Goal: Task Accomplishment & Management: Manage account settings

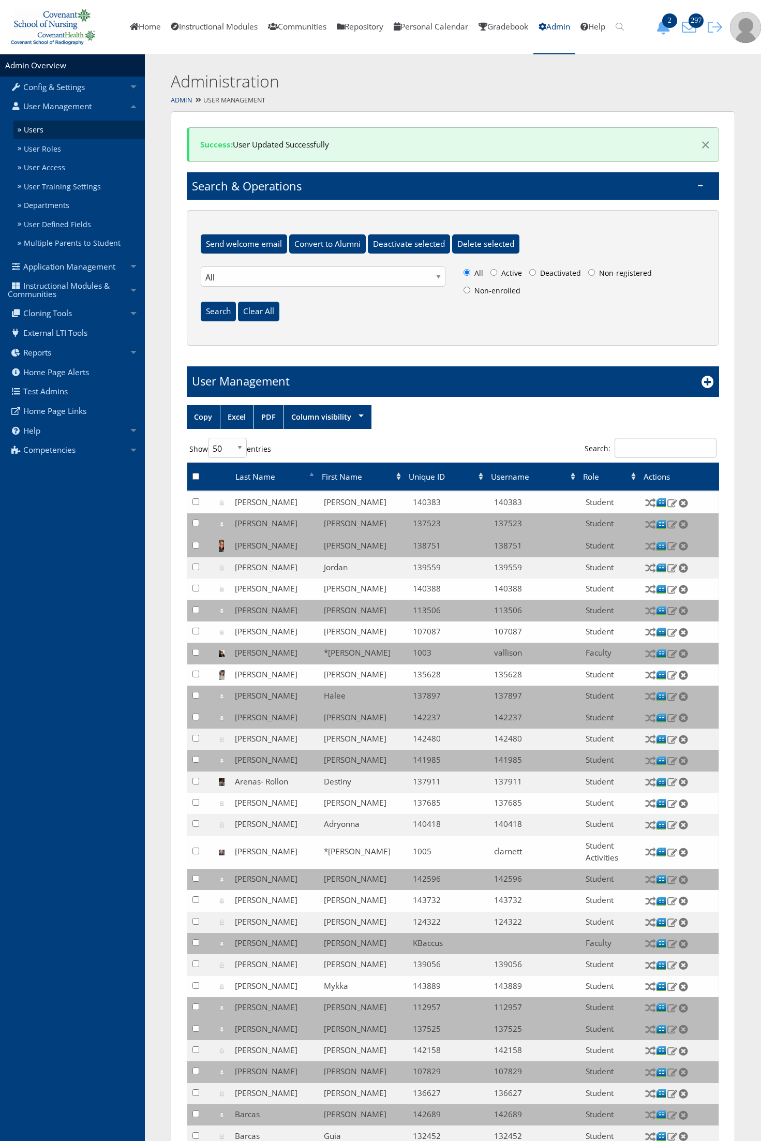
select select "50"
click at [622, 451] on input "Search:" at bounding box center [666, 448] width 102 height 20
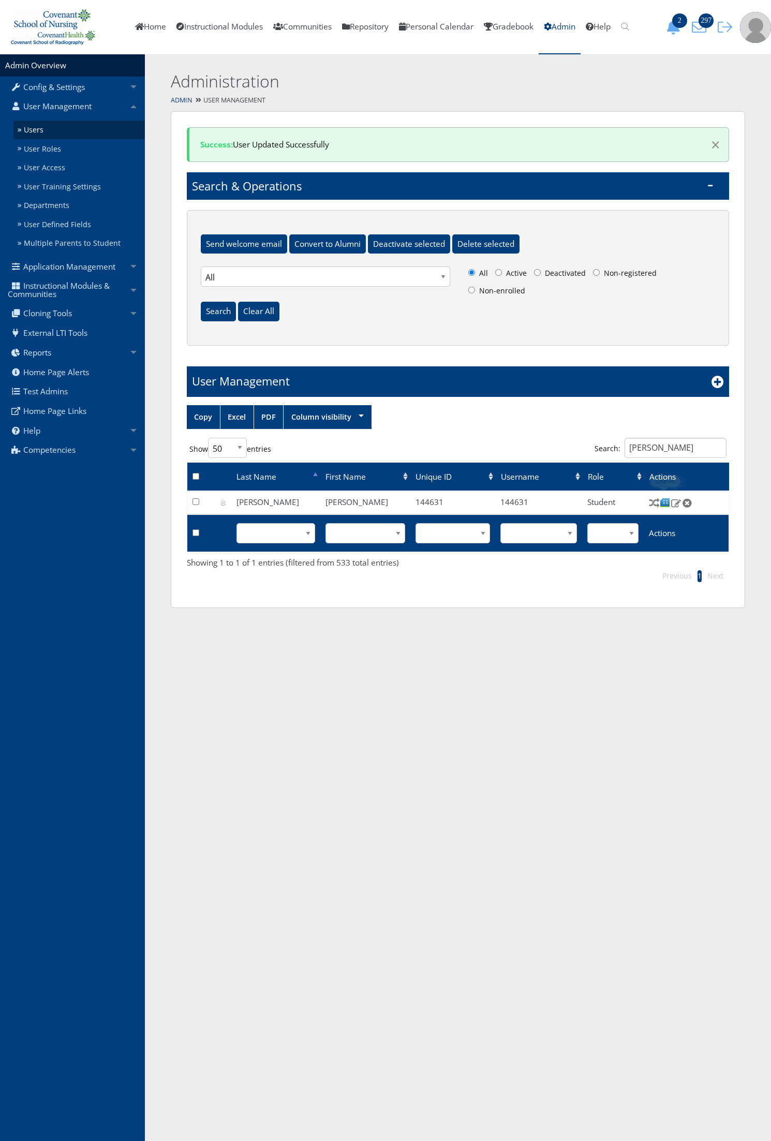
type input "libby"
click at [665, 503] on img at bounding box center [665, 502] width 11 height 11
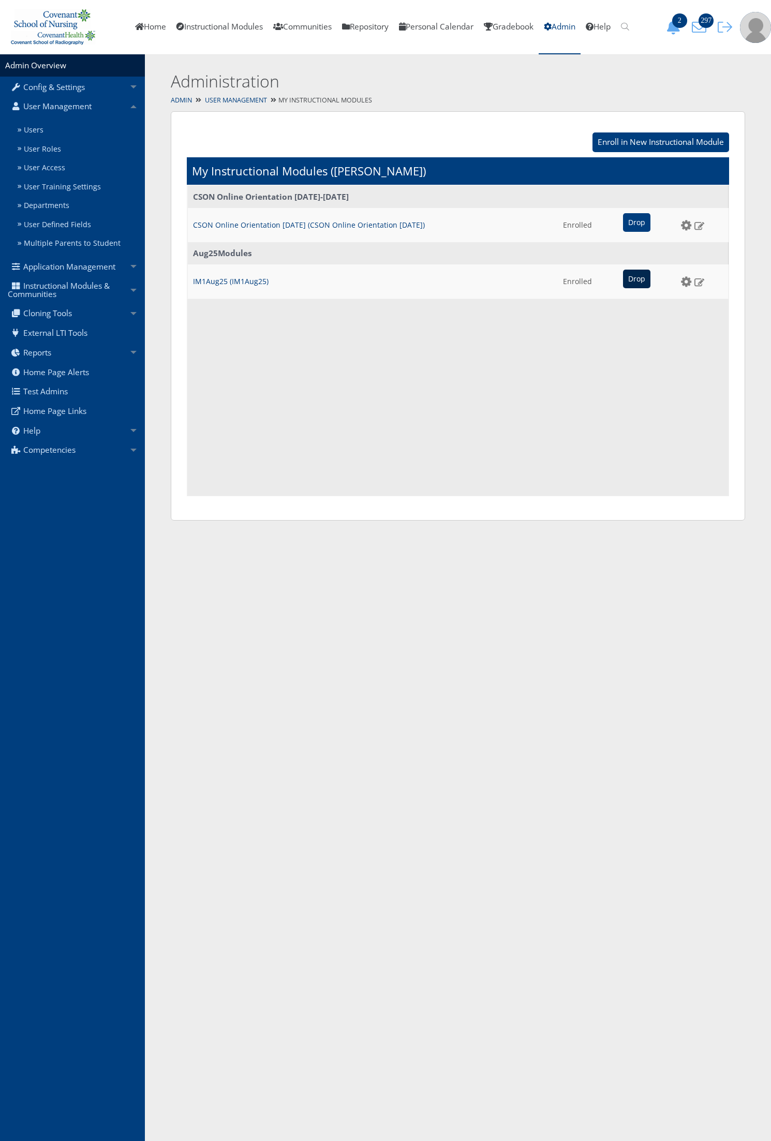
click at [628, 278] on input "Drop" at bounding box center [636, 278] width 27 height 19
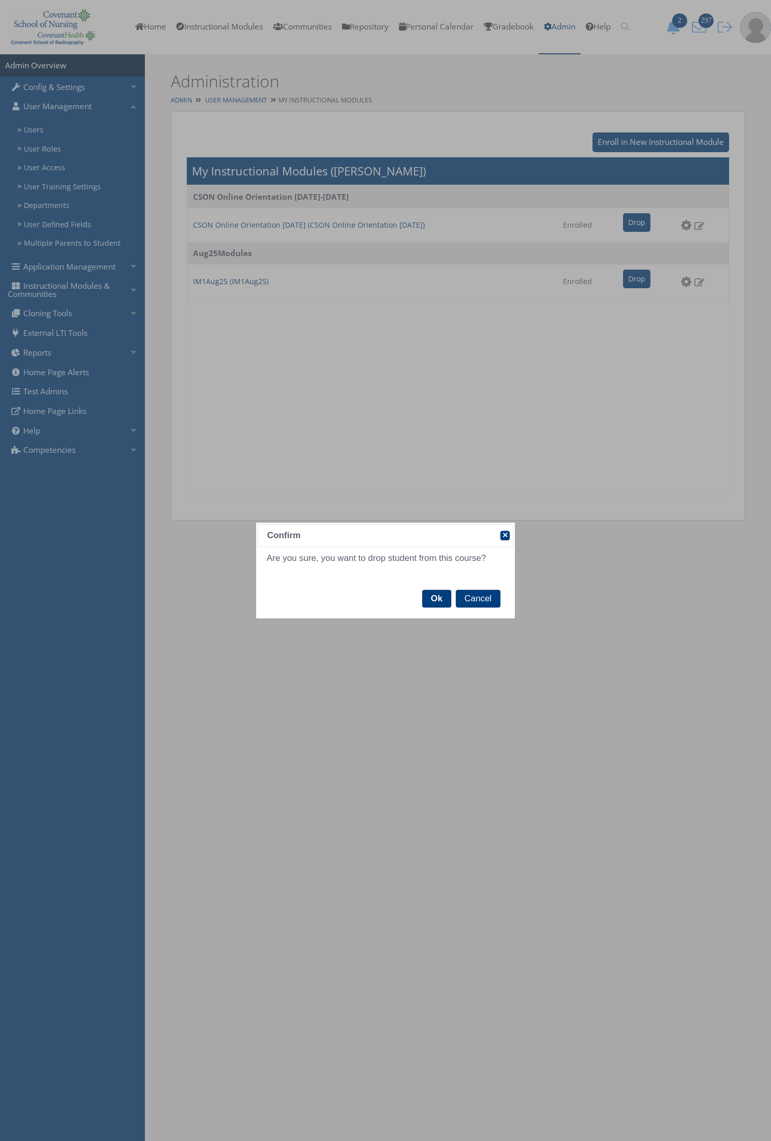
click at [442, 595] on span "Ok" at bounding box center [436, 599] width 29 height 18
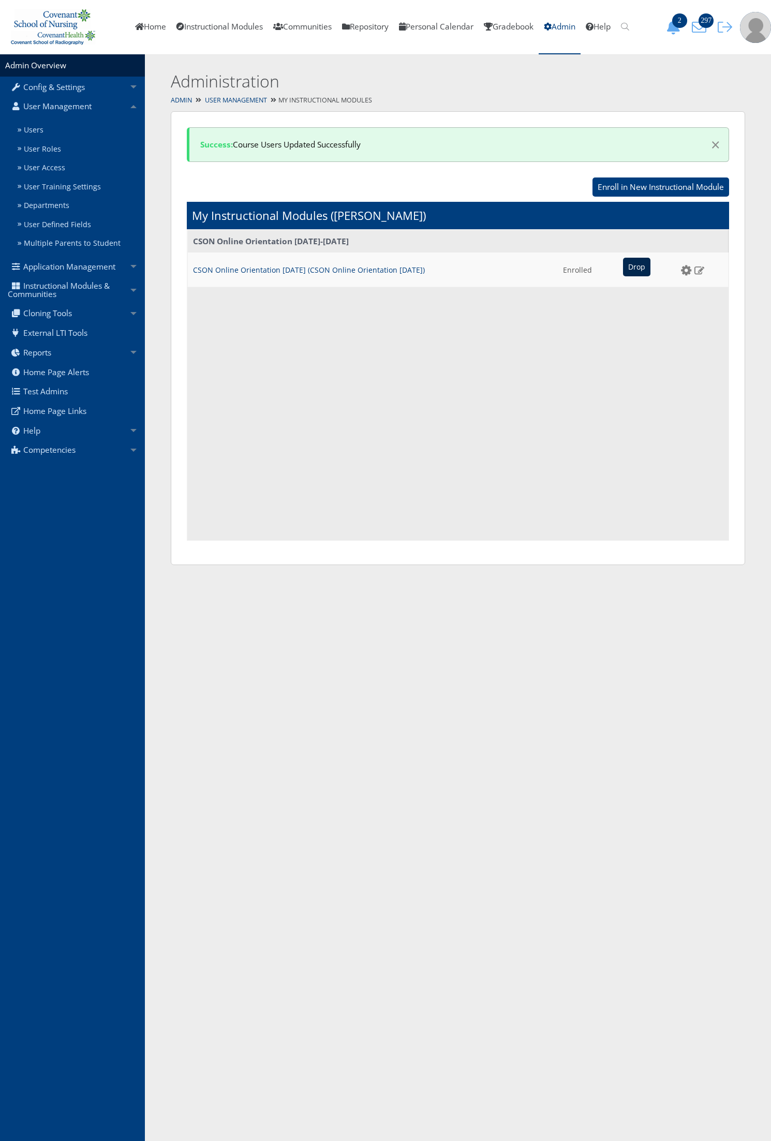
click at [623, 273] on input "Drop" at bounding box center [636, 267] width 27 height 19
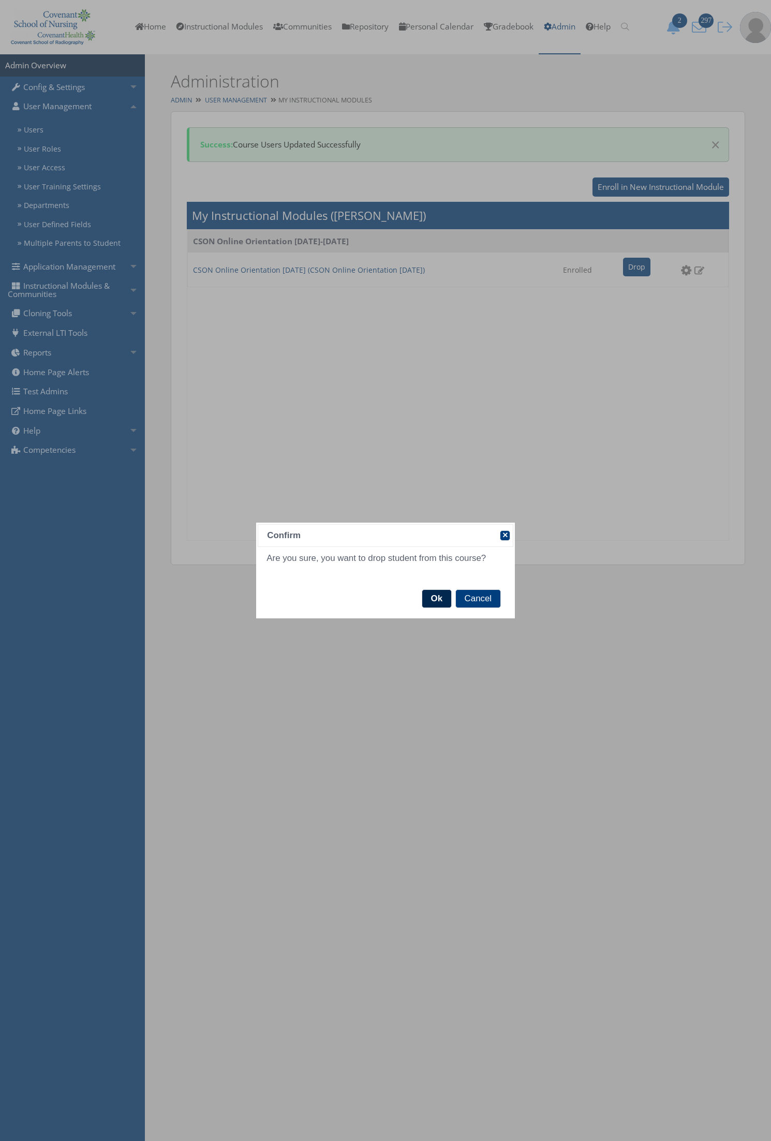
click at [427, 592] on span "Ok" at bounding box center [436, 599] width 29 height 18
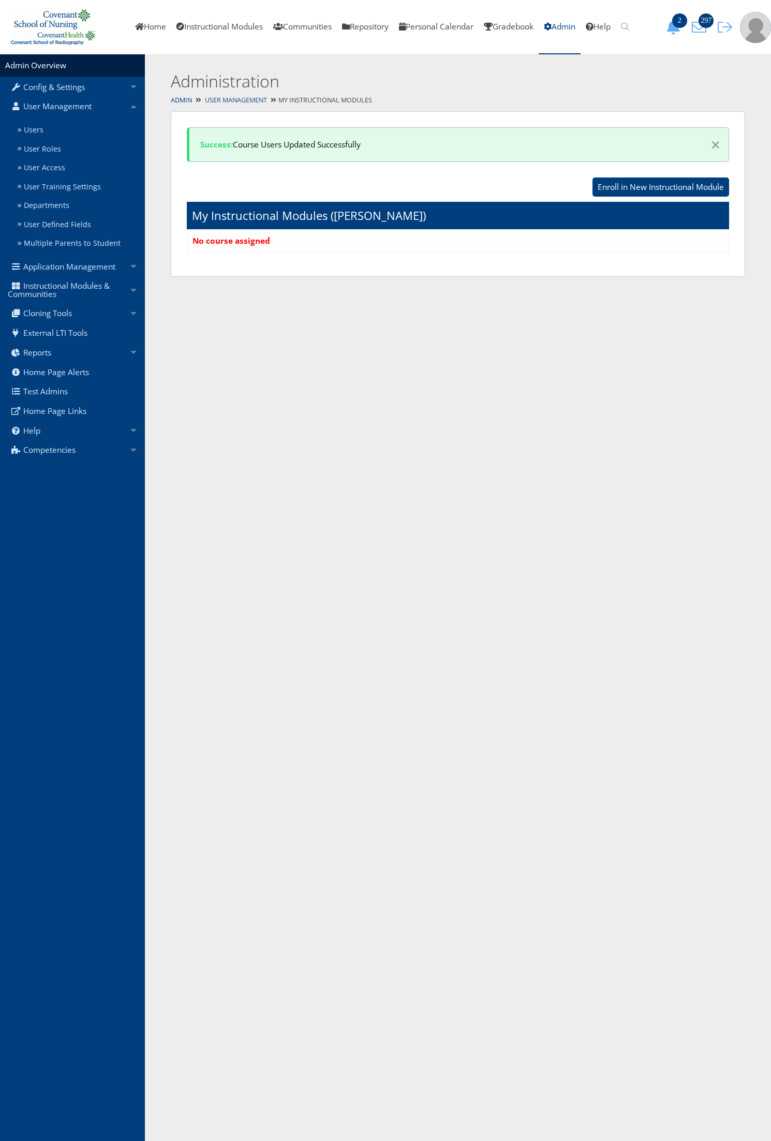
click at [239, 99] on link "User Management" at bounding box center [236, 100] width 62 height 9
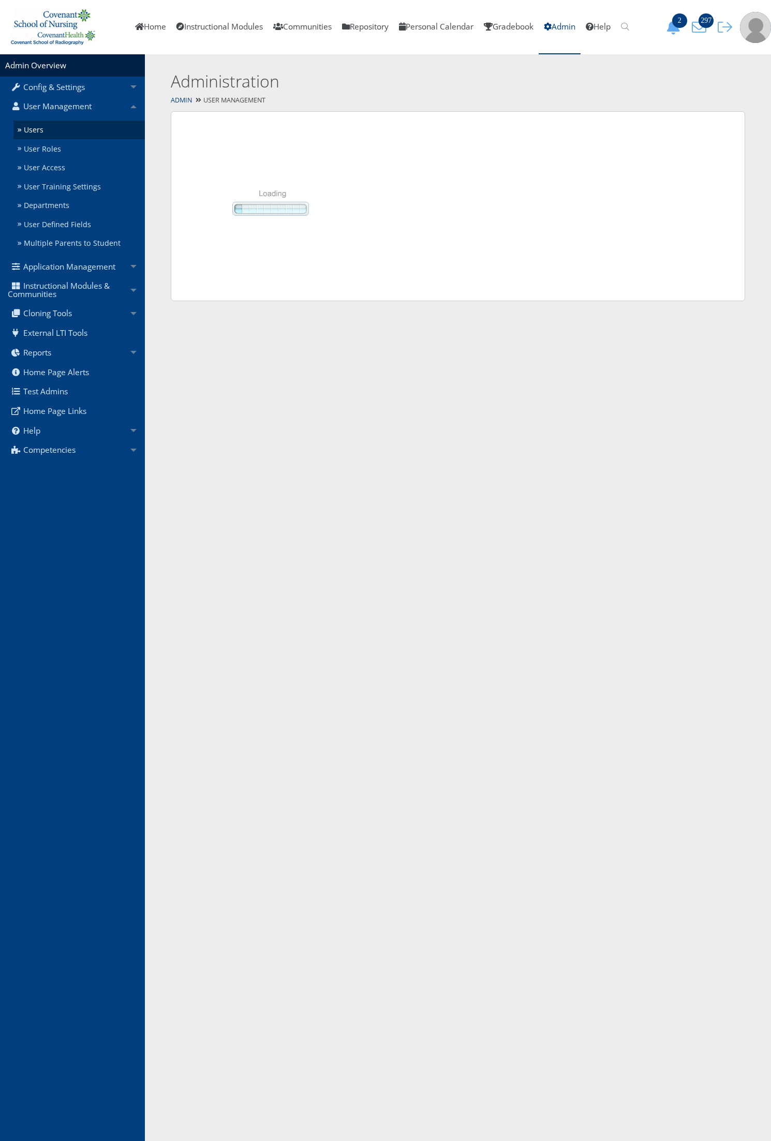
select select "50"
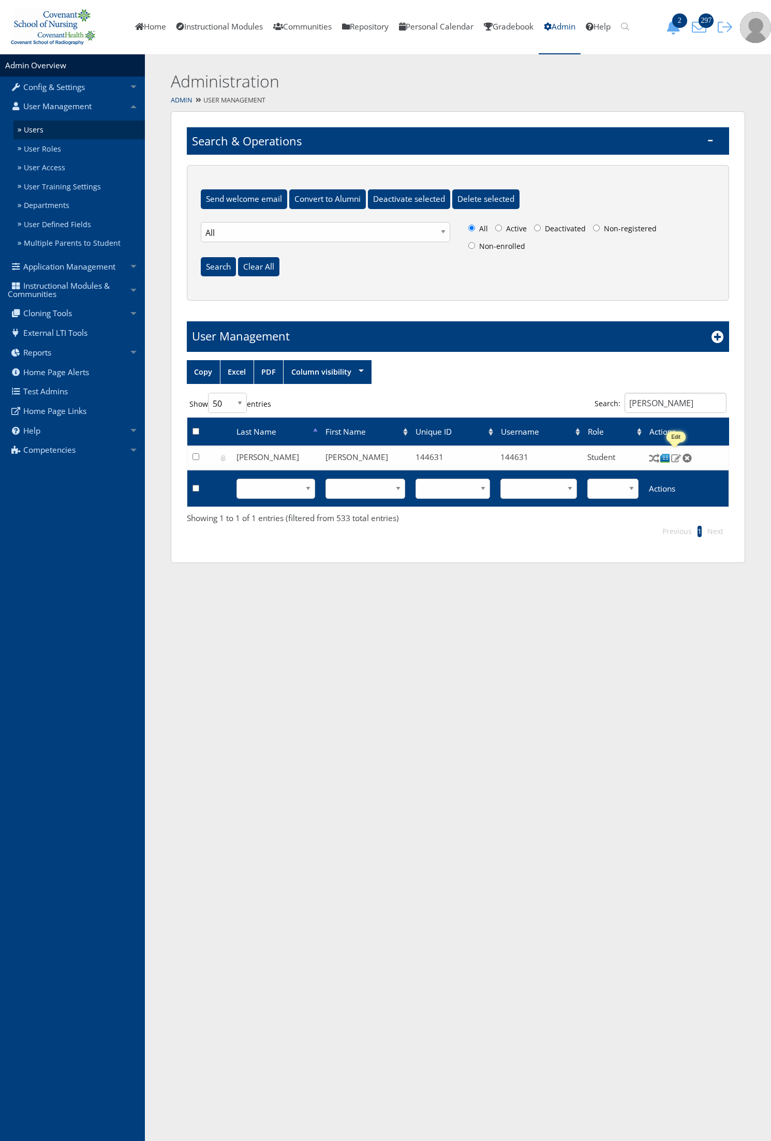
click at [676, 460] on img at bounding box center [675, 457] width 11 height 9
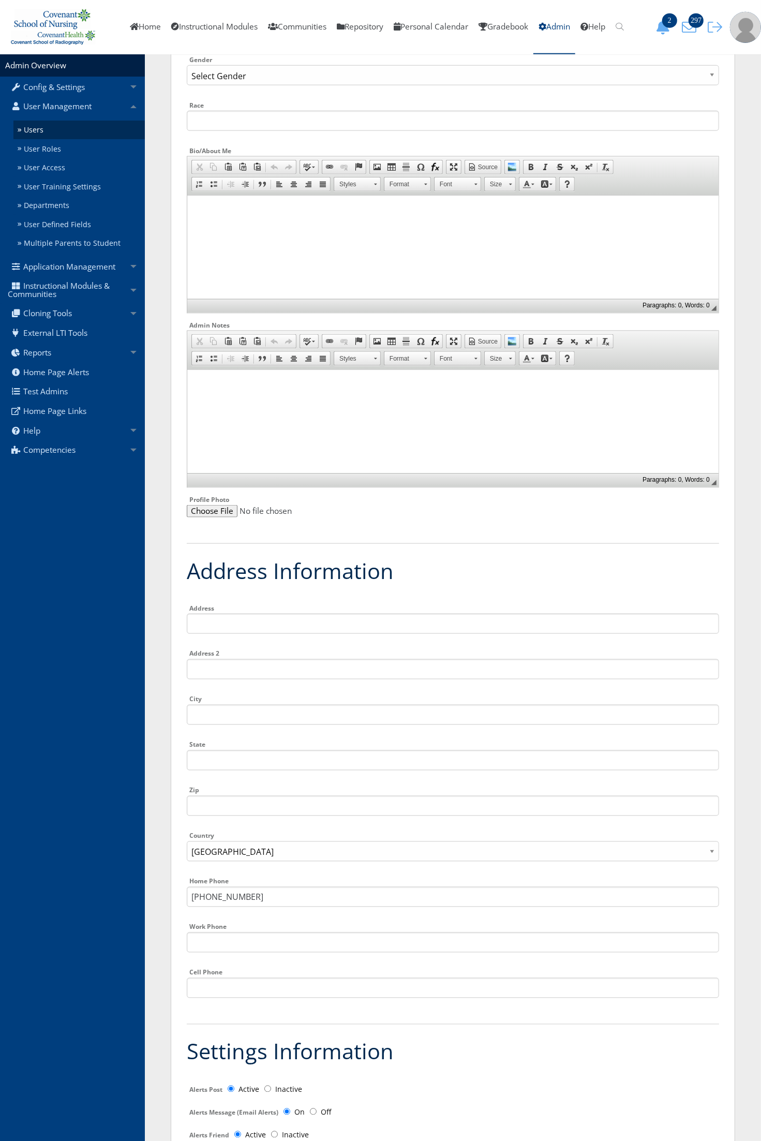
scroll to position [711, 0]
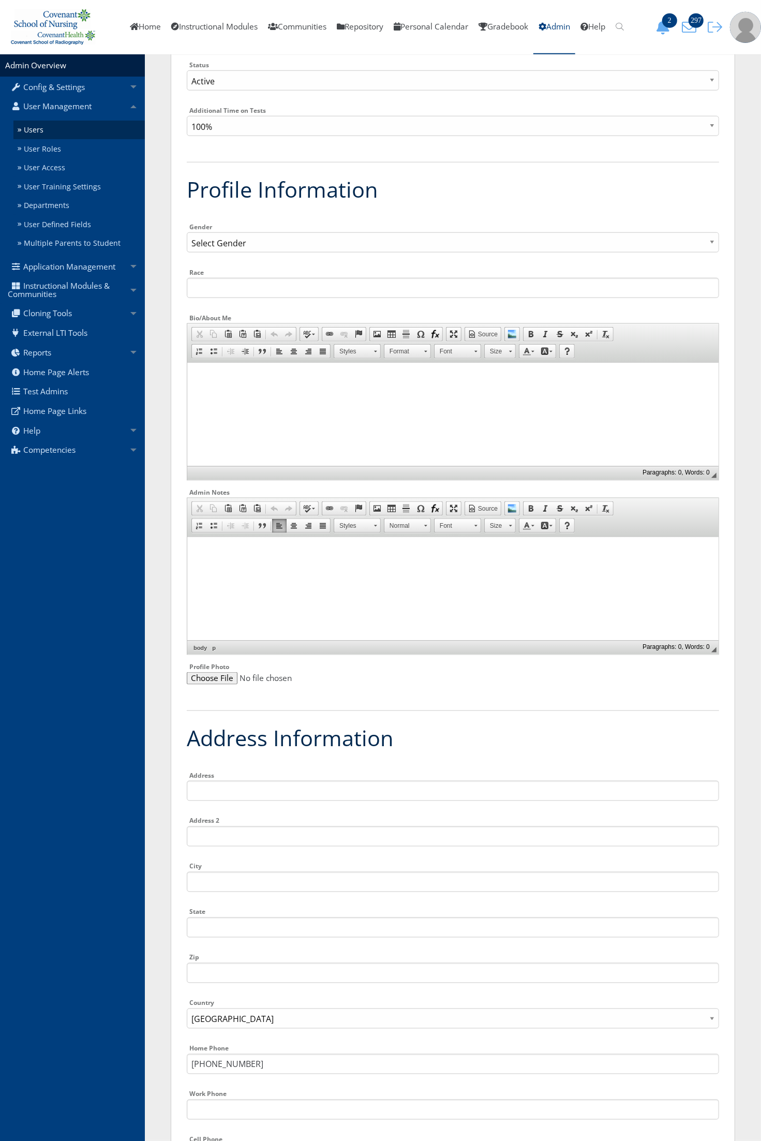
click at [263, 562] on html at bounding box center [452, 549] width 531 height 26
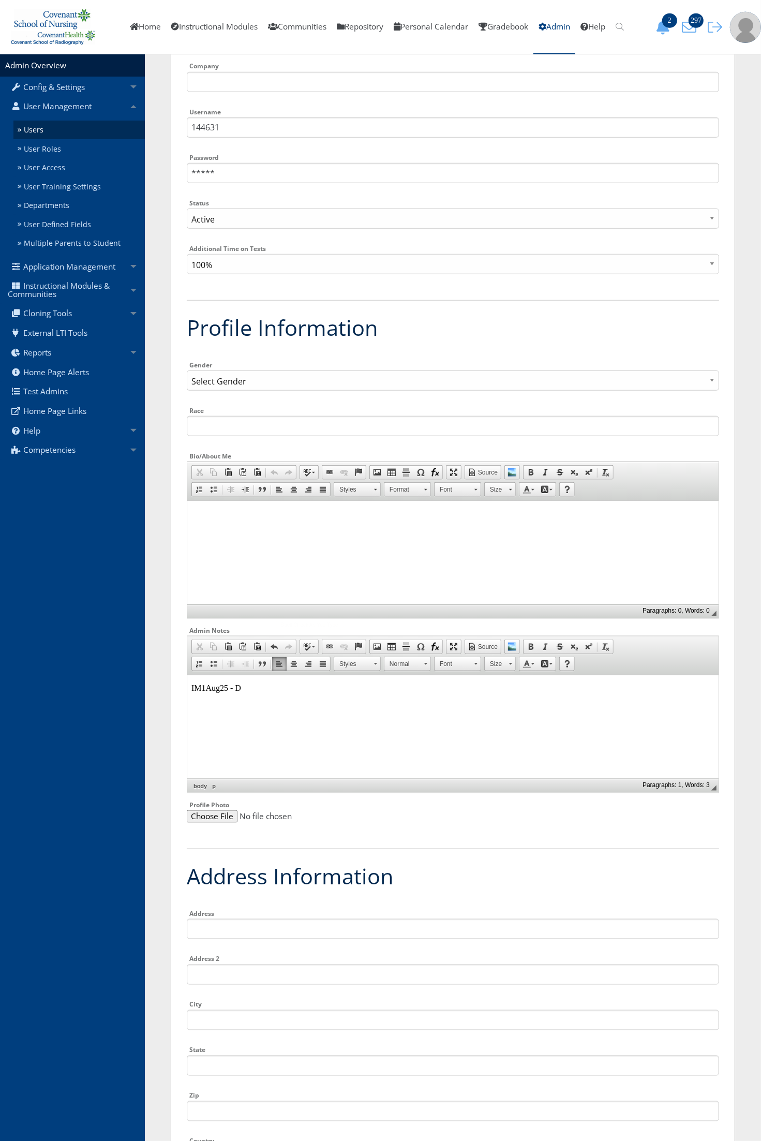
scroll to position [453, 0]
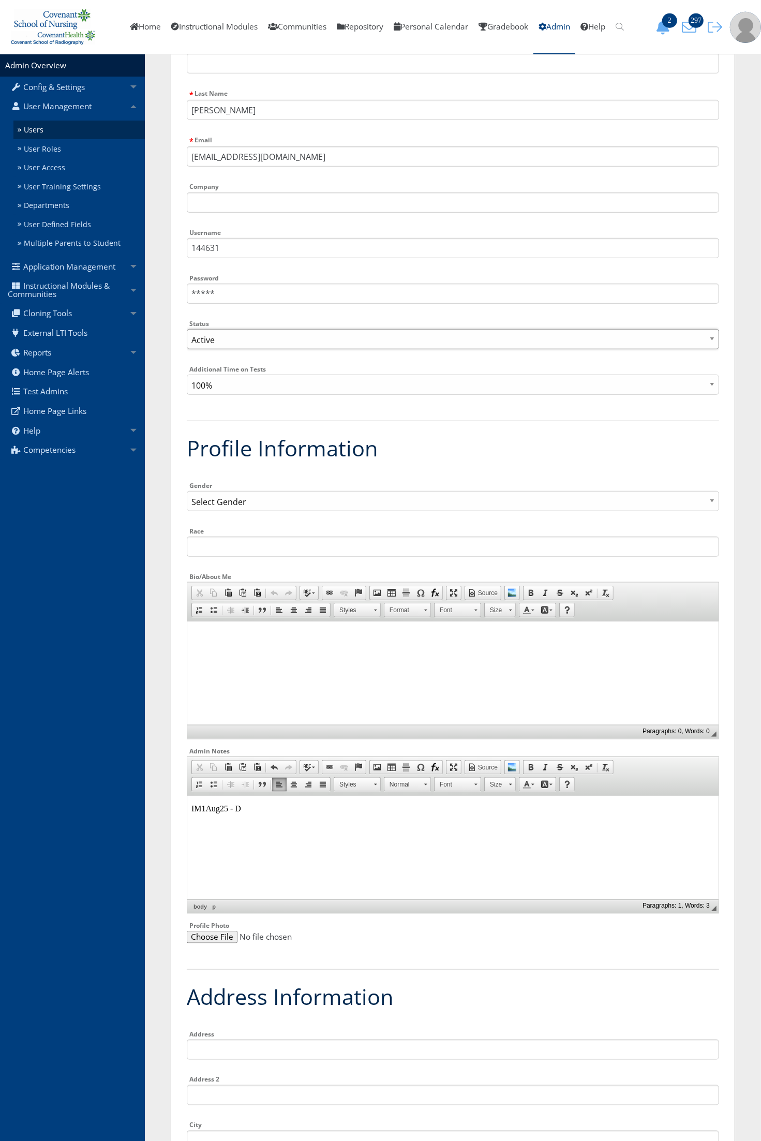
click at [253, 340] on select "Active Inactive" at bounding box center [453, 339] width 532 height 20
select select "0"
click at [187, 329] on select "Active Inactive" at bounding box center [453, 339] width 532 height 20
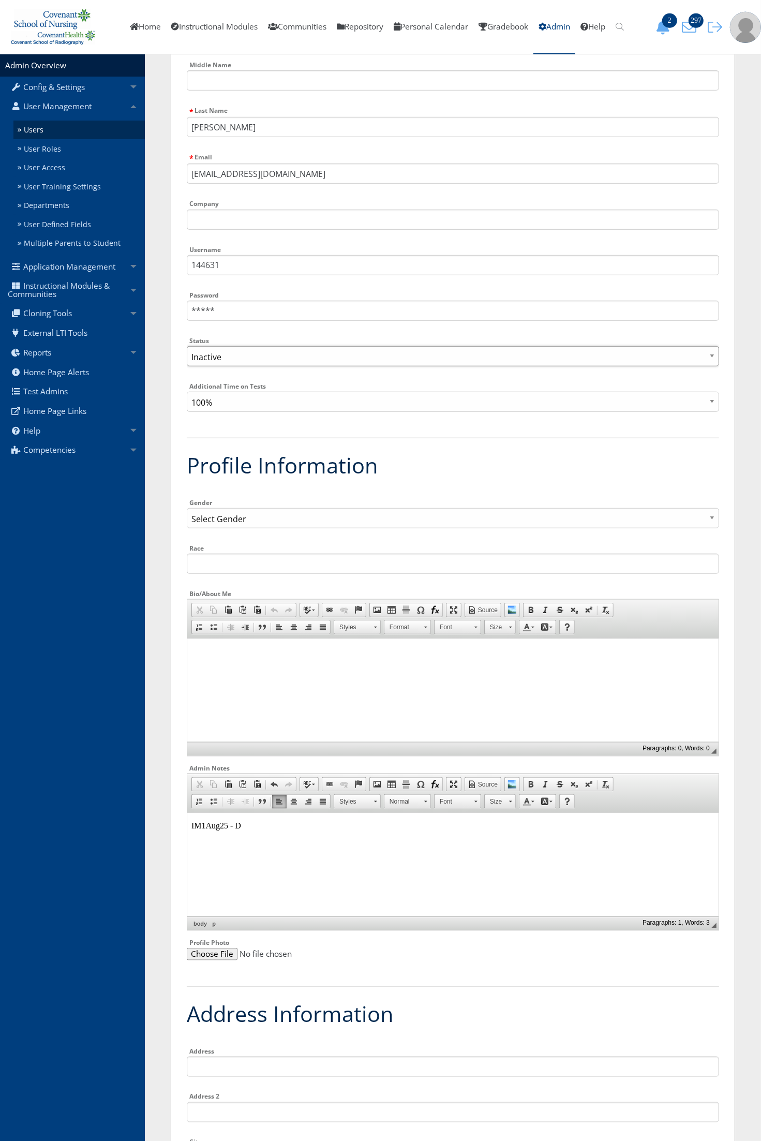
scroll to position [388, 0]
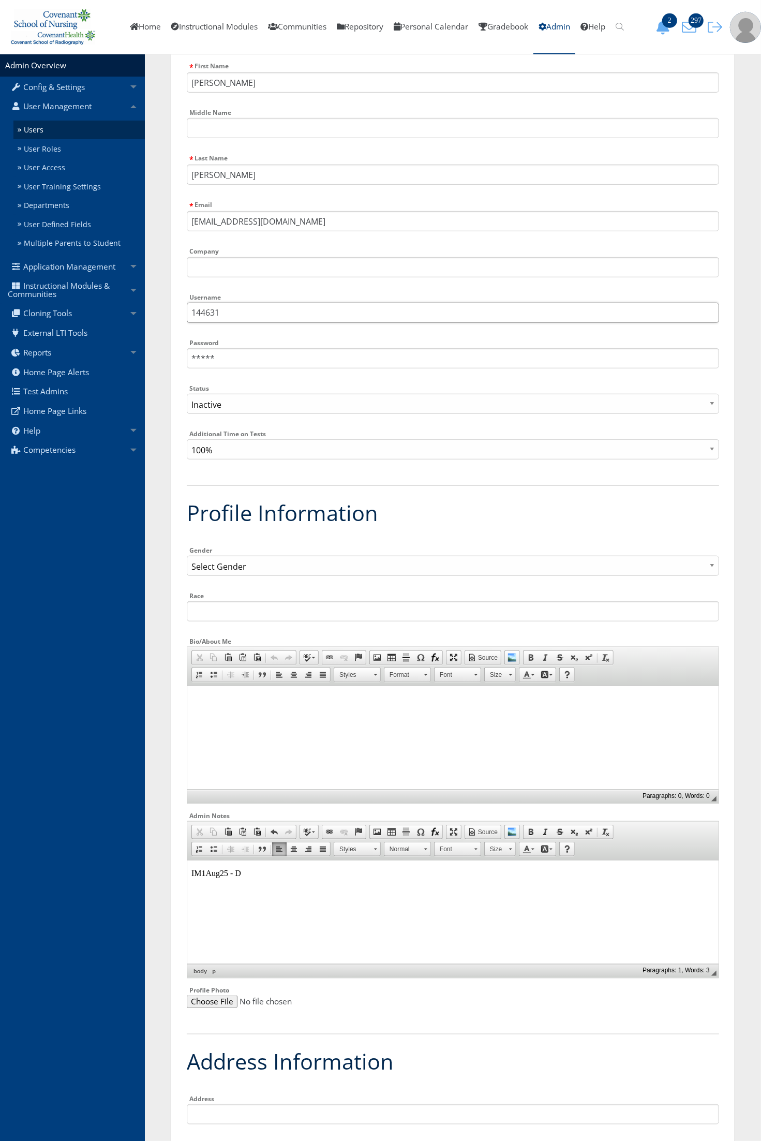
click at [319, 311] on input "144631" at bounding box center [453, 313] width 532 height 20
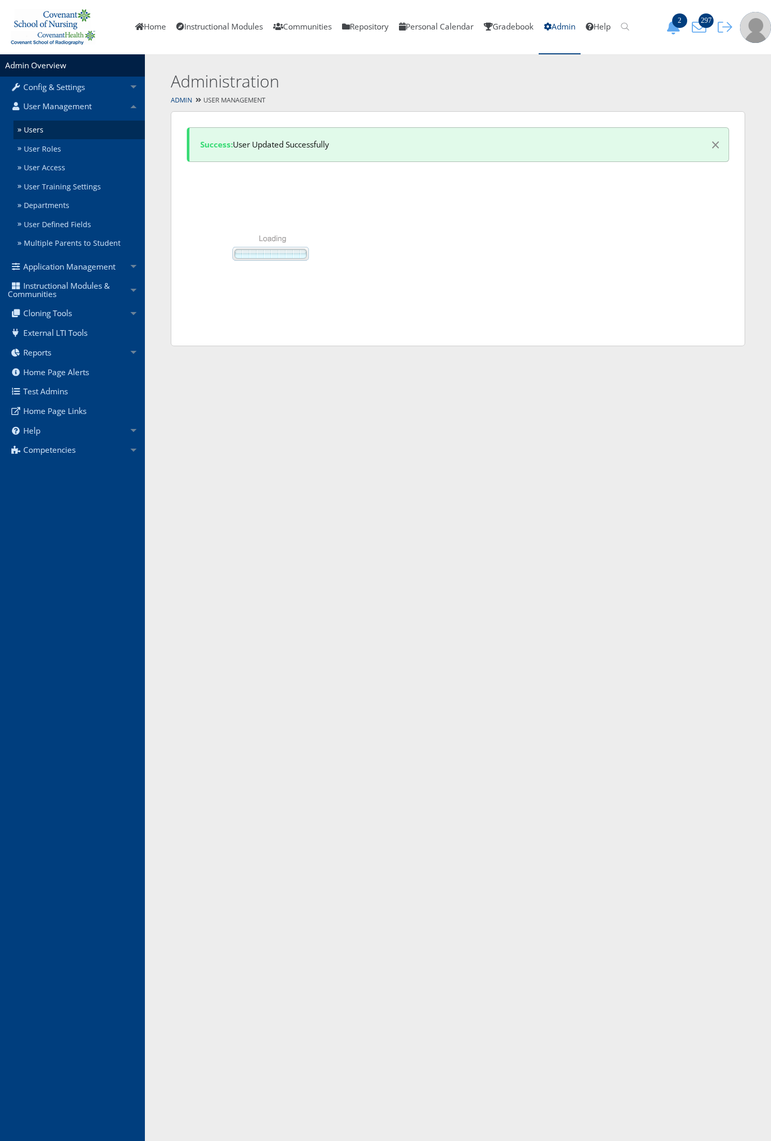
select select "50"
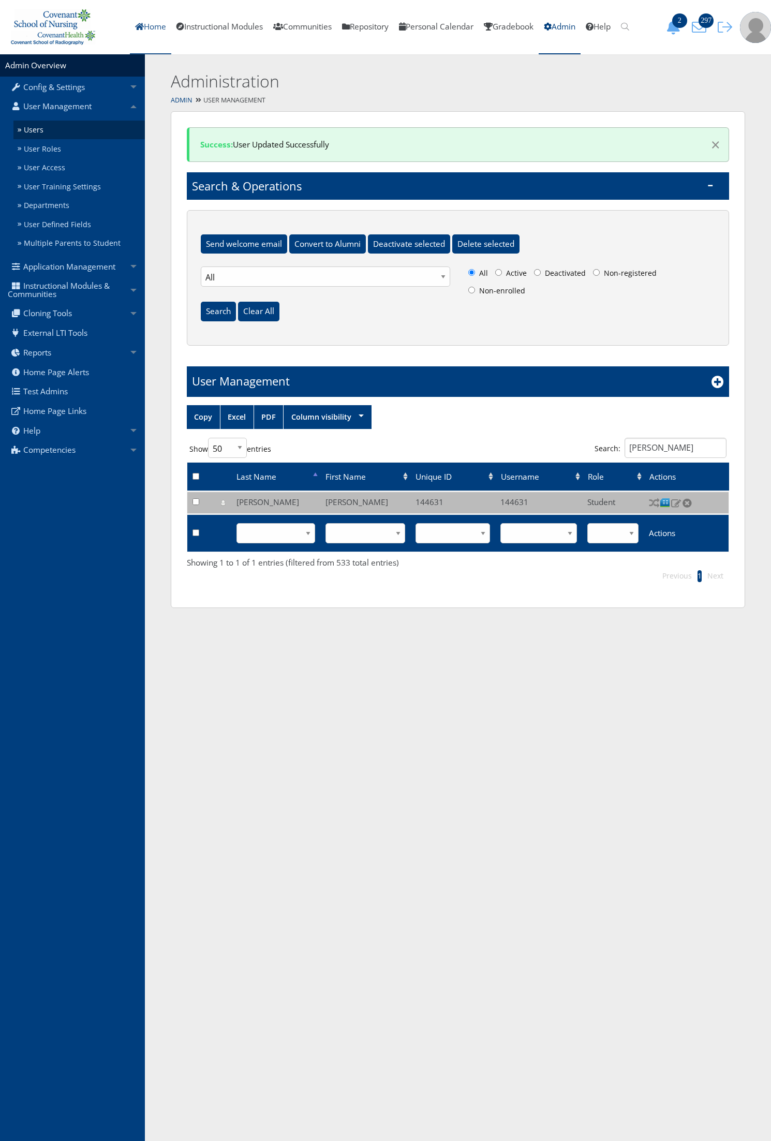
click at [144, 30] on link "Home" at bounding box center [150, 27] width 41 height 54
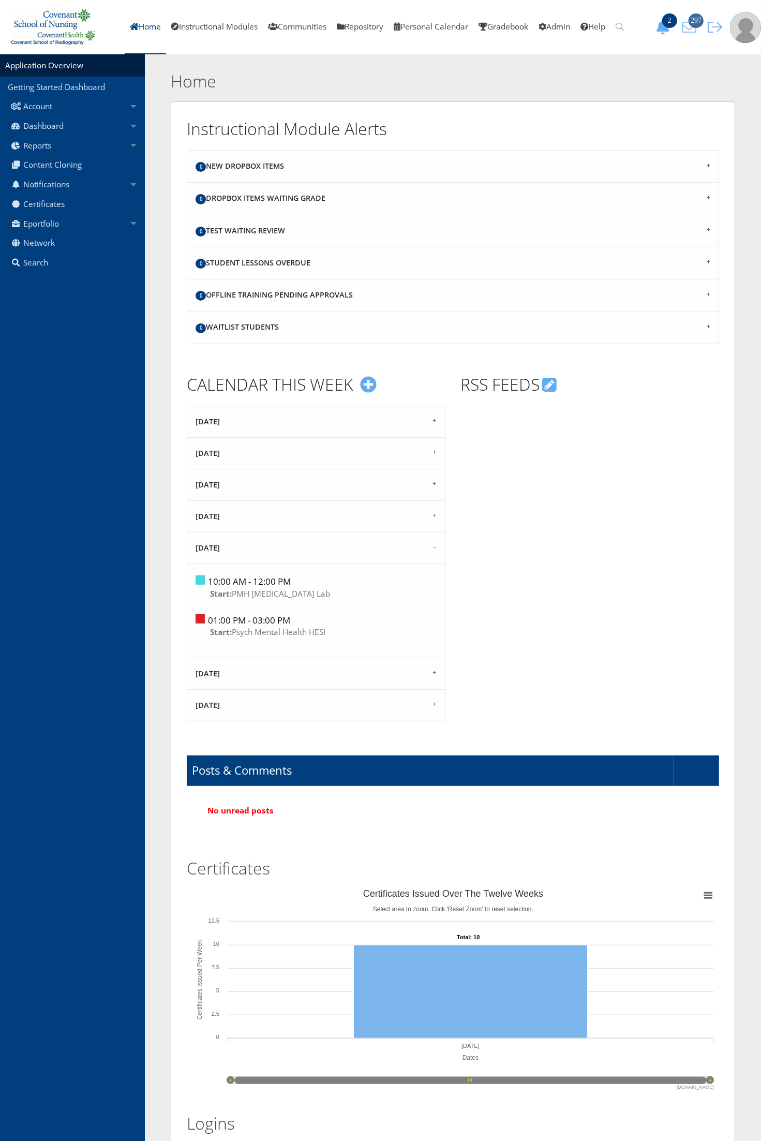
click at [693, 26] on span "297" at bounding box center [695, 20] width 15 height 14
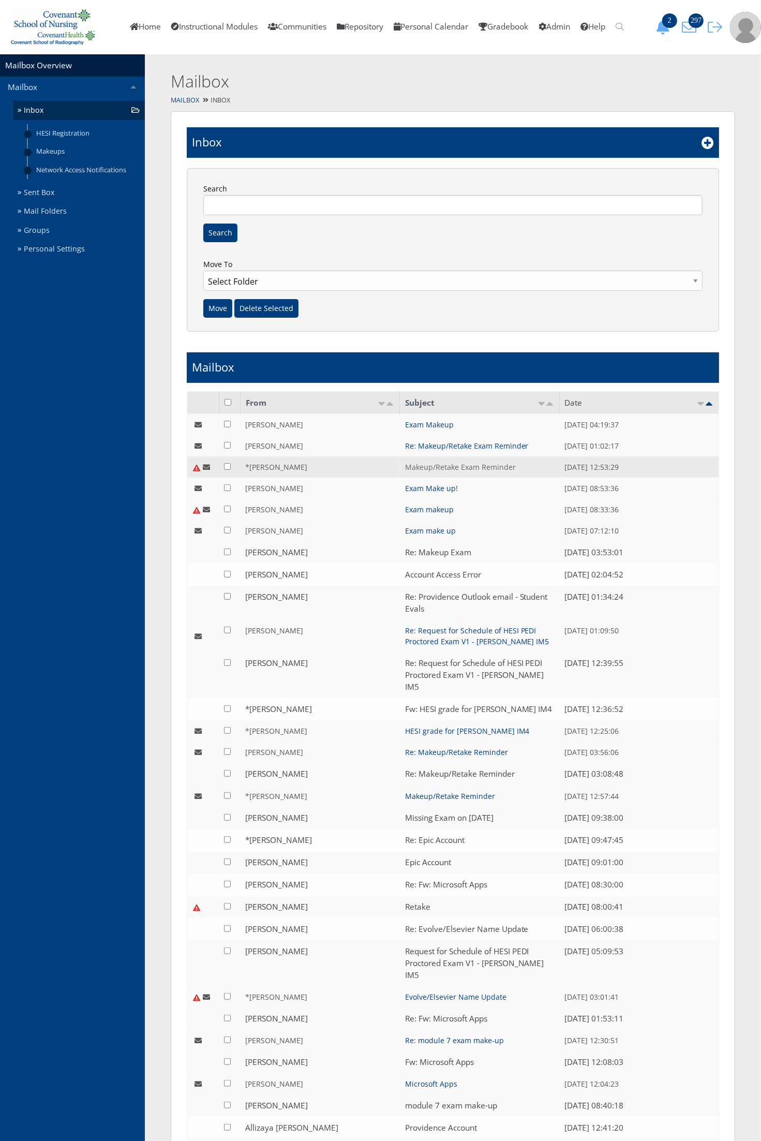
click at [445, 466] on link "Makeup/Retake Exam Reminder" at bounding box center [460, 467] width 111 height 10
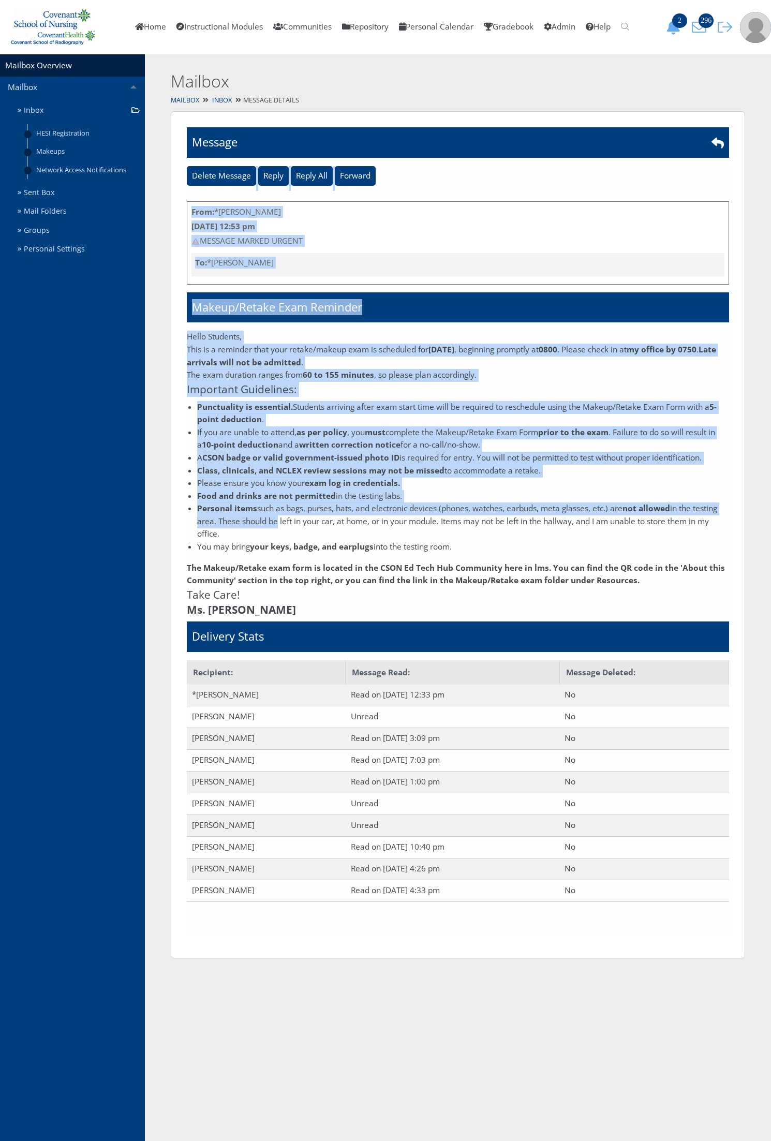
drag, startPoint x: 187, startPoint y: 340, endPoint x: 273, endPoint y: 516, distance: 195.7
click at [273, 516] on div "Are you sure you want to delete this mail? Message Delete Message Reply Reply A…" at bounding box center [458, 534] width 574 height 847
drag, startPoint x: 273, startPoint y: 516, endPoint x: 252, endPoint y: 426, distance: 92.4
click at [252, 426] on li "If you are unable to attend, as per policy , you must complete the Makeup/Retak…" at bounding box center [463, 438] width 532 height 25
click at [181, 346] on div "Are you sure you want to delete this mail? Message Delete Message Reply Reply A…" at bounding box center [458, 534] width 574 height 847
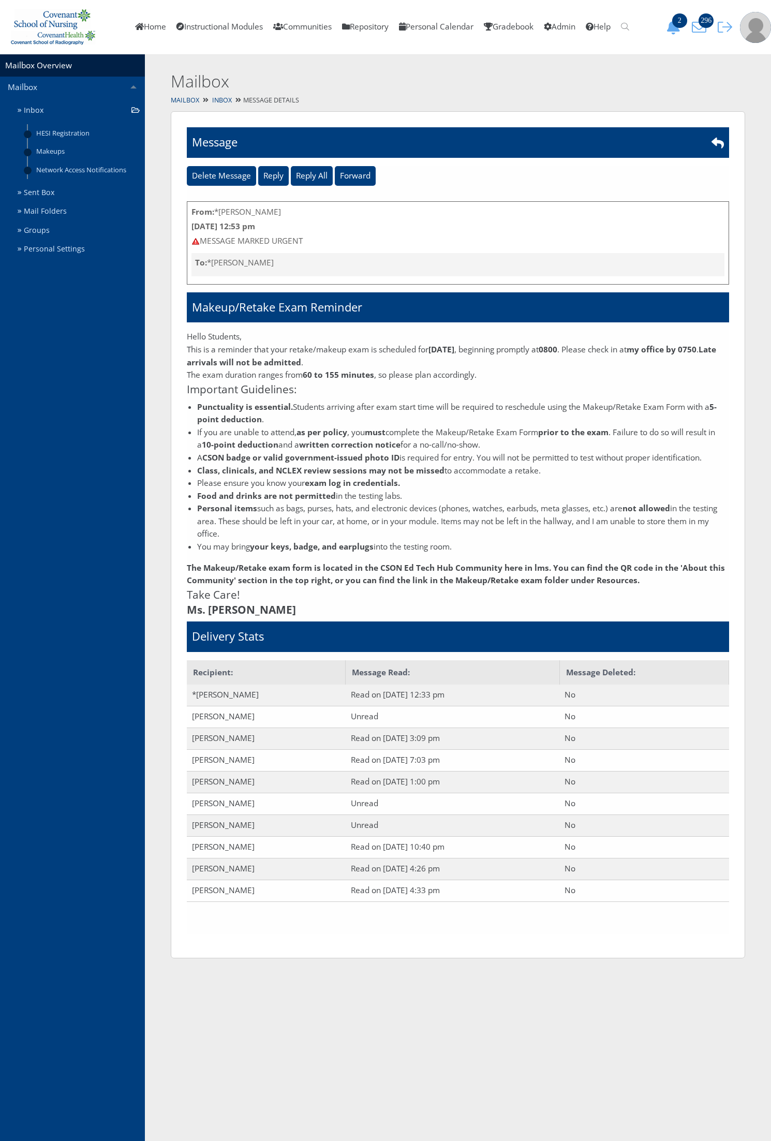
click at [185, 335] on div "Are you sure you want to delete this mail? Message Delete Message Reply Reply A…" at bounding box center [458, 534] width 574 height 847
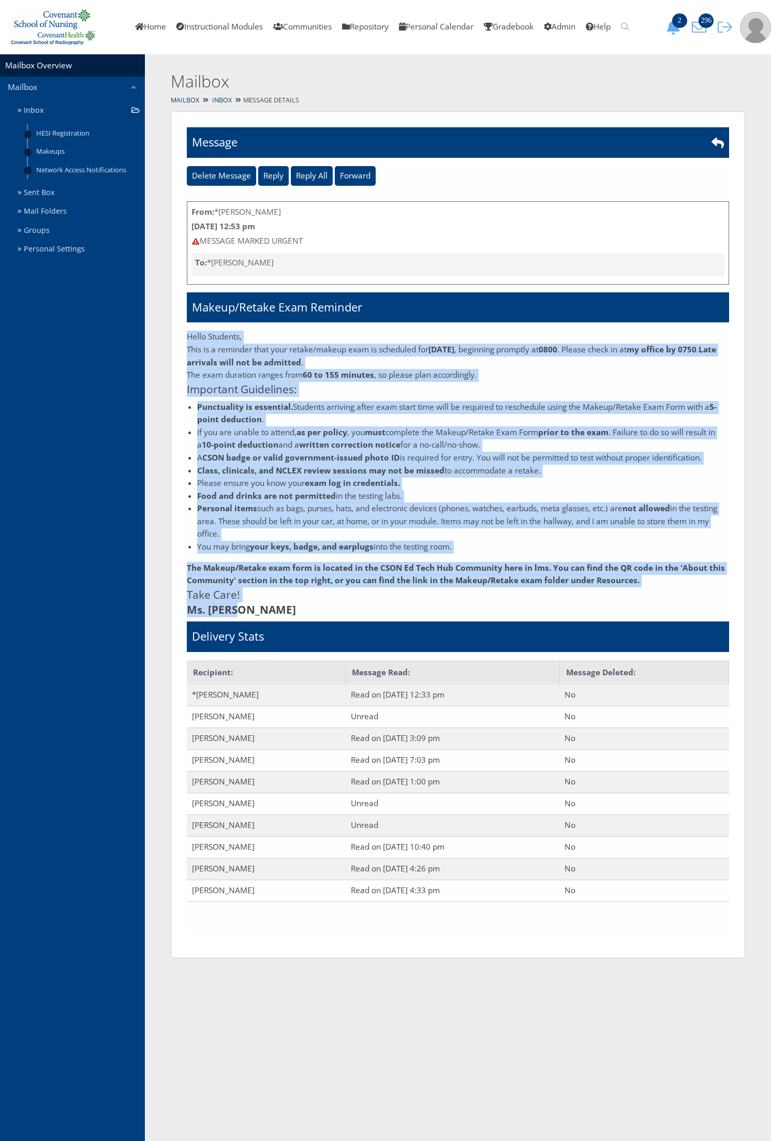
drag, startPoint x: 188, startPoint y: 337, endPoint x: 280, endPoint y: 608, distance: 285.8
click at [280, 608] on div "Hello Students, This is a reminder that your retake/makeup exam is scheduled fo…" at bounding box center [458, 474] width 542 height 286
copy div "Lorem Ipsumdol, Sita co a elitsedd eius temp incidi/utlabo etdo ma aliquaeni ad…"
click at [221, 98] on link "Inbox" at bounding box center [222, 100] width 20 height 9
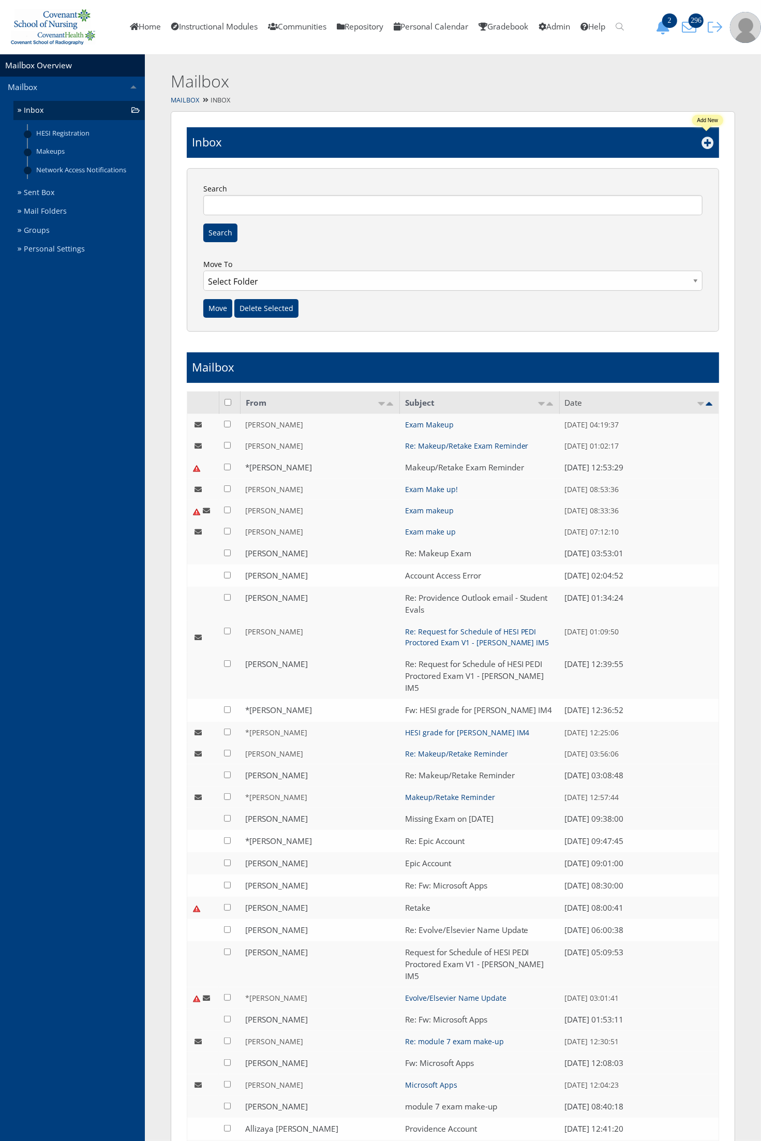
click at [710, 145] on icon at bounding box center [707, 143] width 12 height 12
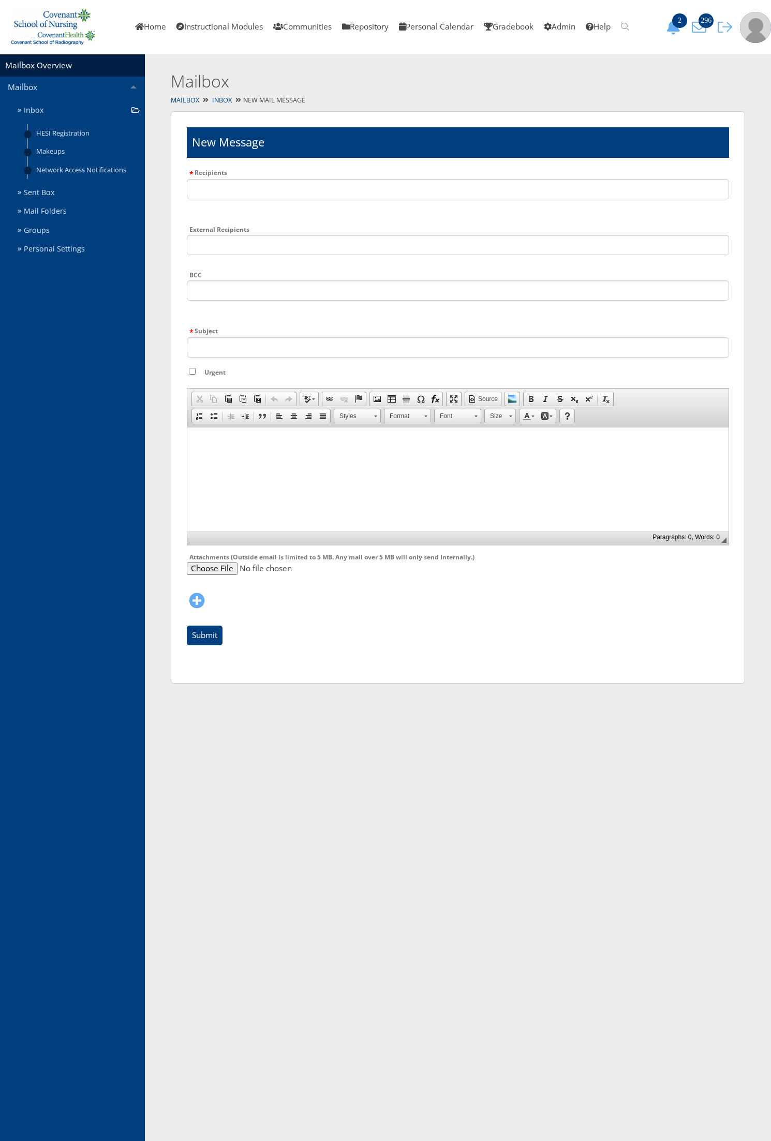
click at [211, 453] on html at bounding box center [457, 440] width 541 height 26
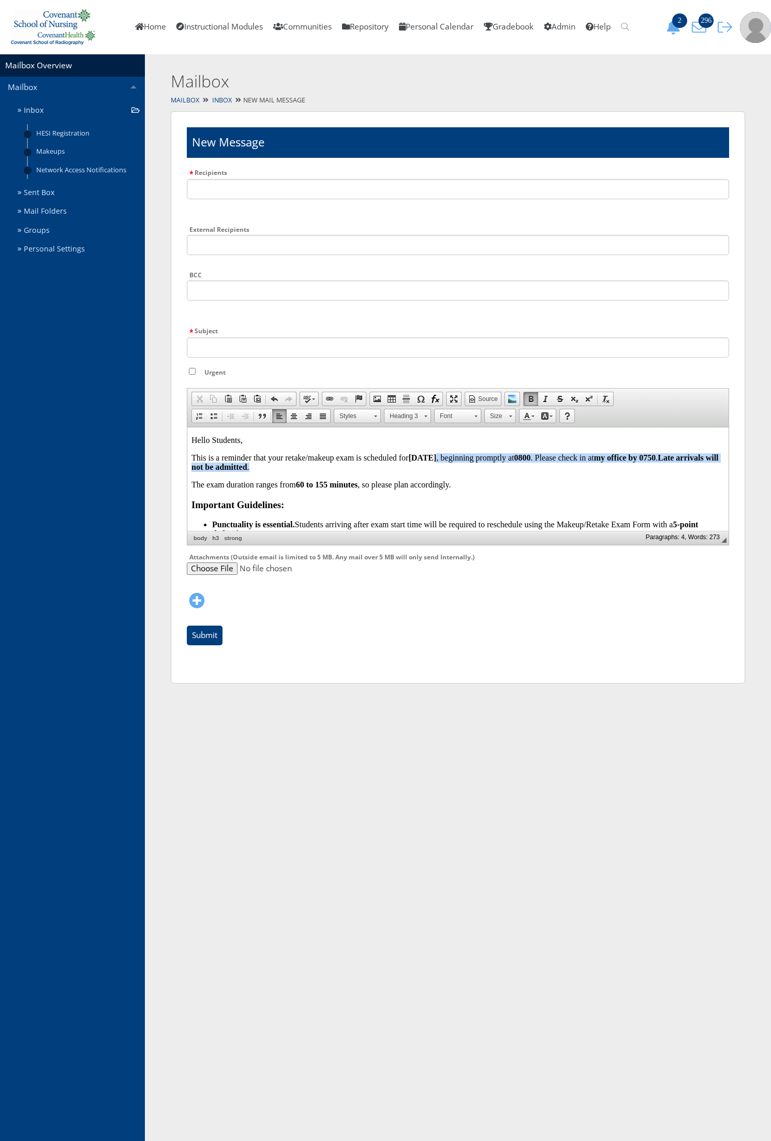
drag, startPoint x: 457, startPoint y: 459, endPoint x: 452, endPoint y: 462, distance: 6.0
click at [452, 462] on p "This is a reminder that your retake/makeup exam is scheduled for [DATE] , begin…" at bounding box center [457, 462] width 533 height 19
drag, startPoint x: 449, startPoint y: 459, endPoint x: 457, endPoint y: 457, distance: 7.4
click at [436, 457] on strong "[DATE]" at bounding box center [422, 457] width 28 height 9
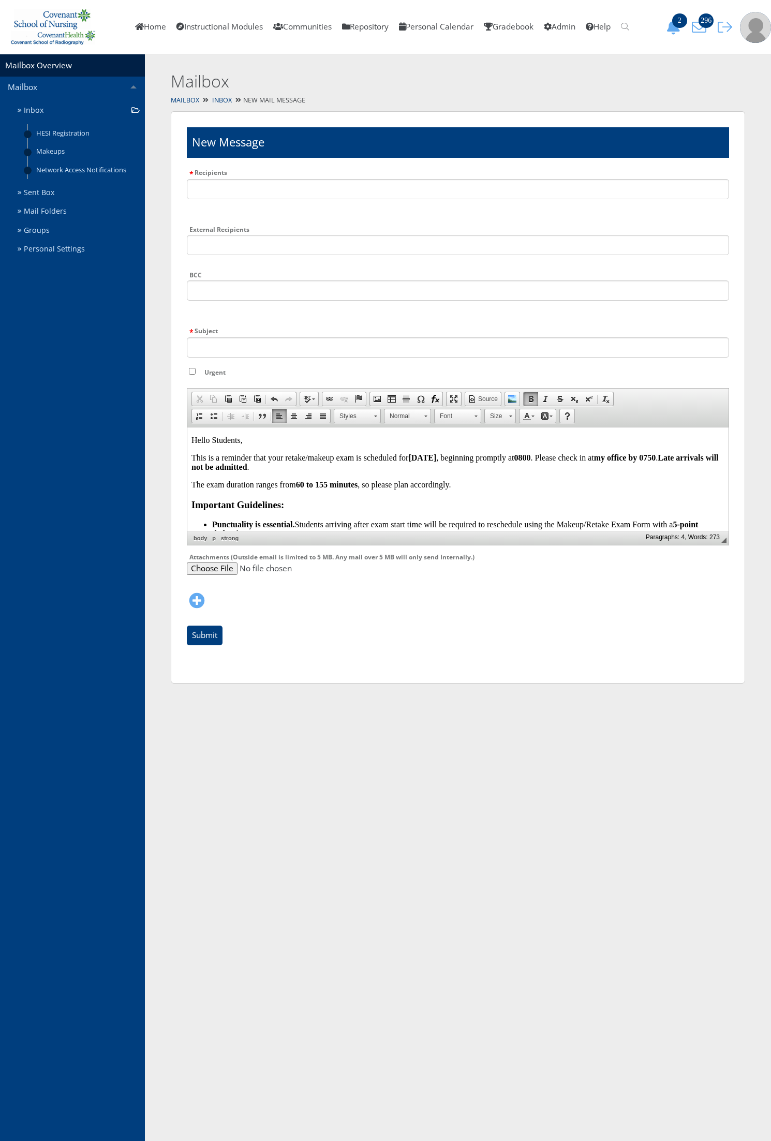
click at [204, 347] on input "Subject" at bounding box center [458, 347] width 542 height 20
click at [194, 370] on input "Urgent" at bounding box center [192, 371] width 7 height 7
checkbox input "true"
click at [261, 346] on input "Subject" at bounding box center [458, 347] width 542 height 20
type input "Makeup/Retake Exam Reminders"
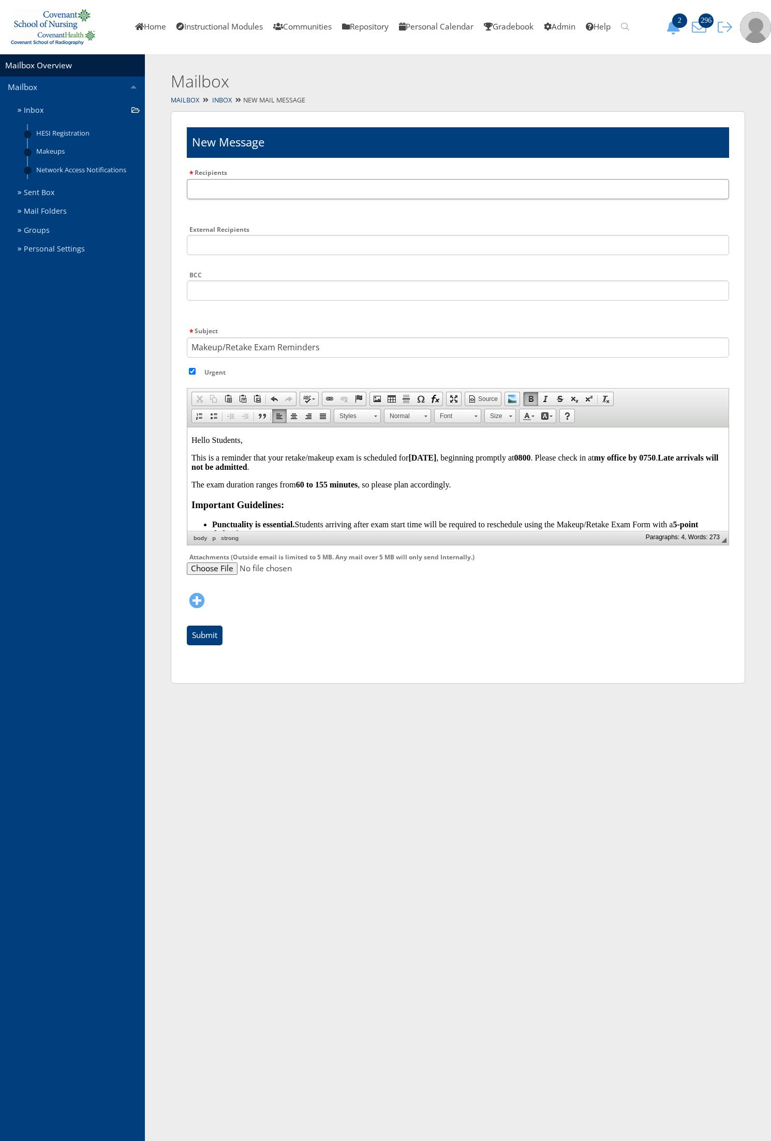
click at [209, 187] on input "text" at bounding box center [458, 189] width 542 height 20
type input "[PERSON_NAME]"
click at [223, 214] on em "[PERSON_NAME]" at bounding box center [217, 213] width 43 height 6
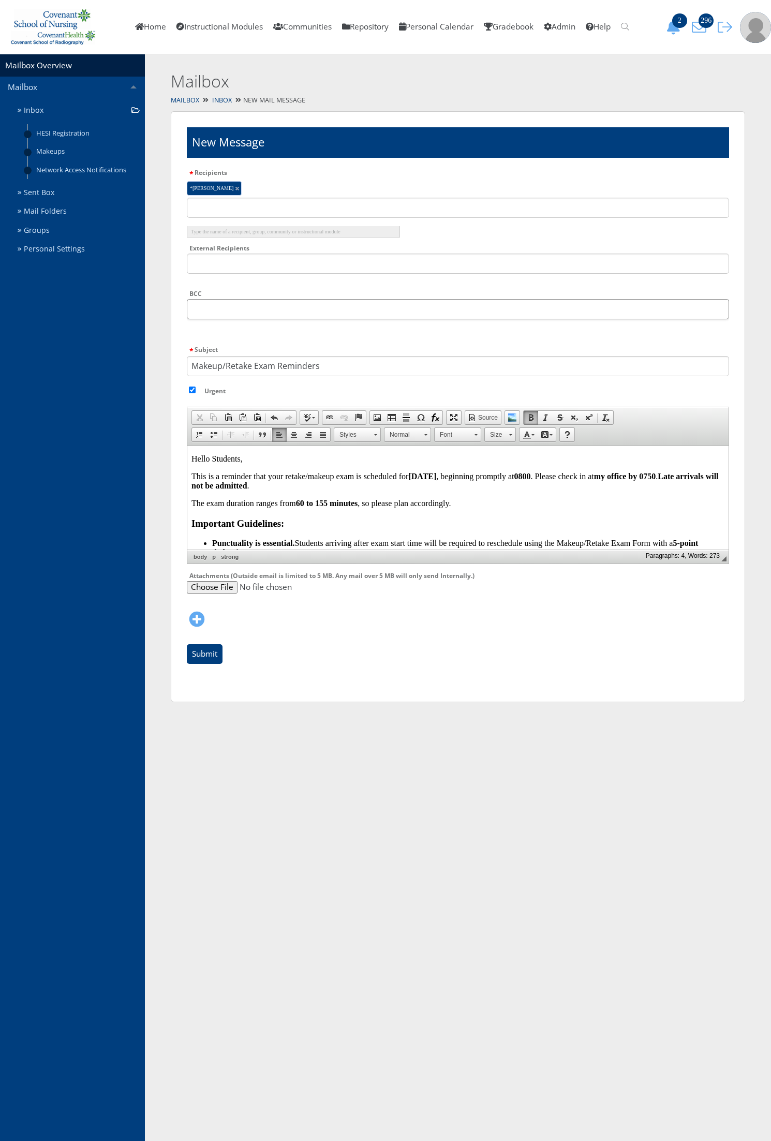
click at [248, 311] on input "text" at bounding box center [458, 309] width 542 height 20
click at [211, 310] on input "text" at bounding box center [458, 309] width 542 height 20
type input "yazmi"
click at [205, 332] on em "Yazmi" at bounding box center [214, 333] width 43 height 6
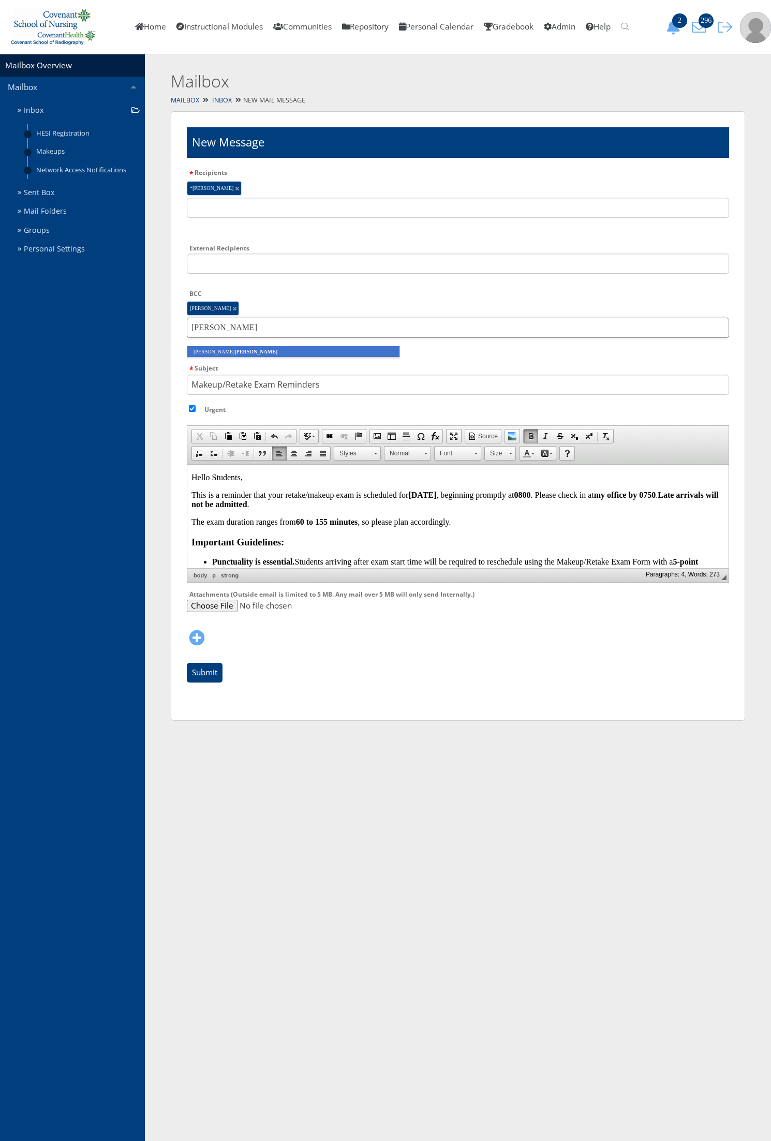
type input "ayala"
click at [234, 349] on em "Ayala" at bounding box center [255, 352] width 43 height 6
type input "brend"
click at [214, 353] on li "Brend a Charles" at bounding box center [293, 351] width 213 height 11
type input "haylee"
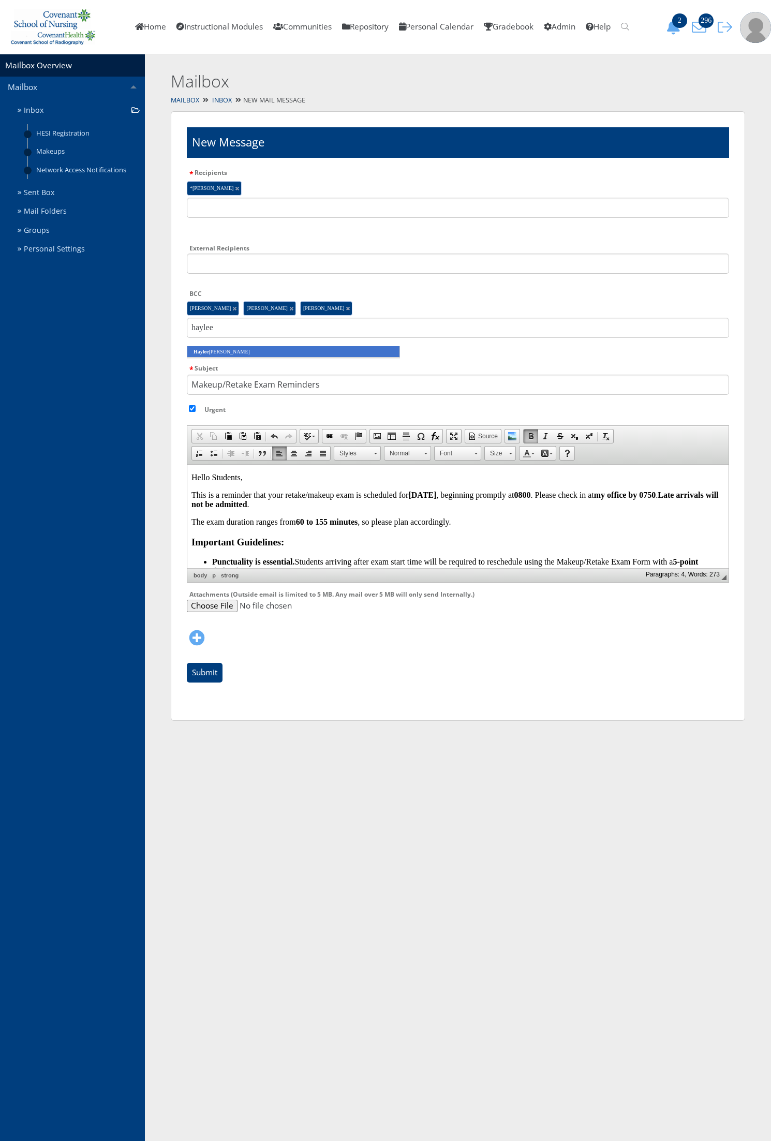
click at [300, 353] on li "Haylee Chavez" at bounding box center [293, 351] width 213 height 11
click at [342, 331] on input "text" at bounding box center [458, 328] width 542 height 20
type input "kennet"
click at [339, 349] on li "Kennet h Martinez" at bounding box center [293, 351] width 213 height 11
click at [216, 326] on input "text" at bounding box center [458, 328] width 542 height 20
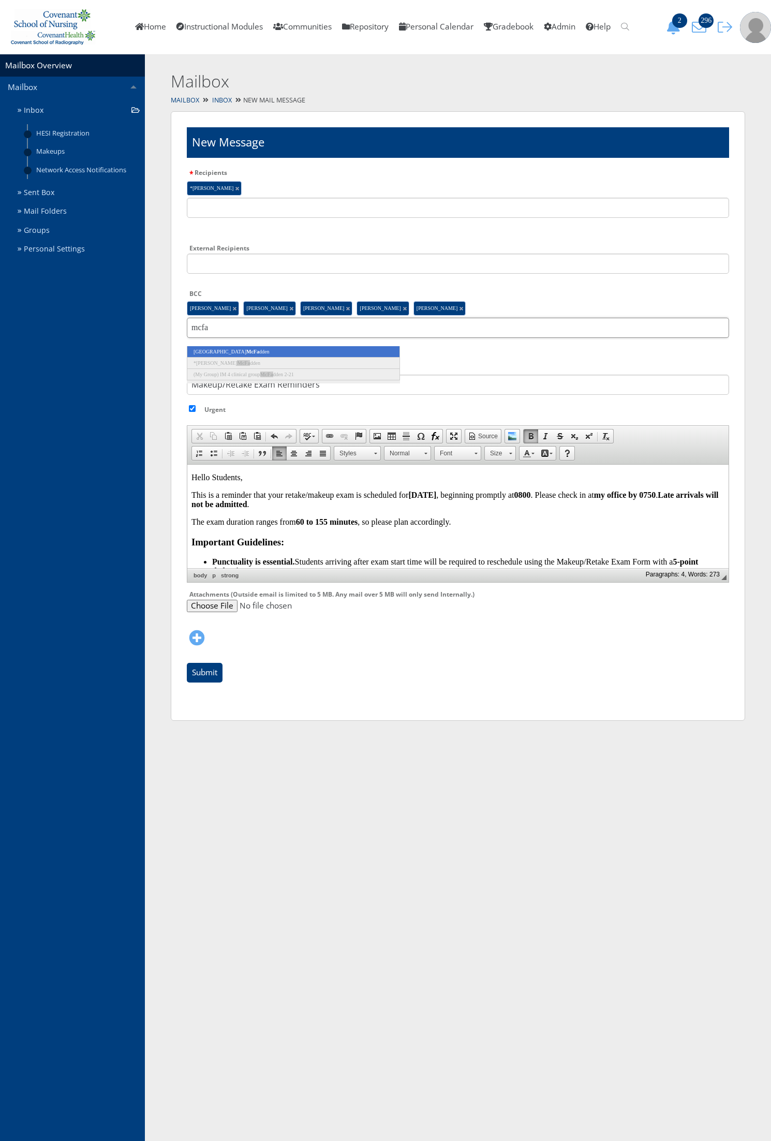
type input "mcfa"
click at [210, 355] on li "Sydney McFa dden" at bounding box center [293, 351] width 213 height 11
type input "katel"
click at [207, 367] on li "Katel yn Newton" at bounding box center [293, 362] width 213 height 11
type input "melani"
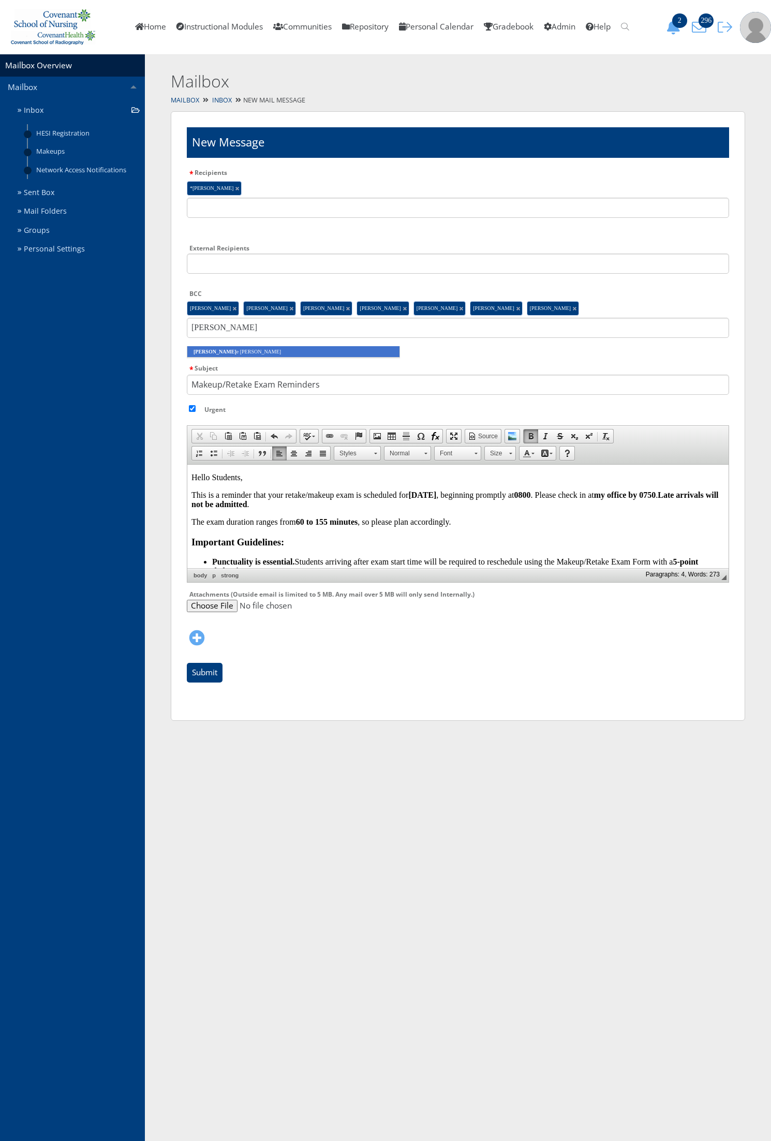
click at [213, 352] on li "Melani e Robledo" at bounding box center [293, 351] width 213 height 11
type input "maria"
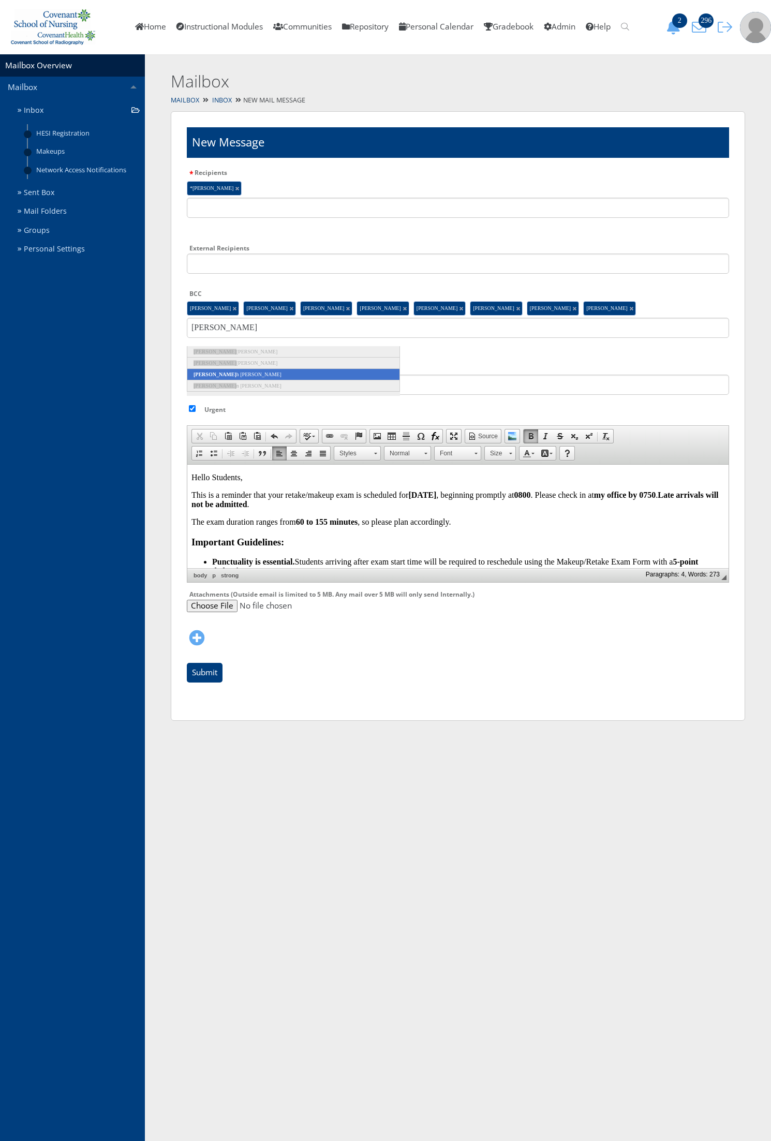
click at [222, 379] on li "Maria h Rosales" at bounding box center [293, 374] width 213 height 11
click at [223, 329] on input "text" at bounding box center [458, 328] width 542 height 20
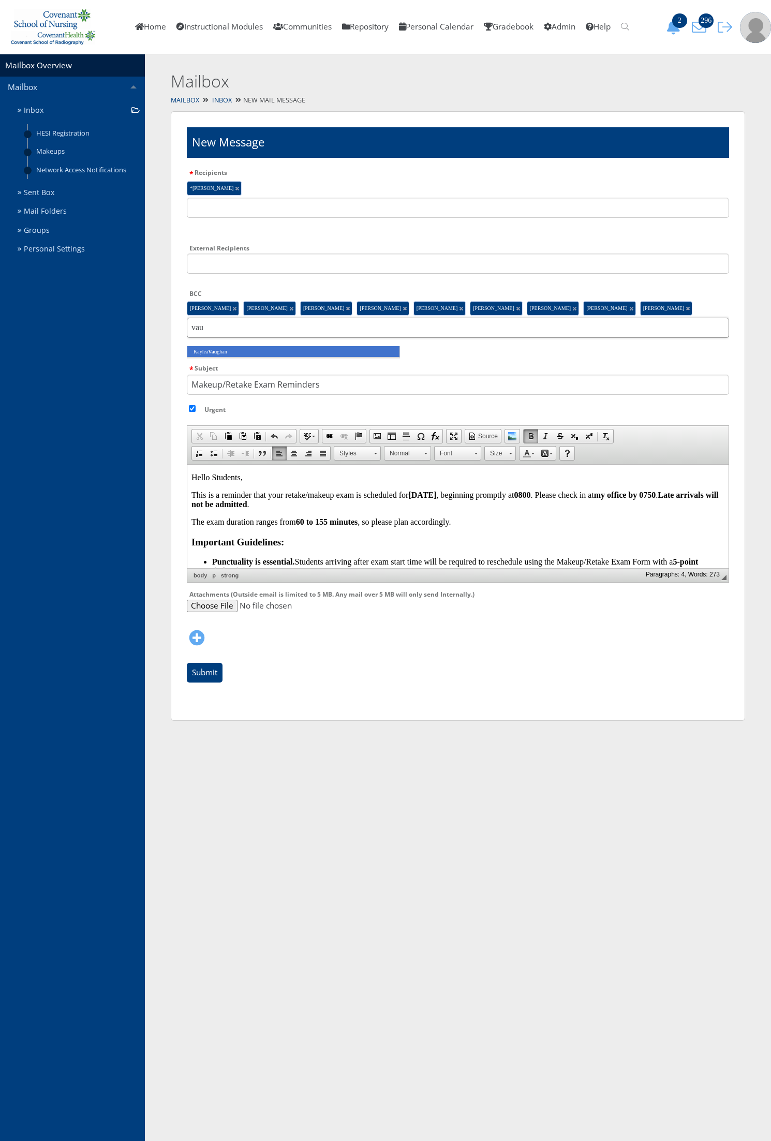
type input "vau"
click at [207, 350] on li "Kaylea Vau ghan" at bounding box center [293, 351] width 213 height 11
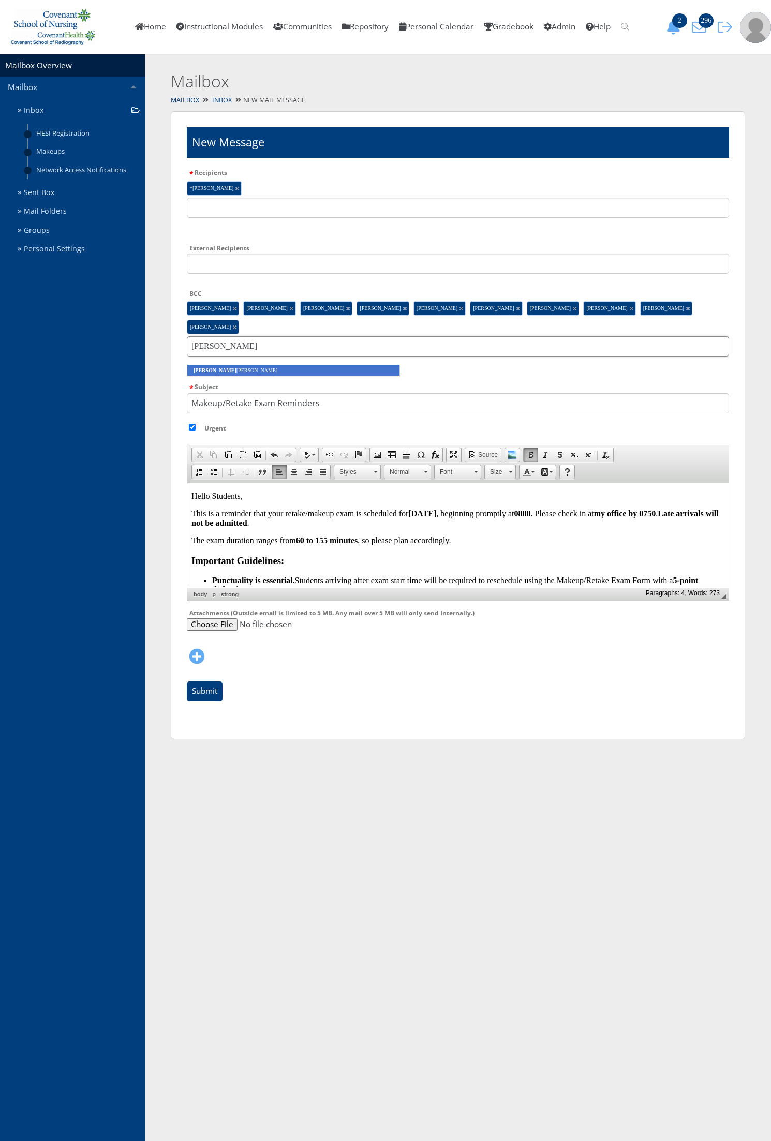
type input "jenna"
click at [216, 369] on li "Jenna Willer" at bounding box center [293, 370] width 213 height 11
type input "andrew"
click at [216, 369] on li "Andrew Ray Raagas" at bounding box center [293, 370] width 213 height 11
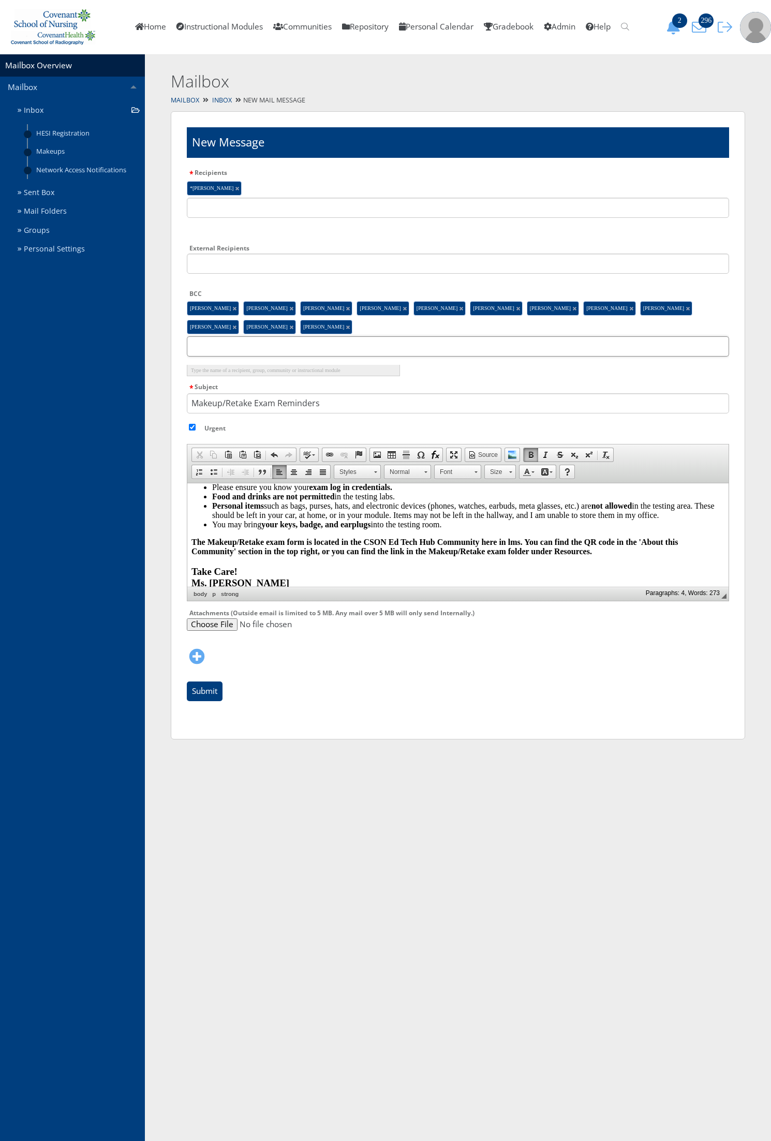
scroll to position [166, 0]
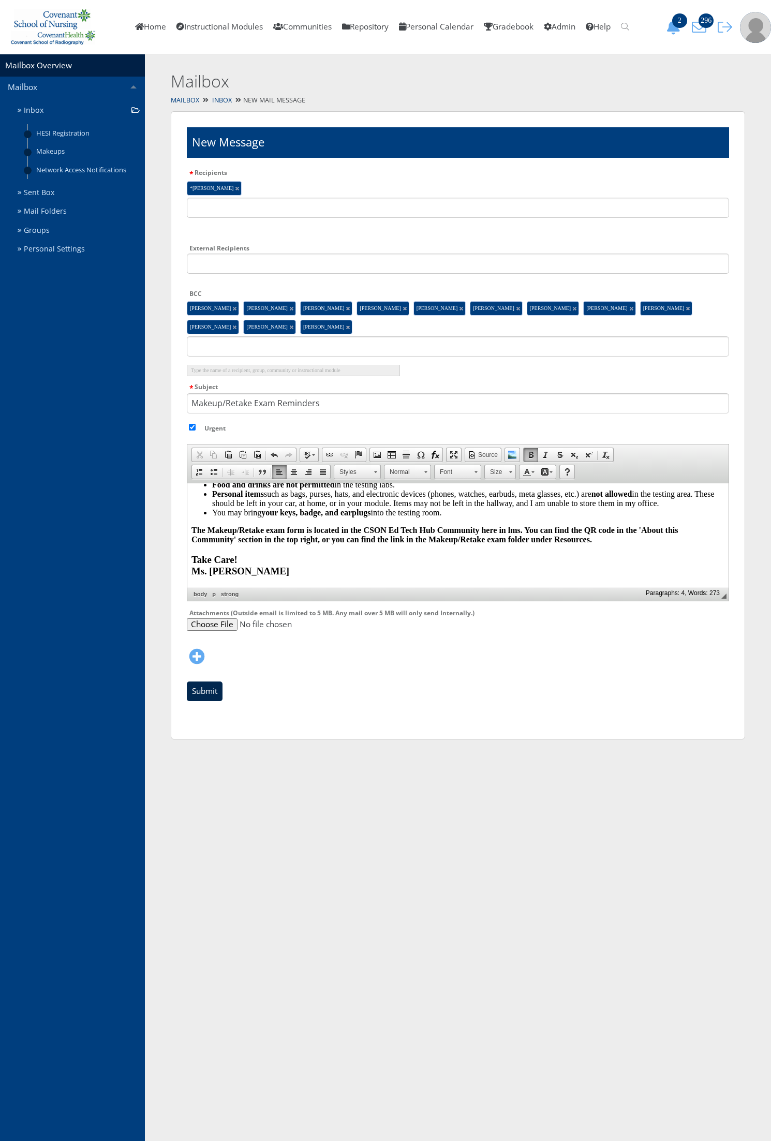
click at [198, 692] on input "Submit" at bounding box center [205, 691] width 36 height 20
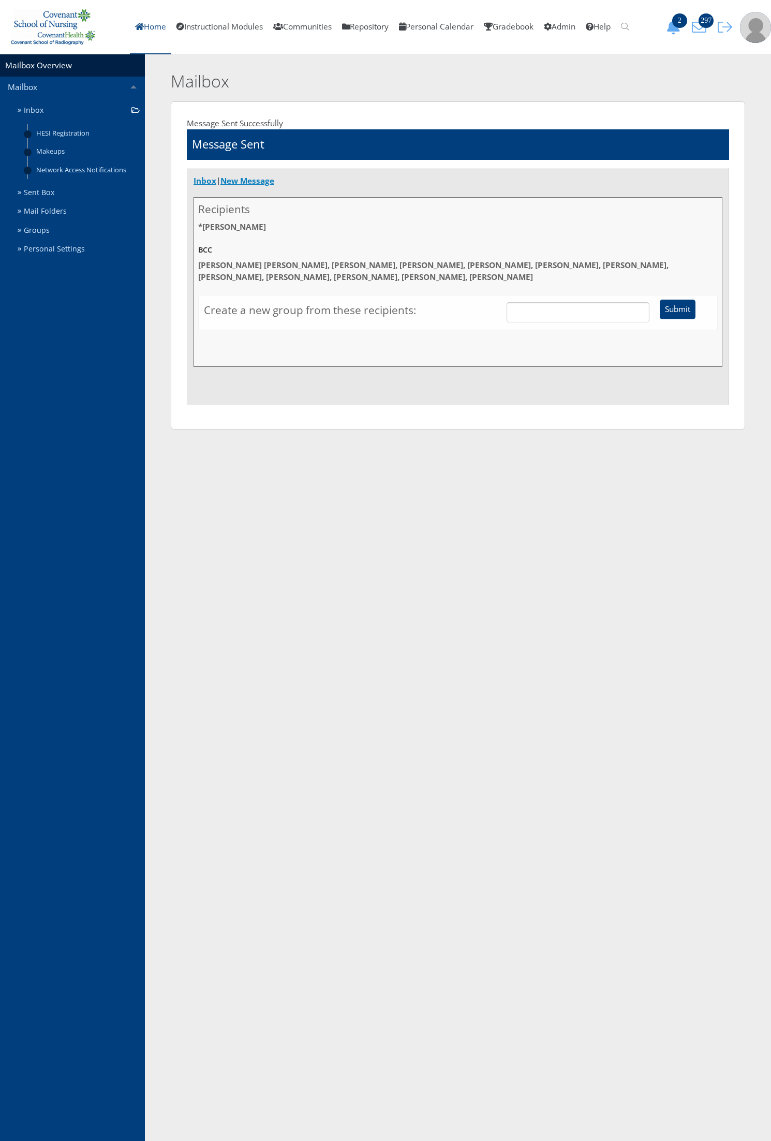
click at [150, 29] on link "Home" at bounding box center [150, 27] width 41 height 54
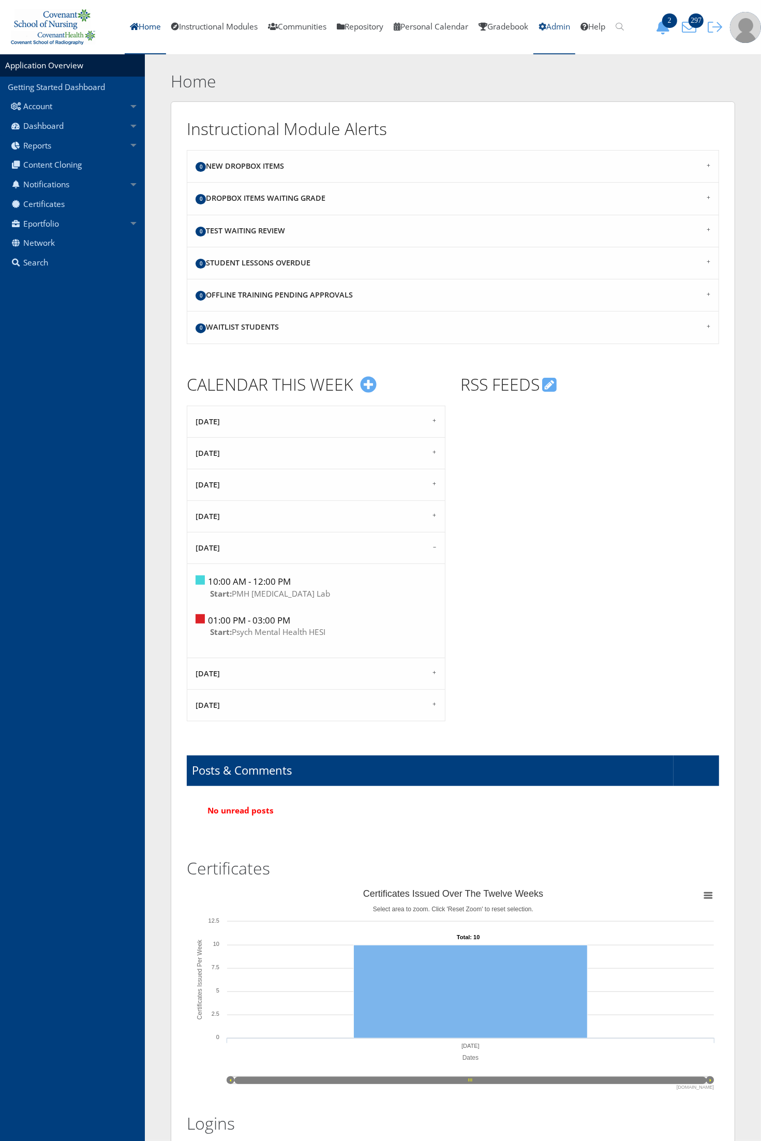
click at [556, 29] on link "Admin" at bounding box center [554, 27] width 42 height 54
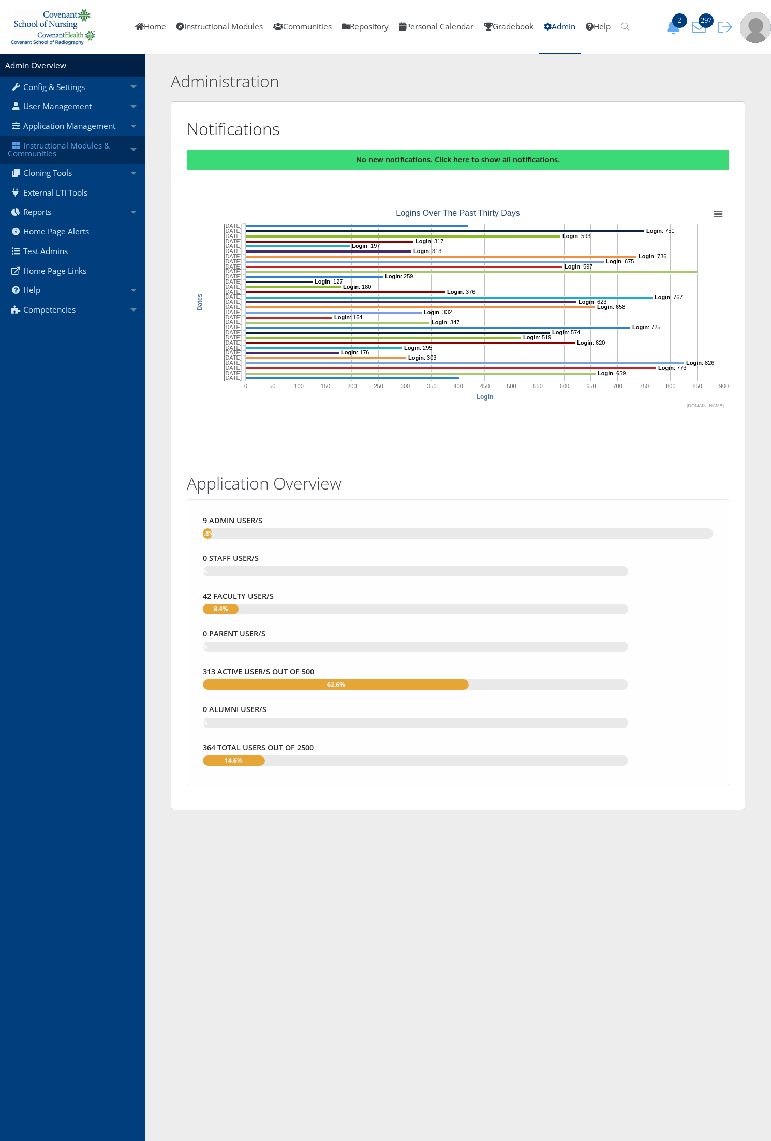
click at [106, 145] on link "Instructional Modules & Communities" at bounding box center [72, 149] width 145 height 27
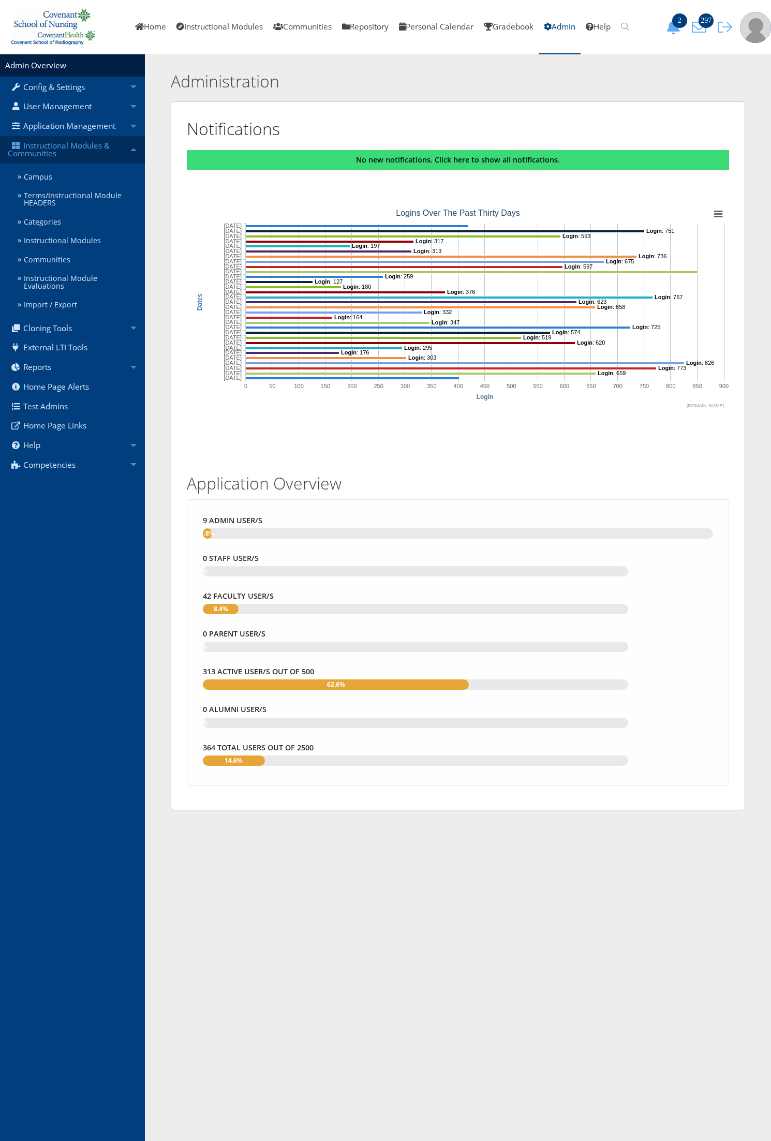
click at [55, 155] on link "Instructional Modules & Communities" at bounding box center [72, 149] width 145 height 27
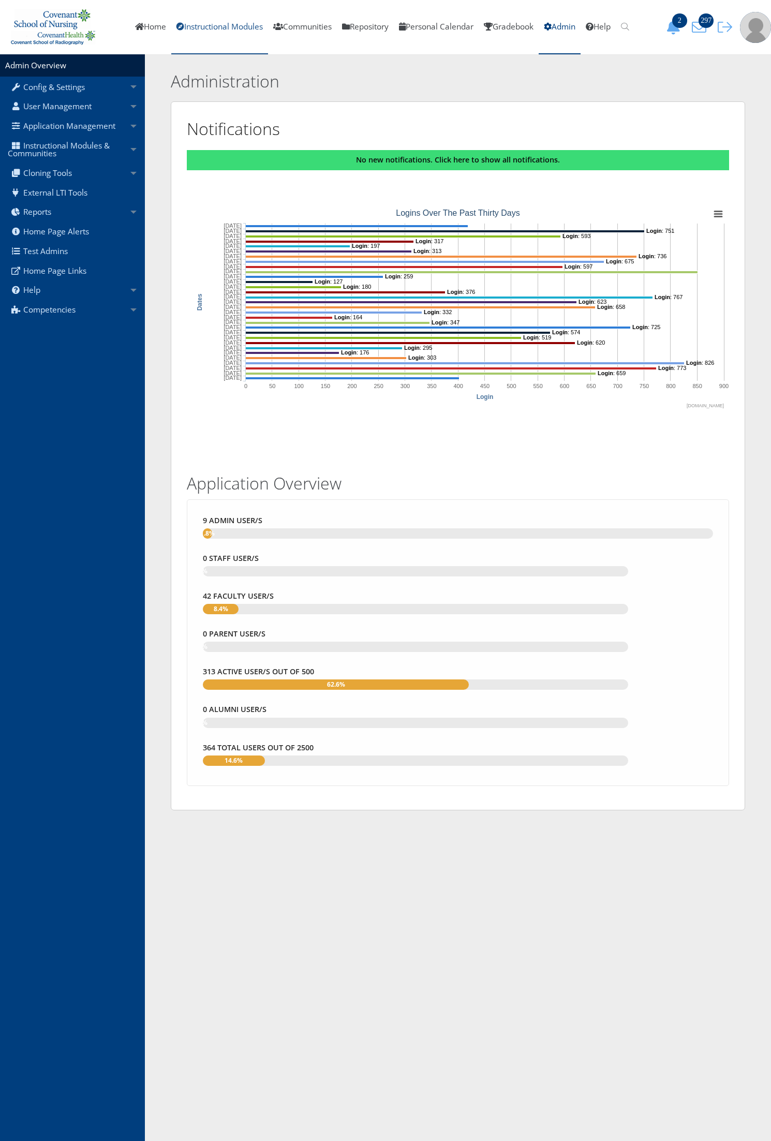
click at [233, 19] on link "Instructional Modules" at bounding box center [219, 27] width 97 height 54
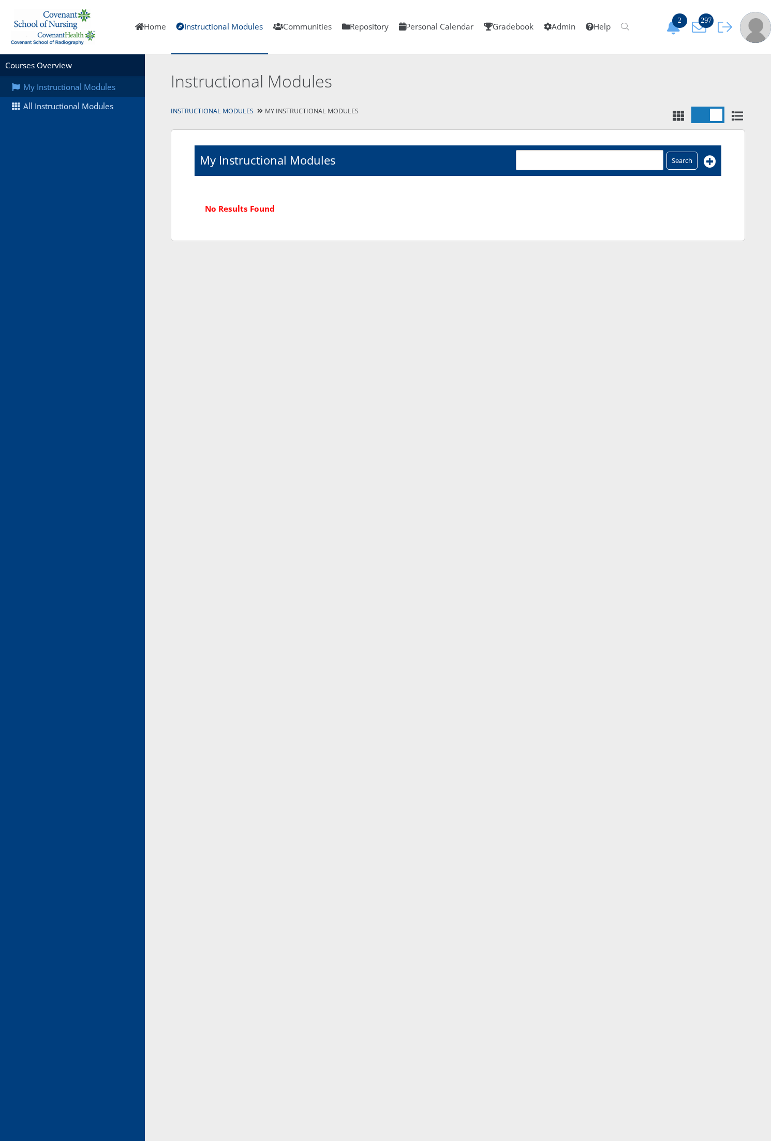
click at [64, 92] on link "My Instructional Modules" at bounding box center [72, 87] width 145 height 20
click at [61, 107] on link "All Instructional Modules" at bounding box center [72, 107] width 145 height 20
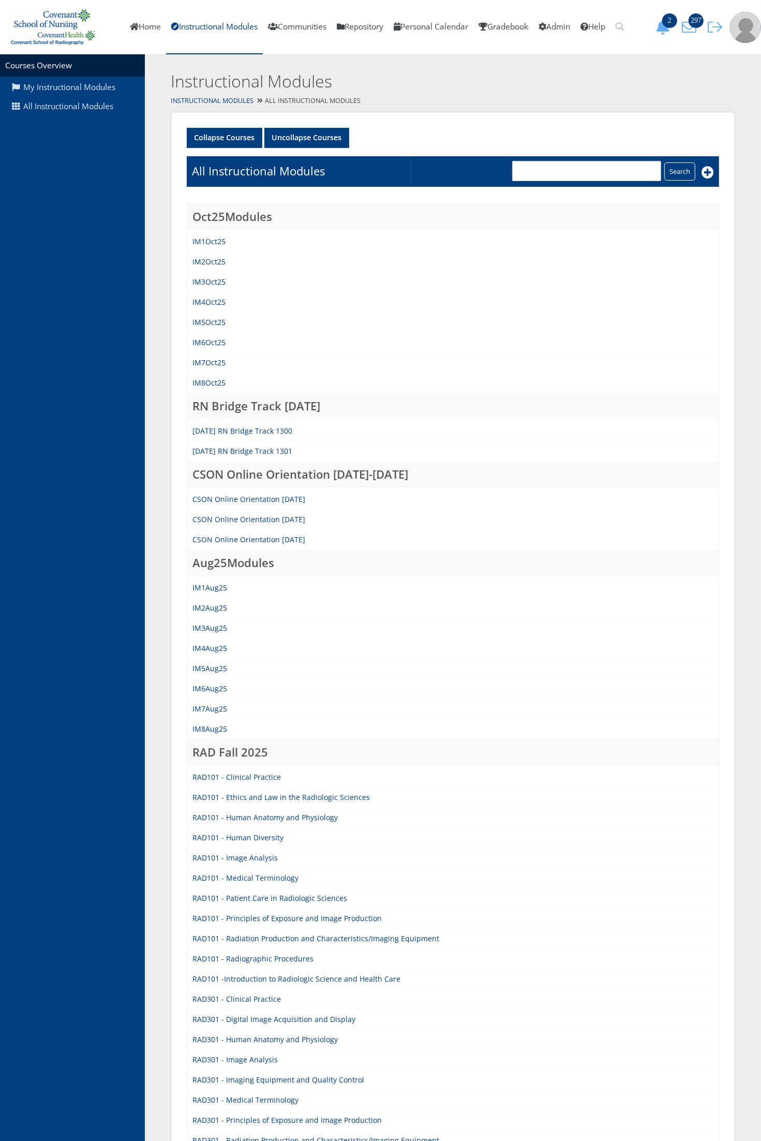
click at [209, 651] on td "IM4Aug25" at bounding box center [453, 648] width 532 height 20
click at [206, 647] on link "IM4Aug25" at bounding box center [209, 648] width 35 height 10
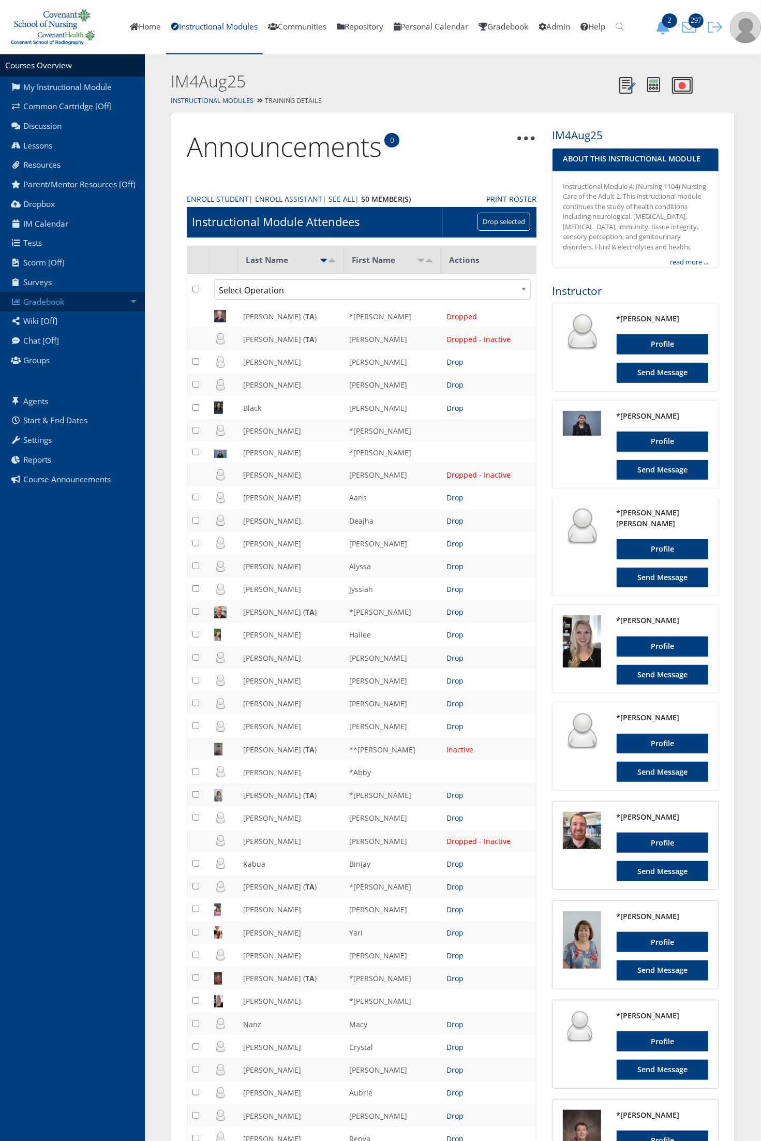
click at [91, 300] on link "Gradebook" at bounding box center [72, 302] width 145 height 20
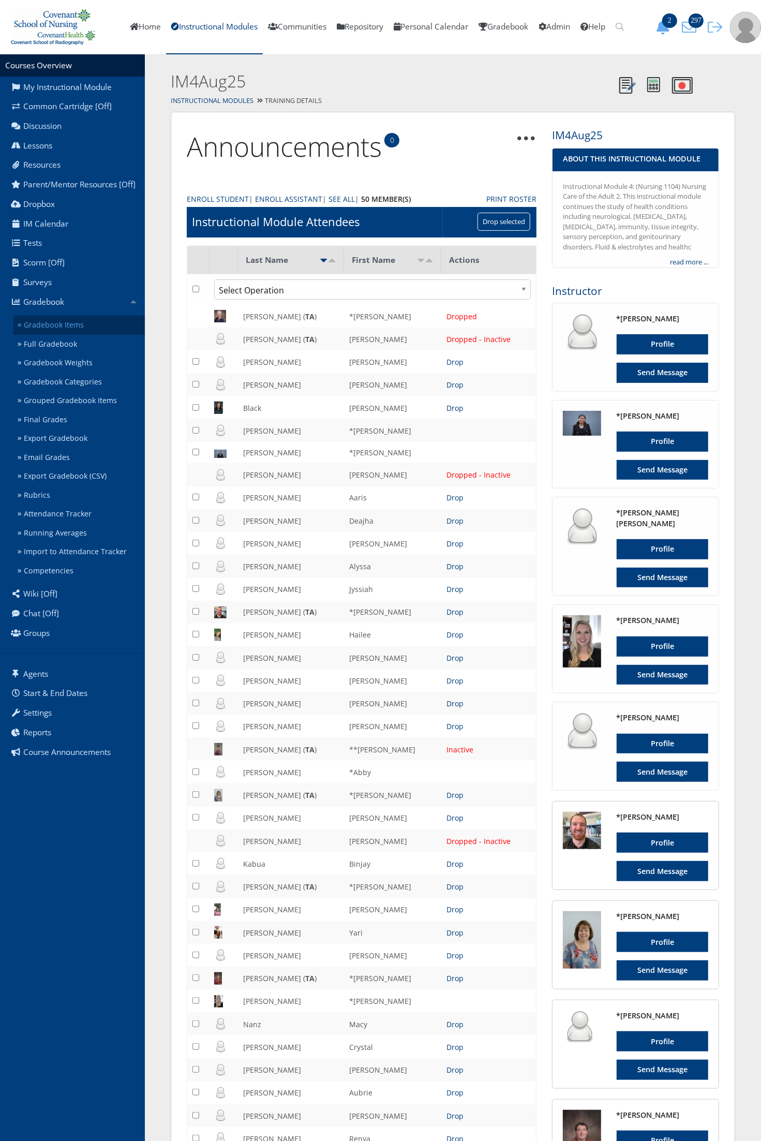
click at [83, 324] on link "Gradebook Items" at bounding box center [78, 325] width 131 height 19
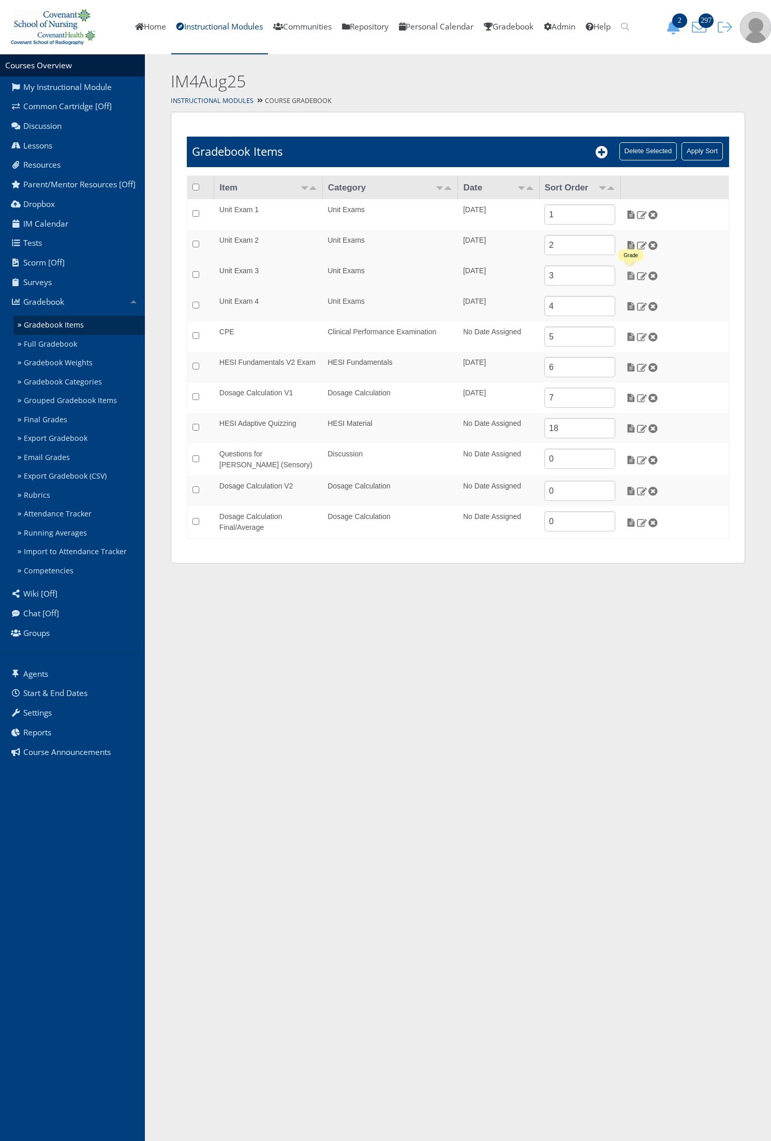
click at [632, 276] on img at bounding box center [630, 275] width 11 height 9
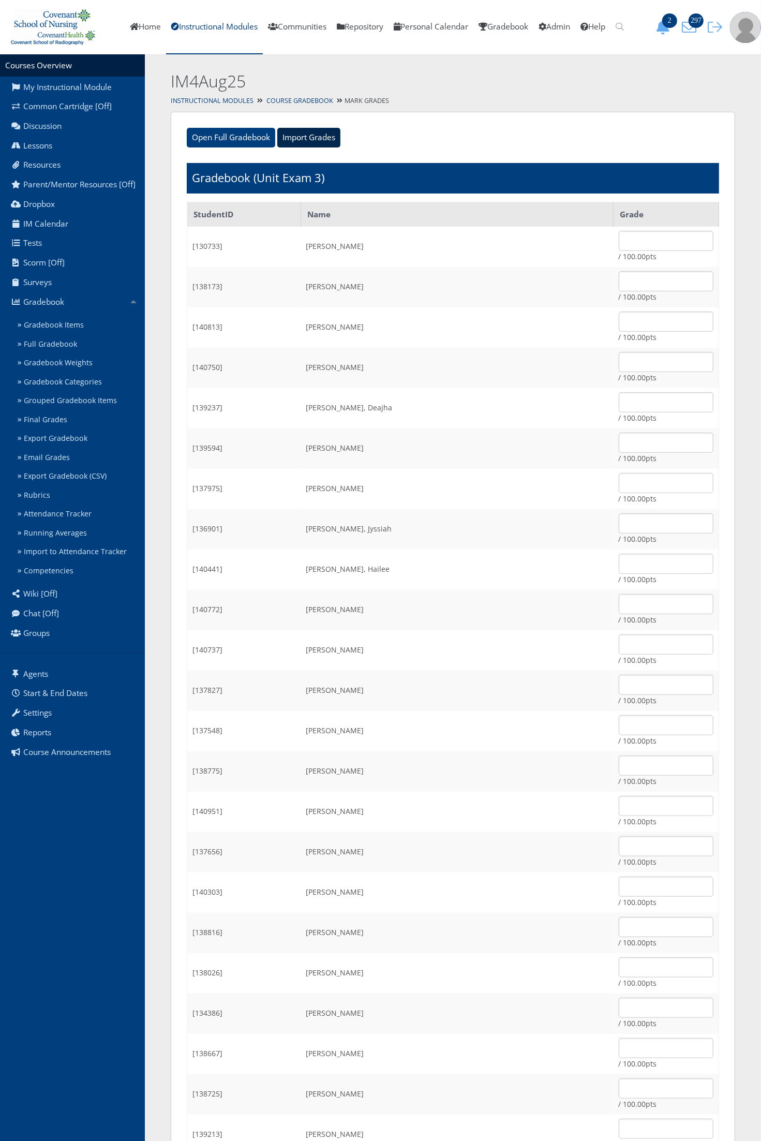
click at [313, 141] on input "Import Grades" at bounding box center [308, 138] width 63 height 20
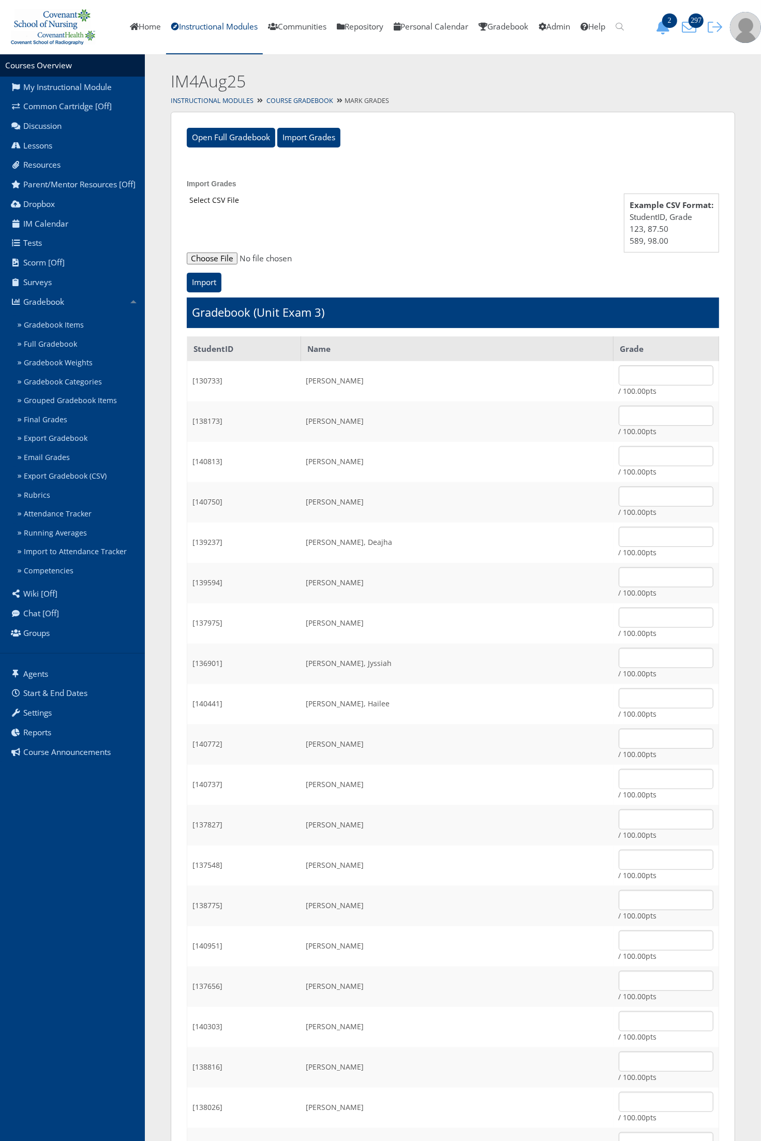
click at [198, 260] on input "file" at bounding box center [453, 258] width 532 height 12
type input "C:\fakepath\ET_Results_IM4Aug25E3.csv"
click at [193, 275] on input "Import" at bounding box center [204, 283] width 35 height 20
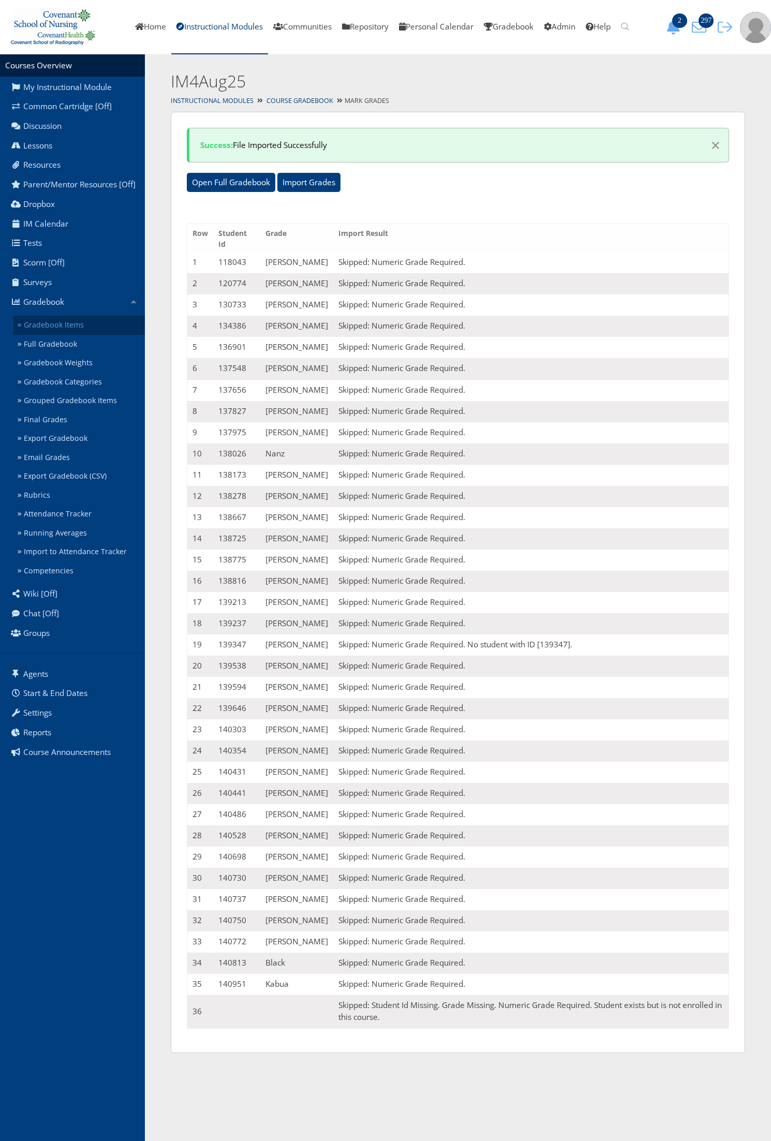
drag, startPoint x: 0, startPoint y: 0, endPoint x: 89, endPoint y: 319, distance: 331.5
click at [89, 319] on link "Gradebook Items" at bounding box center [78, 325] width 131 height 19
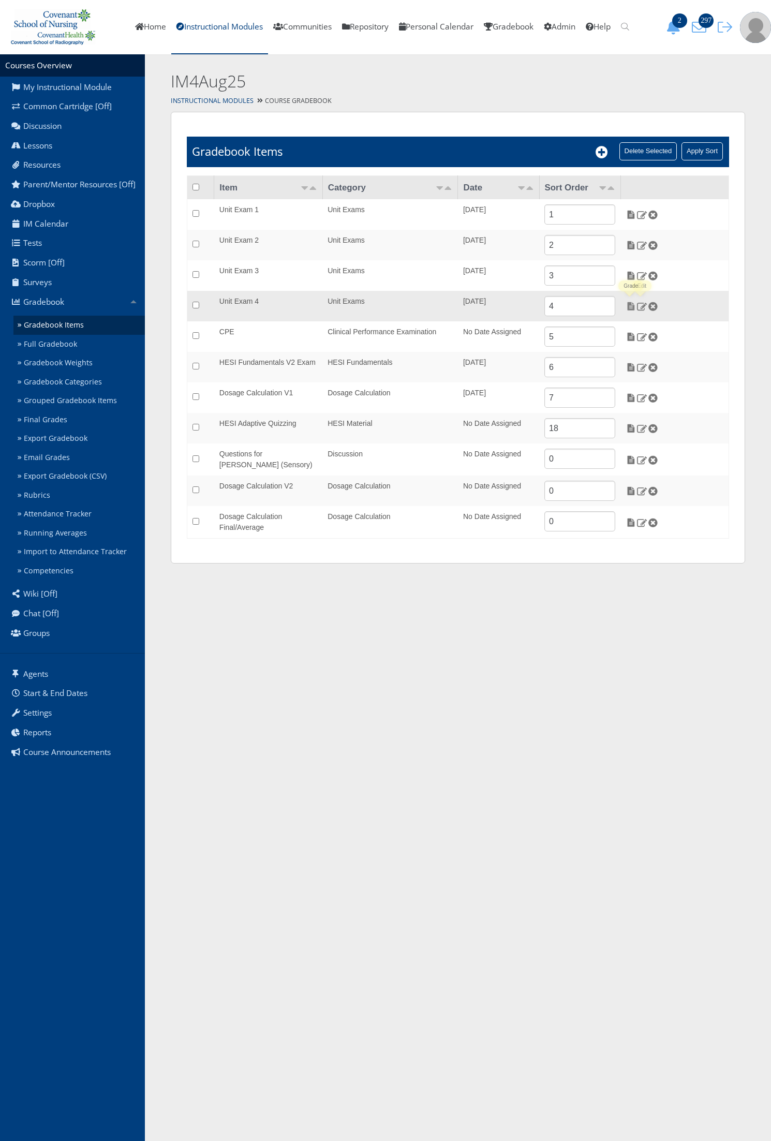
click at [632, 306] on img at bounding box center [630, 306] width 11 height 9
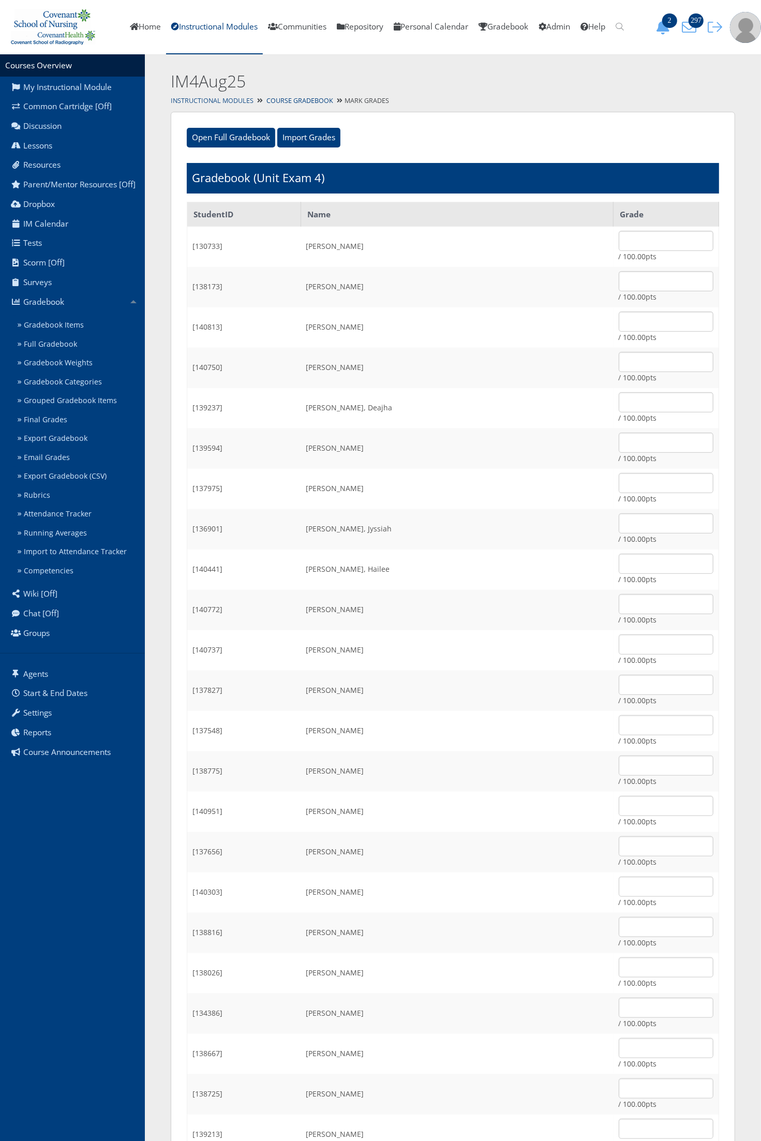
click at [231, 102] on link "Instructional Modules" at bounding box center [212, 100] width 83 height 9
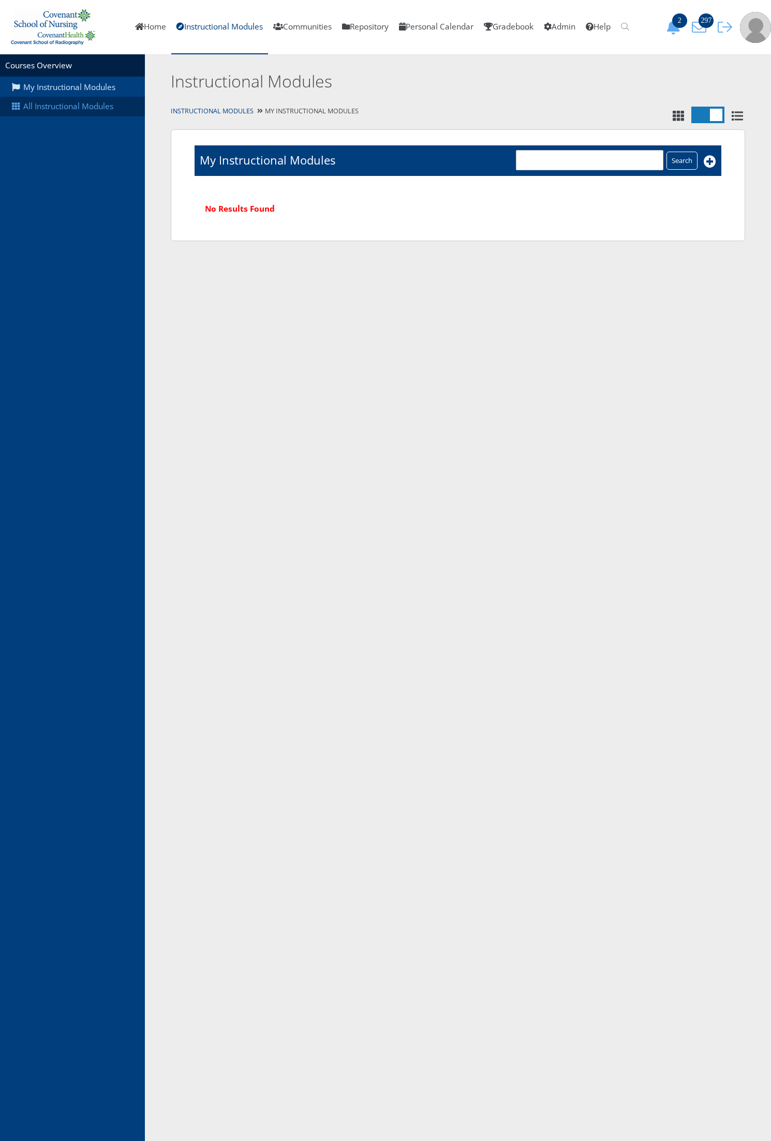
click at [88, 114] on link "All Instructional Modules" at bounding box center [72, 107] width 145 height 20
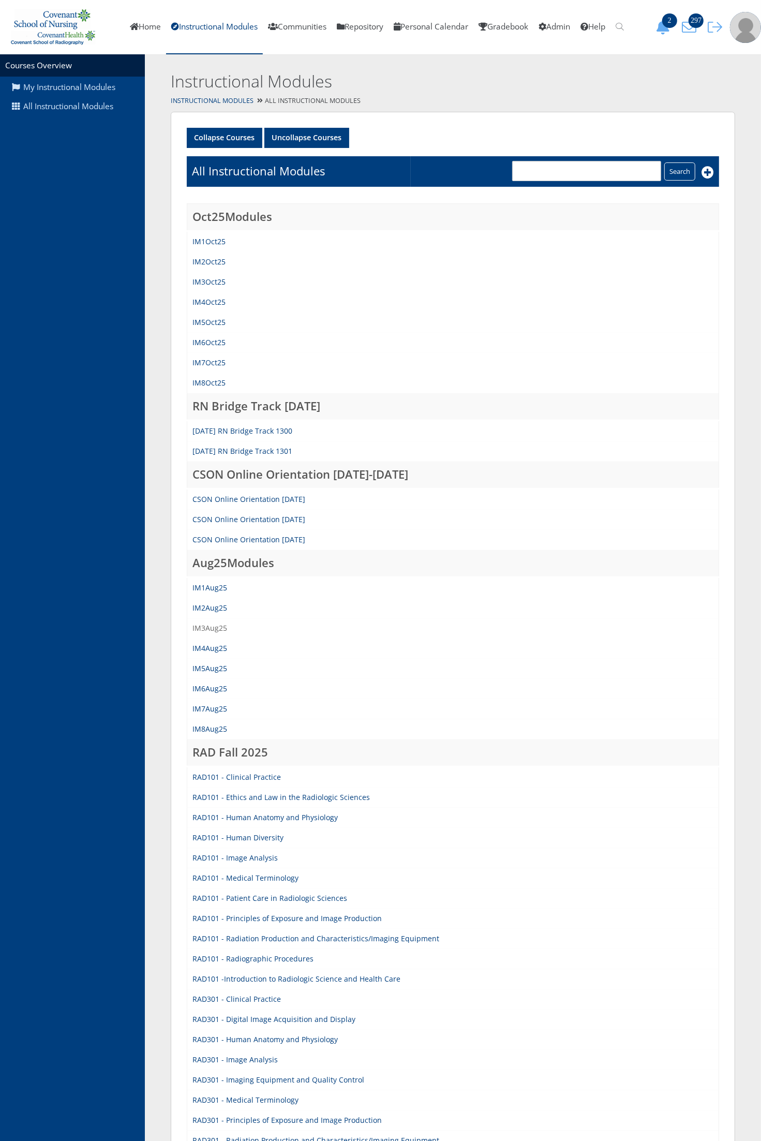
click at [218, 627] on link "IM3Aug25" at bounding box center [209, 628] width 35 height 10
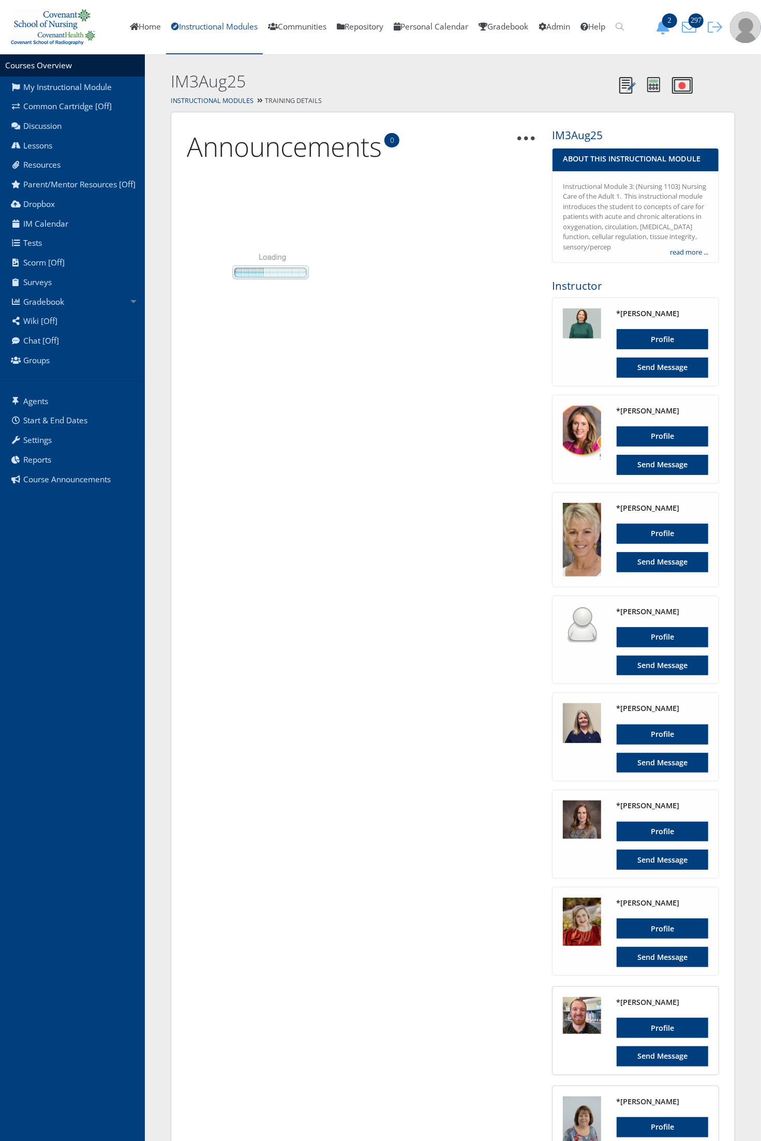
click at [177, 22] on link "Instructional Modules" at bounding box center [214, 27] width 97 height 54
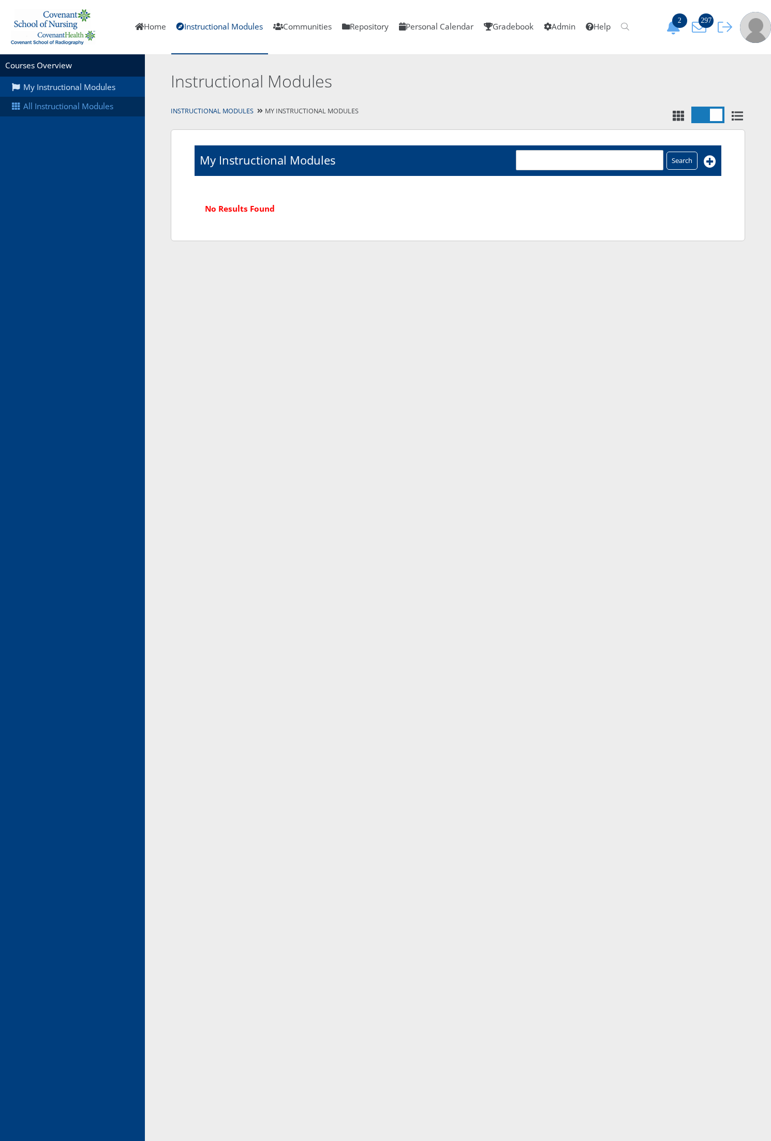
click at [70, 109] on link "All Instructional Modules" at bounding box center [72, 107] width 145 height 20
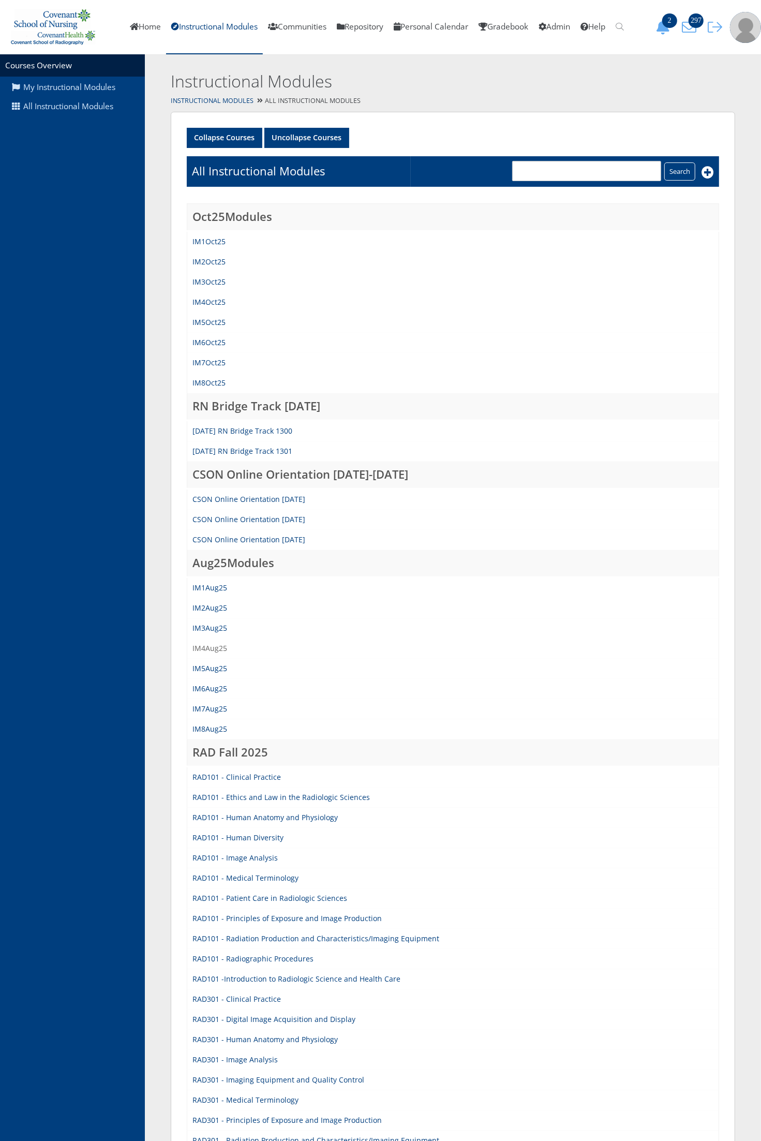
click at [203, 647] on link "IM4Aug25" at bounding box center [209, 648] width 35 height 10
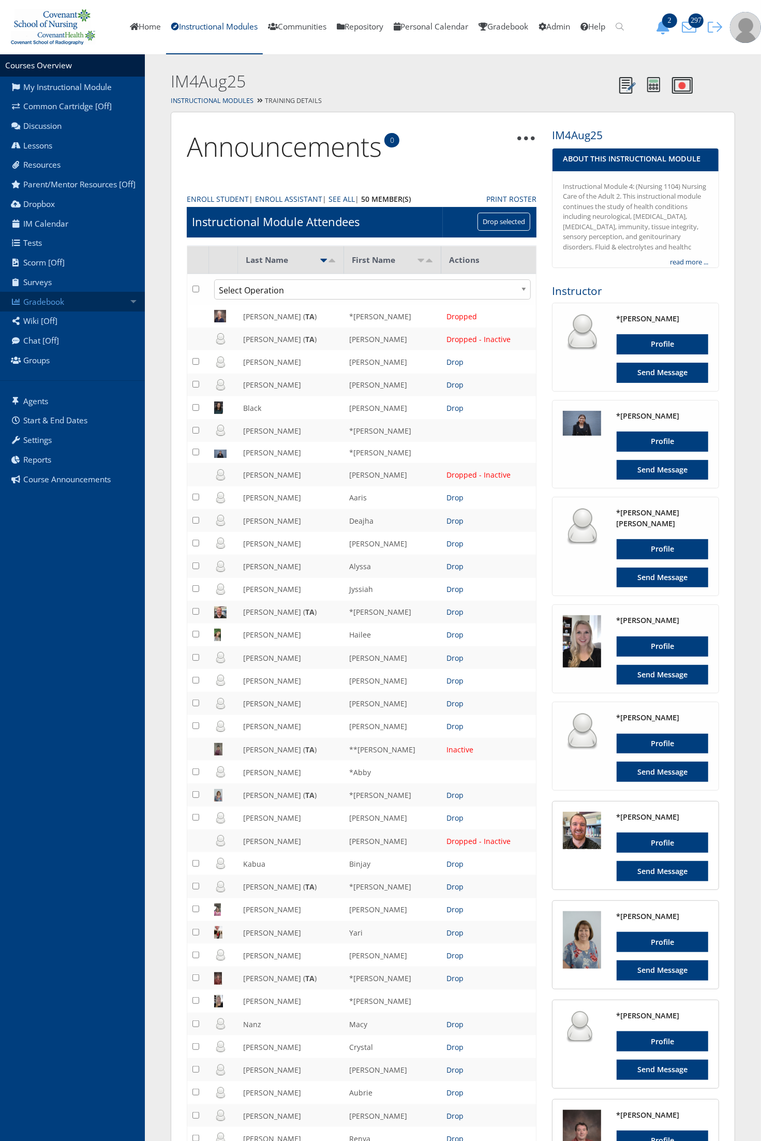
click at [119, 295] on link "Gradebook" at bounding box center [72, 302] width 145 height 20
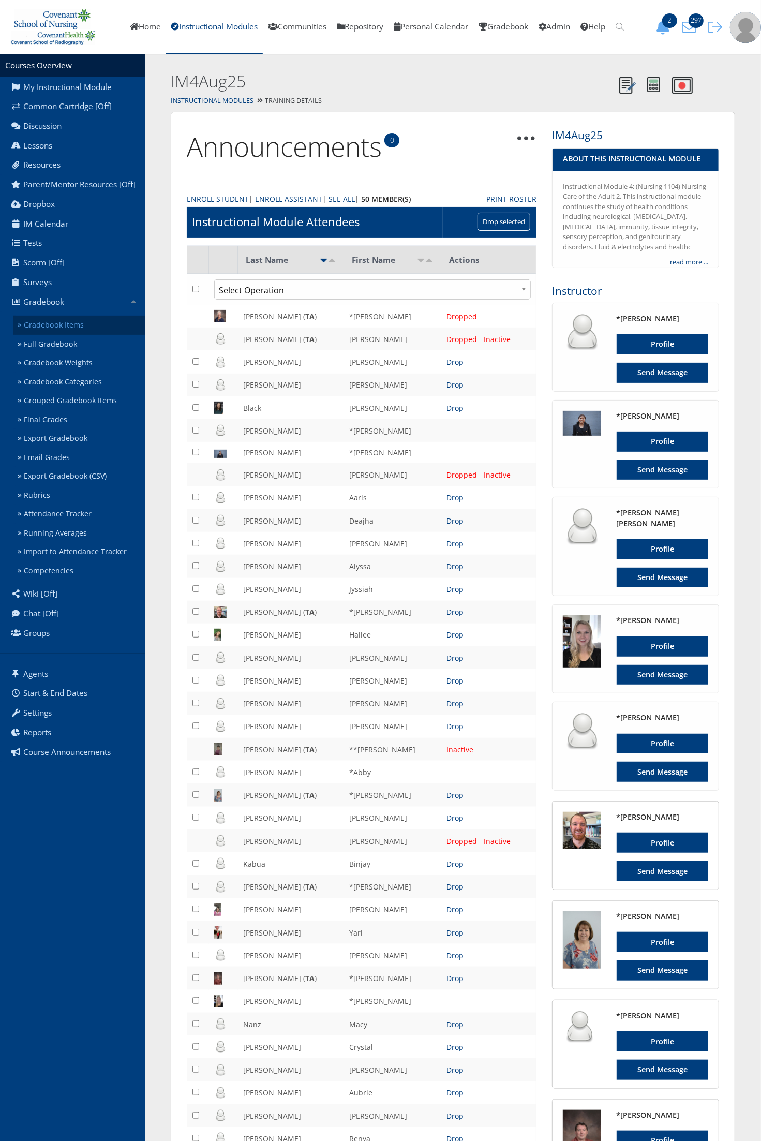
click at [101, 323] on link "Gradebook Items" at bounding box center [78, 325] width 131 height 19
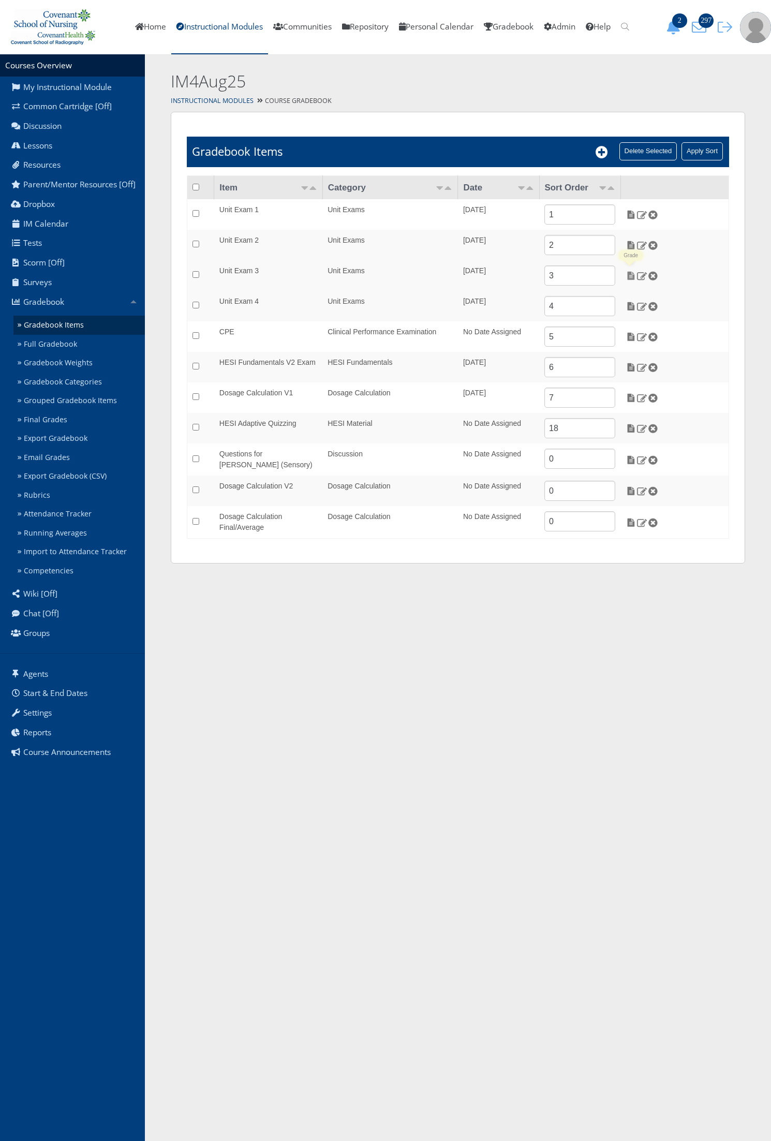
click at [629, 273] on img at bounding box center [630, 275] width 11 height 9
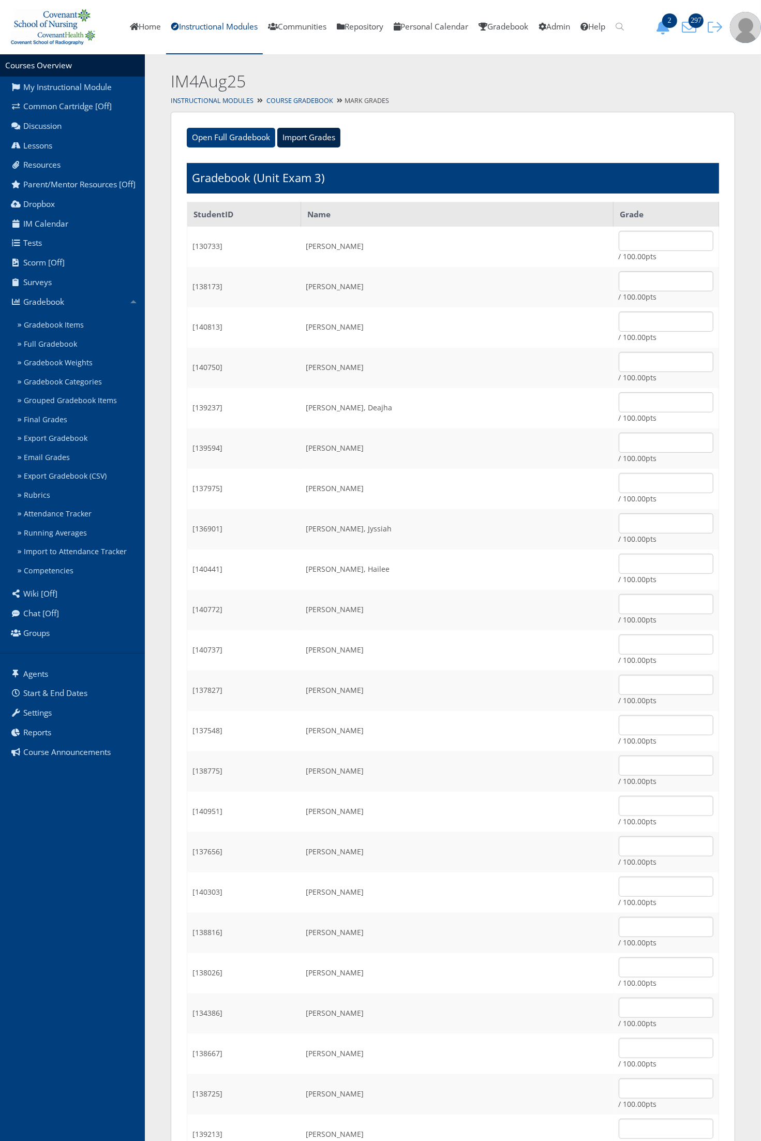
drag, startPoint x: 297, startPoint y: 136, endPoint x: 281, endPoint y: 153, distance: 23.8
click at [298, 136] on input "Import Grades" at bounding box center [308, 138] width 63 height 20
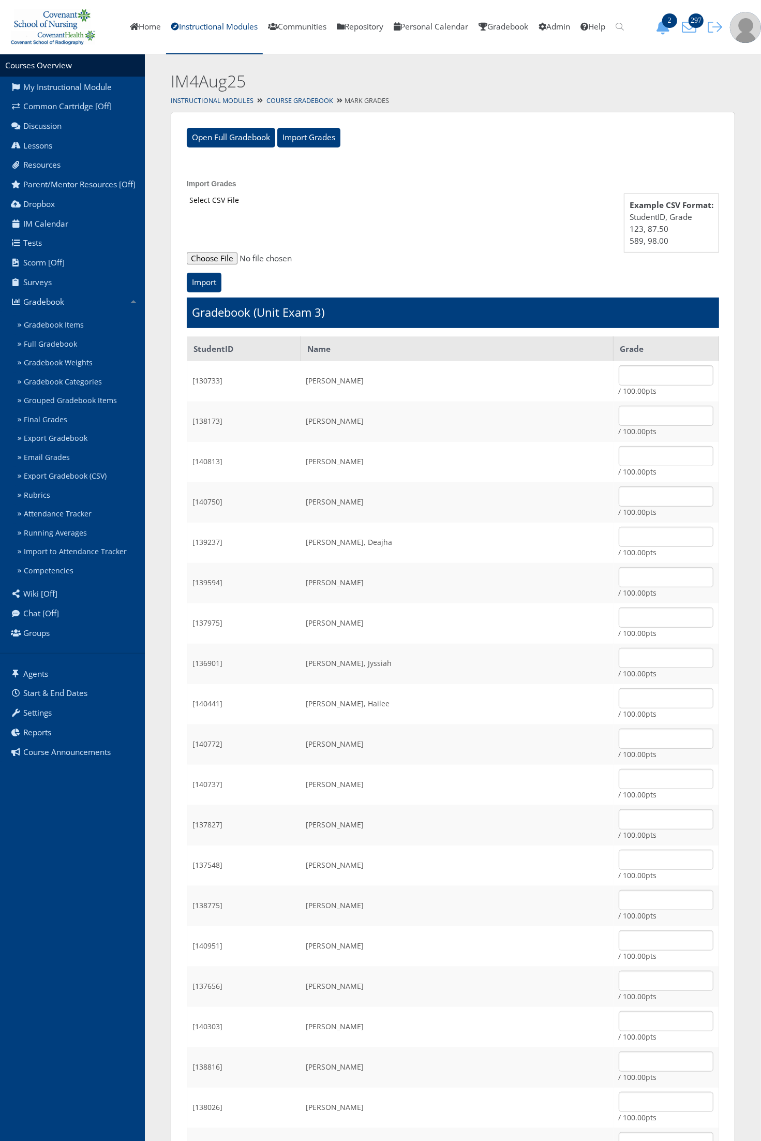
click at [215, 259] on input "file" at bounding box center [453, 258] width 532 height 12
type input "C:\fakepath\ET_Results_IM4Aug25E3.csv"
click at [211, 277] on input "Import" at bounding box center [204, 283] width 35 height 20
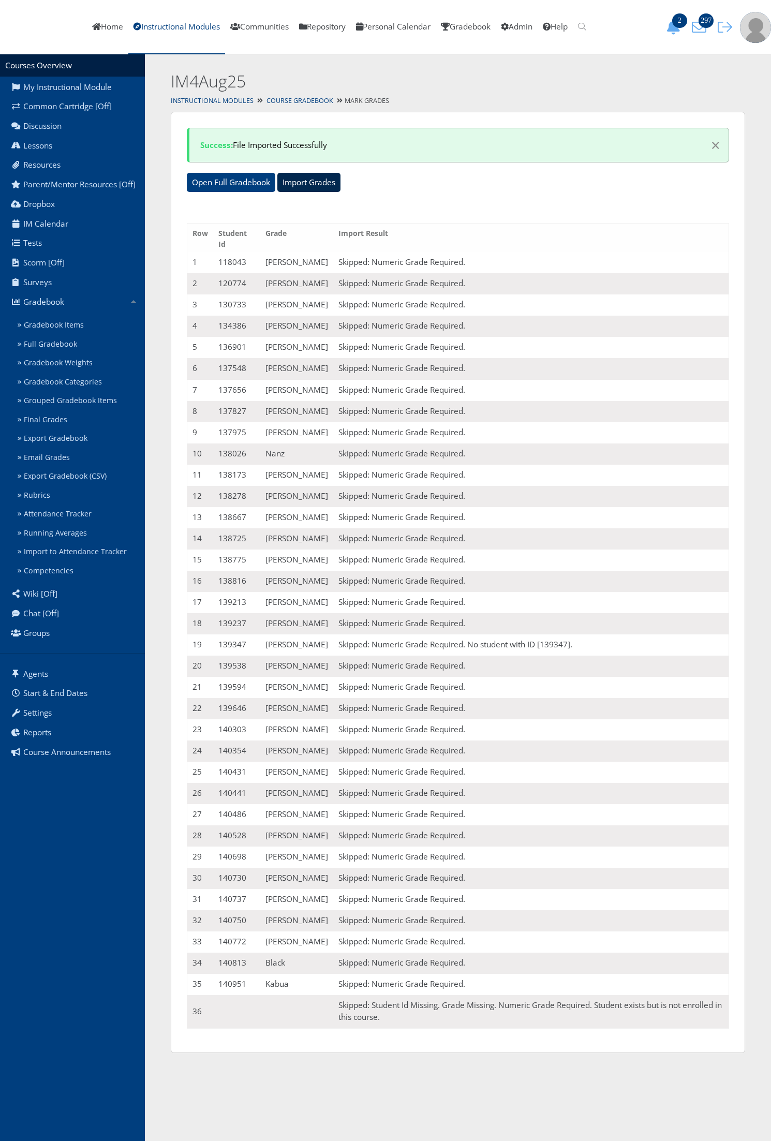
click at [313, 184] on input "Import Grades" at bounding box center [308, 183] width 63 height 20
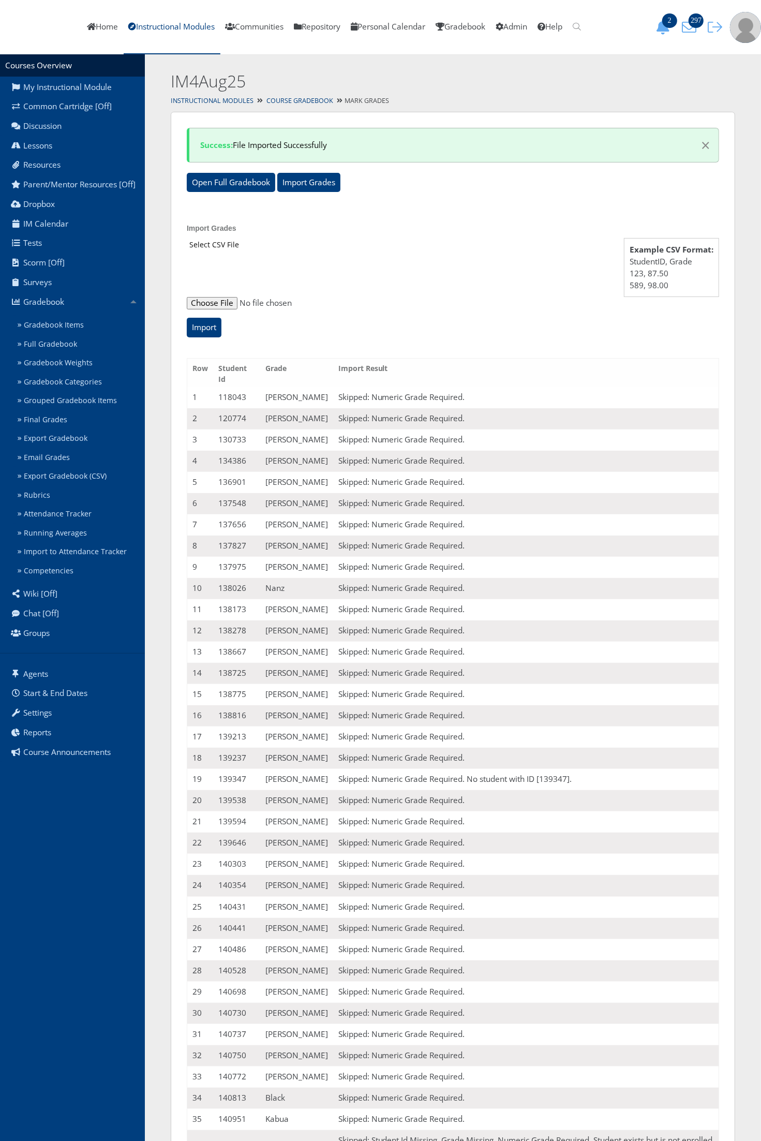
click at [224, 301] on input "file" at bounding box center [453, 303] width 532 height 12
type input "C:\fakepath\ET_Results_IM4Aug25E3 (1).csv"
click at [213, 327] on input "Import" at bounding box center [204, 328] width 35 height 20
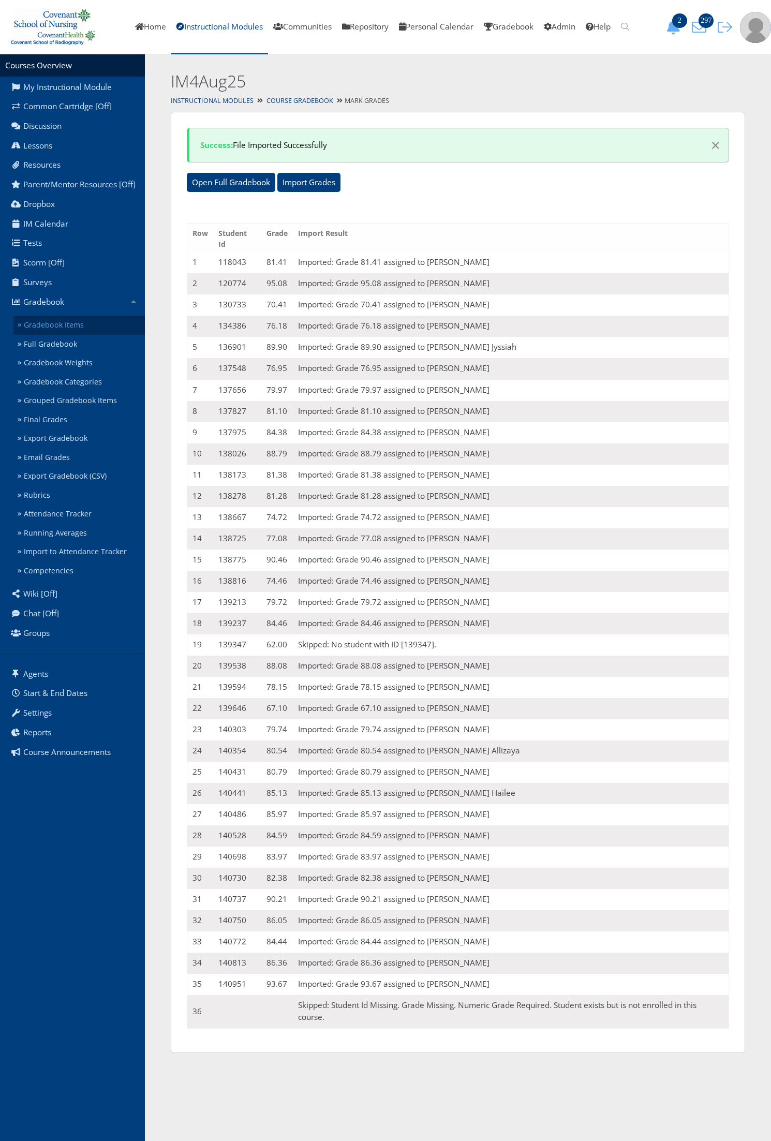
click at [93, 321] on link "Gradebook Items" at bounding box center [78, 325] width 131 height 19
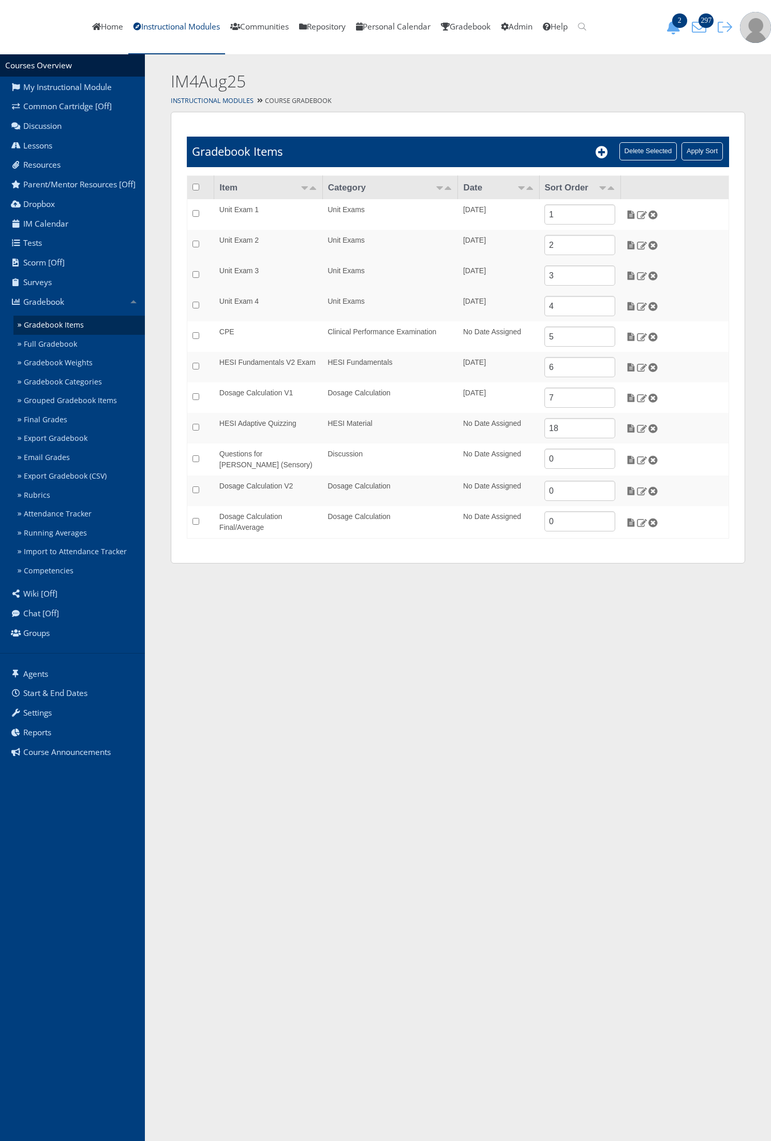
click at [623, 276] on td at bounding box center [674, 275] width 108 height 31
click at [626, 275] on img at bounding box center [630, 275] width 11 height 9
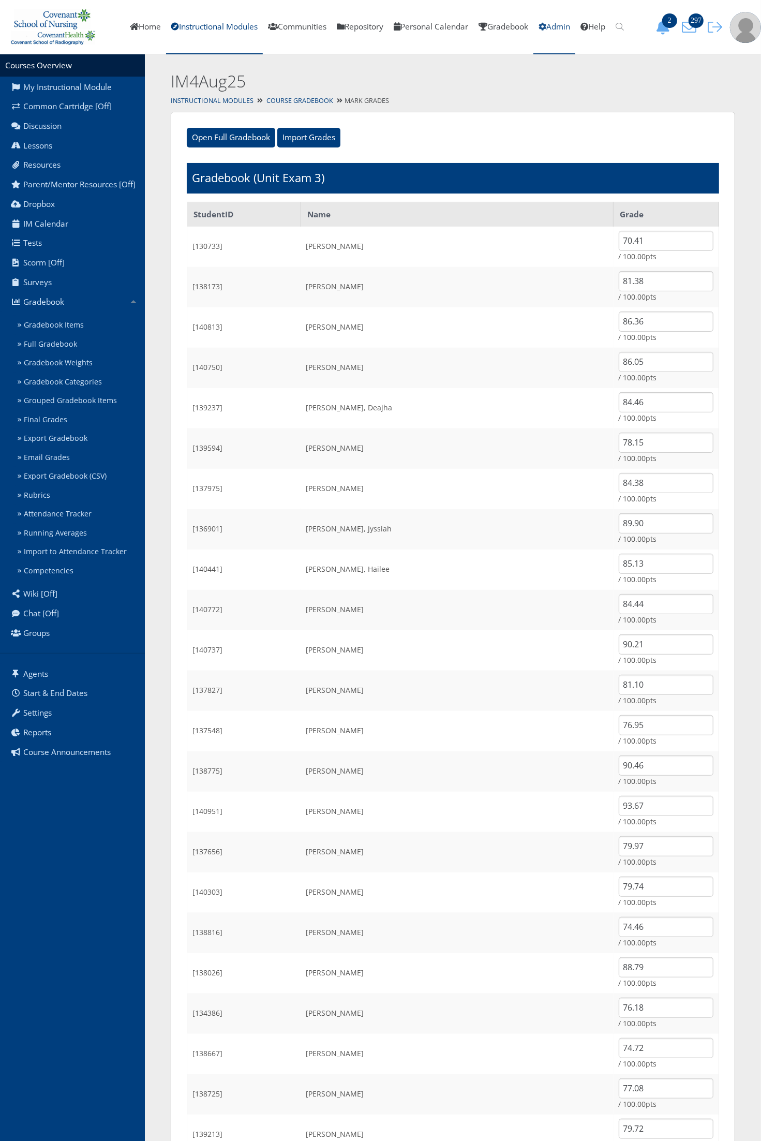
click at [546, 30] on icon at bounding box center [542, 27] width 8 height 8
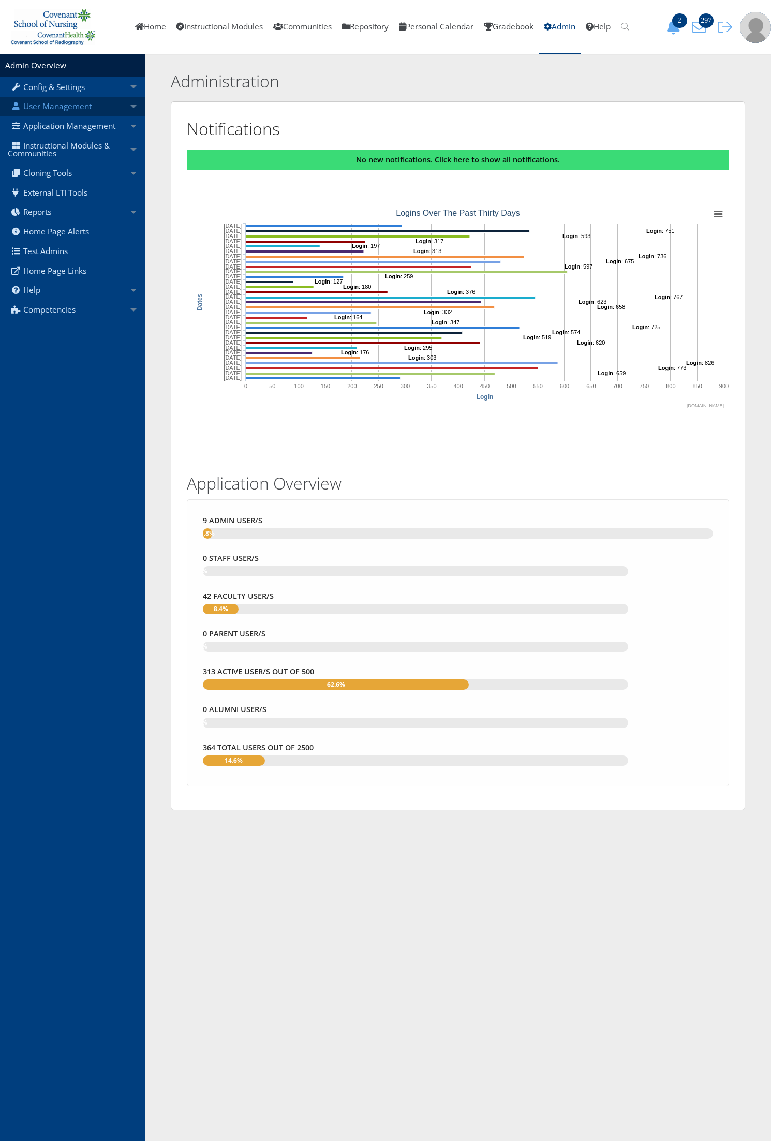
click at [81, 110] on link "User Management" at bounding box center [72, 107] width 145 height 20
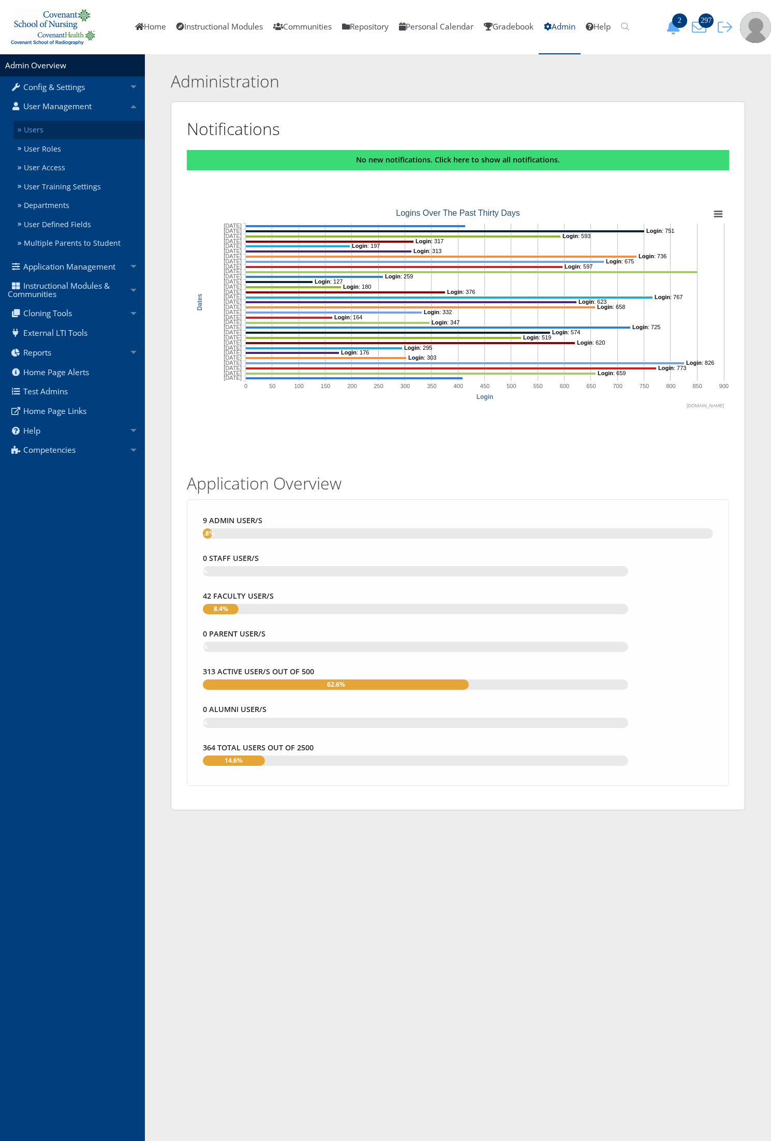
click at [70, 126] on link "Users" at bounding box center [78, 130] width 131 height 19
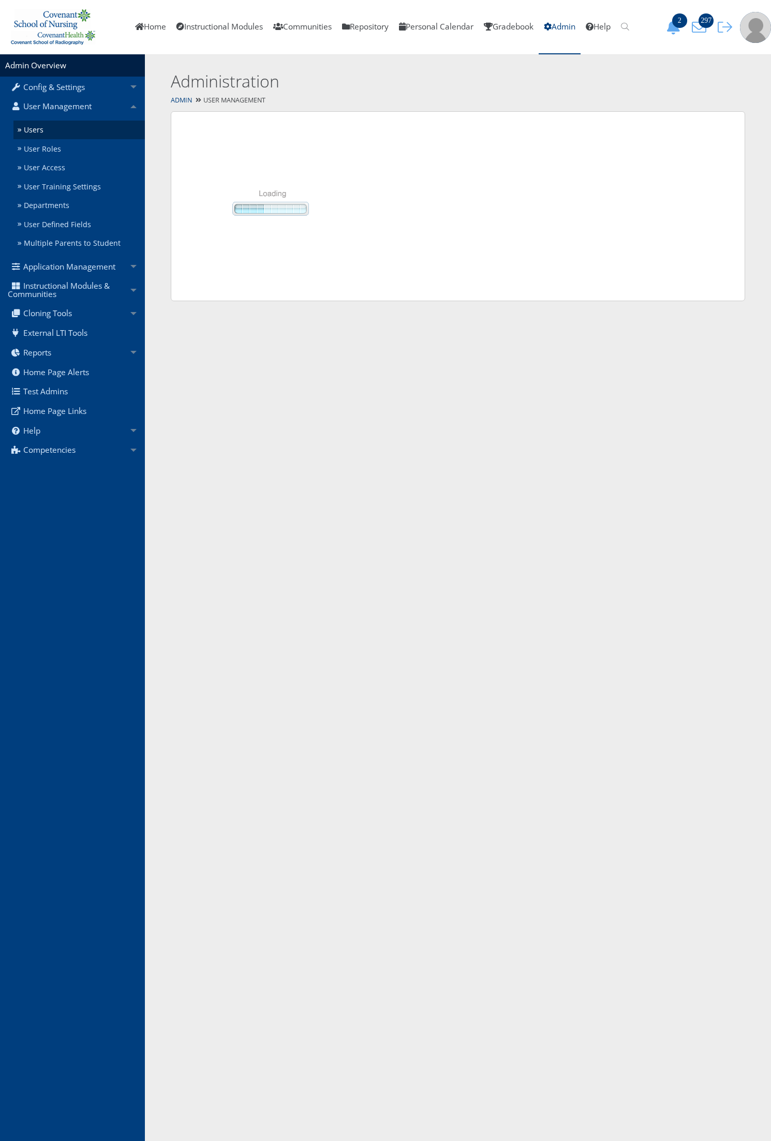
select select "50"
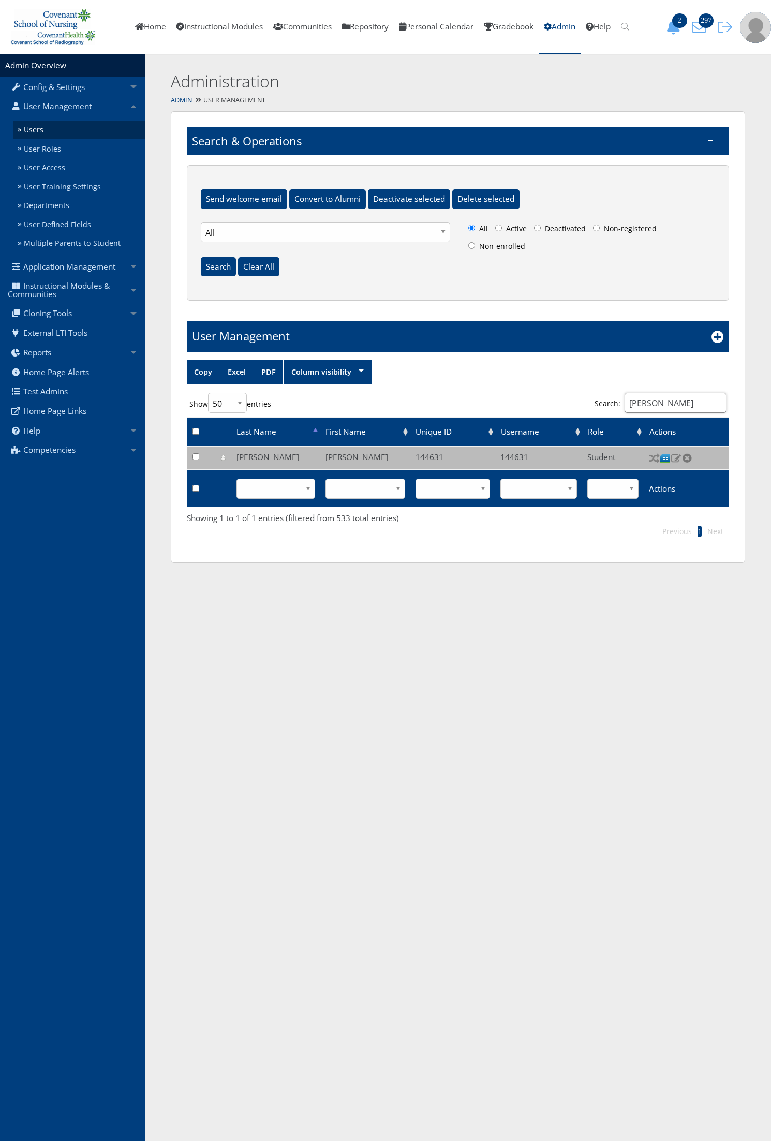
click at [676, 404] on input "[PERSON_NAME]" at bounding box center [675, 403] width 102 height 20
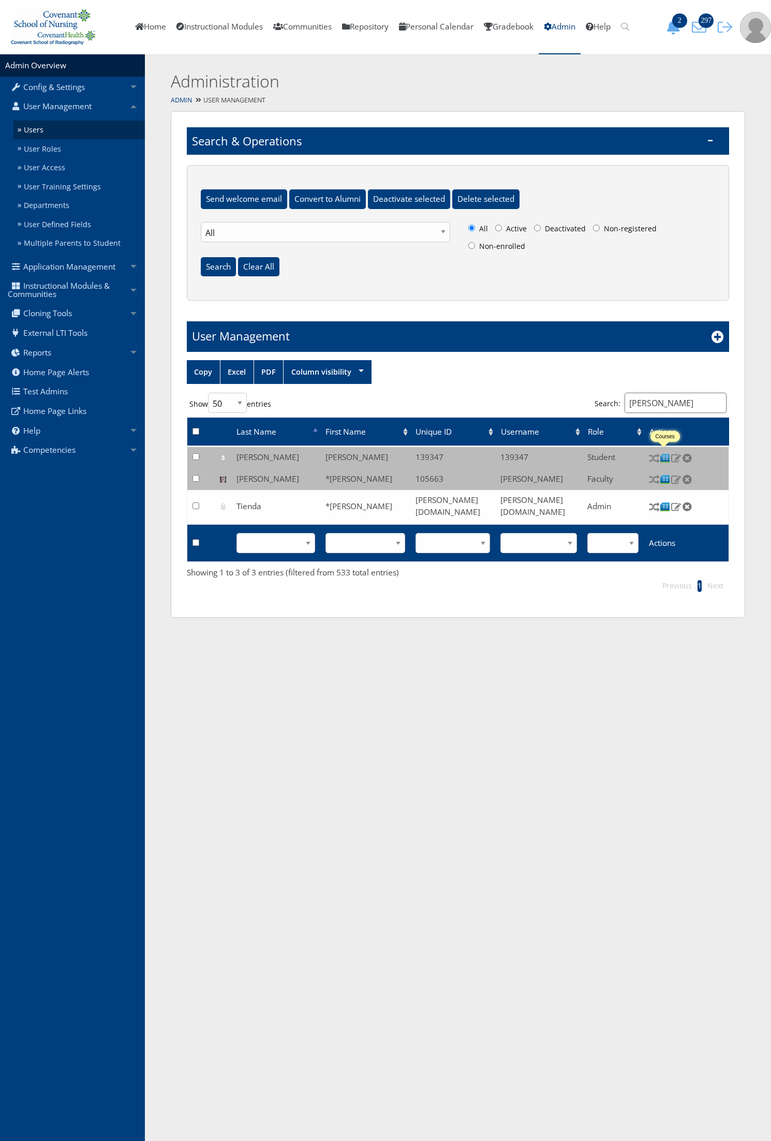
type input "lisa"
click at [663, 456] on img at bounding box center [665, 458] width 11 height 11
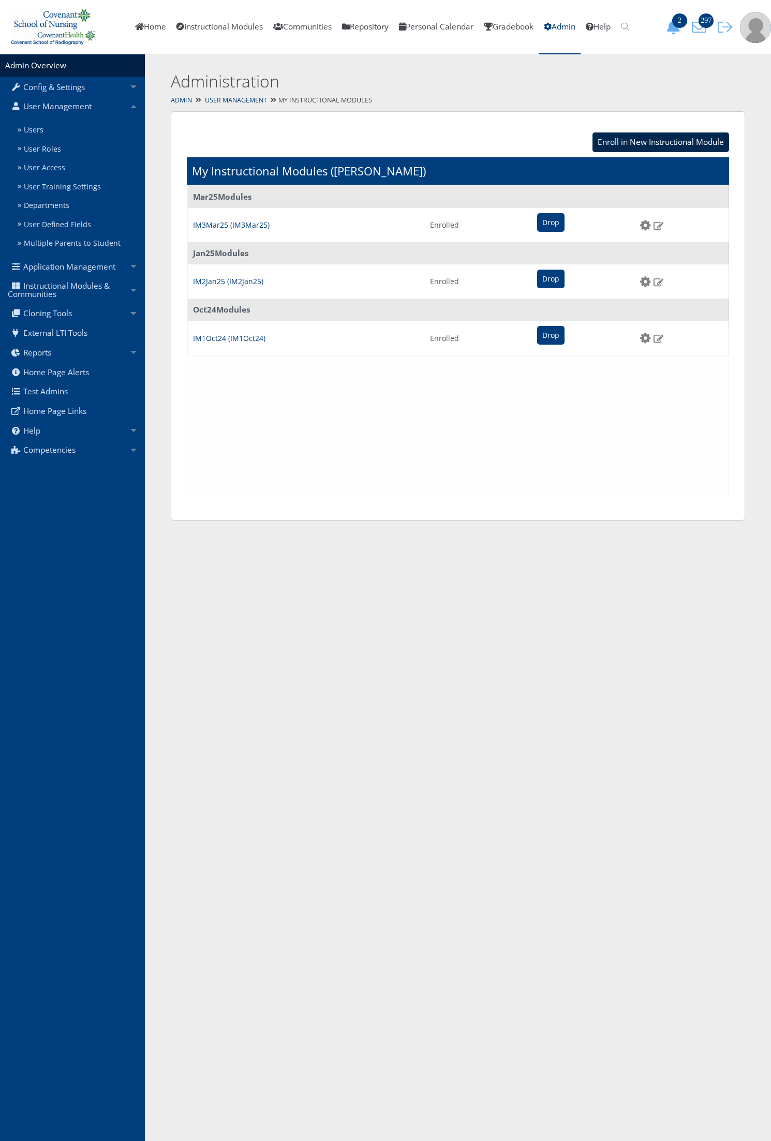
click at [640, 141] on input "Enroll in New Instructional Module" at bounding box center [660, 142] width 137 height 20
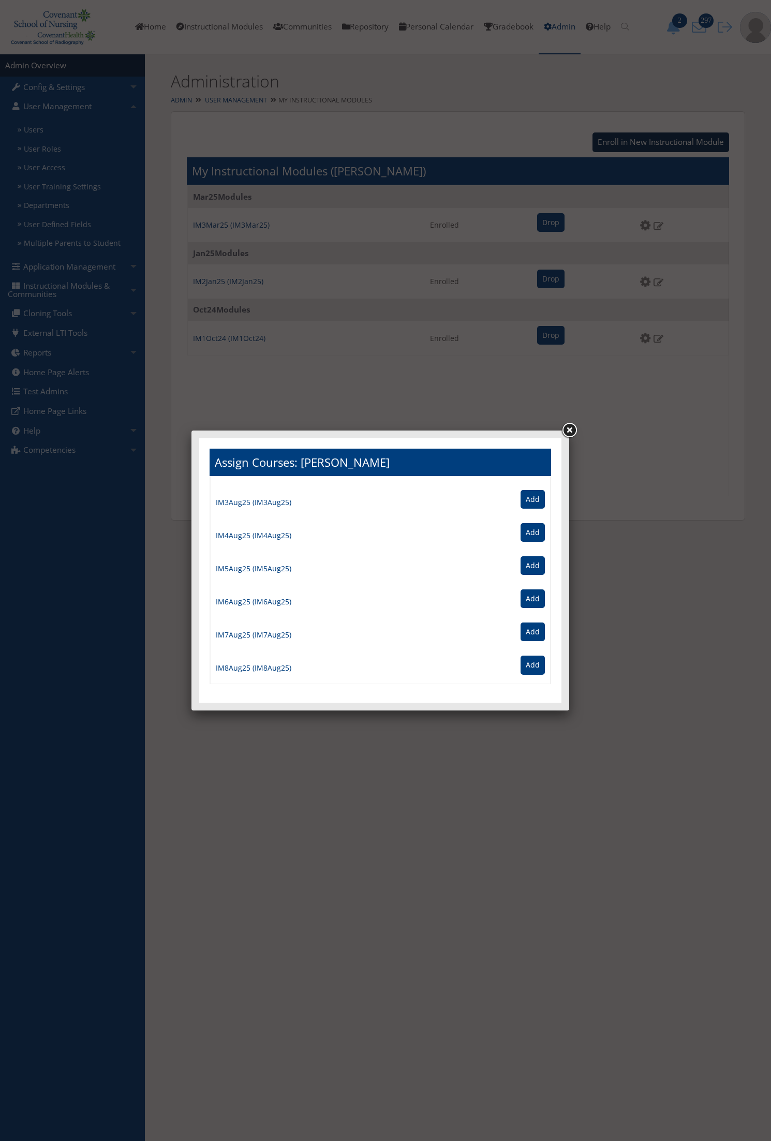
scroll to position [388, 0]
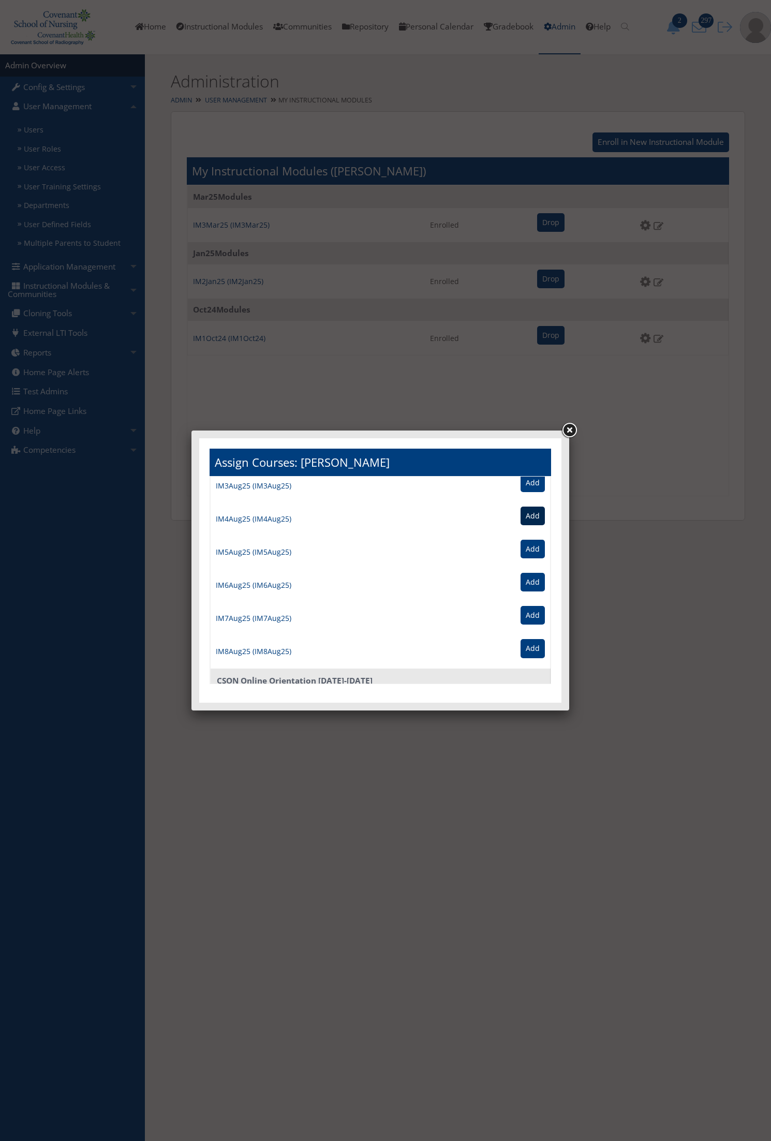
click at [521, 518] on input "Add" at bounding box center [532, 515] width 24 height 19
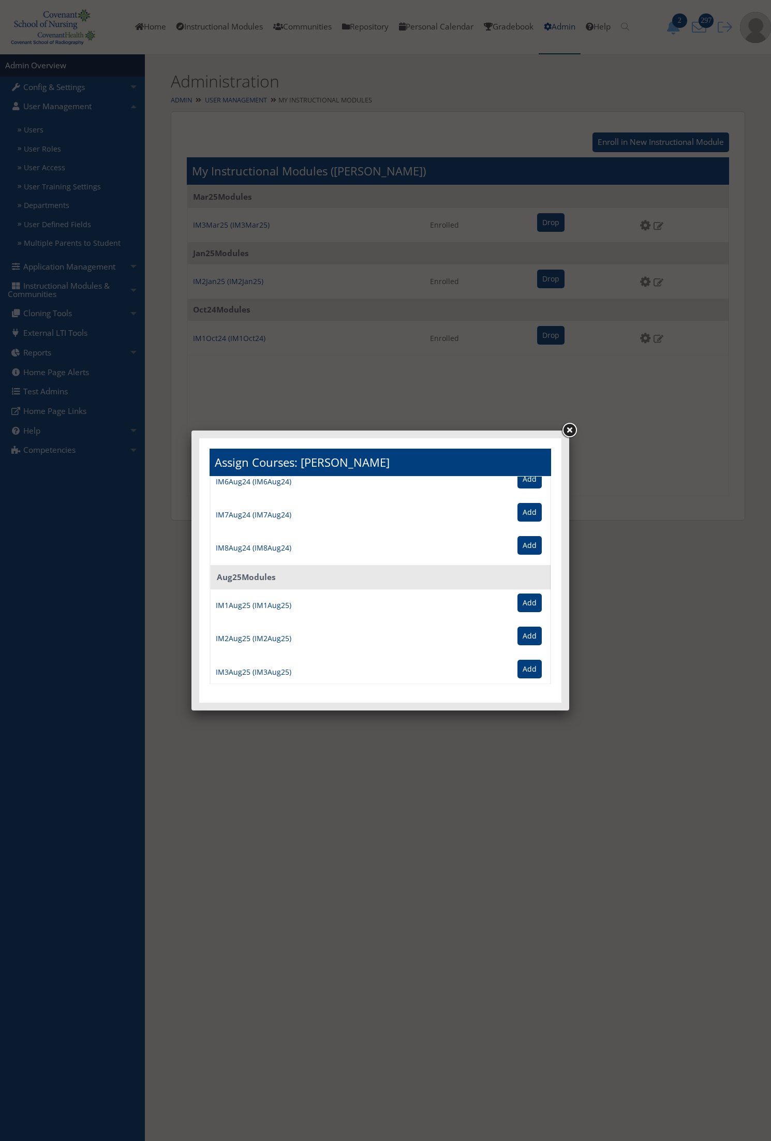
scroll to position [194, 0]
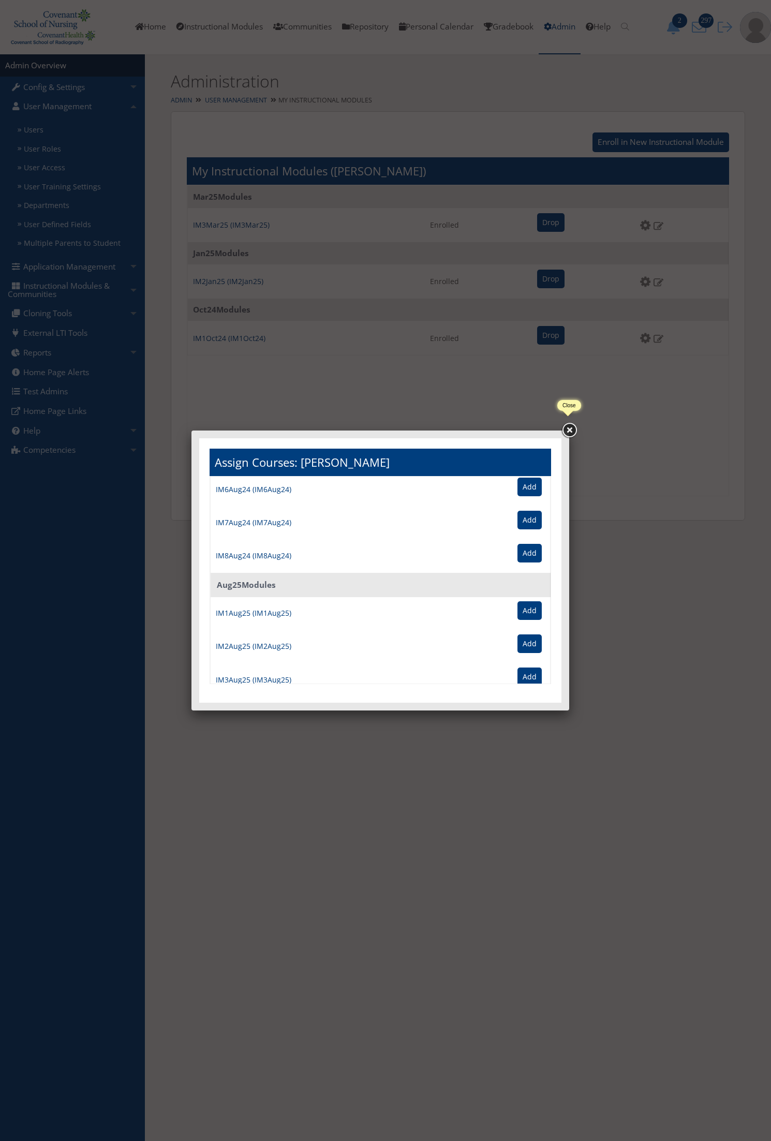
click at [570, 430] on link at bounding box center [569, 430] width 19 height 19
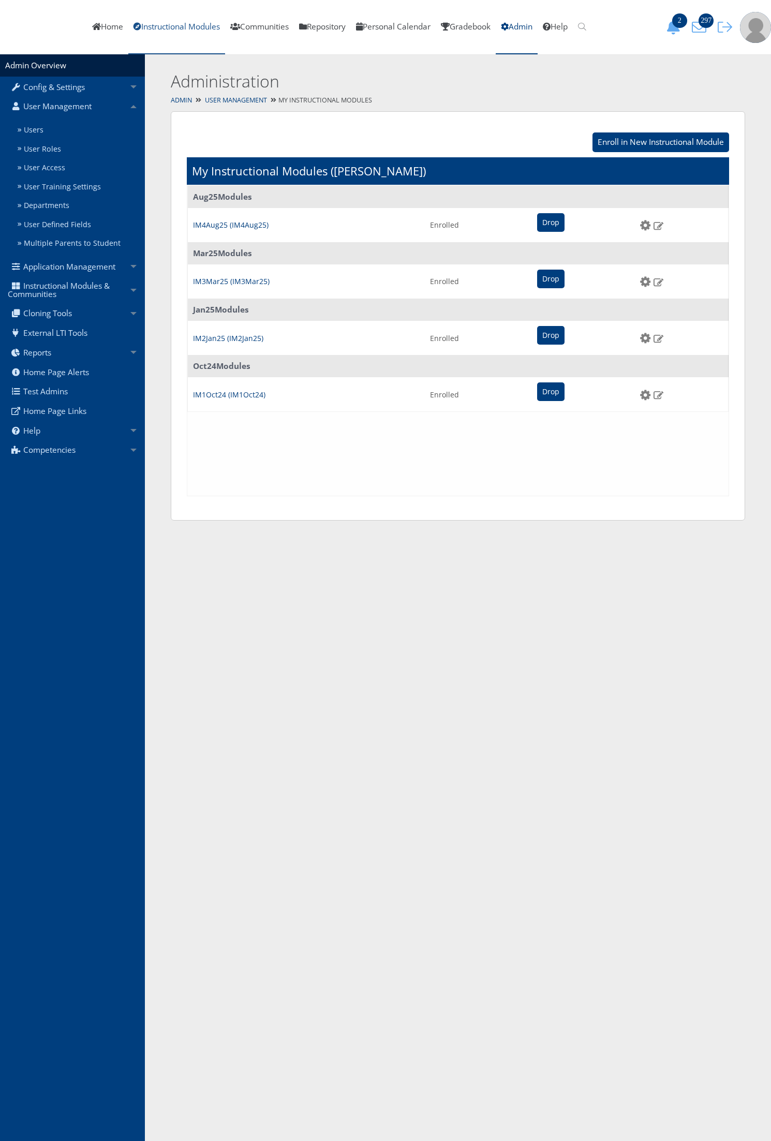
click at [211, 29] on link "Instructional Modules" at bounding box center [176, 27] width 97 height 54
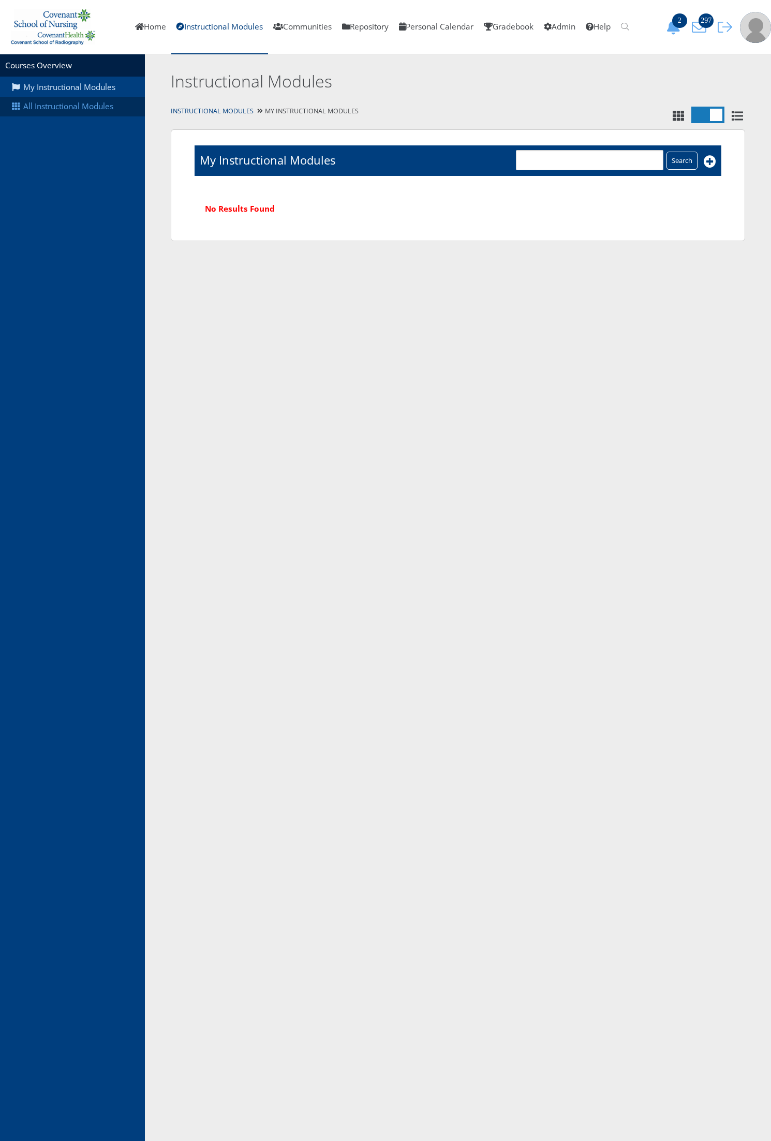
click at [87, 99] on link "All Instructional Modules" at bounding box center [72, 107] width 145 height 20
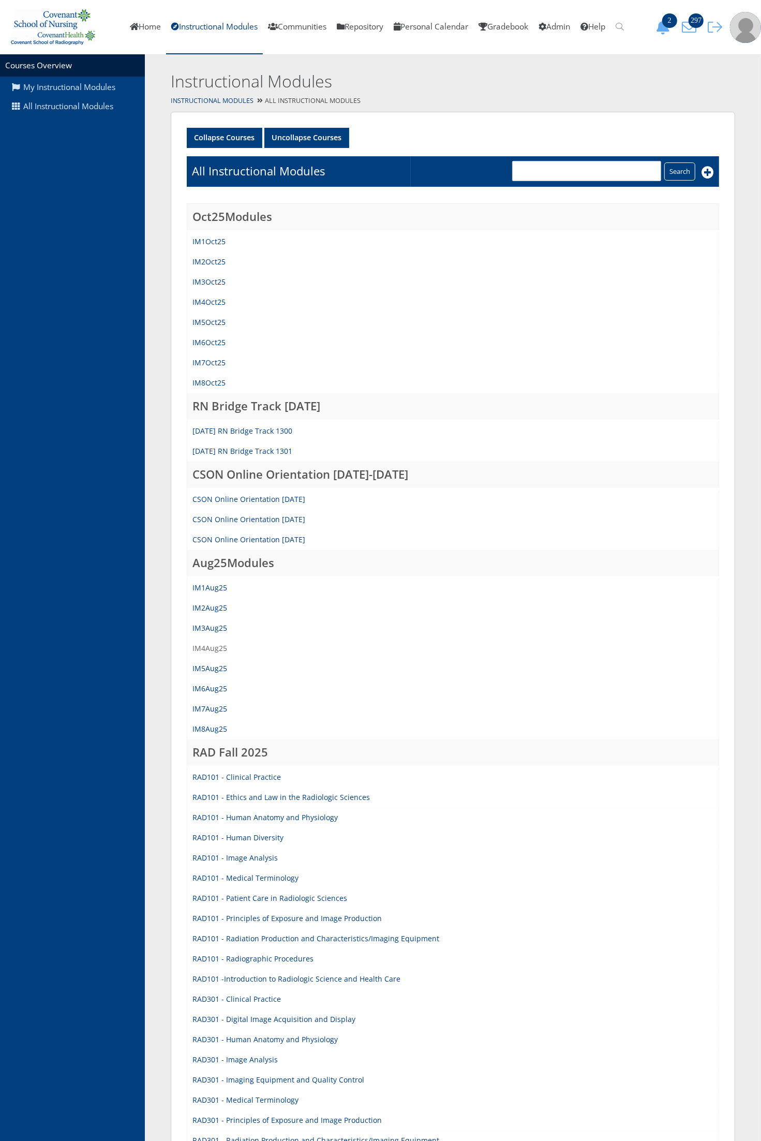
click at [205, 647] on link "IM4Aug25" at bounding box center [209, 648] width 35 height 10
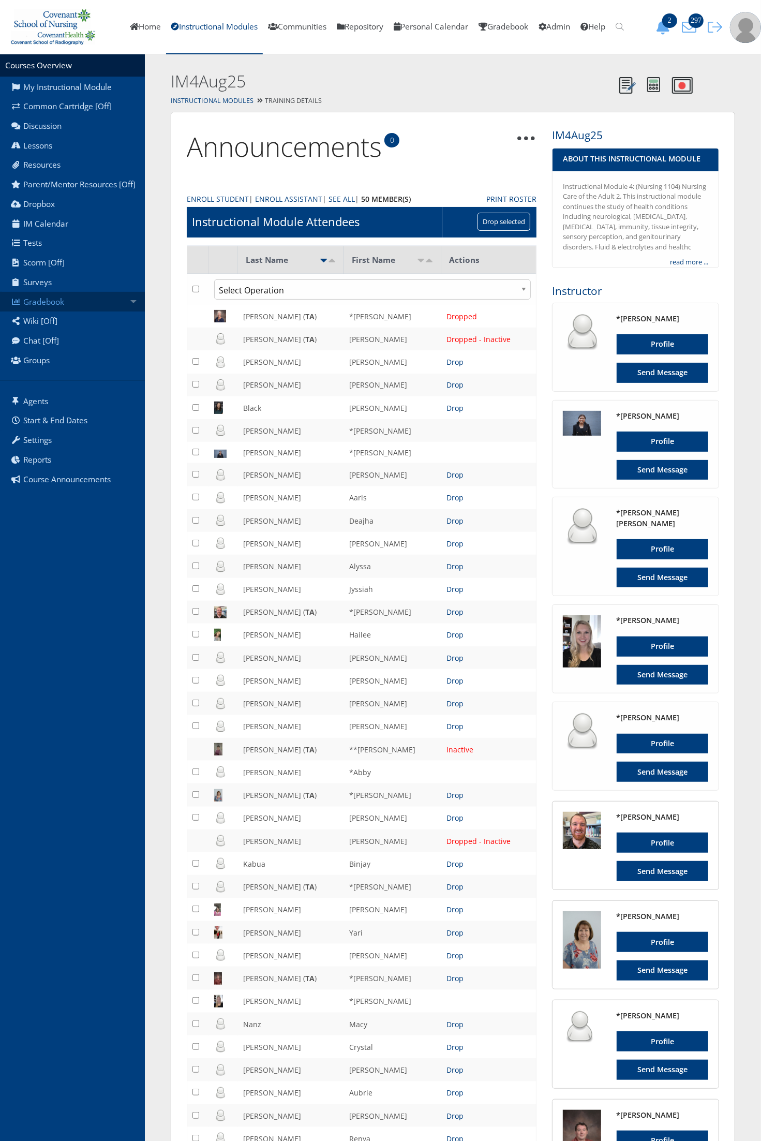
click at [92, 303] on link "Gradebook" at bounding box center [72, 302] width 145 height 20
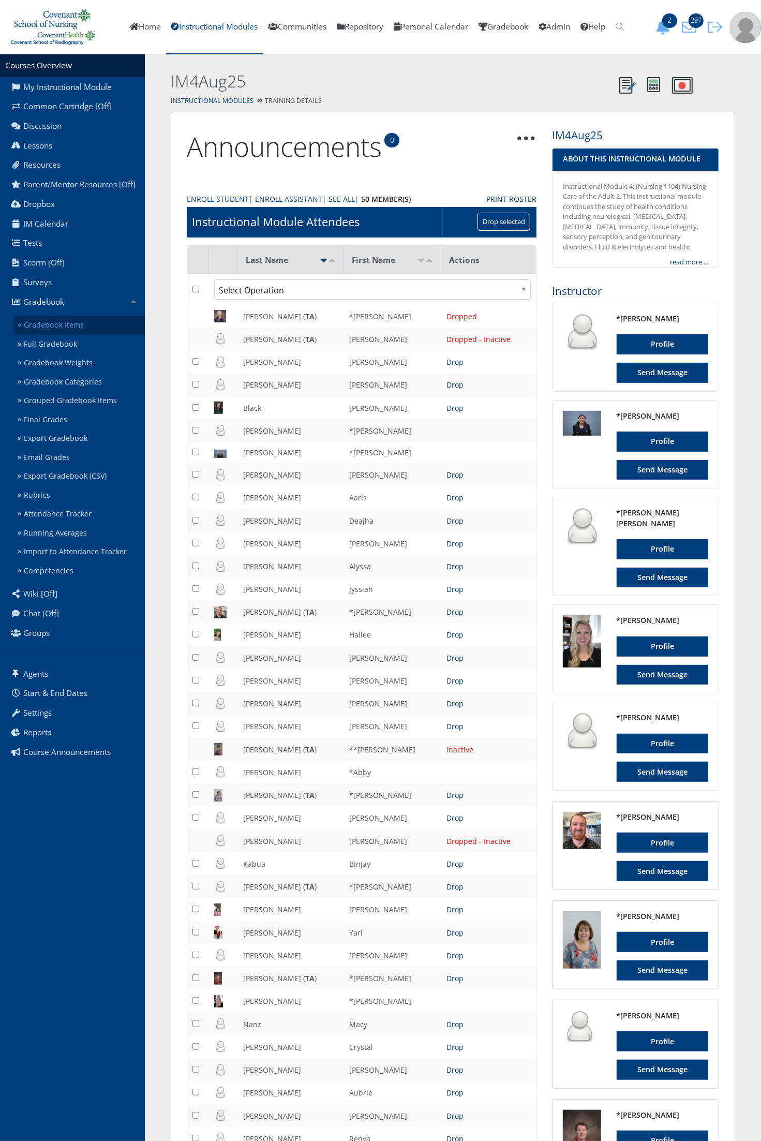
click at [91, 318] on link "Gradebook Items" at bounding box center [78, 325] width 131 height 19
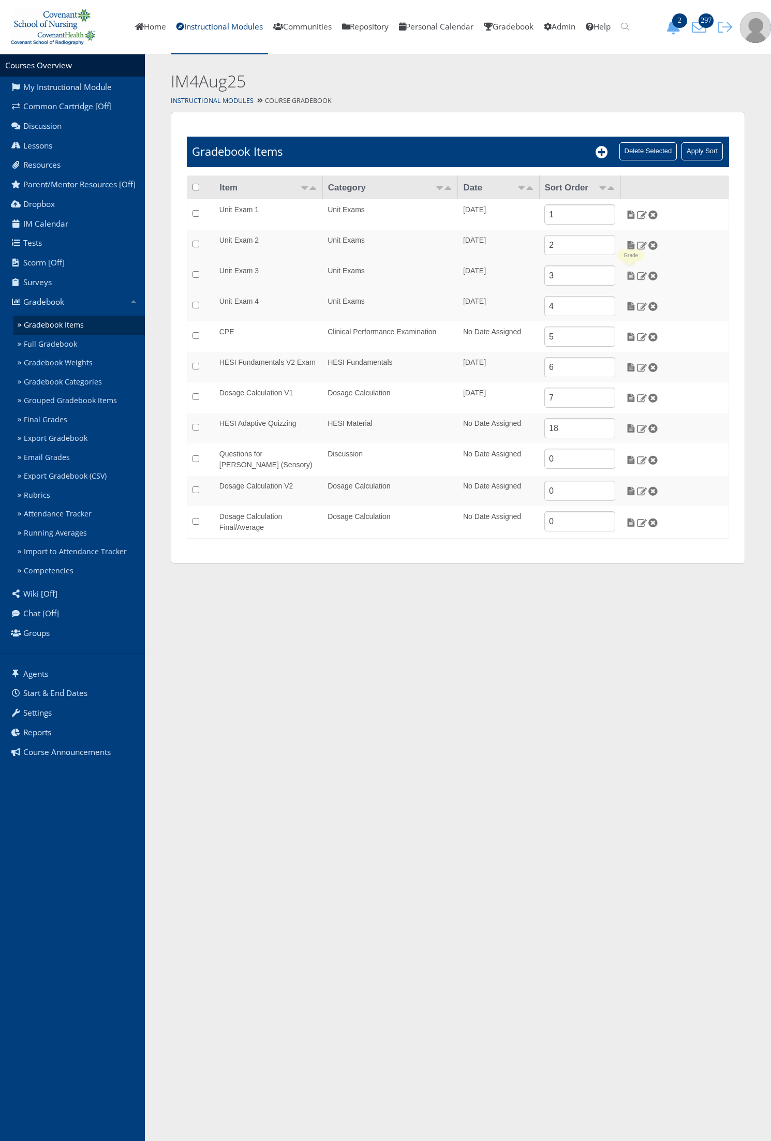
click at [630, 274] on img at bounding box center [630, 275] width 11 height 9
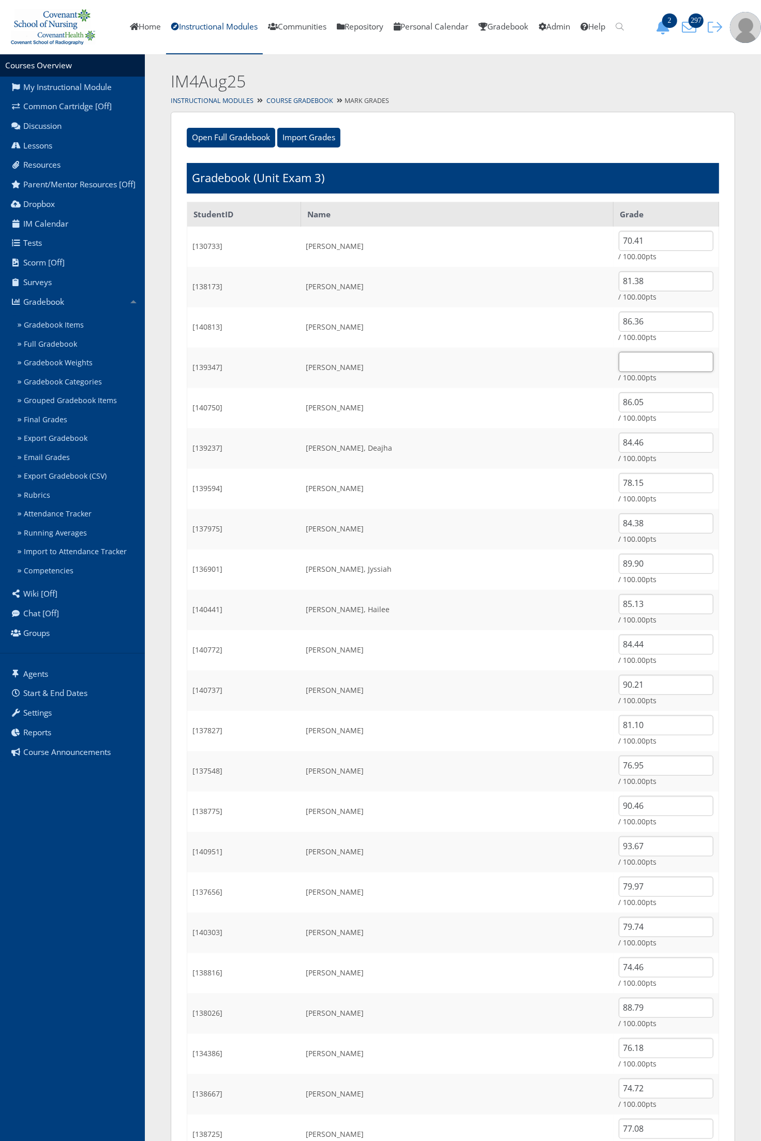
click at [619, 366] on input "text" at bounding box center [666, 362] width 95 height 20
type input "62"
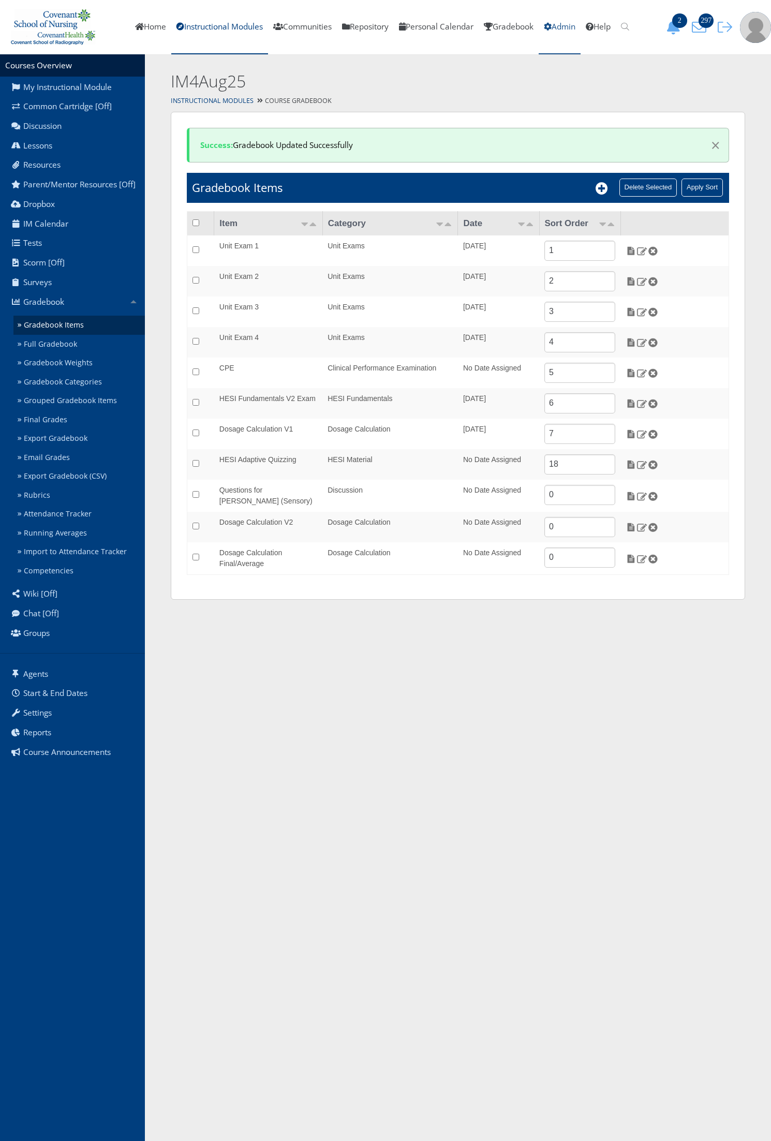
click at [551, 26] on icon at bounding box center [548, 27] width 8 height 8
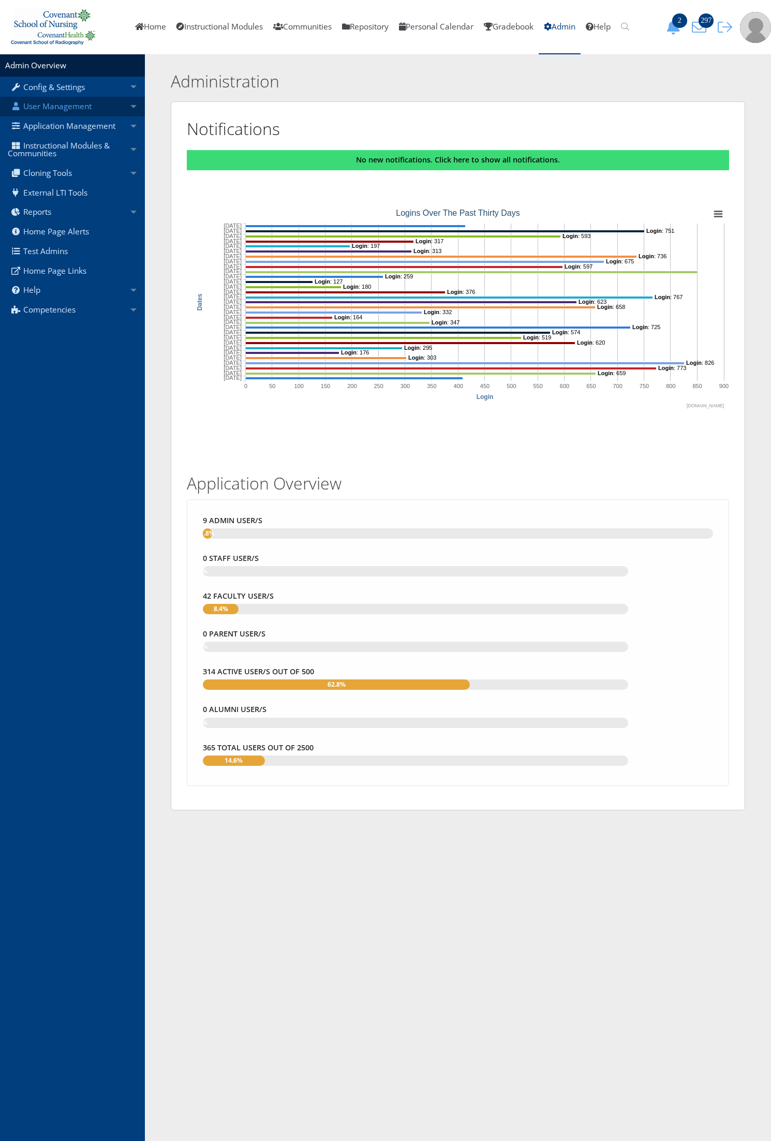
click at [78, 108] on link "User Management" at bounding box center [72, 107] width 145 height 20
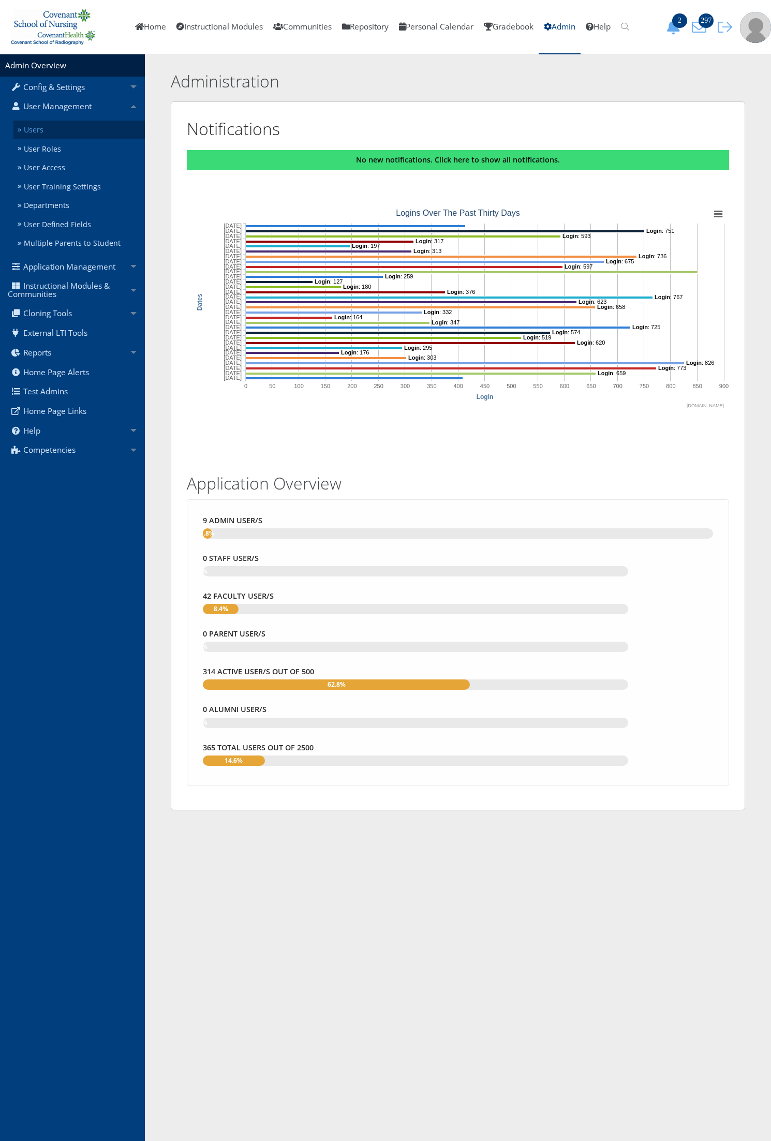
click at [71, 129] on link "Users" at bounding box center [78, 130] width 131 height 19
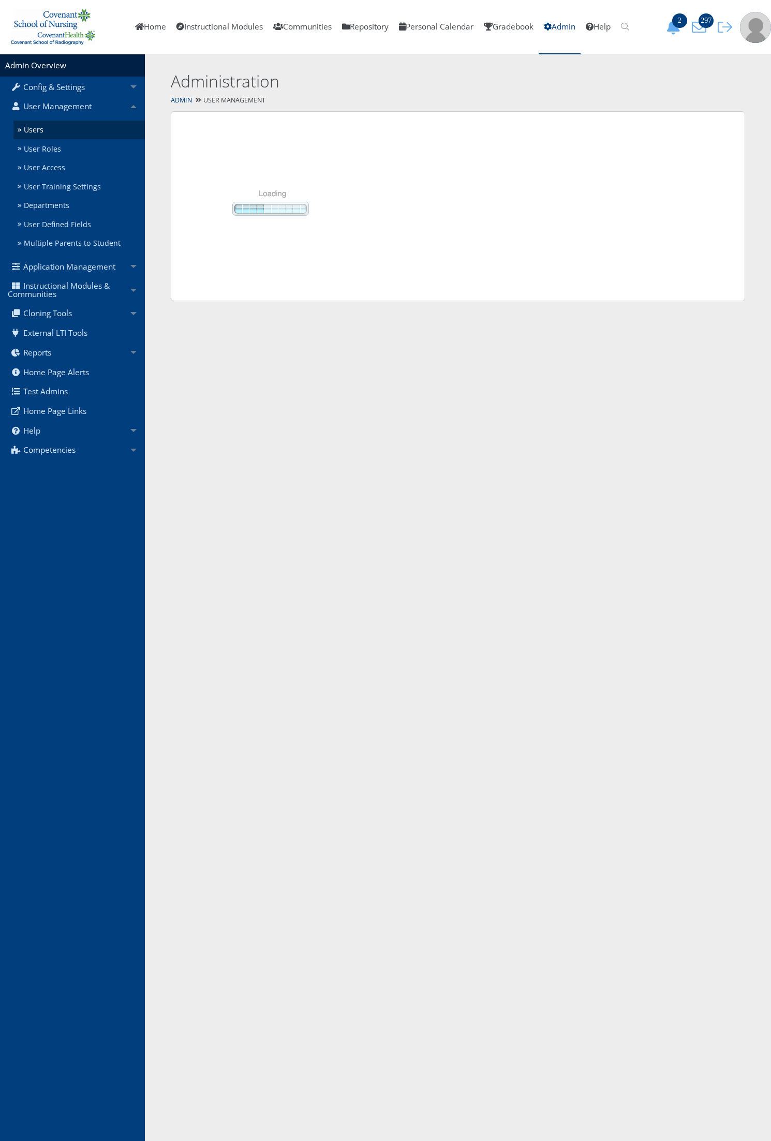
select select "50"
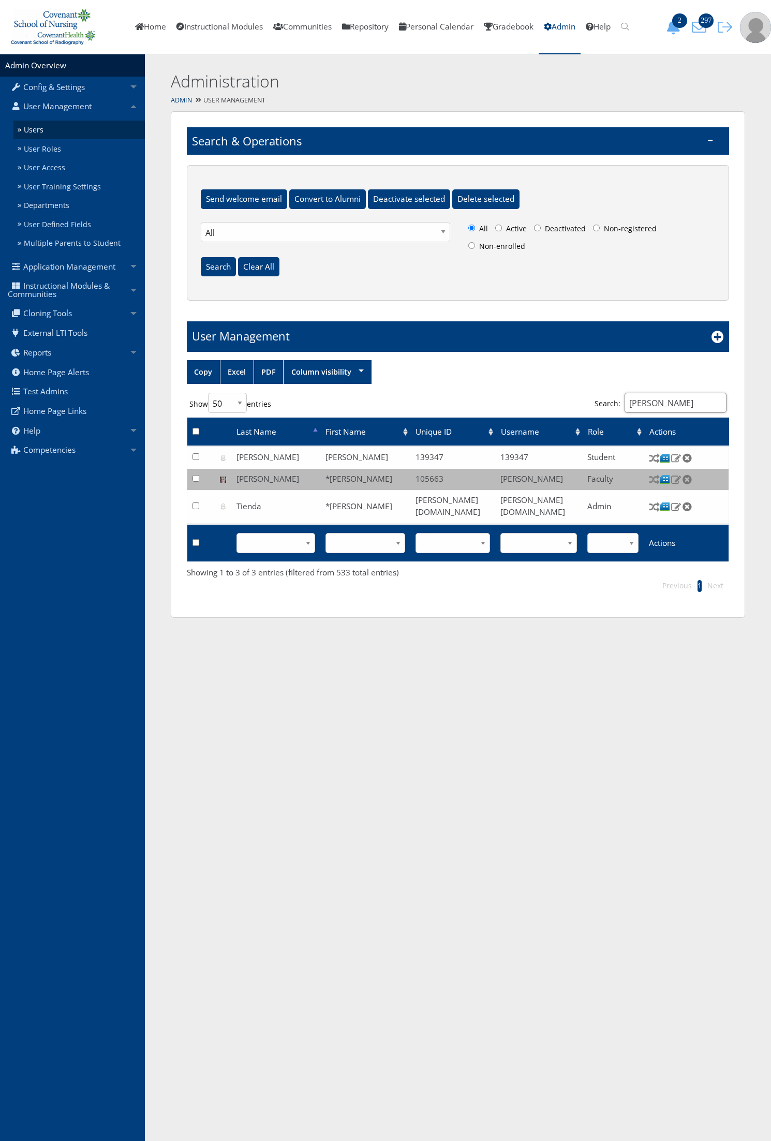
click at [645, 402] on input "lisa" at bounding box center [675, 403] width 102 height 20
click at [674, 459] on img at bounding box center [675, 457] width 11 height 9
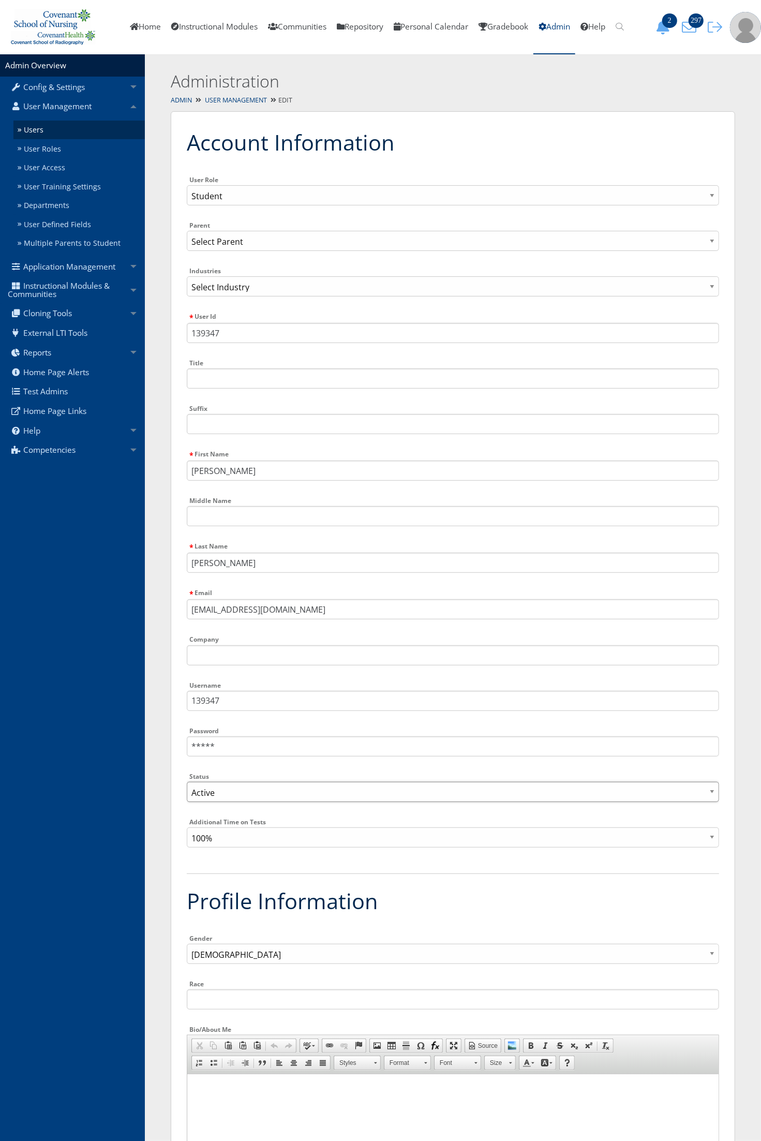
click at [234, 792] on select "Active Inactive" at bounding box center [453, 792] width 532 height 20
select select "0"
click at [187, 782] on select "Active Inactive" at bounding box center [453, 792] width 532 height 20
click at [260, 329] on input "139347" at bounding box center [453, 333] width 532 height 20
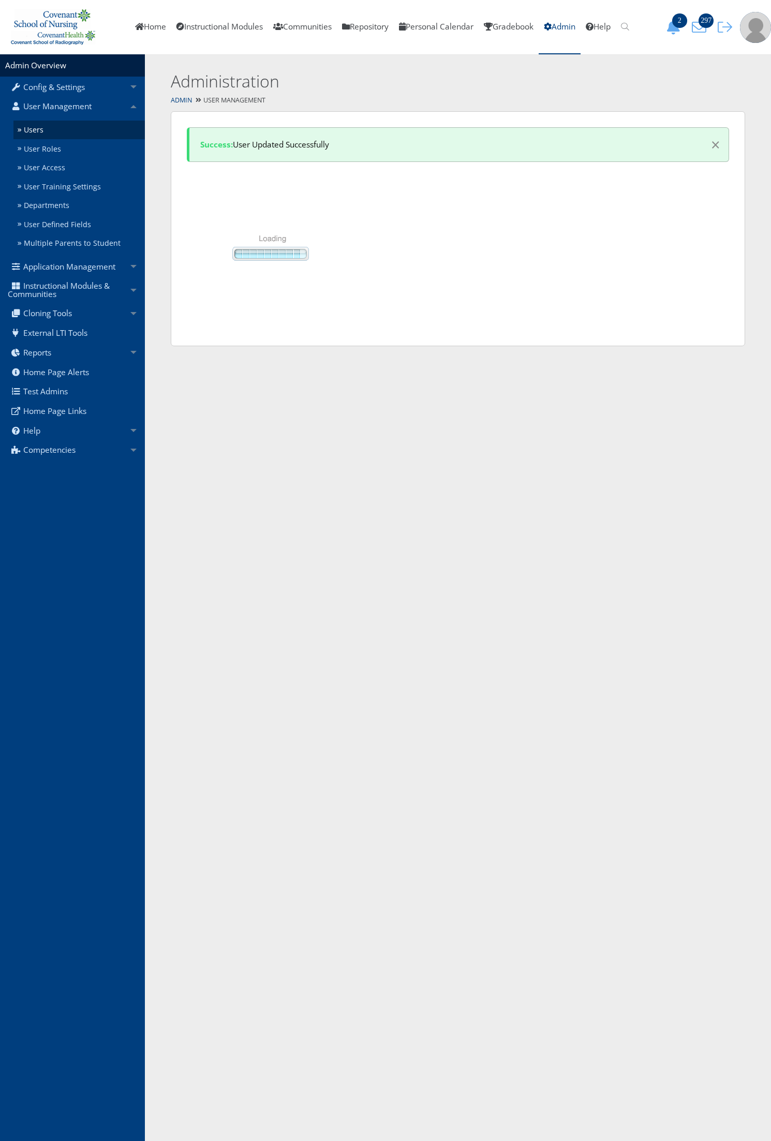
select select "50"
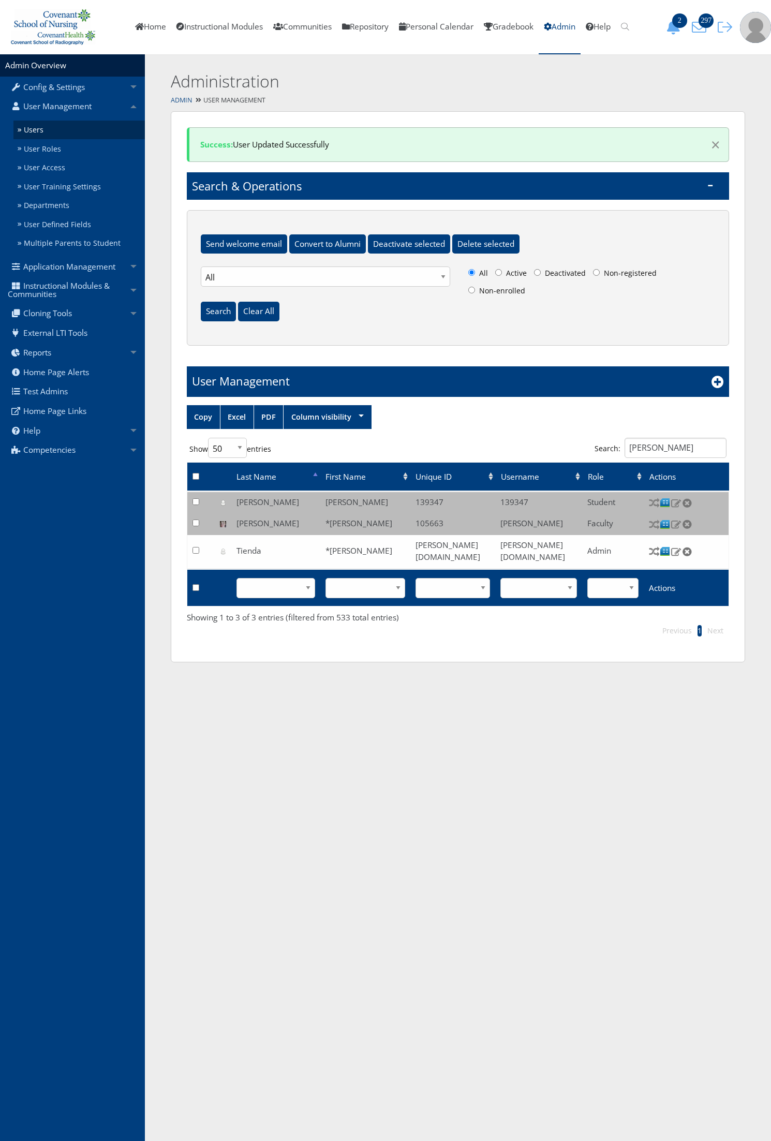
click at [185, 100] on link "Admin" at bounding box center [181, 100] width 21 height 9
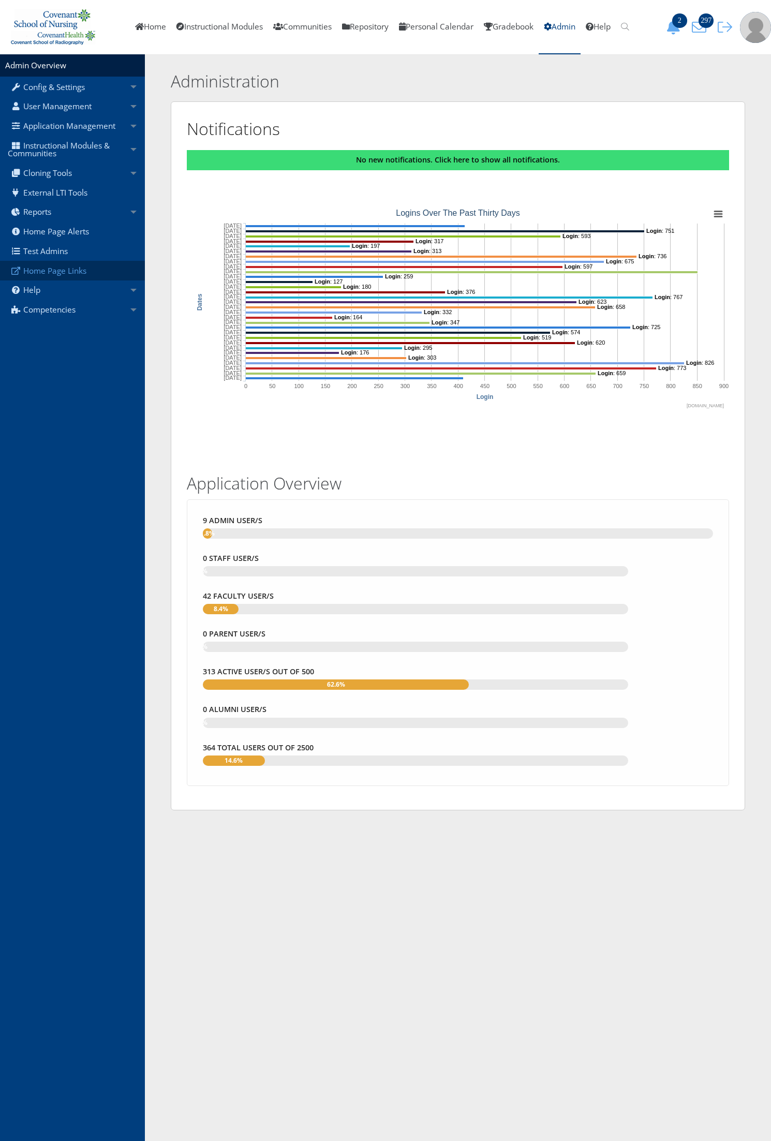
click at [80, 278] on link "Home Page Links" at bounding box center [72, 271] width 145 height 20
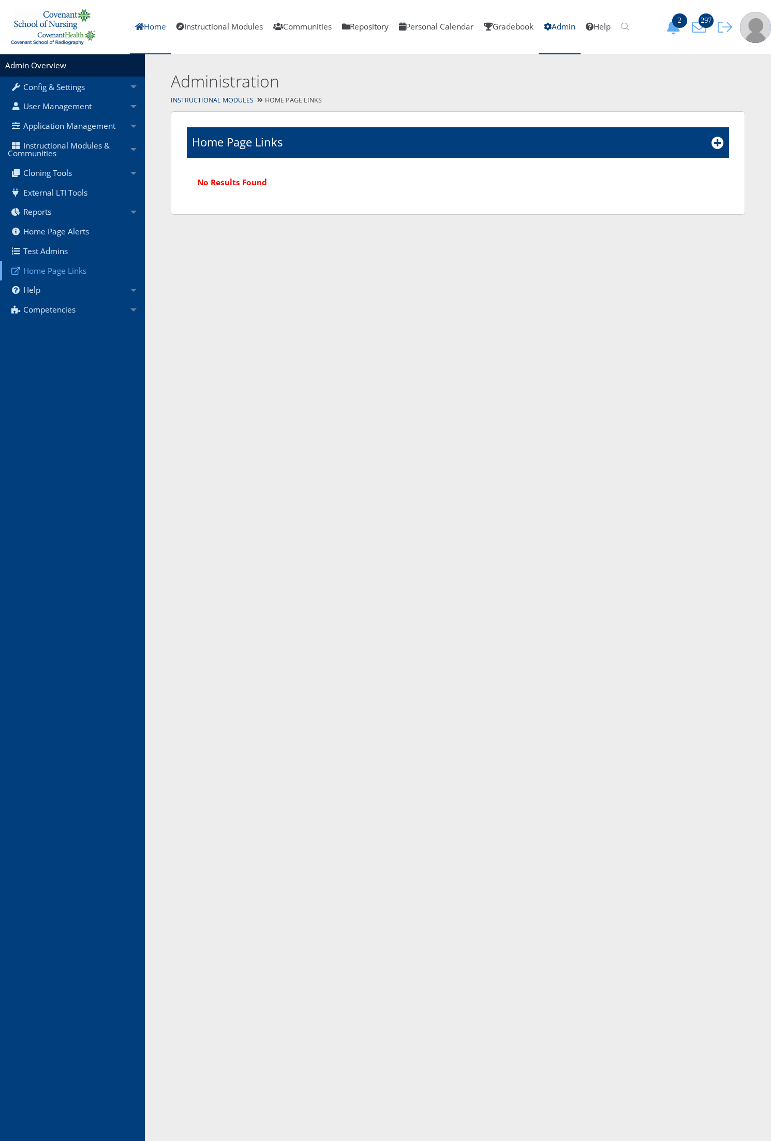
click at [148, 26] on link "Home" at bounding box center [150, 27] width 41 height 54
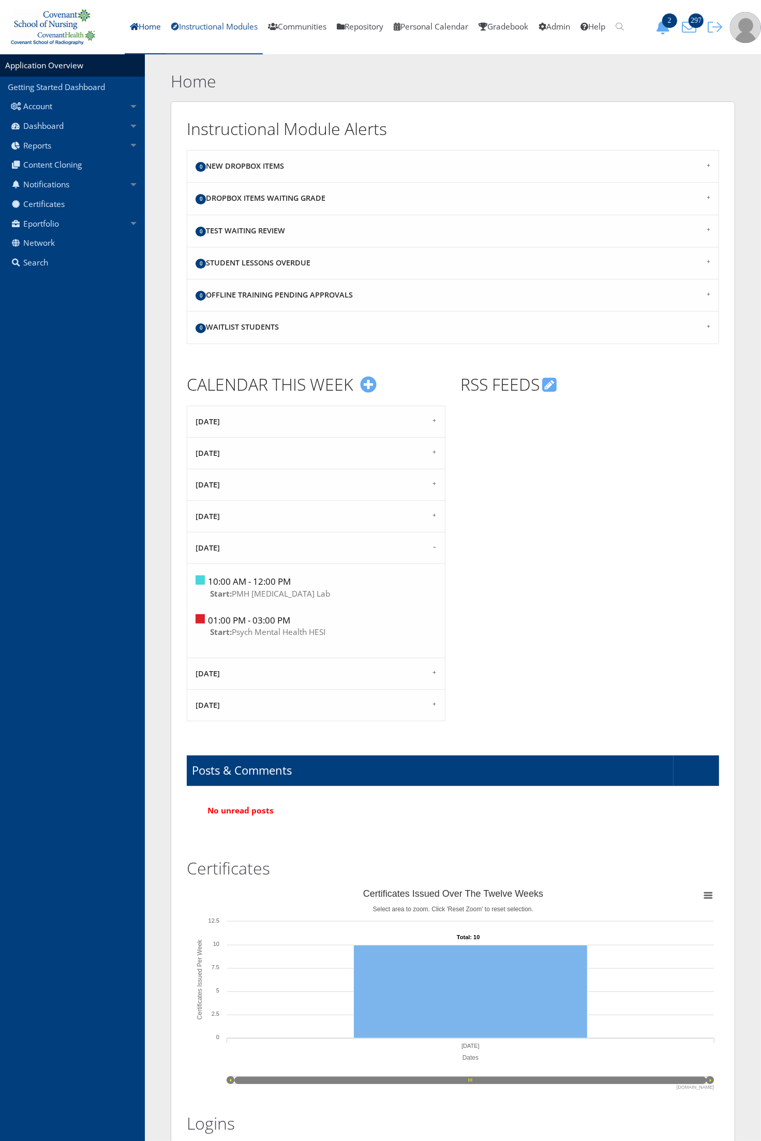
click at [202, 31] on link "Instructional Modules" at bounding box center [214, 27] width 97 height 54
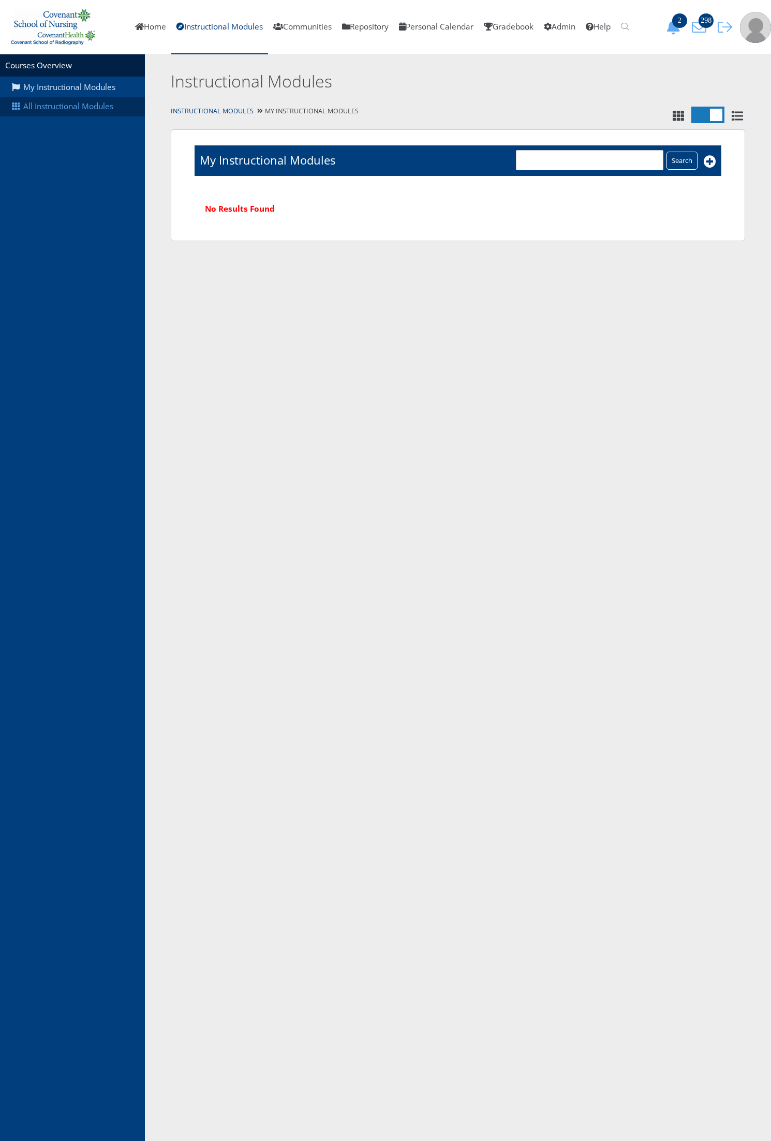
click at [89, 107] on link "All Instructional Modules" at bounding box center [72, 107] width 145 height 20
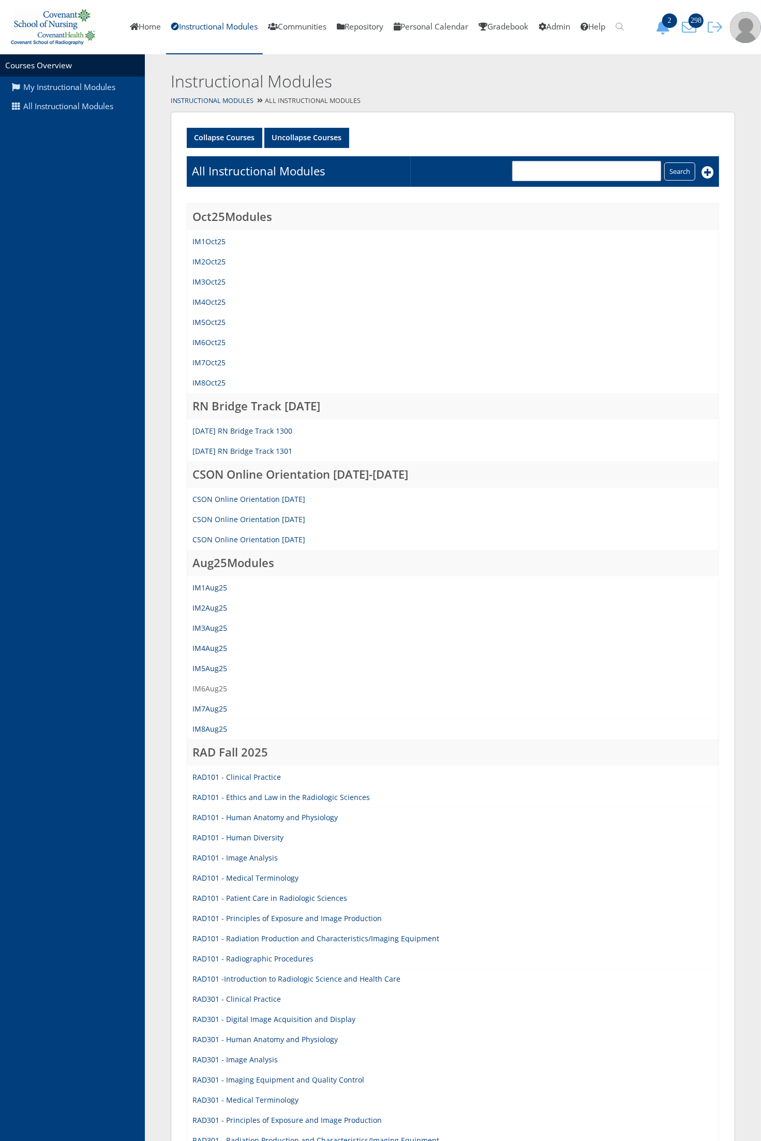
click at [216, 685] on link "IM6Aug25" at bounding box center [209, 688] width 35 height 10
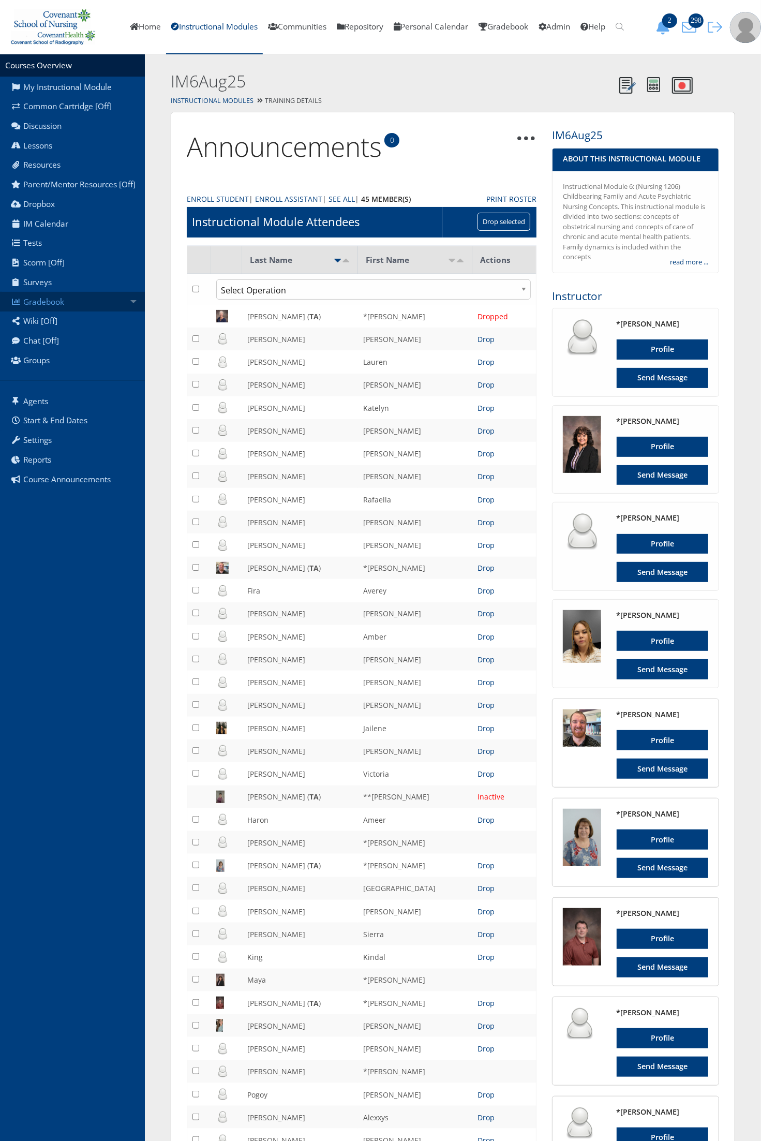
click at [61, 302] on link "Gradebook" at bounding box center [72, 302] width 145 height 20
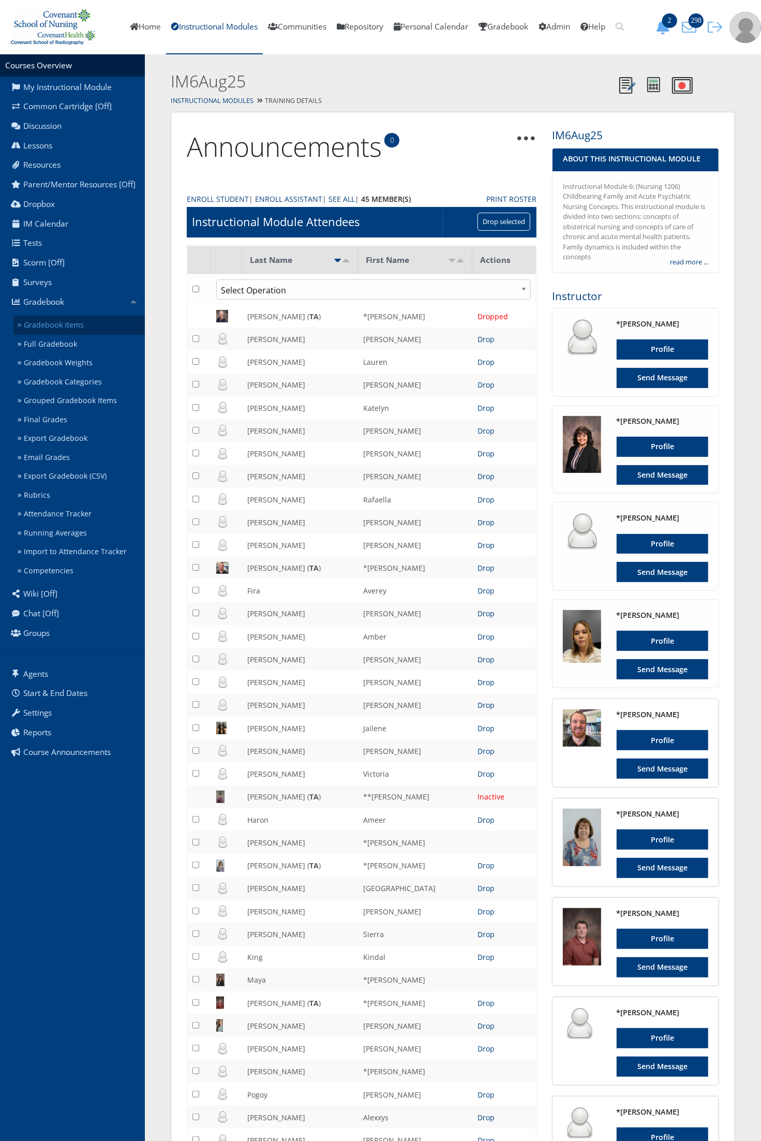
click at [47, 324] on link "Gradebook Items" at bounding box center [78, 325] width 131 height 19
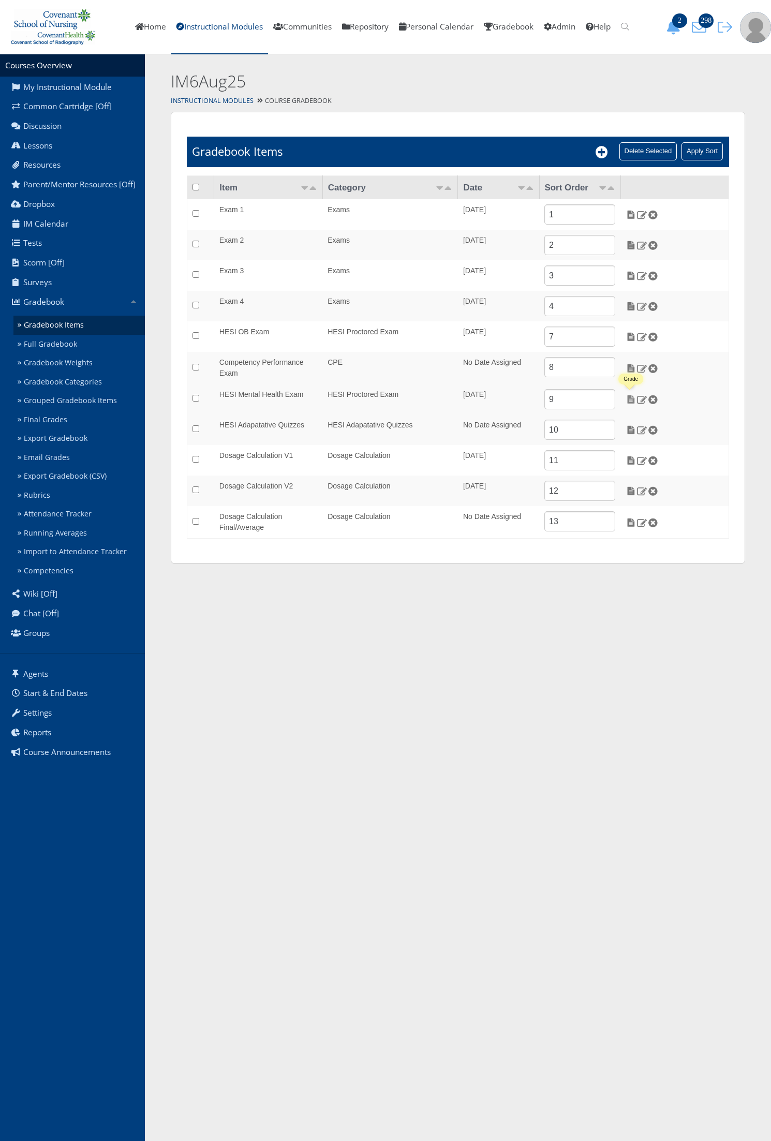
click at [630, 400] on img at bounding box center [630, 399] width 11 height 9
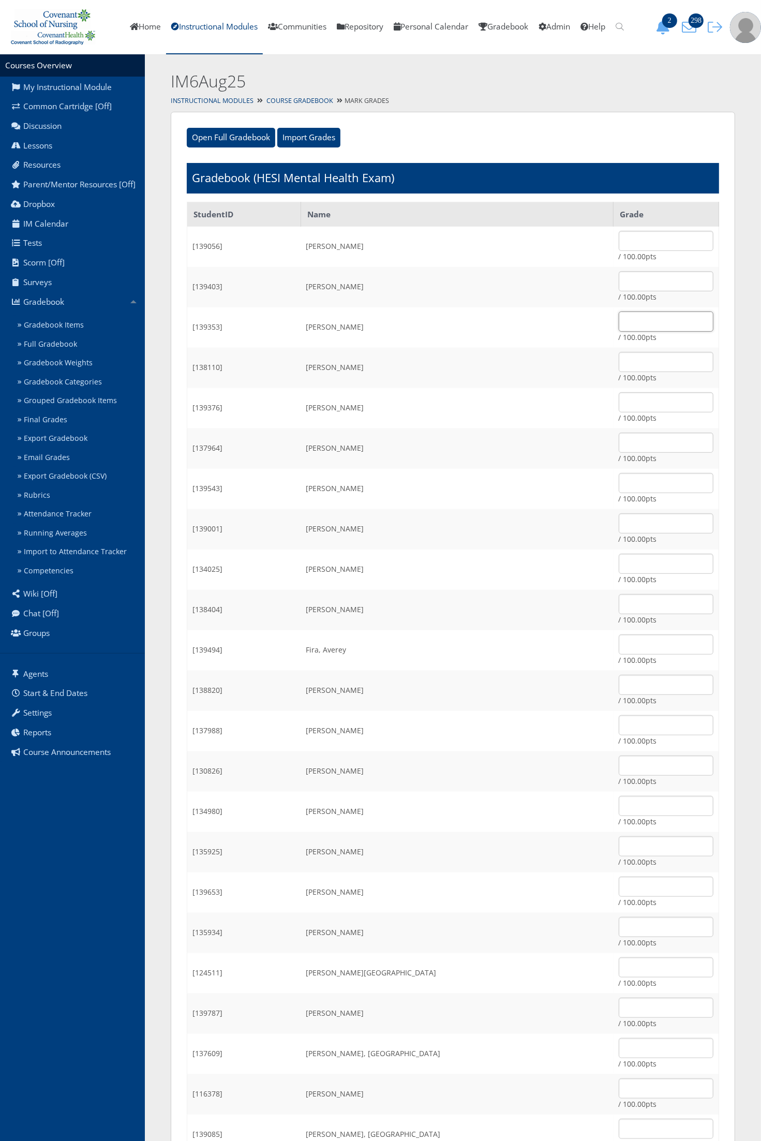
click at [619, 321] on input "text" at bounding box center [666, 321] width 95 height 20
type input "74.34"
click at [619, 441] on input "text" at bounding box center [666, 442] width 95 height 20
type input "100"
click at [549, 650] on td "Fira, Averey" at bounding box center [457, 650] width 312 height 40
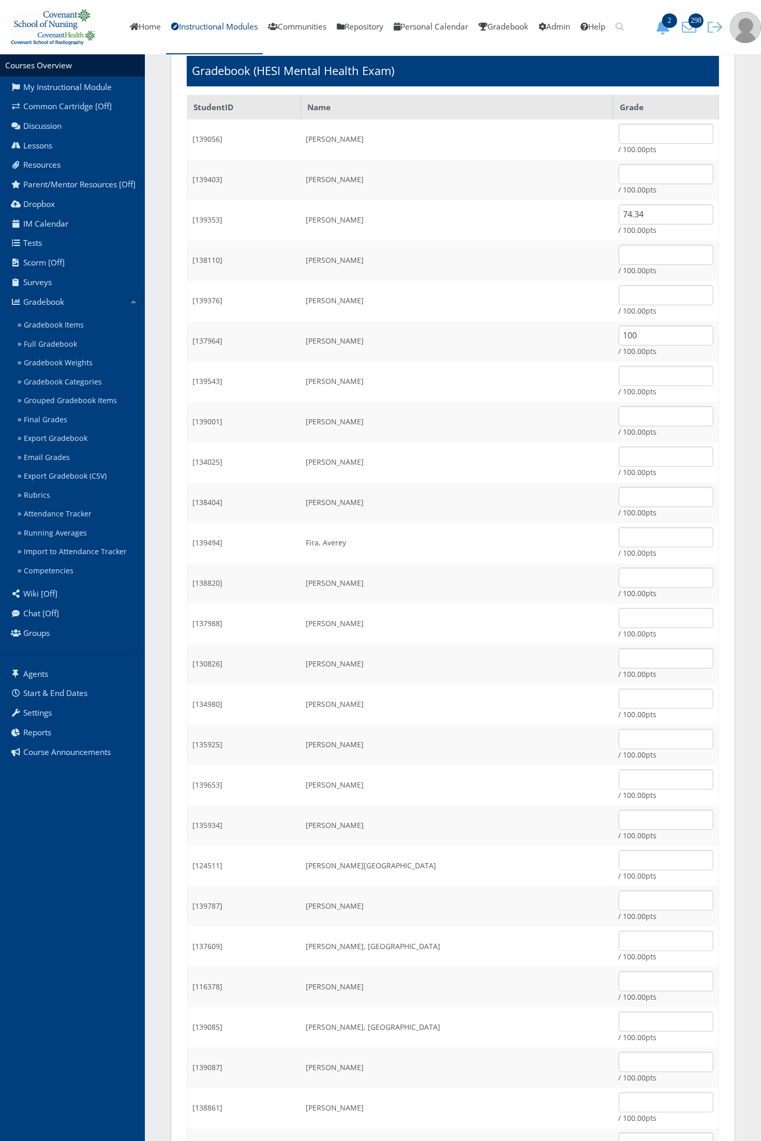
scroll to position [129, 0]
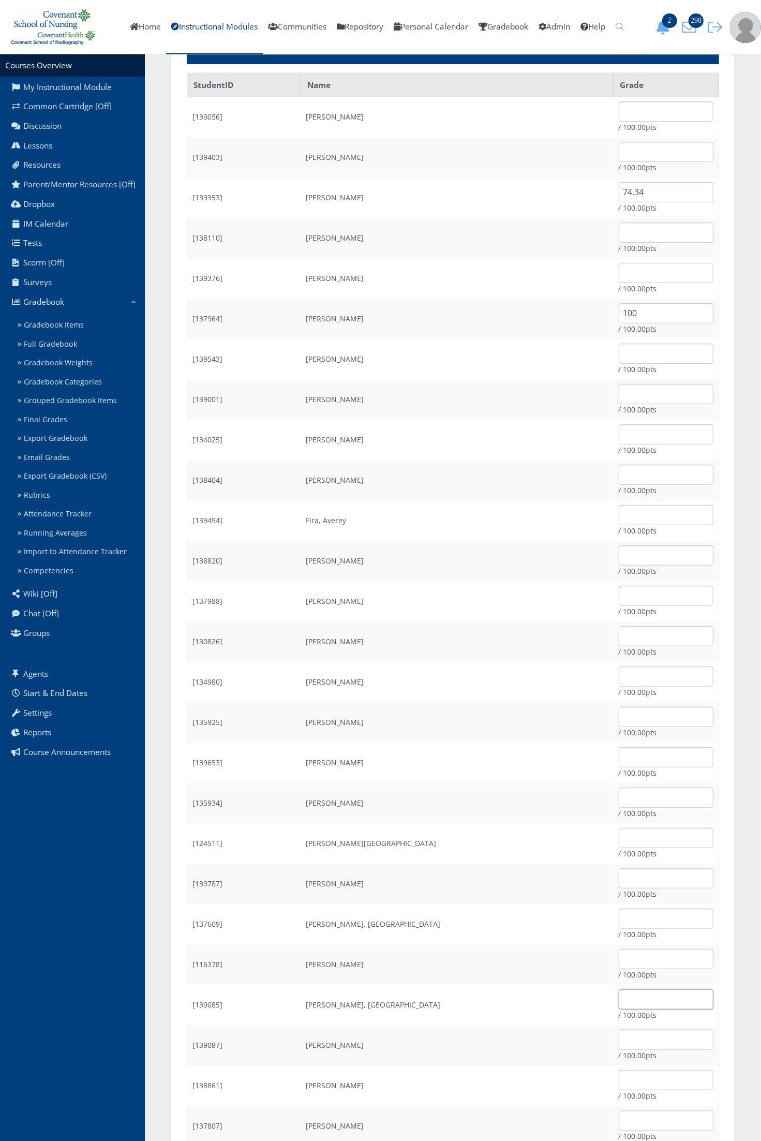
click at [632, 996] on input "text" at bounding box center [666, 999] width 95 height 20
type input "100"
click at [631, 1037] on input "text" at bounding box center [666, 1039] width 95 height 20
type input "100"
click at [619, 241] on input "text" at bounding box center [666, 232] width 95 height 20
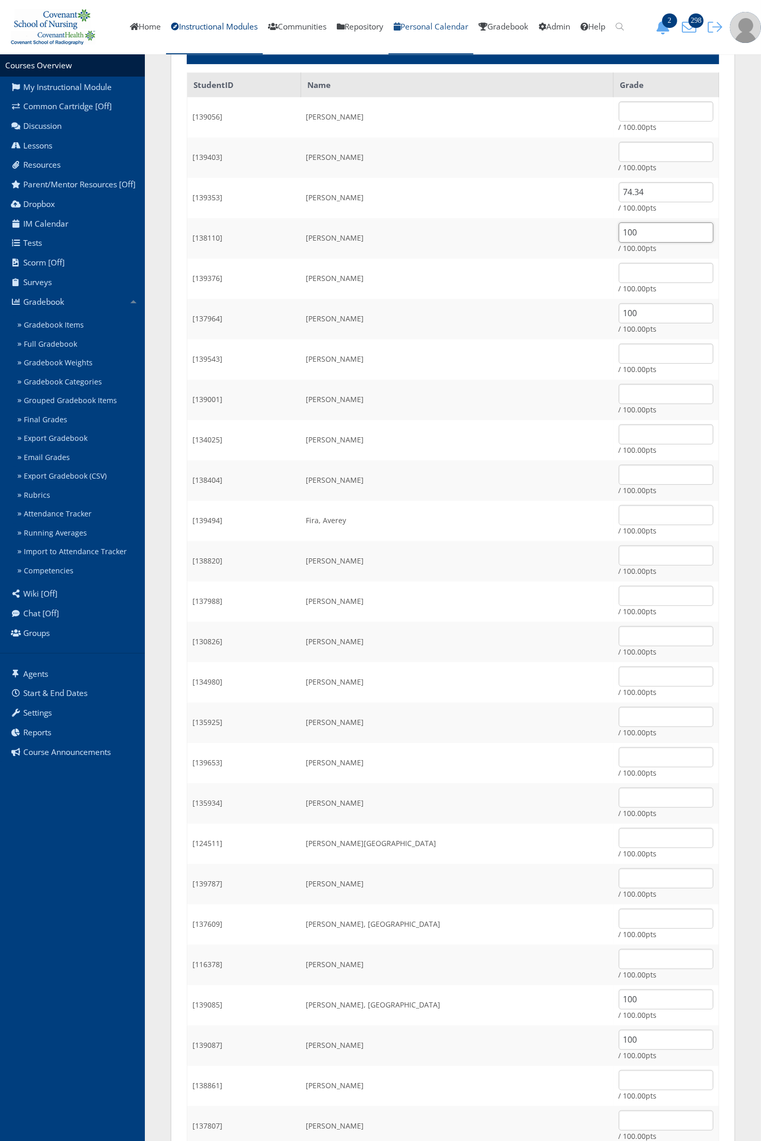
type input "100"
click at [619, 916] on input "text" at bounding box center [666, 918] width 95 height 20
type input "100"
click at [549, 851] on td "Gutierrez, Victoria" at bounding box center [457, 843] width 312 height 40
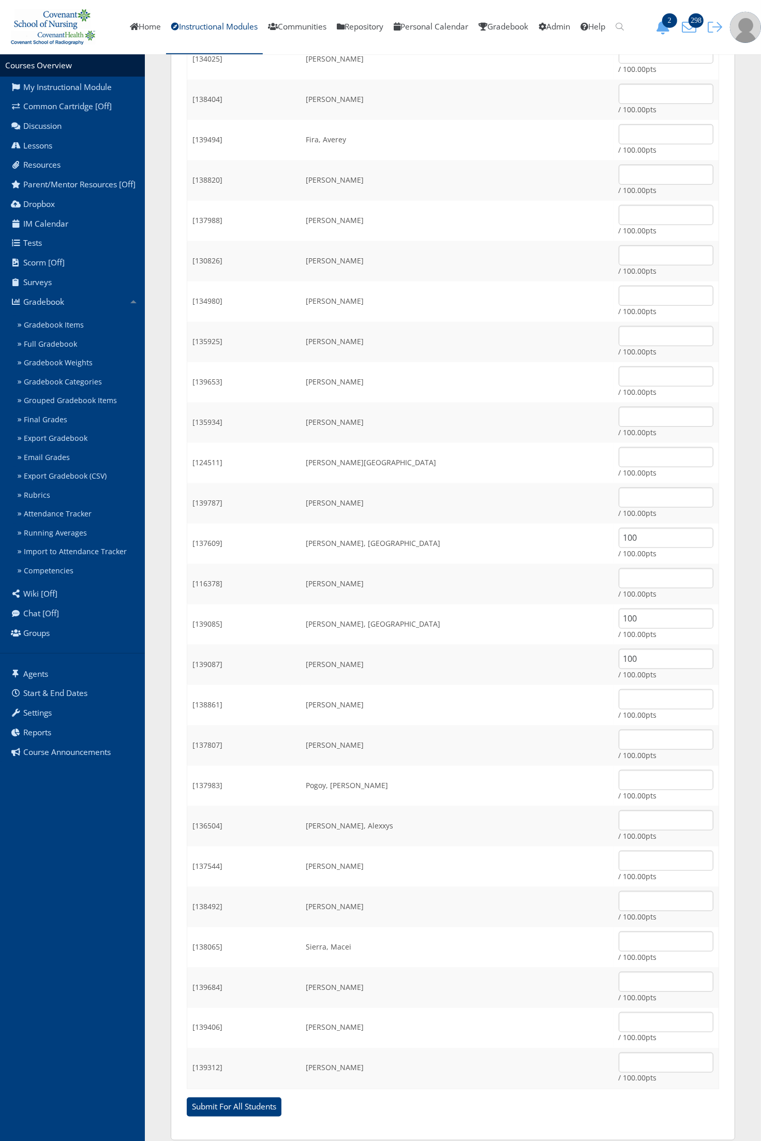
scroll to position [517, 0]
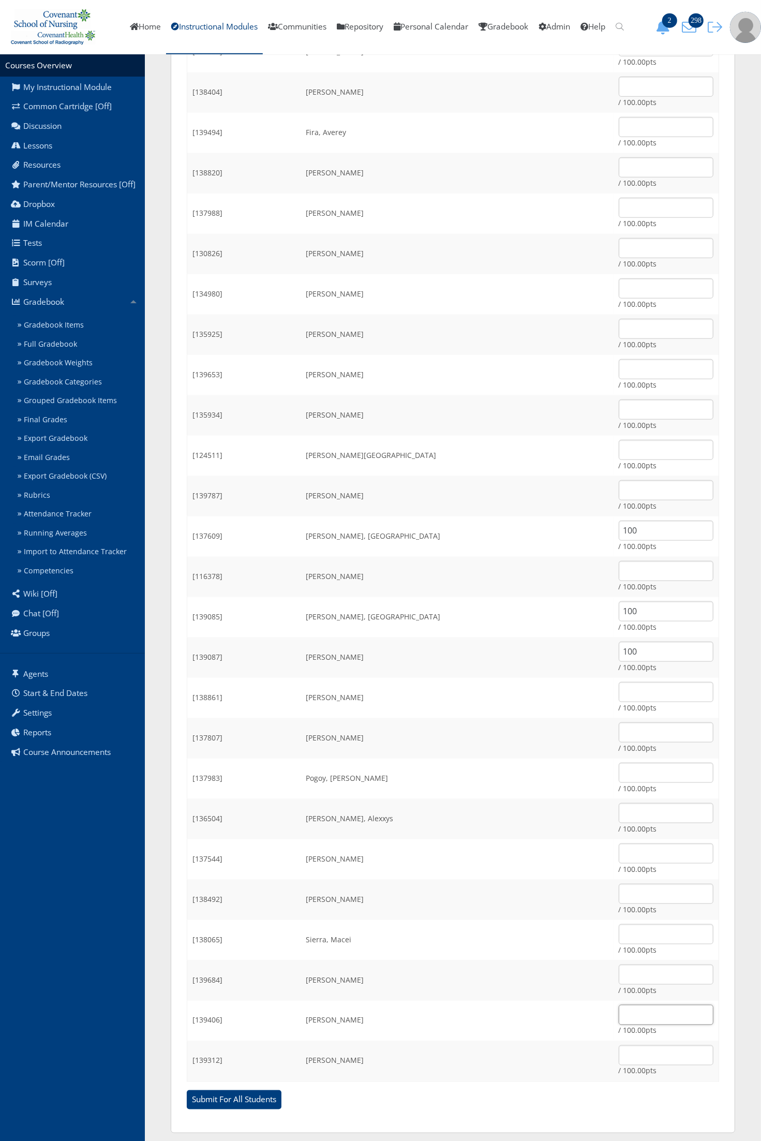
click at [619, 1020] on input "text" at bounding box center [666, 1015] width 95 height 20
type input "73.26"
click at [500, 822] on td "Riojas, Alexxys" at bounding box center [457, 819] width 312 height 40
click at [626, 1056] on input "text" at bounding box center [666, 1055] width 95 height 20
type input "71.01"
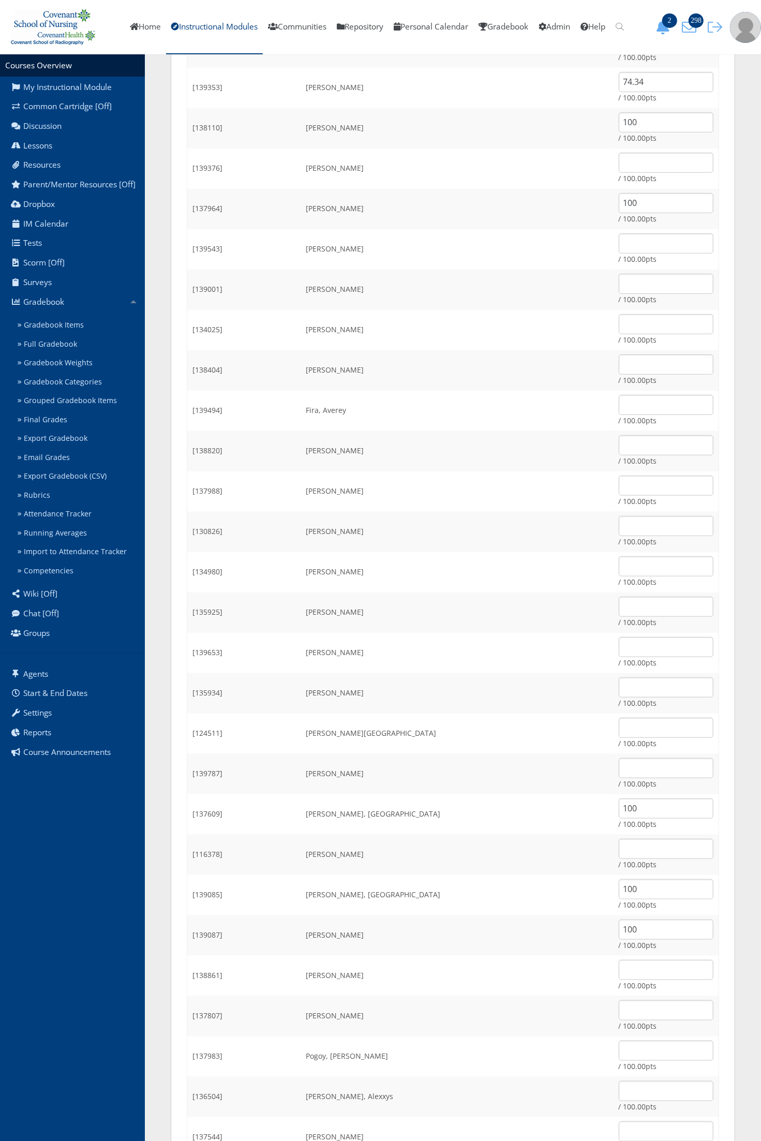
scroll to position [0, 0]
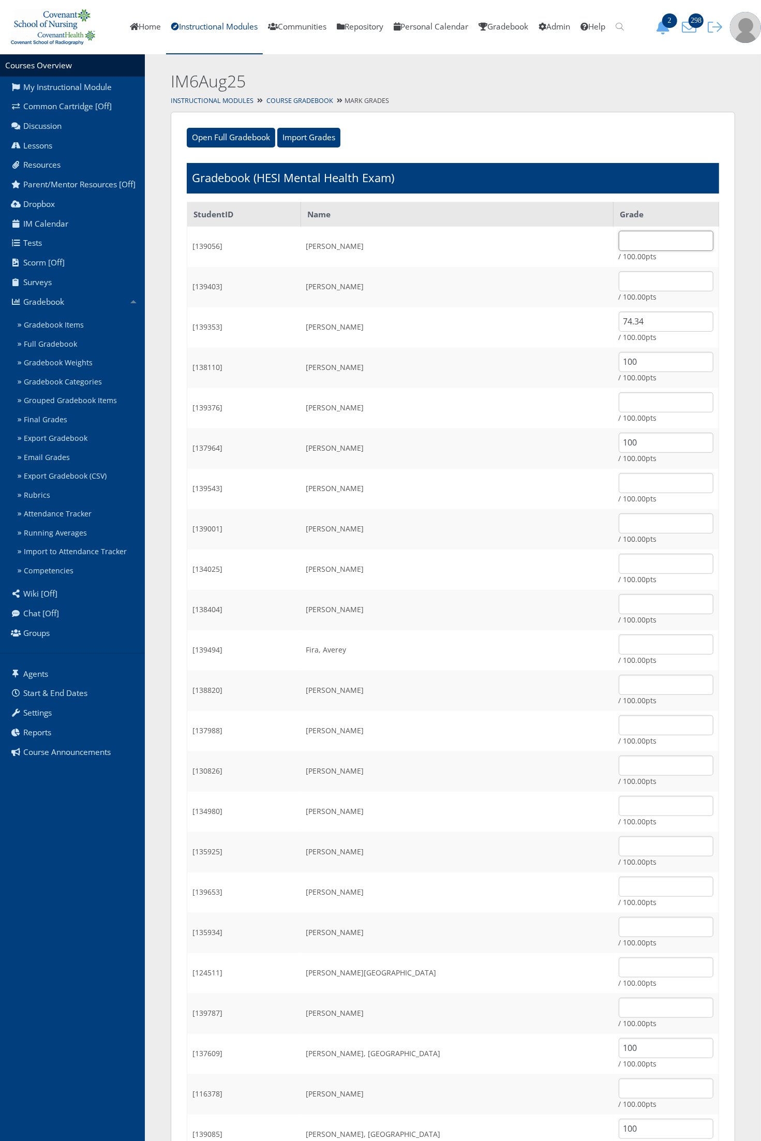
click at [619, 242] on input "text" at bounding box center [666, 241] width 95 height 20
type input "70.56"
click at [619, 485] on input "text" at bounding box center [666, 483] width 95 height 20
type input "72.45"
click at [619, 802] on input "text" at bounding box center [666, 806] width 95 height 20
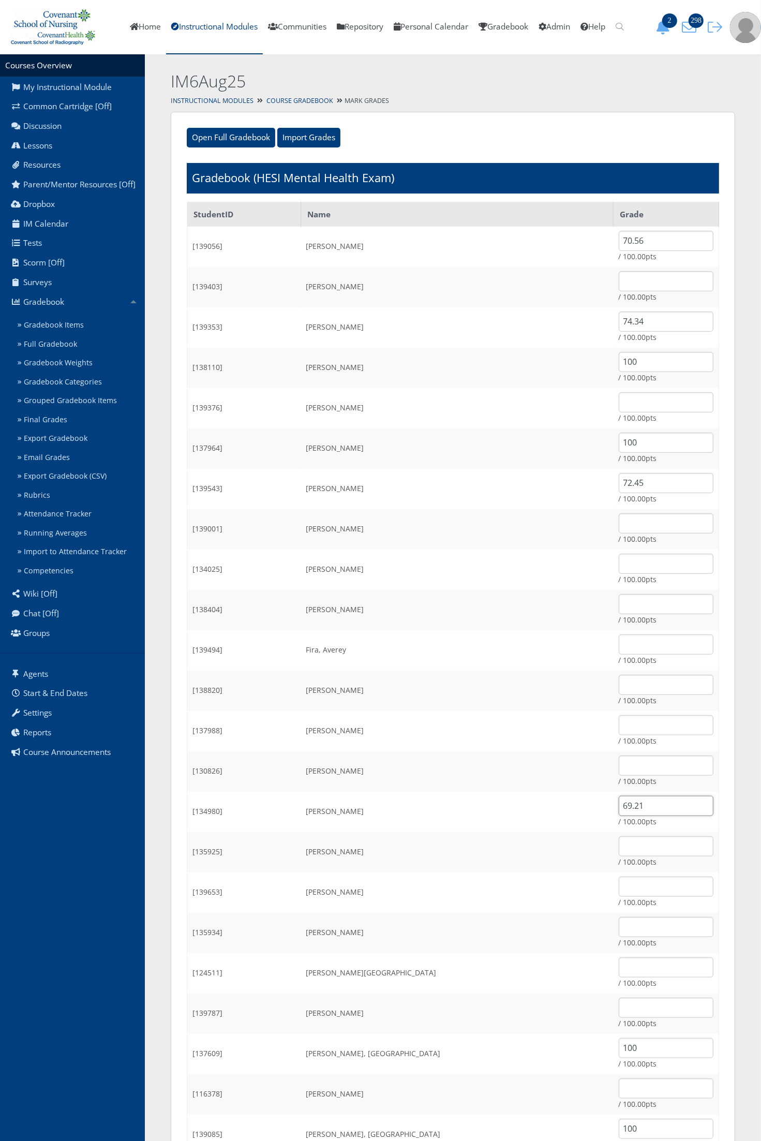
type input "69.21"
click at [517, 793] on td "Godino, Marcelino" at bounding box center [457, 811] width 312 height 40
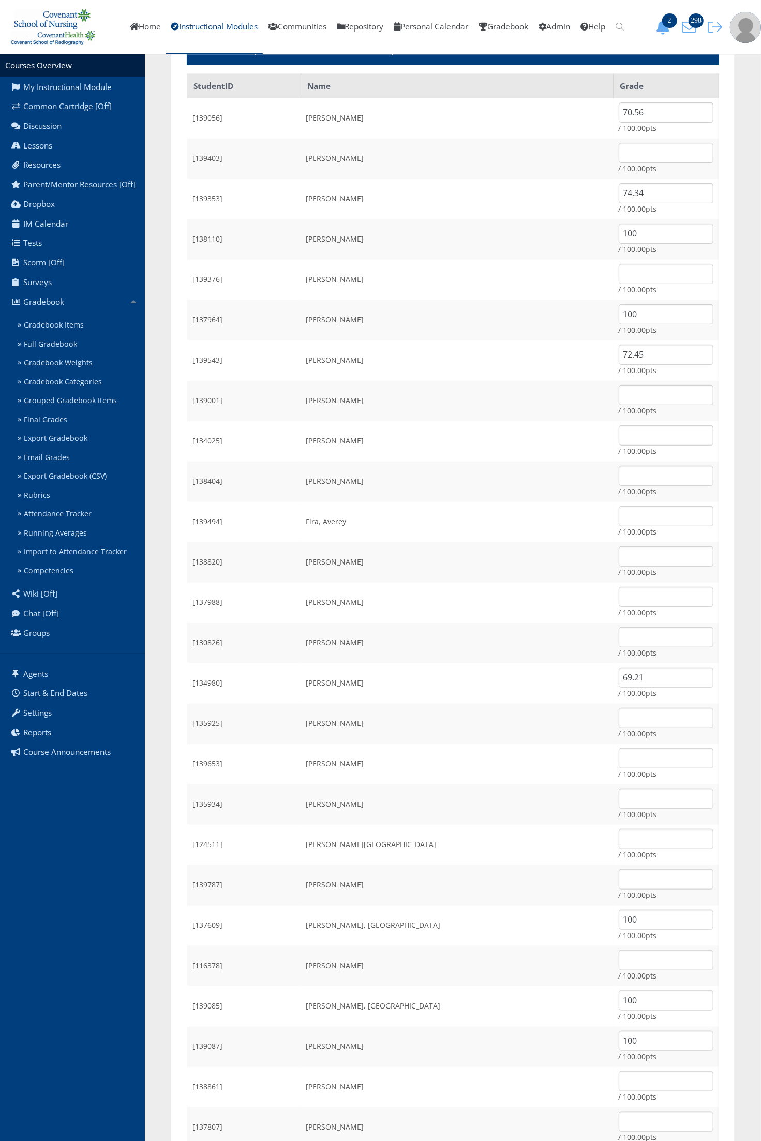
scroll to position [129, 0]
click at [622, 683] on input "69.21" at bounding box center [666, 676] width 95 height 20
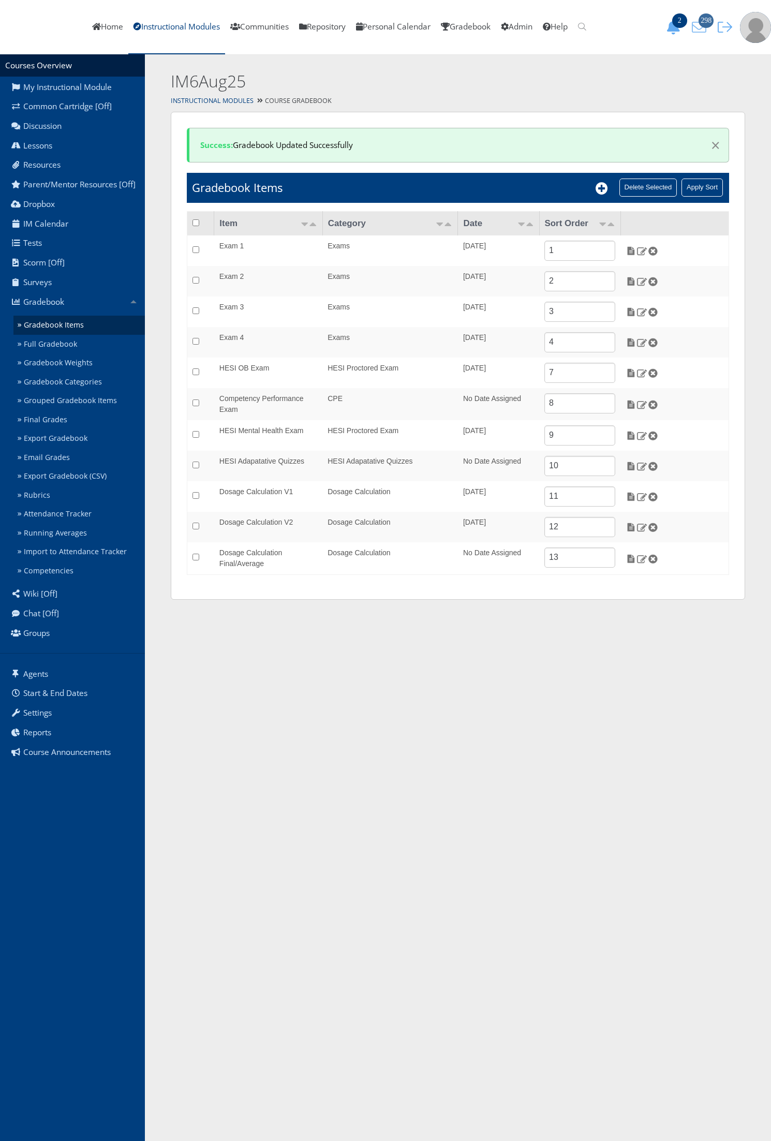
click at [692, 29] on icon "298" at bounding box center [699, 27] width 22 height 14
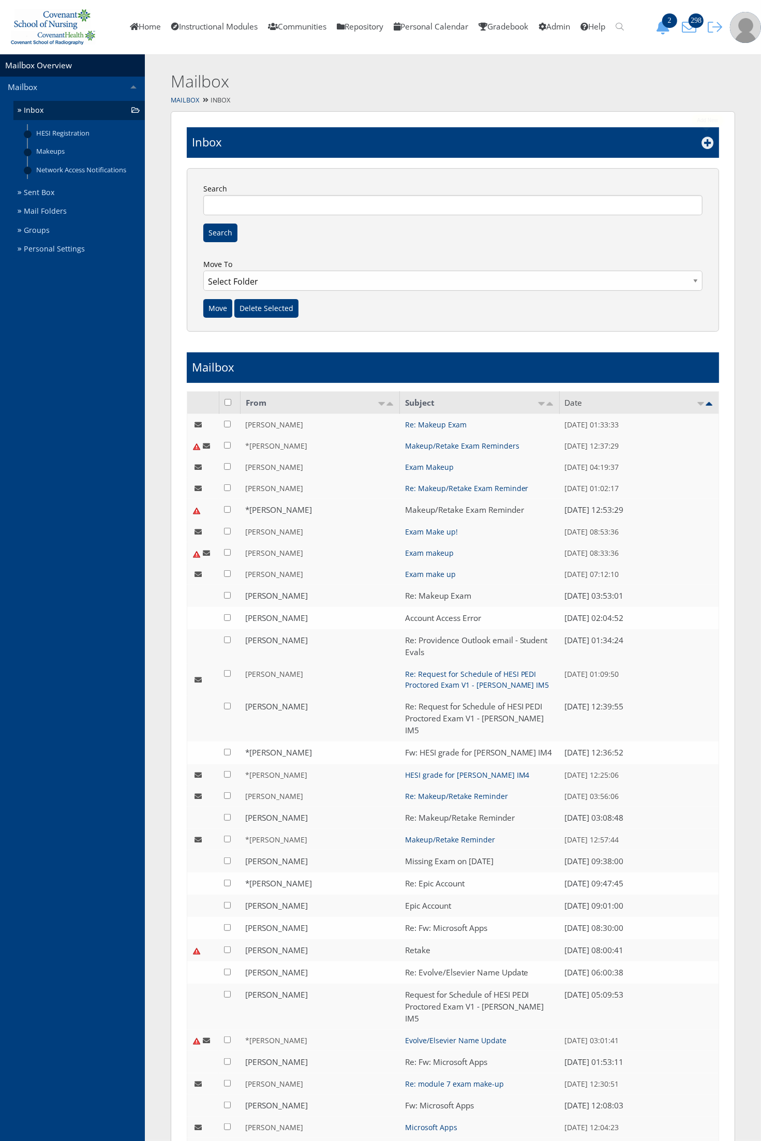
click at [707, 146] on icon at bounding box center [707, 143] width 12 height 12
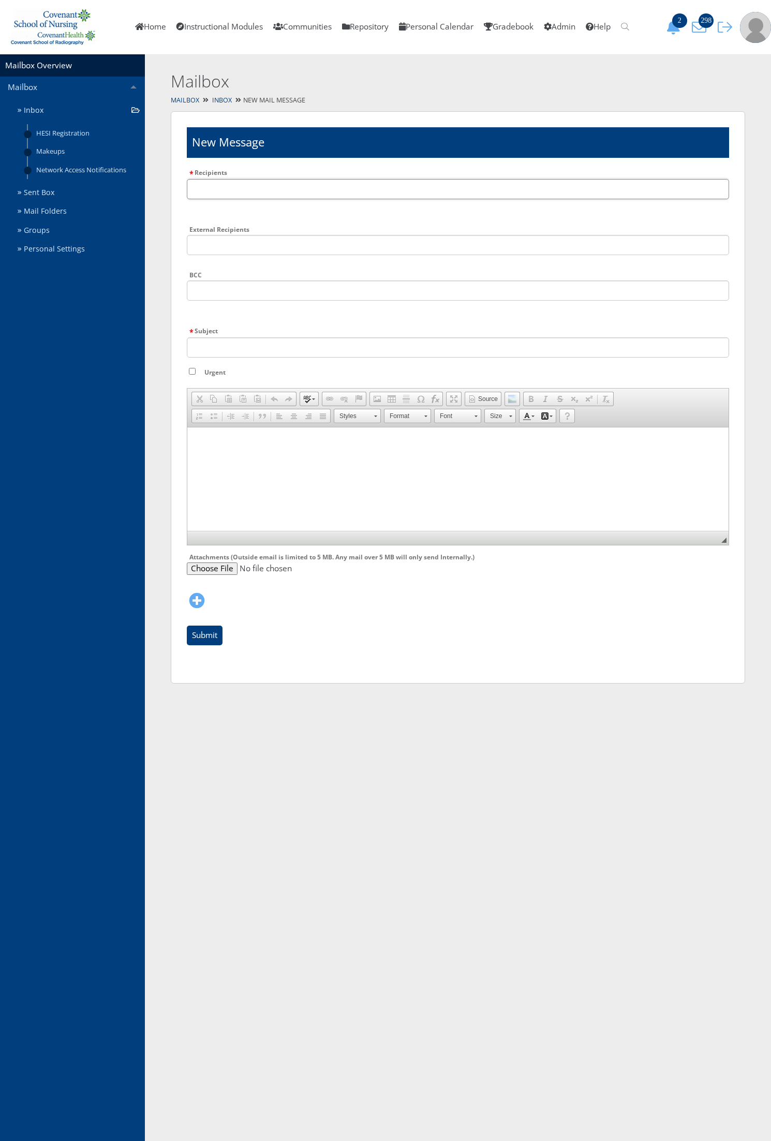
click at [261, 186] on input "Recipients" at bounding box center [458, 189] width 542 height 20
click at [261, 186] on input "text" at bounding box center [458, 189] width 542 height 20
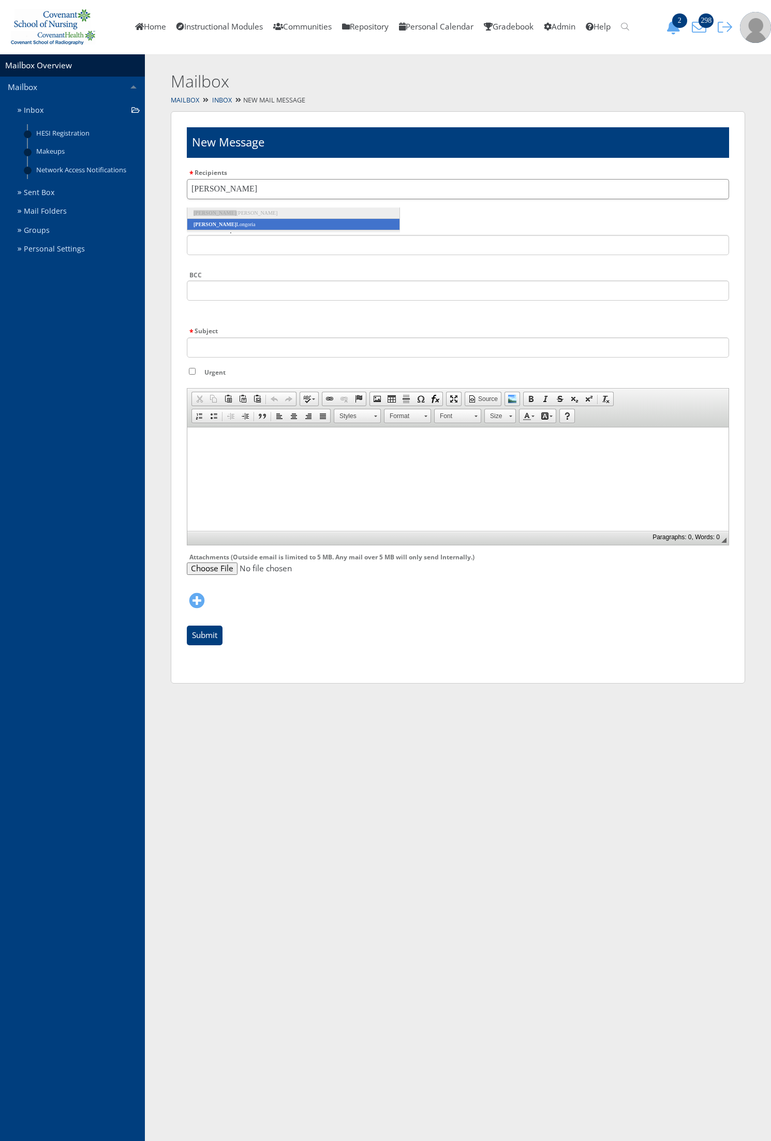
type input "[PERSON_NAME]"
click at [231, 224] on li "[PERSON_NAME]" at bounding box center [293, 224] width 213 height 11
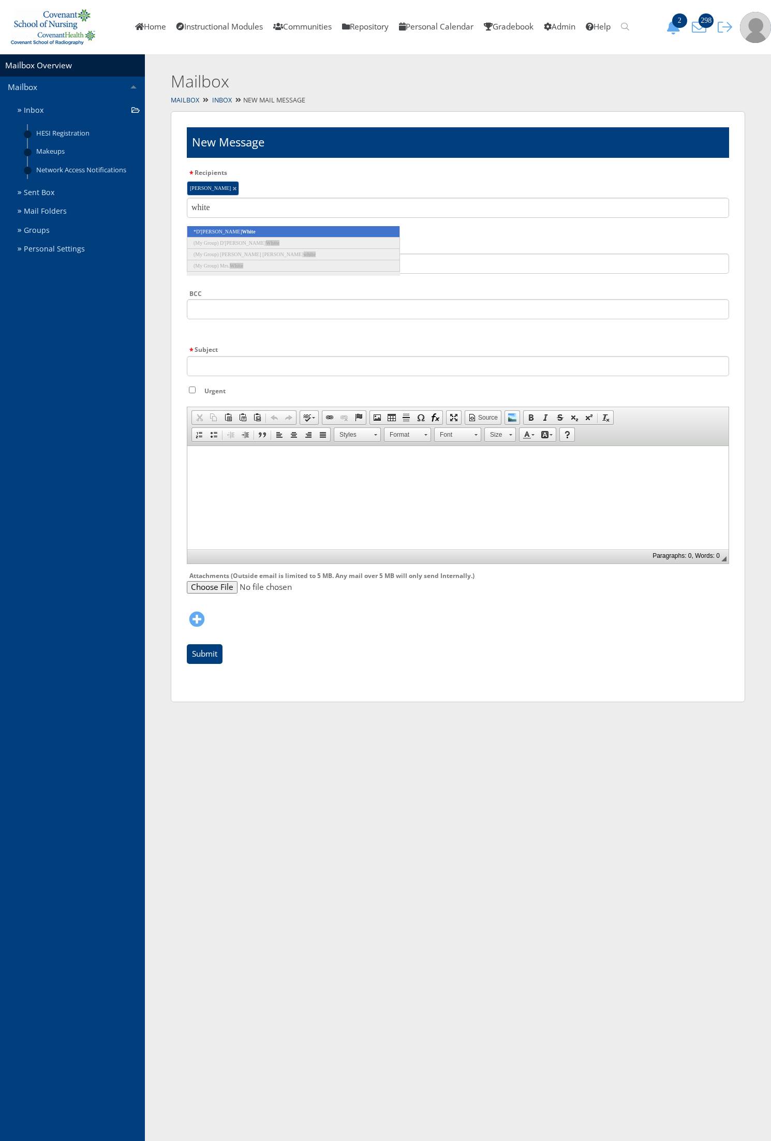
click at [231, 224] on li "white" at bounding box center [458, 212] width 542 height 28
click at [220, 208] on input "white" at bounding box center [458, 208] width 542 height 20
type input "white"
click at [242, 230] on em "White" at bounding box center [248, 232] width 13 height 6
type input "[PERSON_NAME]"
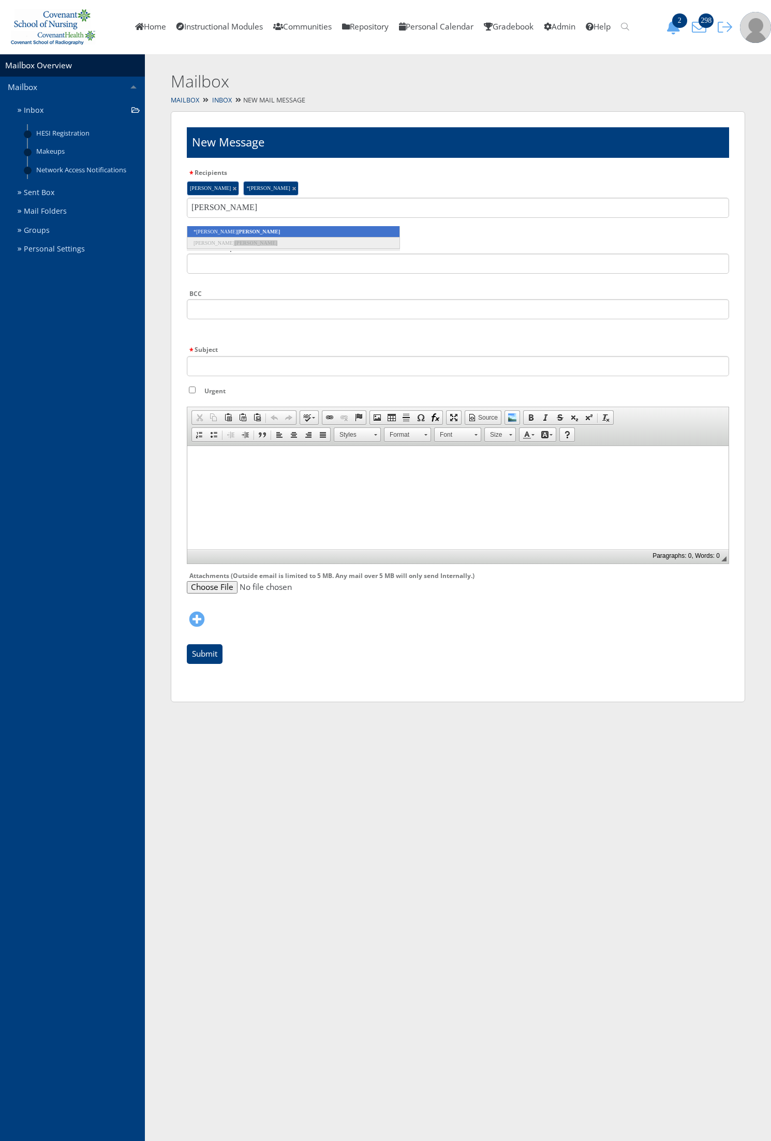
click at [218, 230] on li "*[PERSON_NAME]" at bounding box center [293, 231] width 213 height 11
type input "tidwe"
click at [237, 230] on em "Tidwe" at bounding box center [244, 232] width 14 height 6
type input "nicole m"
click at [255, 234] on li "* Nicole M yres" at bounding box center [293, 231] width 213 height 11
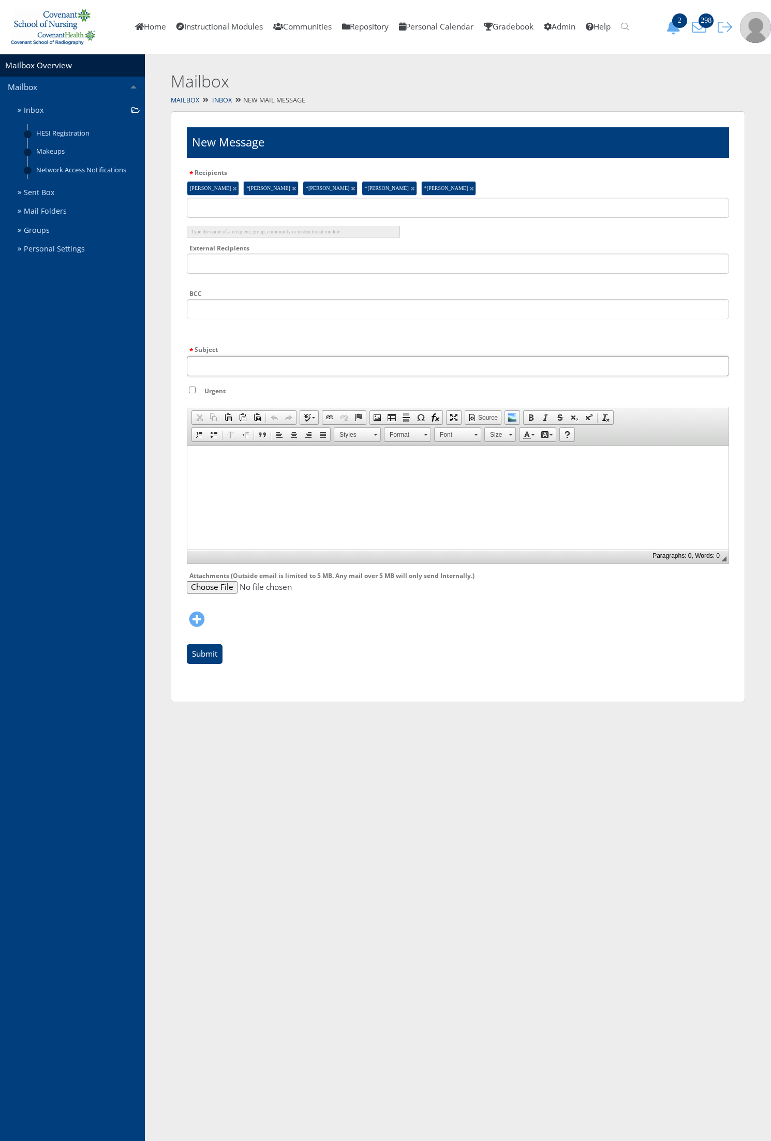
click at [227, 371] on input "Subject" at bounding box center [458, 366] width 542 height 20
click at [236, 362] on input "Subject" at bounding box center [458, 366] width 542 height 20
click at [225, 369] on input "Subject" at bounding box center [458, 366] width 542 height 20
type input "Makeup Exam - HESI Pedi V1"
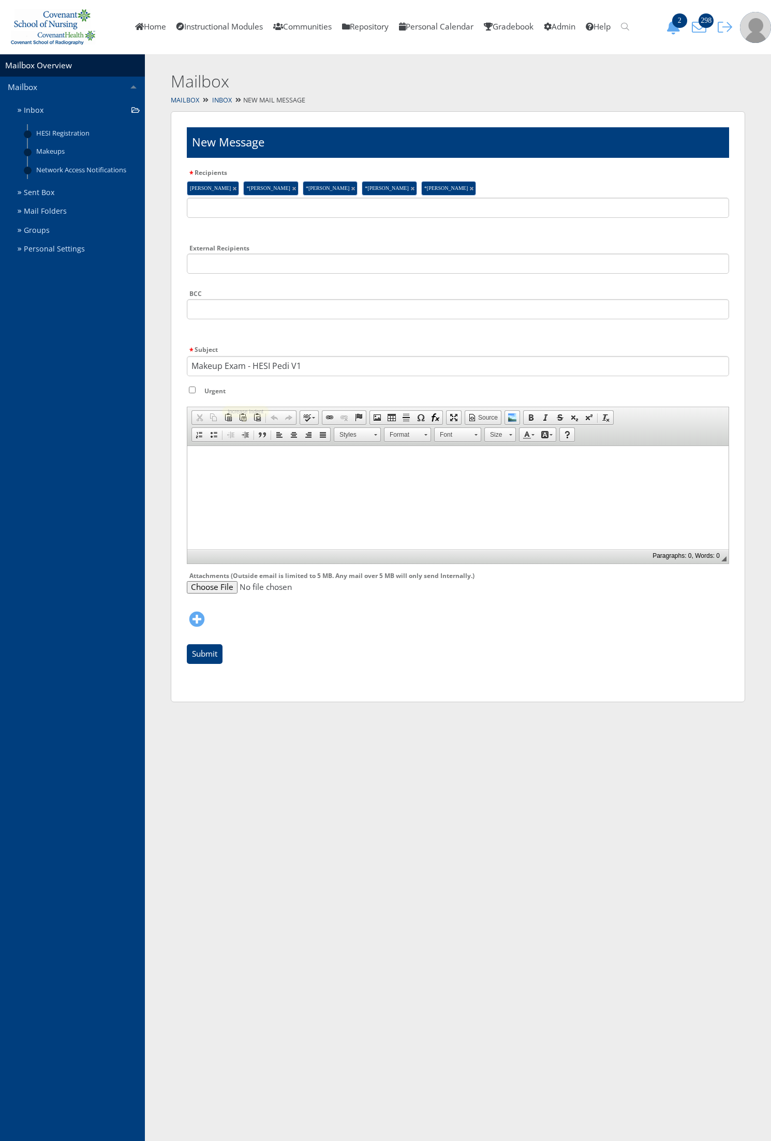
click at [252, 471] on html at bounding box center [457, 458] width 541 height 26
click at [468, 474] on p "You are scheduled to makeup the HESI Pediatric V1 exam on Wednesday" at bounding box center [457, 475] width 533 height 9
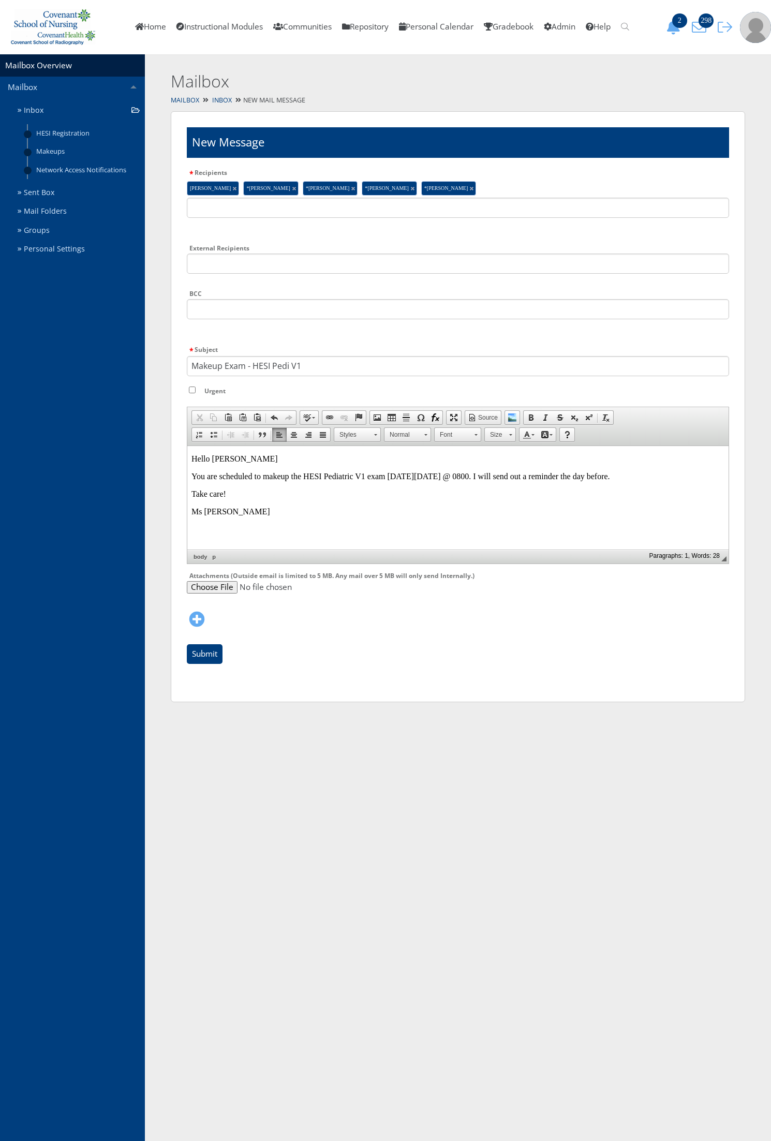
click at [385, 478] on p "You are scheduled to makeup the HESI Pediatric V1 exam on Wednesday October 1st…" at bounding box center [457, 475] width 533 height 9
click at [211, 655] on input "Submit" at bounding box center [205, 654] width 36 height 20
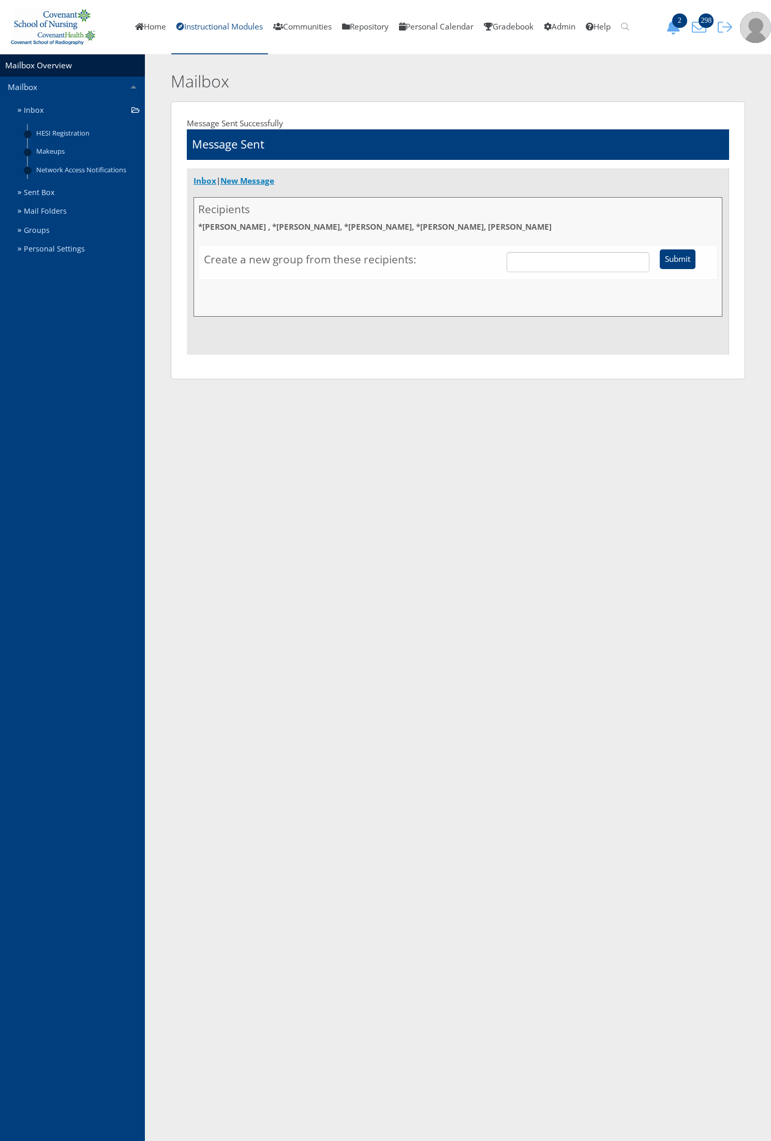
click at [203, 24] on link "Instructional Modules" at bounding box center [219, 27] width 97 height 54
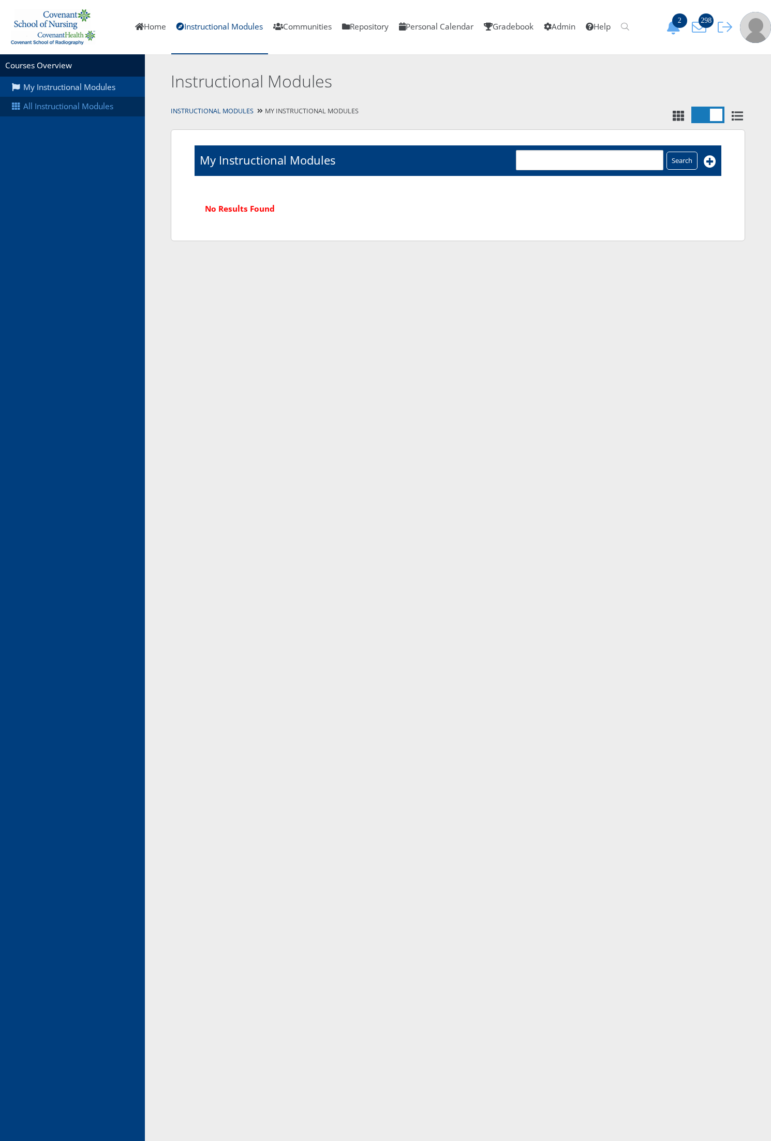
click at [78, 101] on link "All Instructional Modules" at bounding box center [72, 107] width 145 height 20
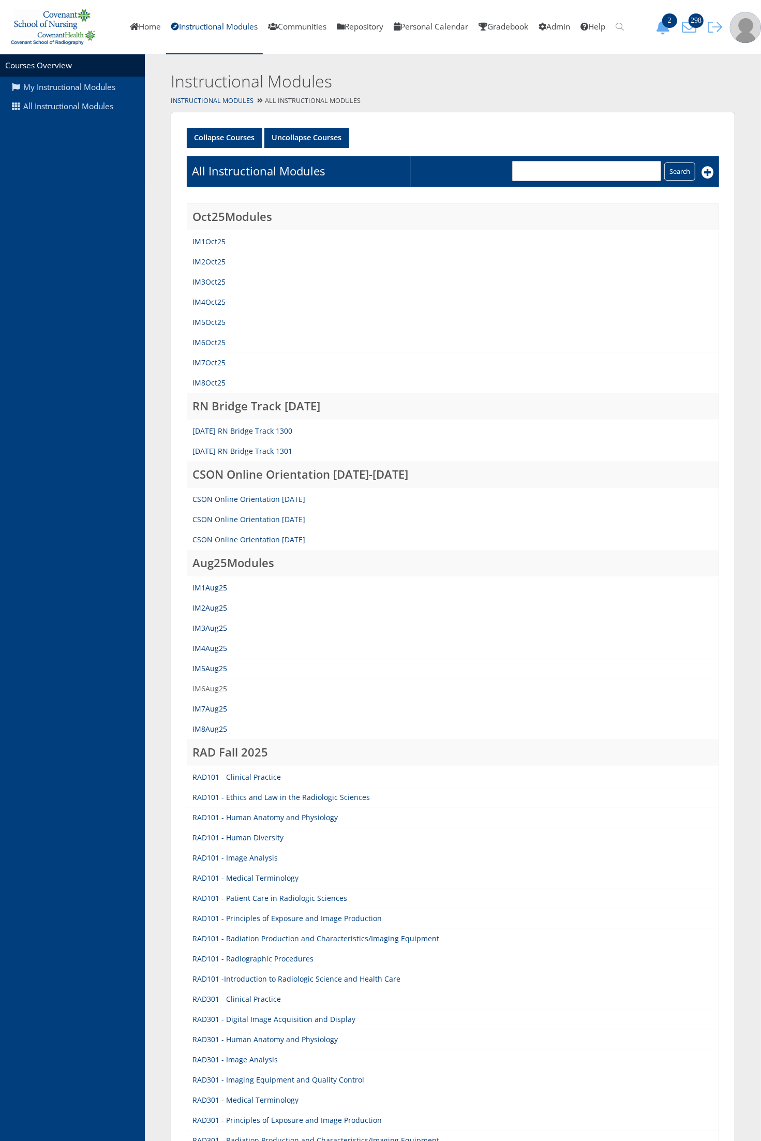
click at [204, 686] on link "IM6Aug25" at bounding box center [209, 688] width 35 height 10
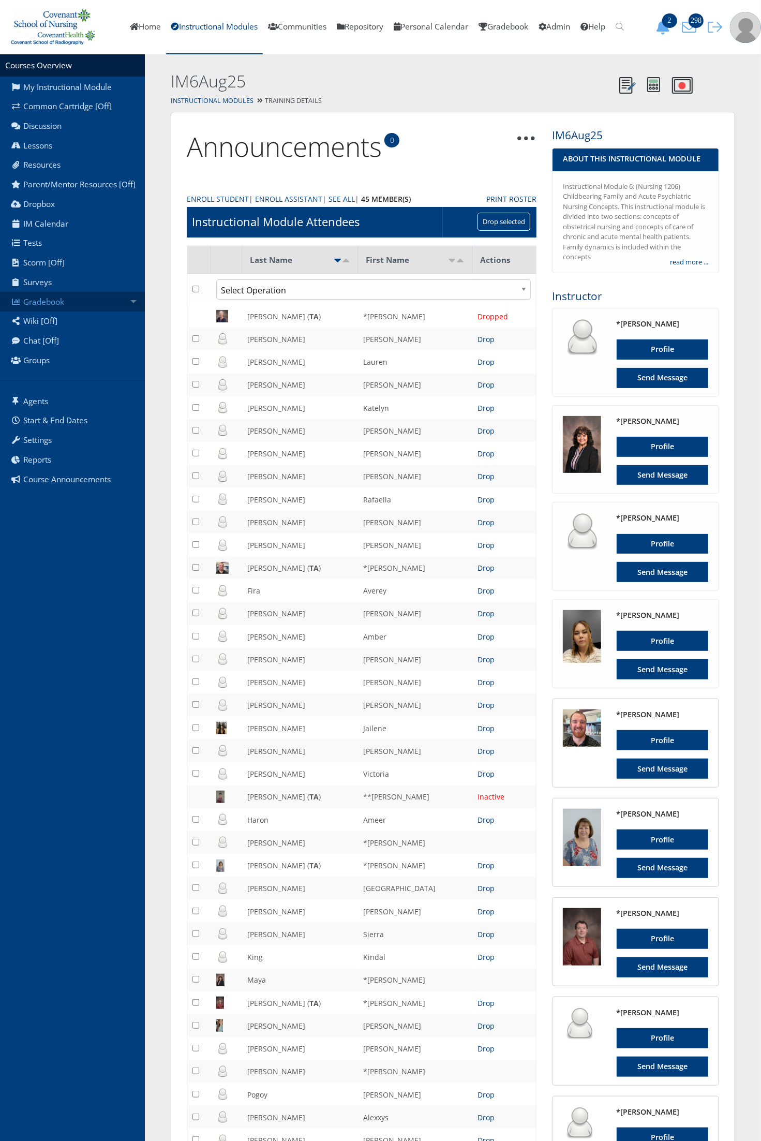
click at [104, 301] on link "Gradebook" at bounding box center [72, 302] width 145 height 20
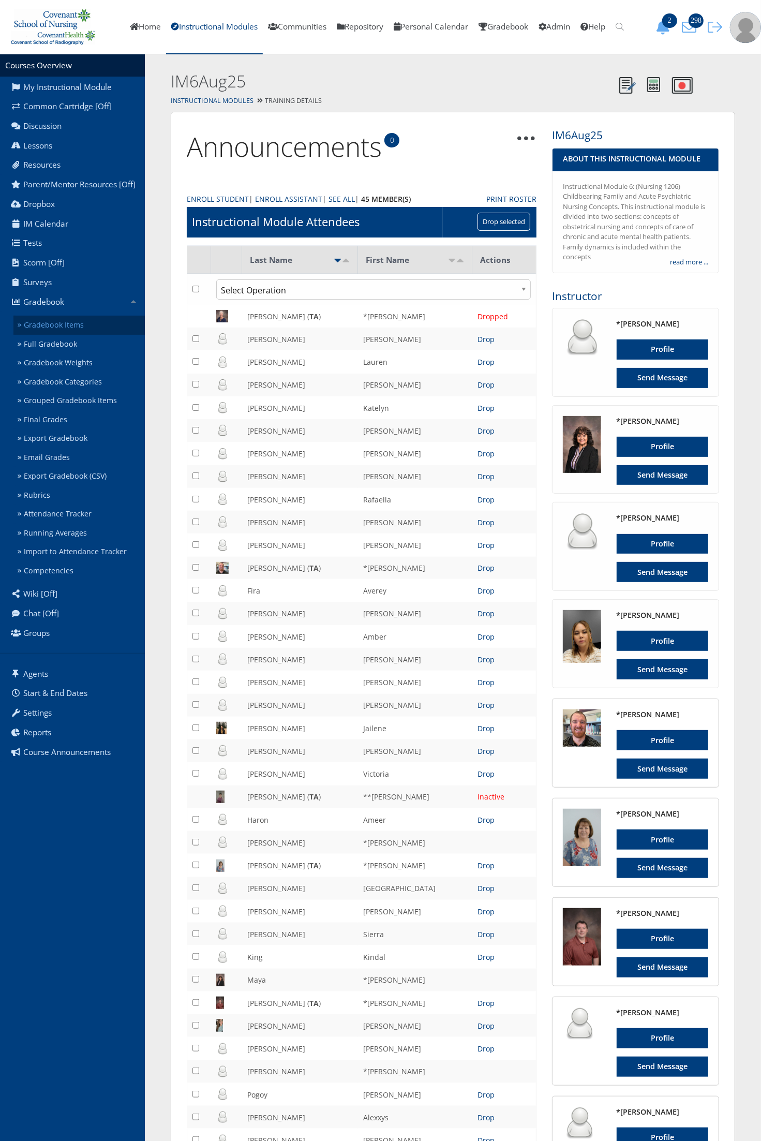
click at [88, 324] on link "Gradebook Items" at bounding box center [78, 325] width 131 height 19
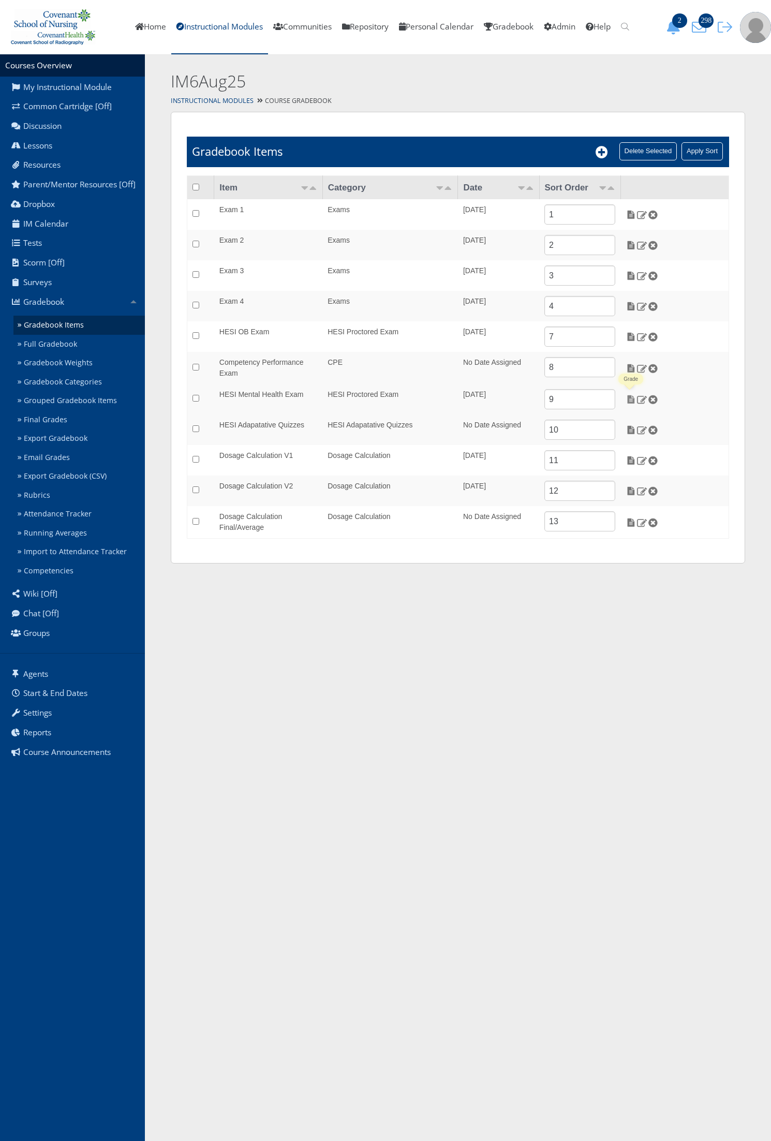
click at [628, 397] on img at bounding box center [630, 399] width 11 height 9
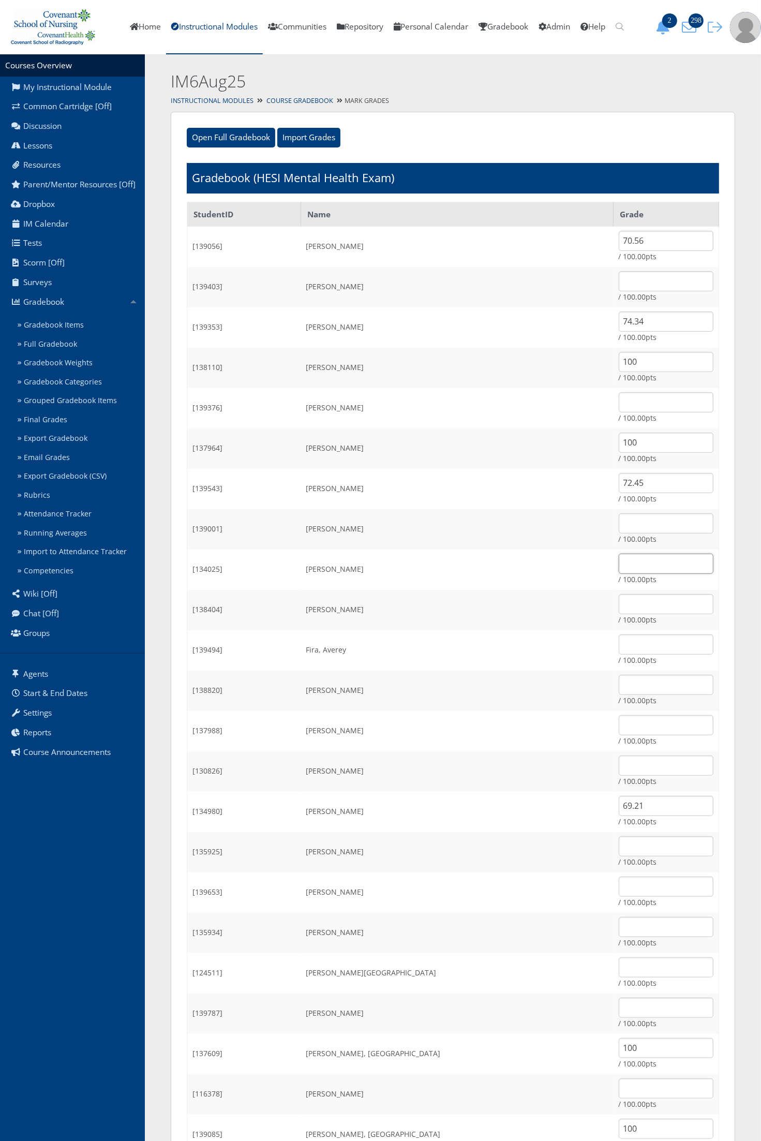
click at [621, 565] on input "text" at bounding box center [666, 563] width 95 height 20
type input "55.62"
click at [455, 265] on tbody "StudentID Name Grade [139056] Bagwell, Lillian 70.56 / 100.00pts [139403] Beaud…" at bounding box center [453, 900] width 532 height 1397
click at [498, 133] on div "Open Full Gradebook Import Grades Import Grades Example CSV Format: StudentID, …" at bounding box center [453, 881] width 564 height 1538
click at [619, 1003] on input "text" at bounding box center [666, 1007] width 95 height 20
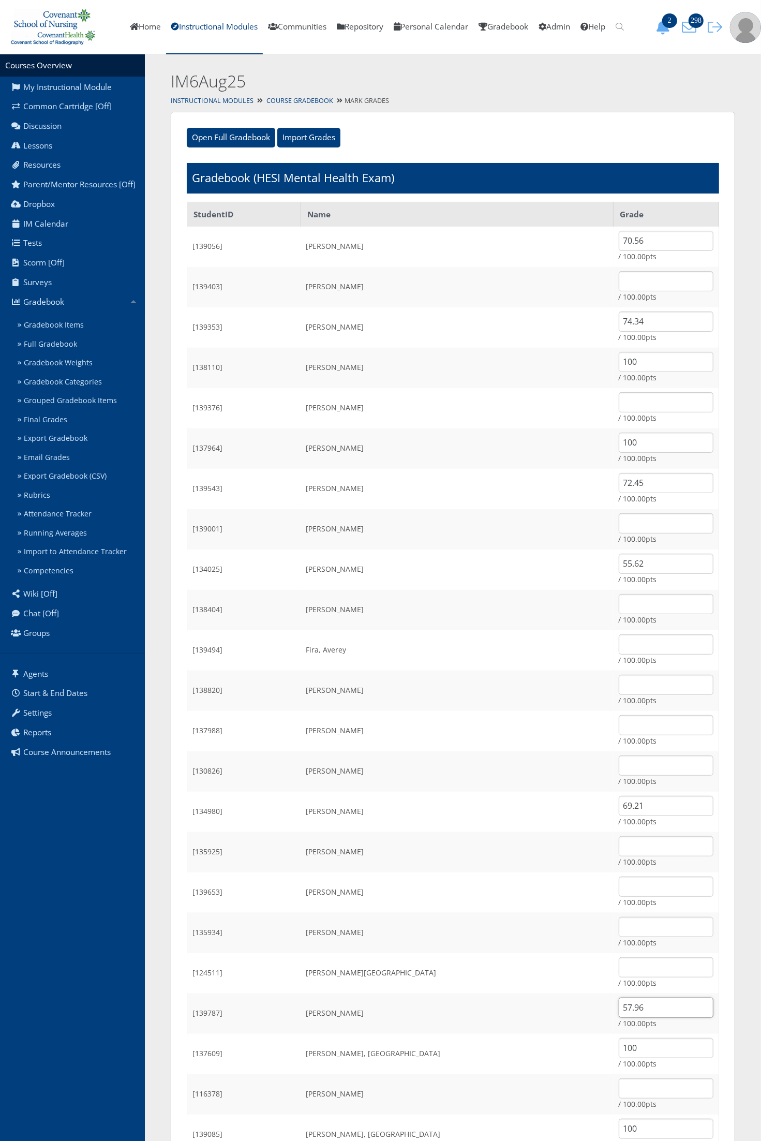
type input "57.96"
click at [440, 907] on td "Gonzalez, Jailene" at bounding box center [457, 892] width 312 height 40
click at [619, 521] on input "text" at bounding box center [666, 523] width 95 height 20
type input "100"
click at [619, 645] on input "text" at bounding box center [666, 644] width 95 height 20
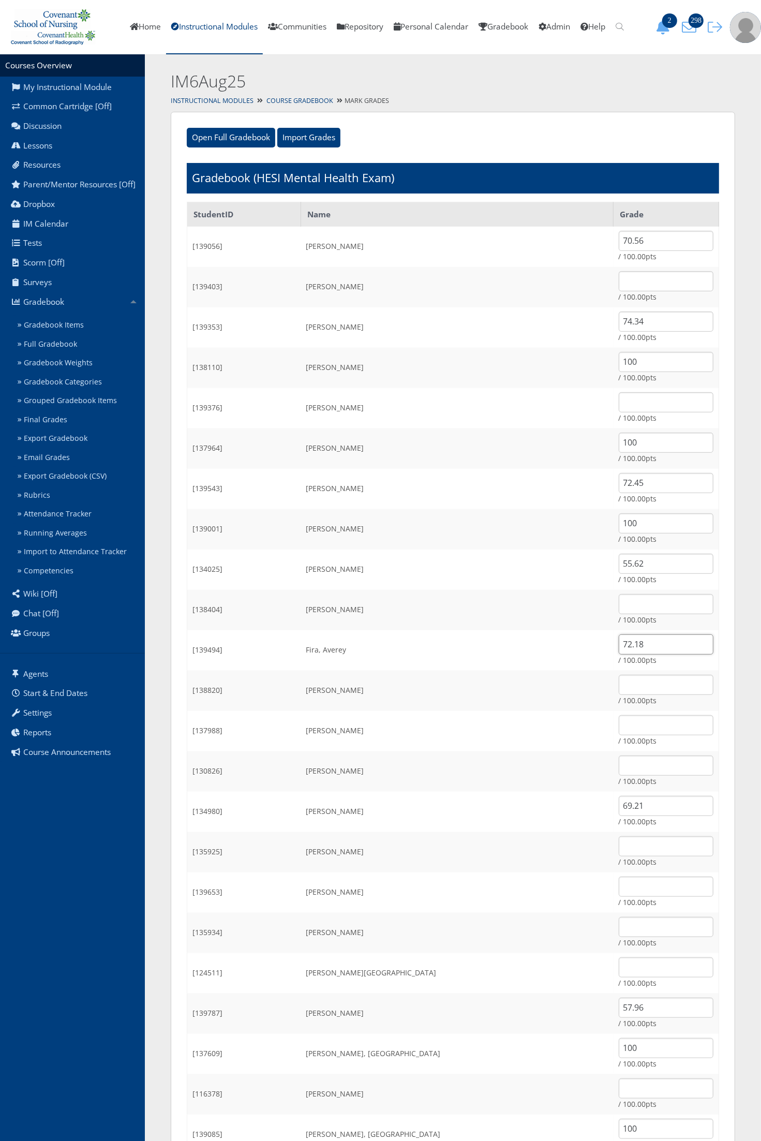
type input "72.18"
drag, startPoint x: 473, startPoint y: 675, endPoint x: 396, endPoint y: 695, distance: 80.0
click at [473, 674] on td "Flores, Bridget" at bounding box center [457, 690] width 312 height 40
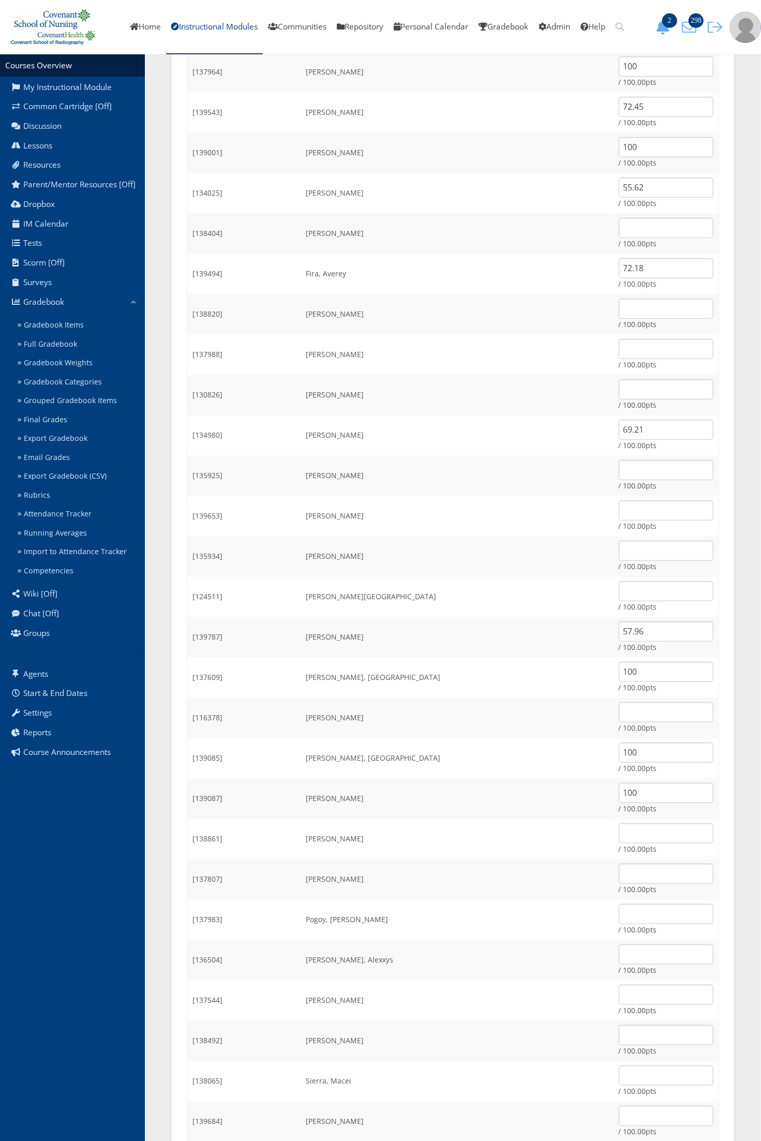
scroll to position [524, 0]
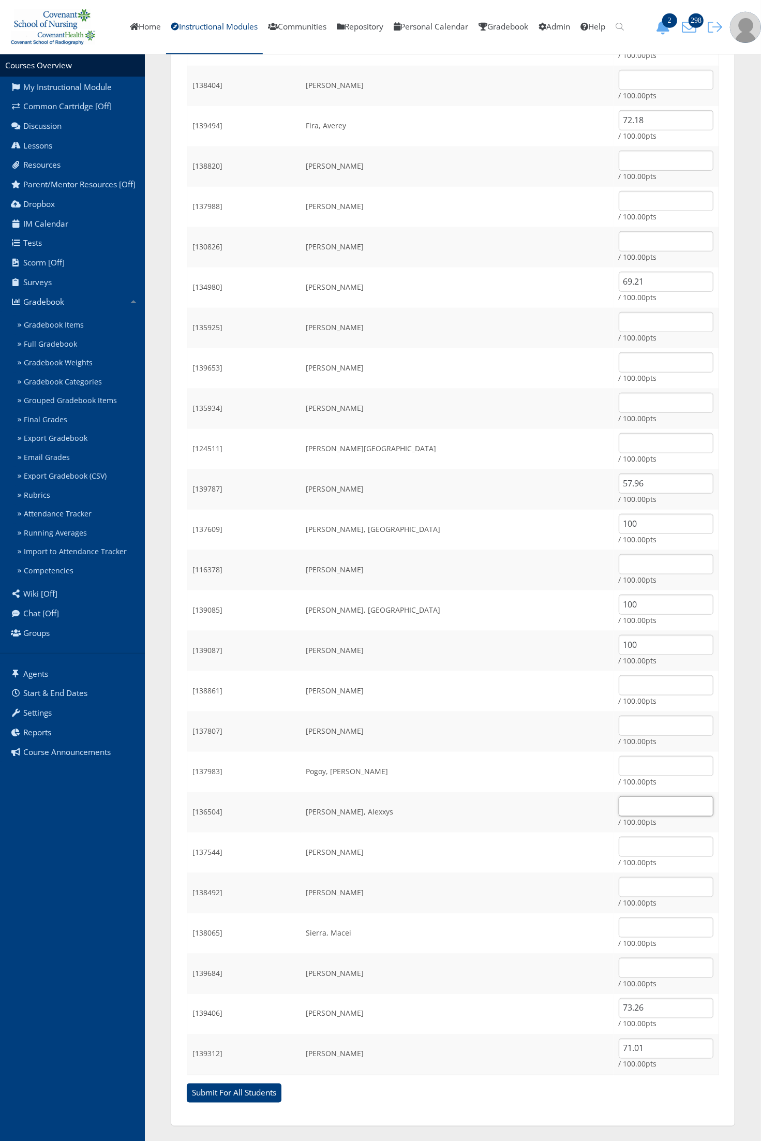
click at [619, 801] on input "text" at bounding box center [666, 806] width 95 height 20
type input "68.76"
click at [549, 597] on td "Kellar, Sierra" at bounding box center [457, 610] width 312 height 40
click at [619, 961] on input "text" at bounding box center [666, 967] width 95 height 20
type input "68.85"
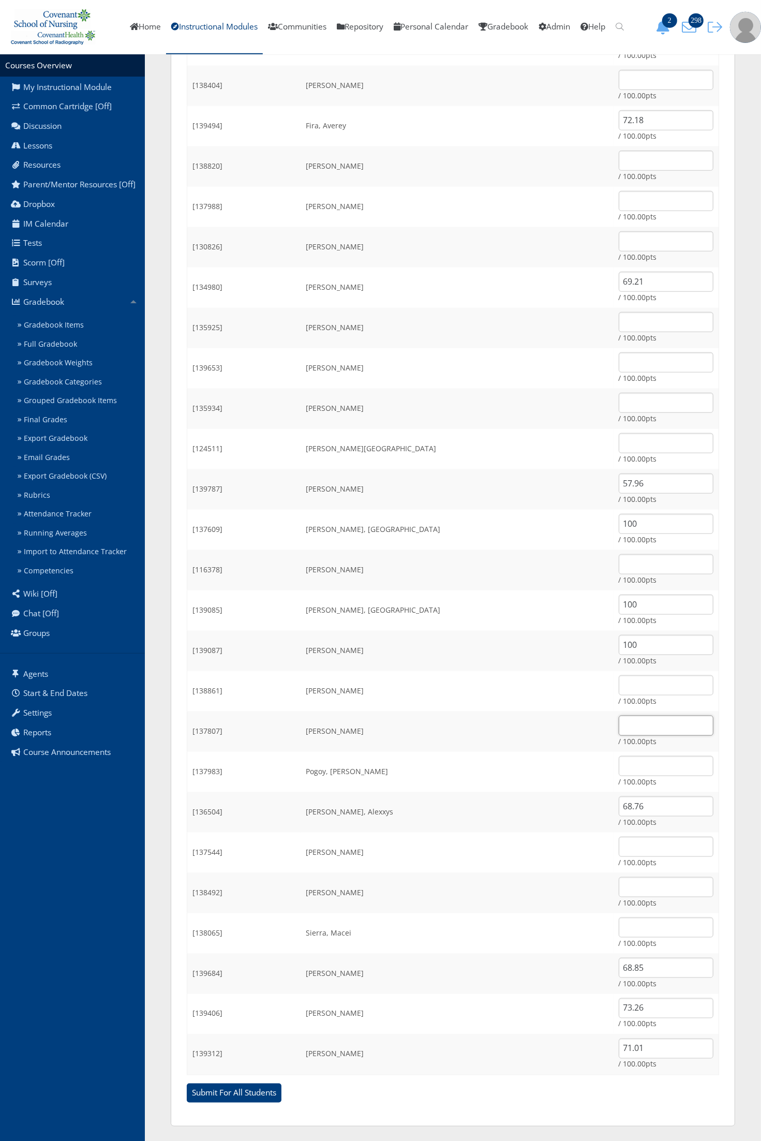
click at [619, 725] on input "text" at bounding box center [666, 725] width 95 height 20
type input "100"
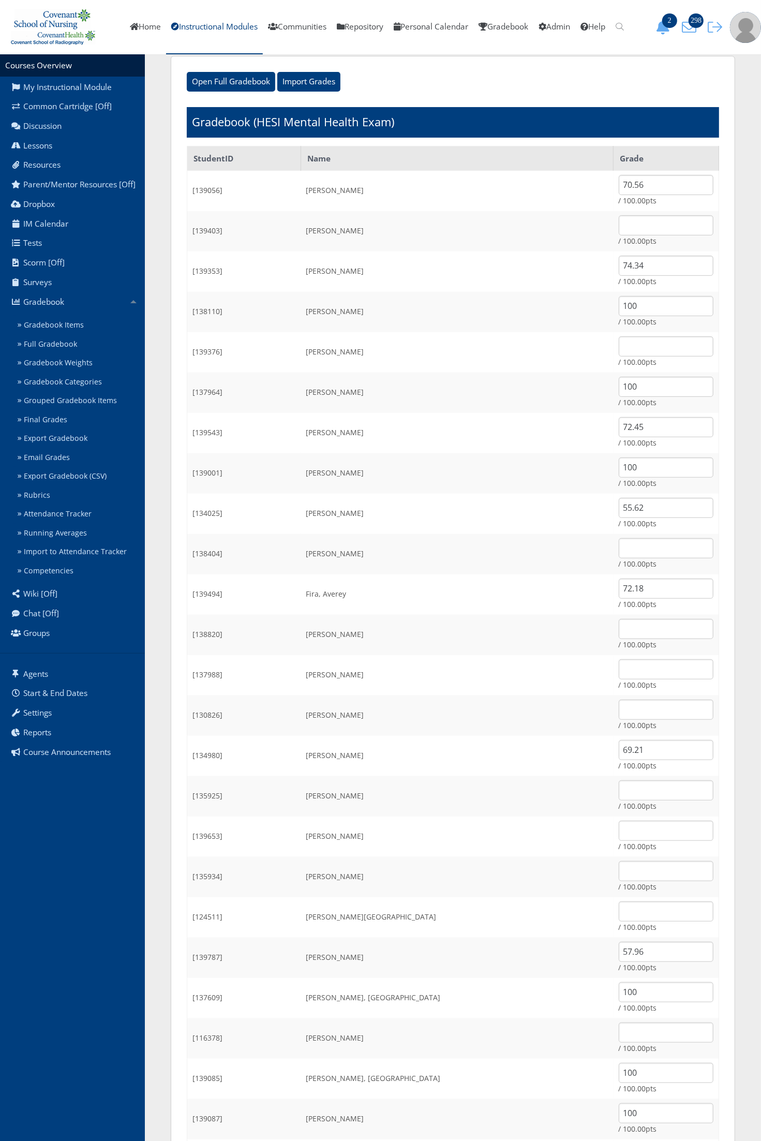
scroll to position [0, 0]
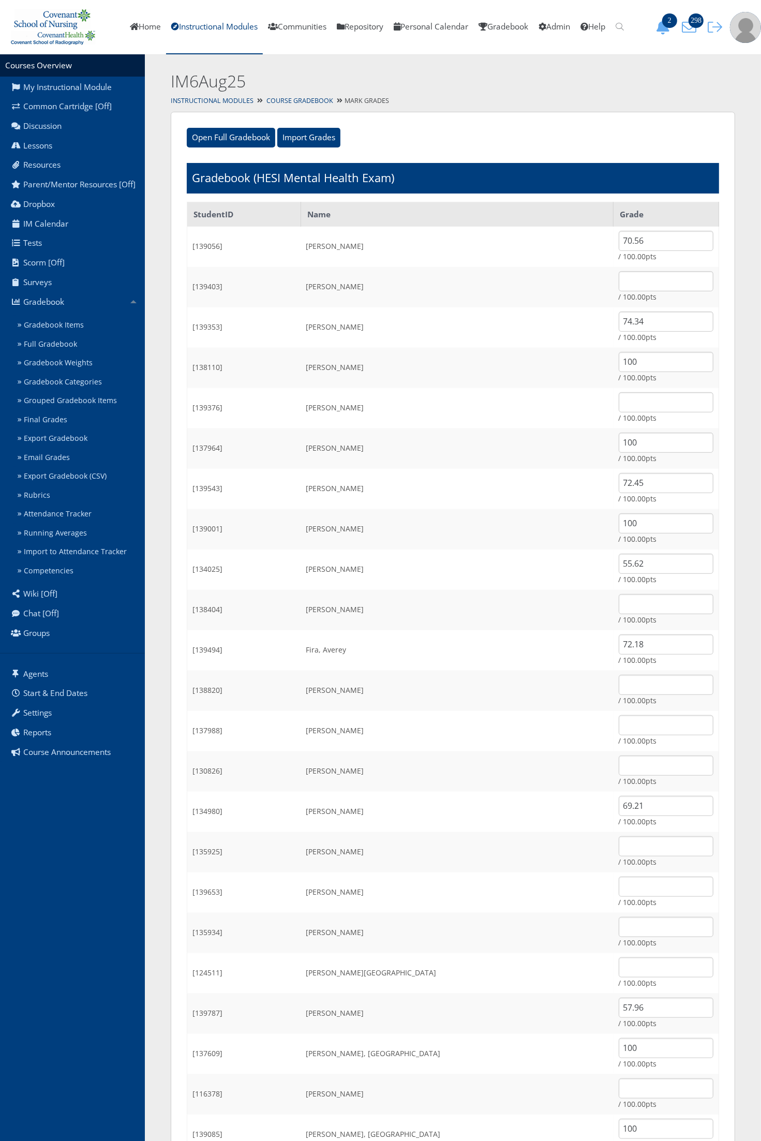
click at [613, 292] on td "/ 100.00pts" at bounding box center [666, 287] width 106 height 40
click at [619, 277] on input "text" at bounding box center [666, 281] width 95 height 20
type input "61.20"
click at [467, 418] on td "Brimberry, Josie" at bounding box center [457, 408] width 312 height 40
click at [619, 883] on input "text" at bounding box center [666, 886] width 95 height 20
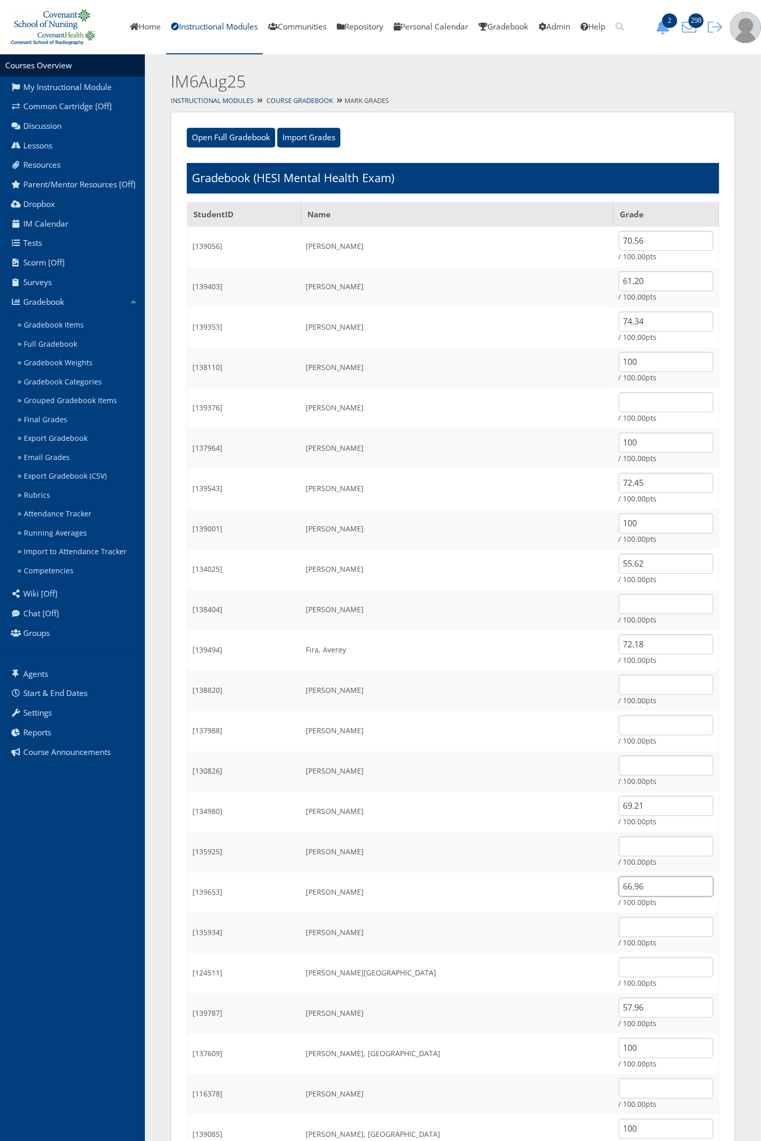
type input "66.96"
click at [466, 836] on td "Gomez, Synthia" at bounding box center [457, 852] width 312 height 40
click at [619, 933] on input "text" at bounding box center [666, 927] width 95 height 20
click at [625, 924] on input "text" at bounding box center [666, 927] width 95 height 20
type input "66.15"
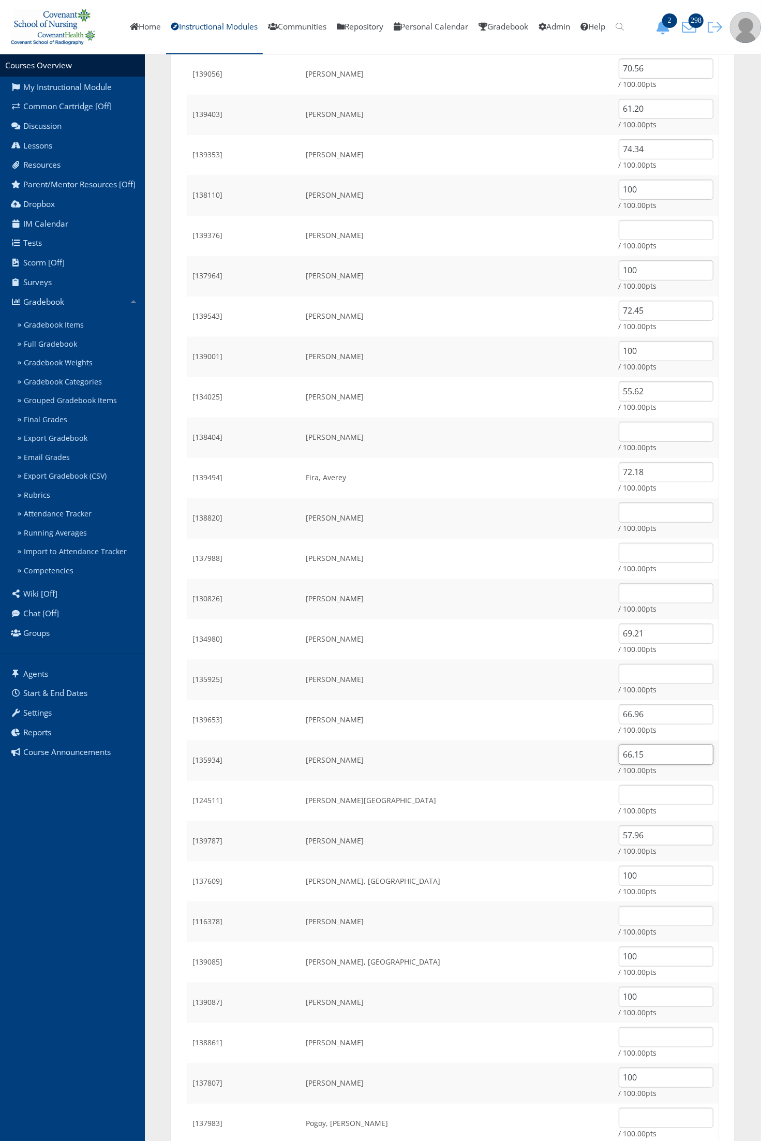
scroll to position [194, 0]
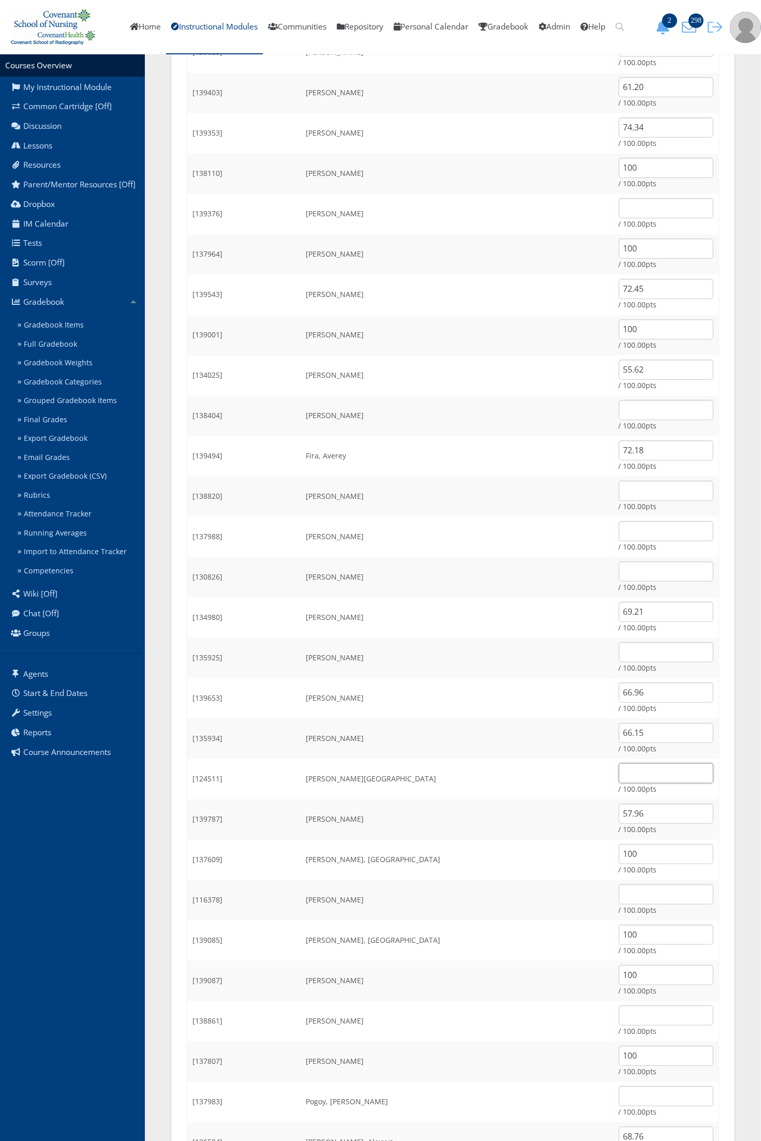
click at [619, 777] on input "text" at bounding box center [666, 773] width 95 height 20
click at [619, 1012] on input "text" at bounding box center [666, 1015] width 95 height 20
click at [619, 1017] on input "text" at bounding box center [666, 1015] width 95 height 20
click at [634, 1005] on input "text" at bounding box center [666, 1015] width 95 height 20
click at [635, 1017] on input "text" at bounding box center [666, 1015] width 95 height 20
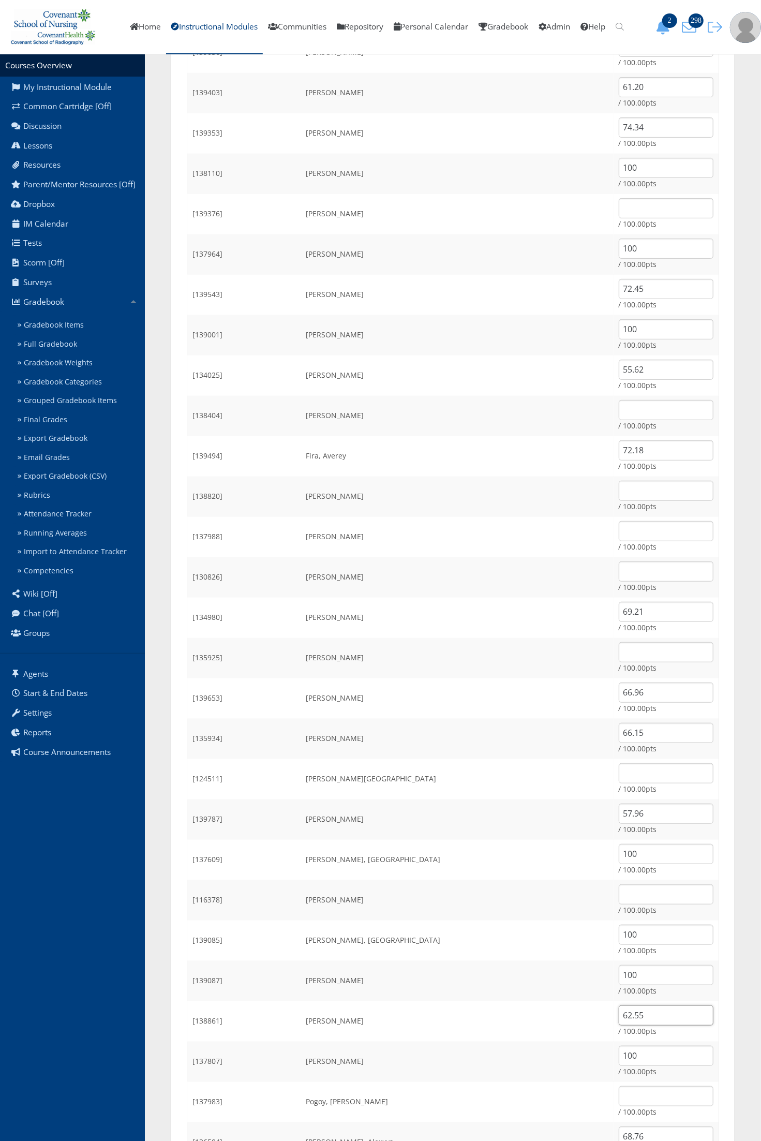
type input "62.55"
click at [365, 926] on td "Kellar, Sierra" at bounding box center [457, 940] width 312 height 40
click at [619, 212] on input "text" at bounding box center [666, 208] width 95 height 20
type input "72.27"
click at [413, 403] on td "Diaz, Kaitlyn" at bounding box center [457, 416] width 312 height 40
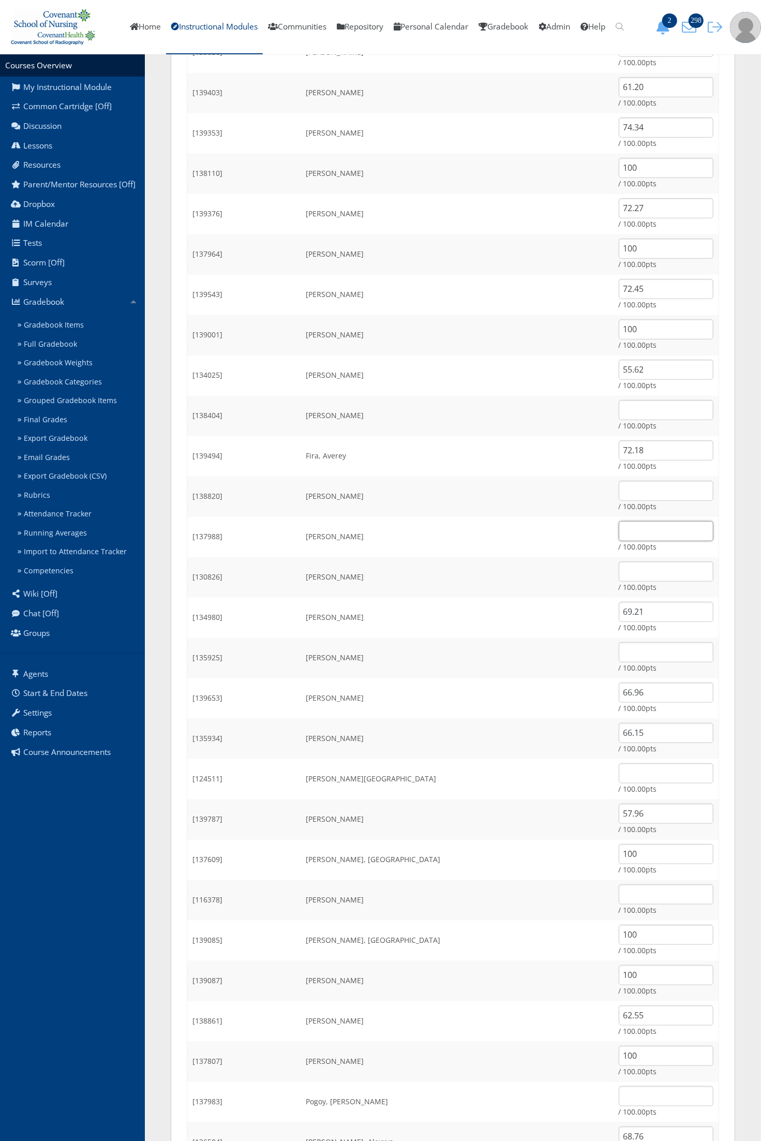
click at [621, 534] on input "text" at bounding box center [666, 531] width 95 height 20
type input "63.99"
click at [514, 477] on td "Flores, Bridget" at bounding box center [457, 496] width 312 height 40
click at [647, 386] on td "55.62 / 100.00pts" at bounding box center [666, 375] width 106 height 40
click at [624, 412] on input "text" at bounding box center [666, 410] width 95 height 20
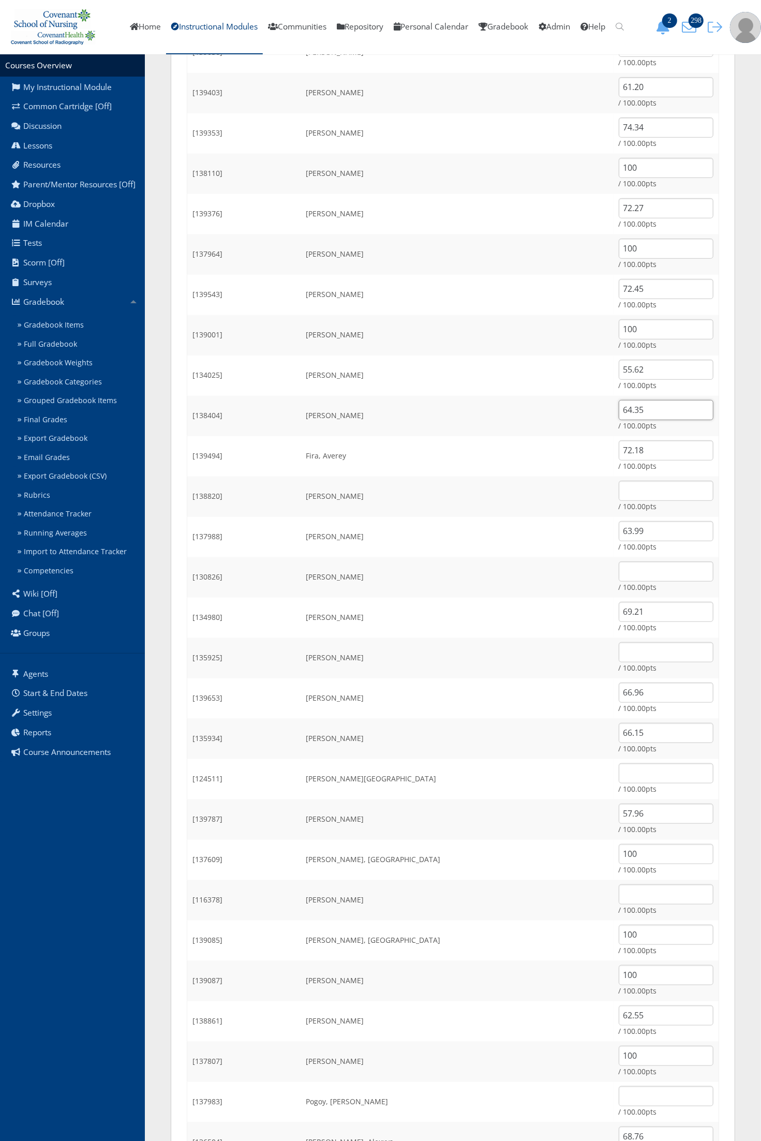
type input "64.35"
click at [453, 476] on td "Flores, Bridget" at bounding box center [457, 496] width 312 height 40
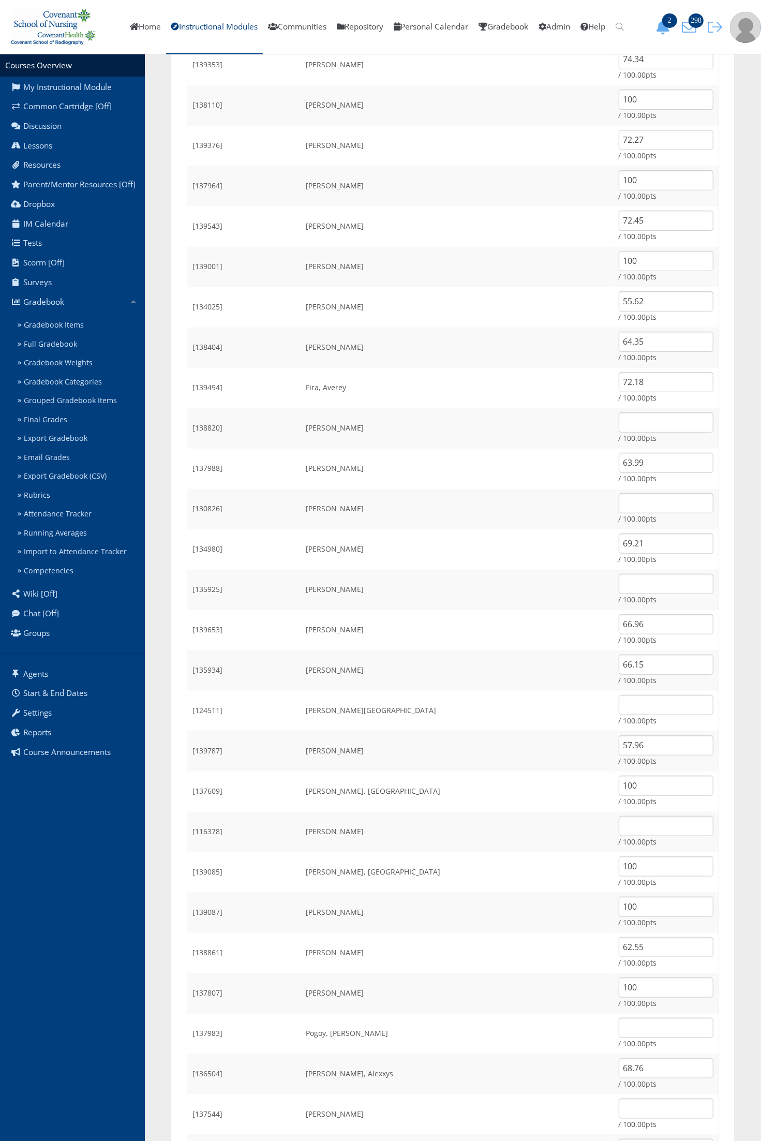
scroll to position [388, 0]
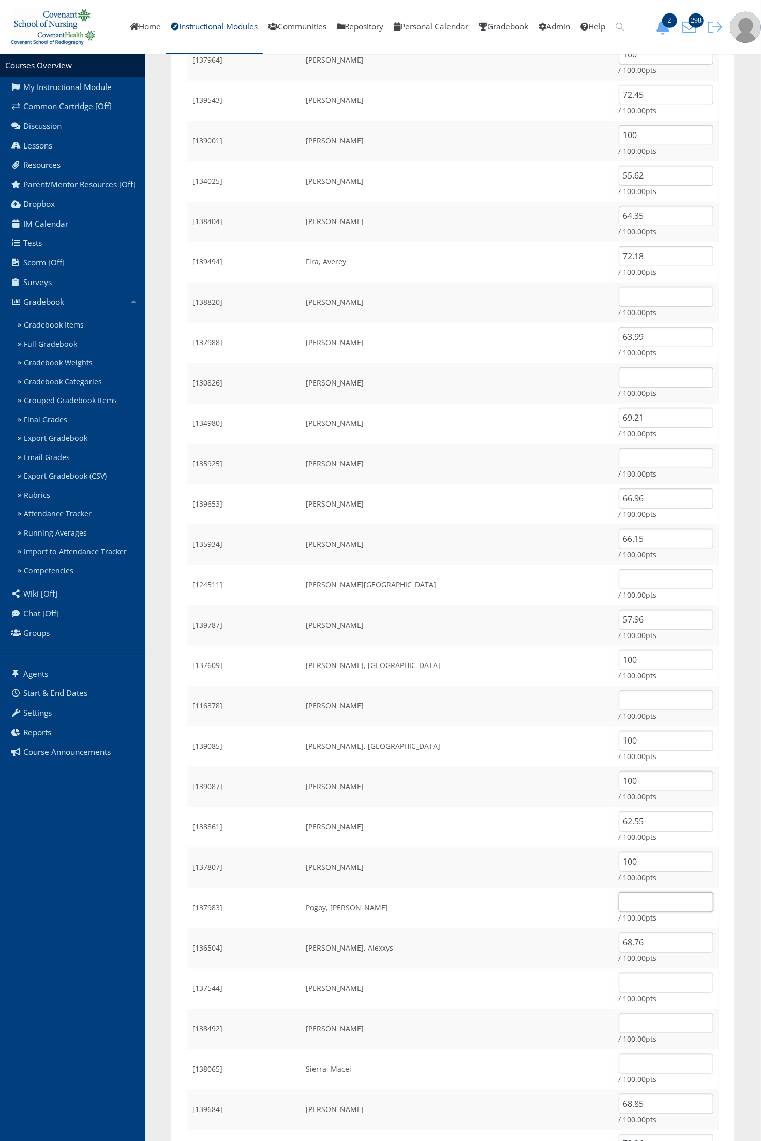
click at [619, 906] on input "text" at bounding box center [666, 902] width 95 height 20
type input "71.55"
click at [391, 828] on td "Miller, Amanda" at bounding box center [457, 827] width 312 height 40
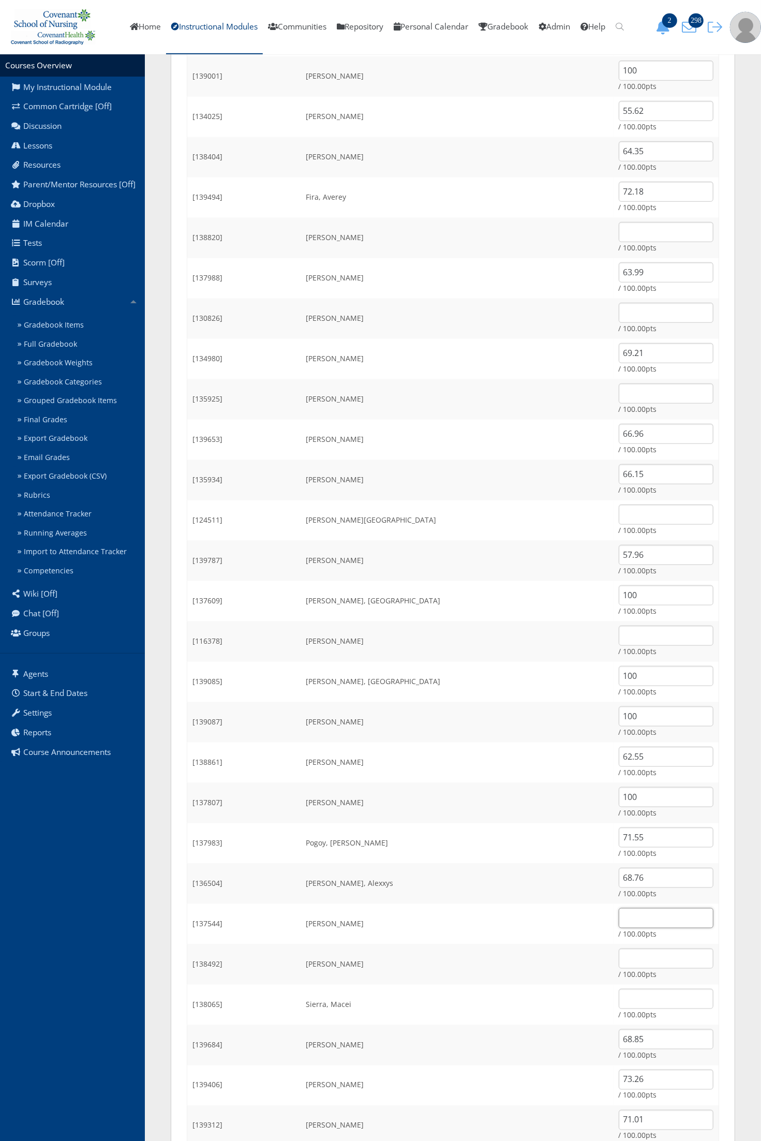
click at [619, 920] on input "text" at bounding box center [666, 918] width 95 height 20
click at [619, 917] on input "text" at bounding box center [666, 918] width 95 height 20
type input "56.43"
click at [443, 877] on td "Riojas, Alexxys" at bounding box center [457, 883] width 312 height 40
click at [619, 958] on input "text" at bounding box center [666, 958] width 95 height 20
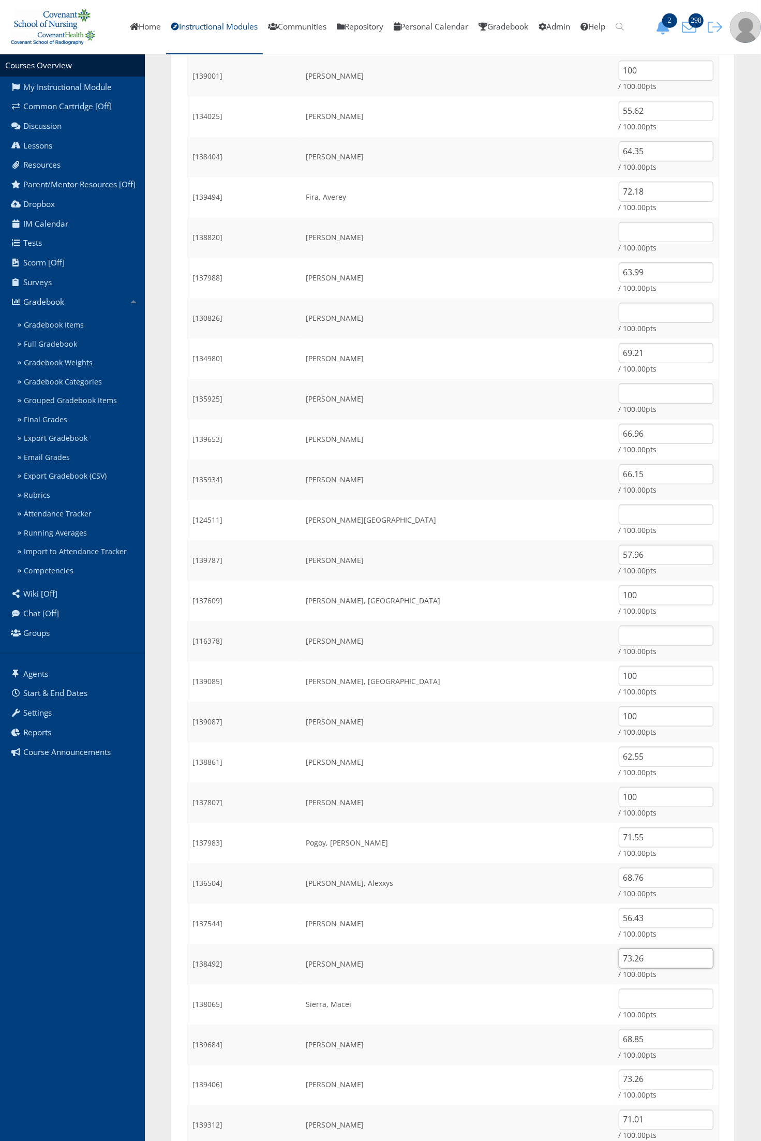
type input "73.26"
click at [409, 904] on td "Rodriguez, Cynthia" at bounding box center [457, 924] width 312 height 40
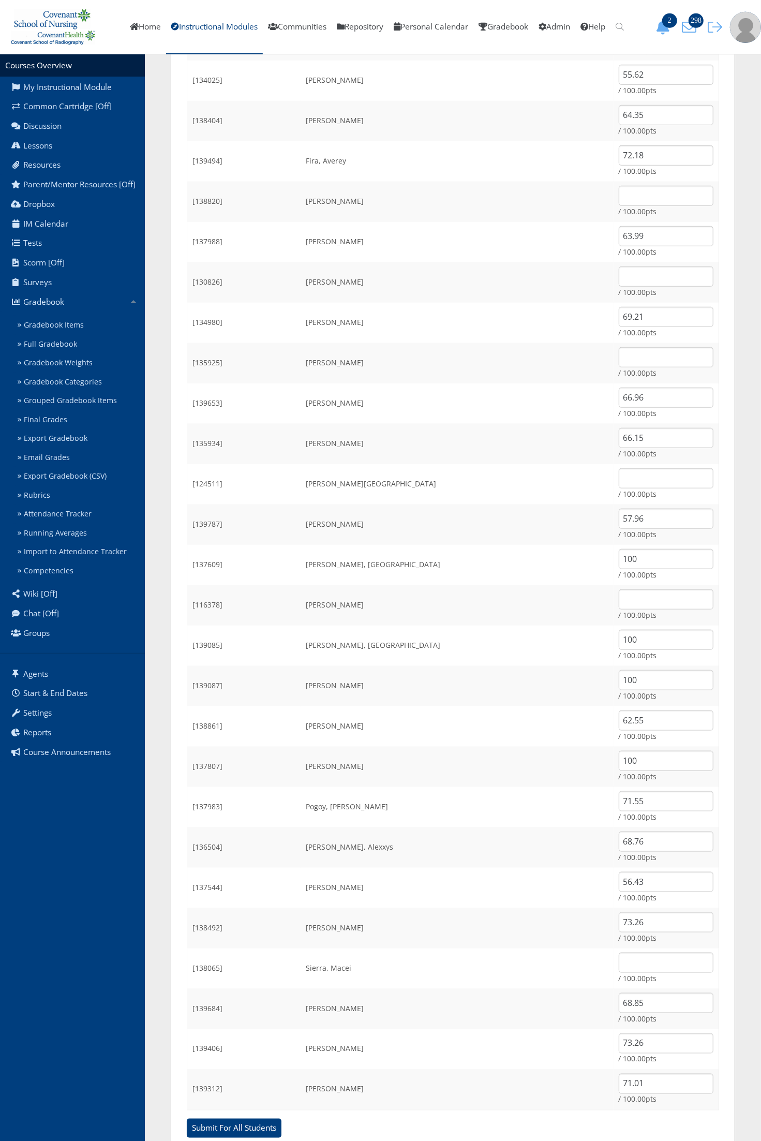
scroll to position [524, 0]
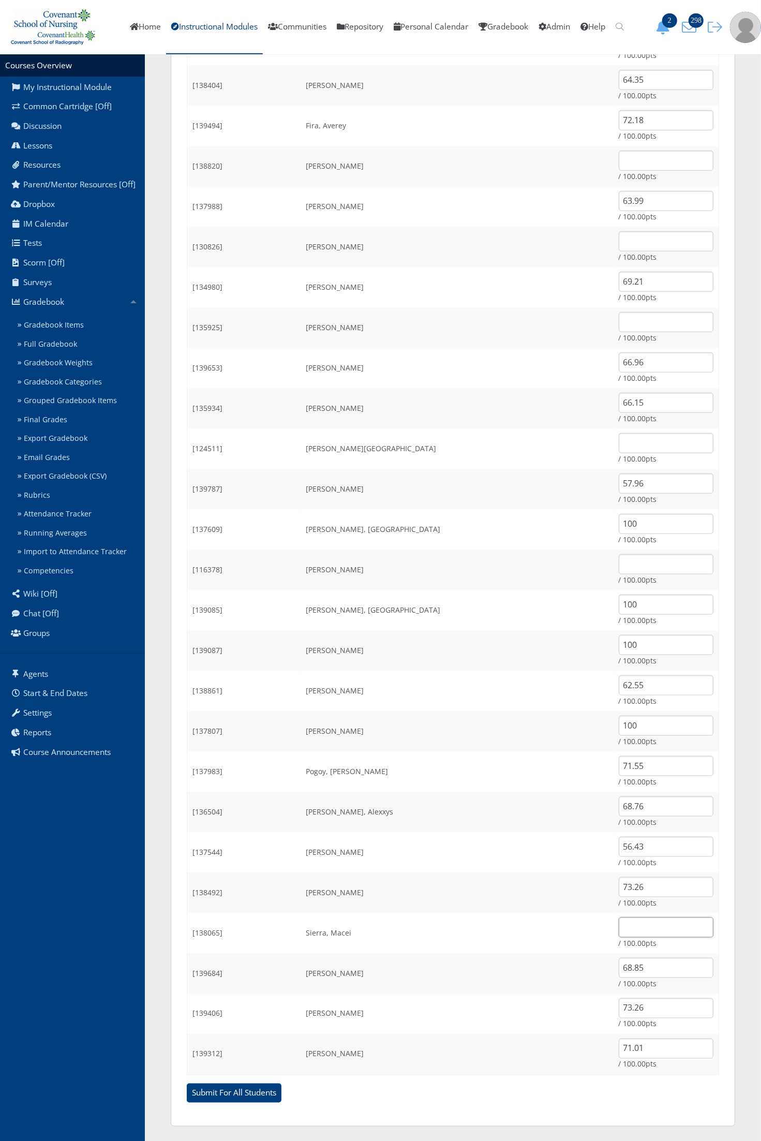
click at [626, 928] on input "text" at bounding box center [666, 927] width 95 height 20
type input "100"
click at [557, 743] on td "Nguyen, Peter" at bounding box center [457, 731] width 312 height 40
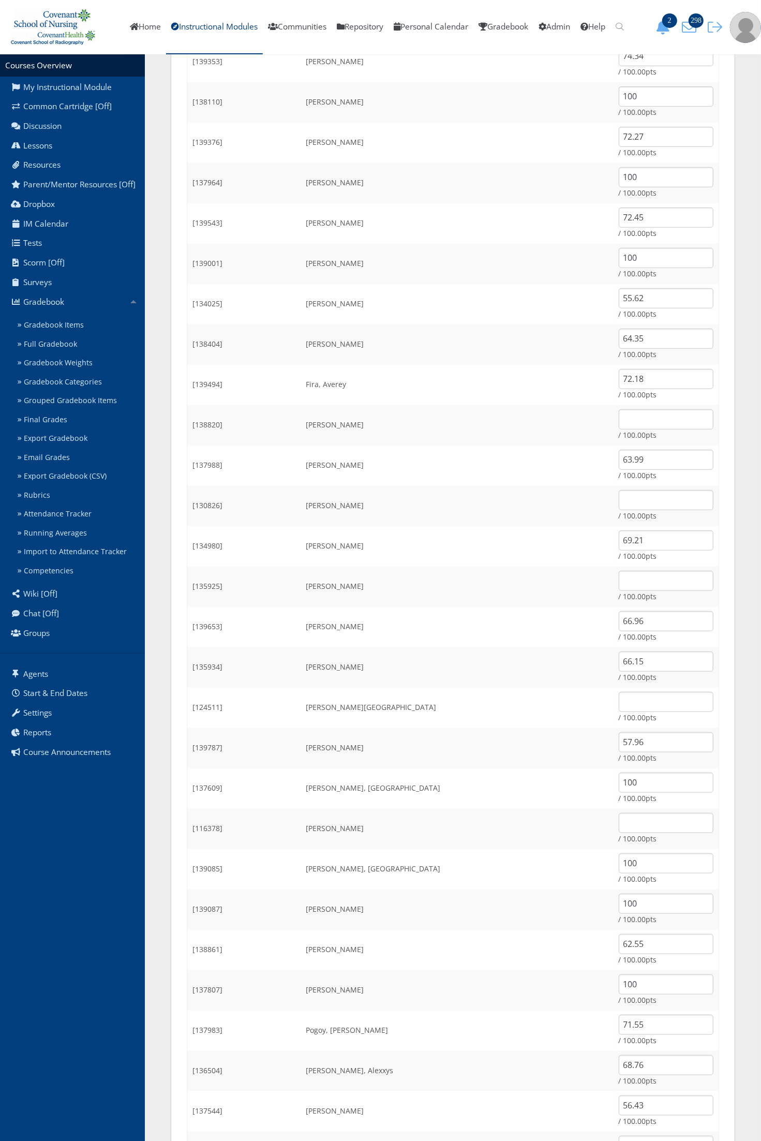
scroll to position [0, 0]
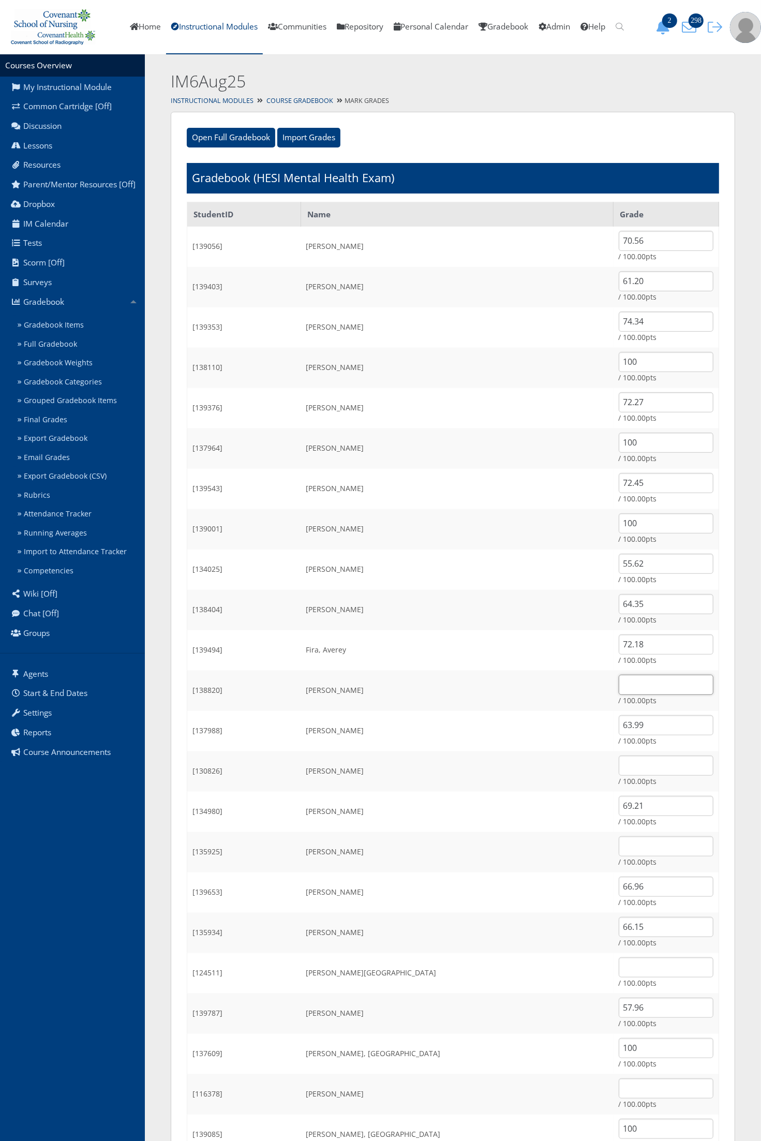
click at [619, 682] on input "text" at bounding box center [666, 685] width 95 height 20
type input "100"
click at [460, 684] on td "Flores, Bridget" at bounding box center [457, 690] width 312 height 40
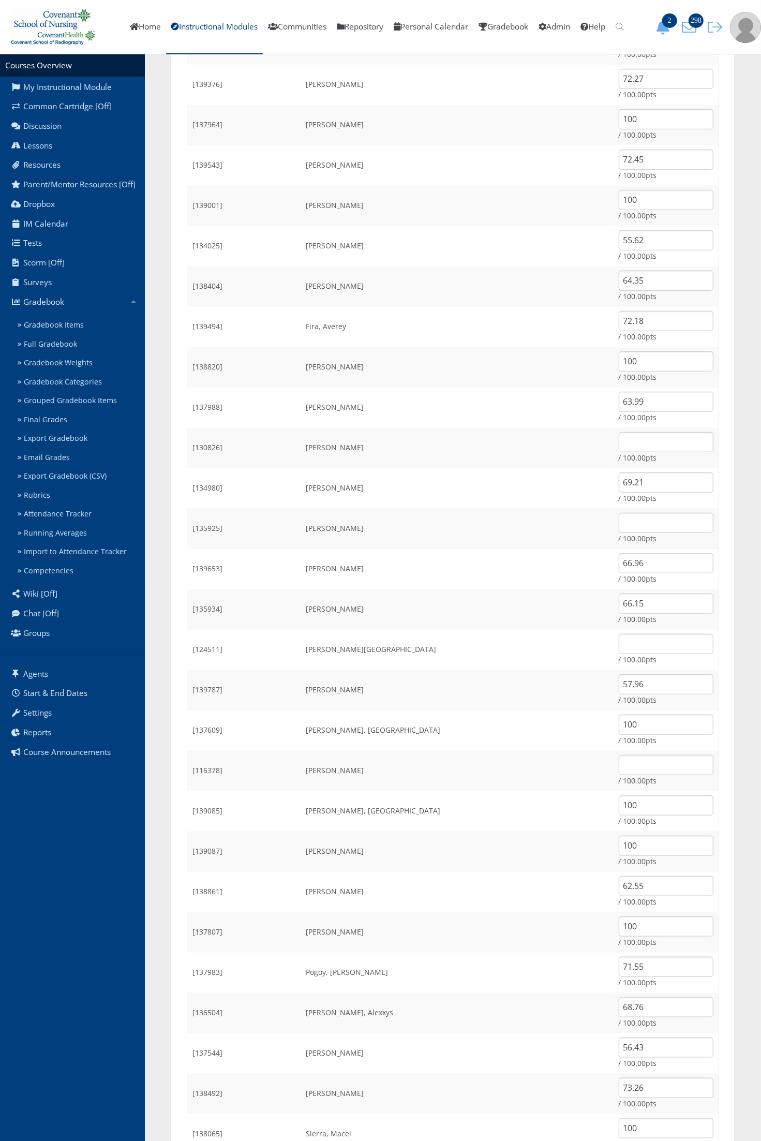
scroll to position [388, 0]
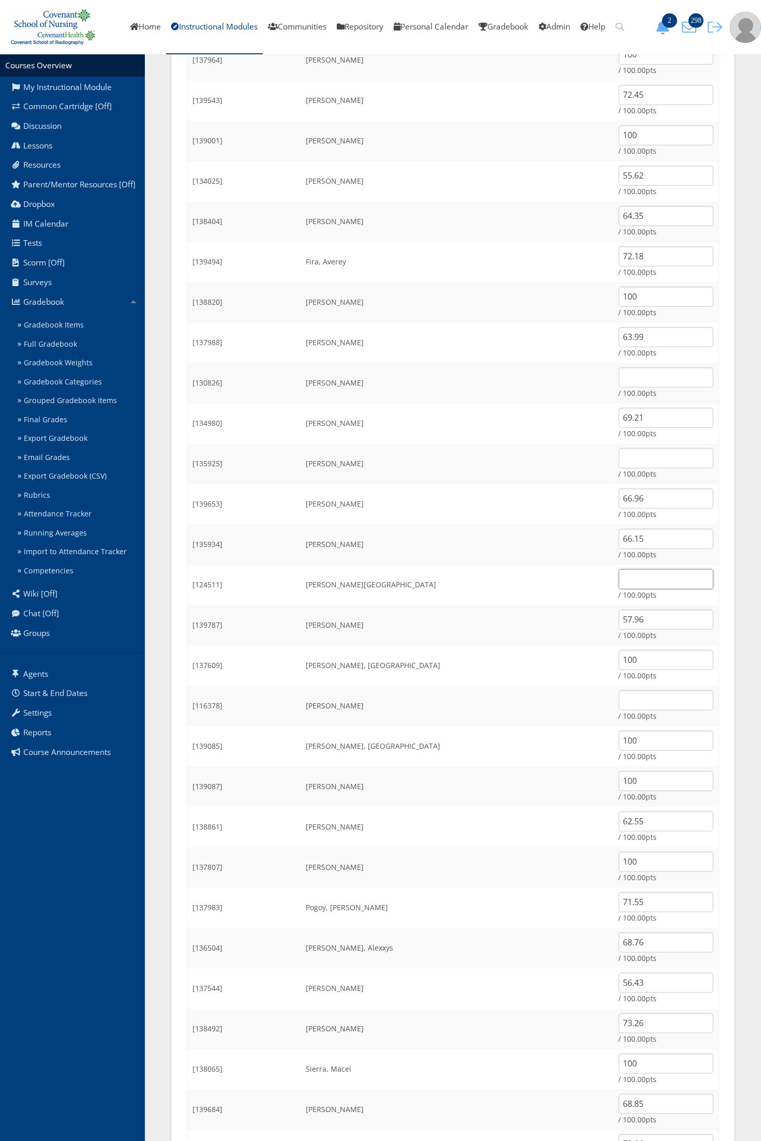
click at [624, 571] on input "text" at bounding box center [666, 579] width 95 height 20
type input "65.97"
click at [480, 691] on td "[PERSON_NAME]" at bounding box center [457, 706] width 312 height 40
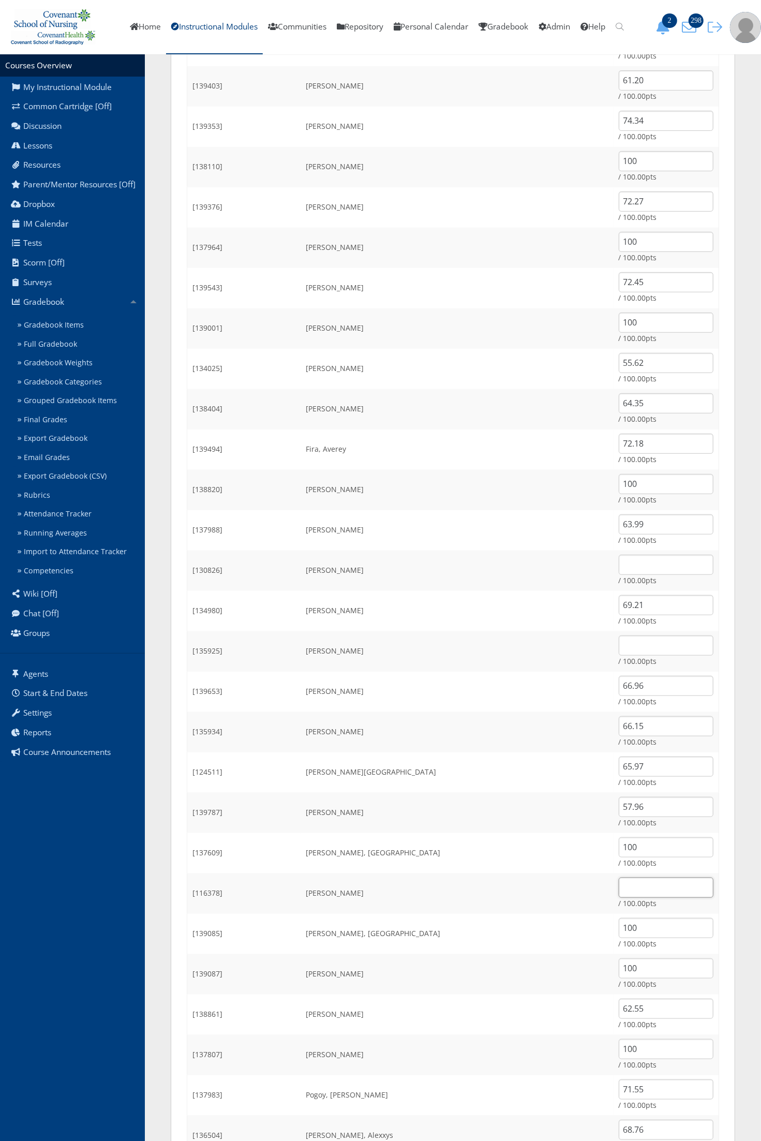
click at [619, 889] on input "text" at bounding box center [666, 887] width 95 height 20
type input "76.14"
click at [407, 696] on td "[PERSON_NAME]" at bounding box center [457, 691] width 312 height 40
click at [619, 644] on input "text" at bounding box center [666, 645] width 95 height 20
type input "72.27"
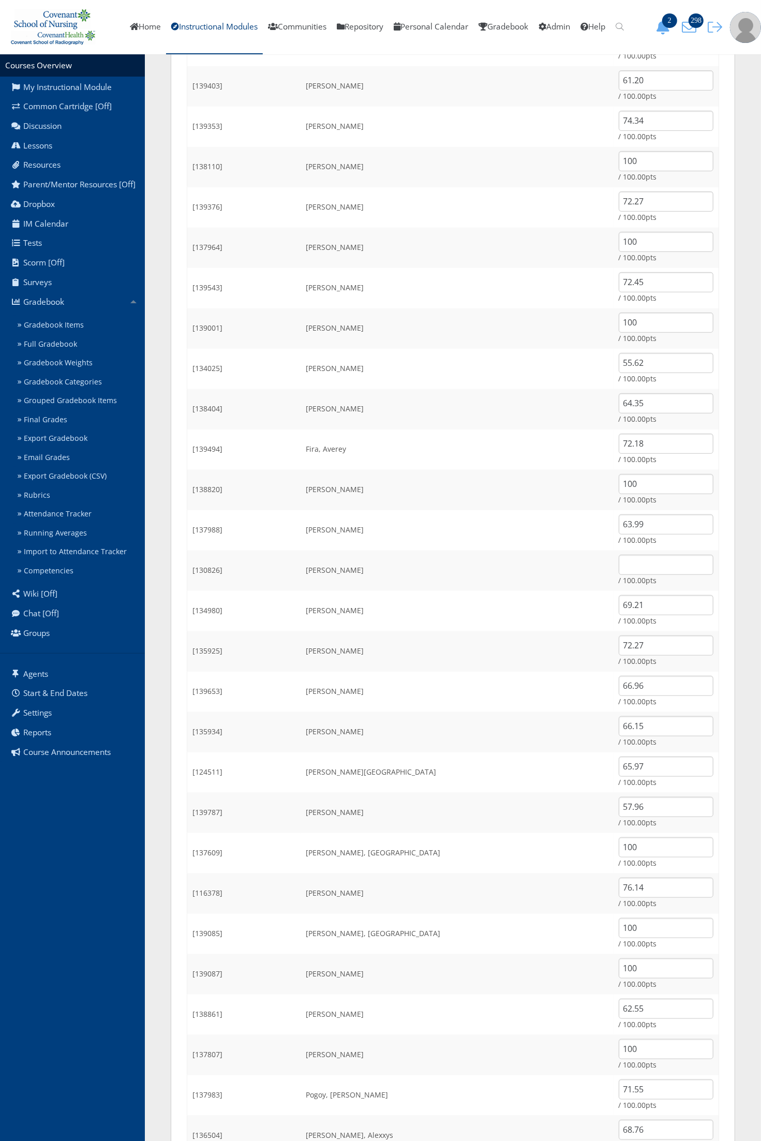
click at [448, 494] on td "[PERSON_NAME]" at bounding box center [457, 490] width 312 height 40
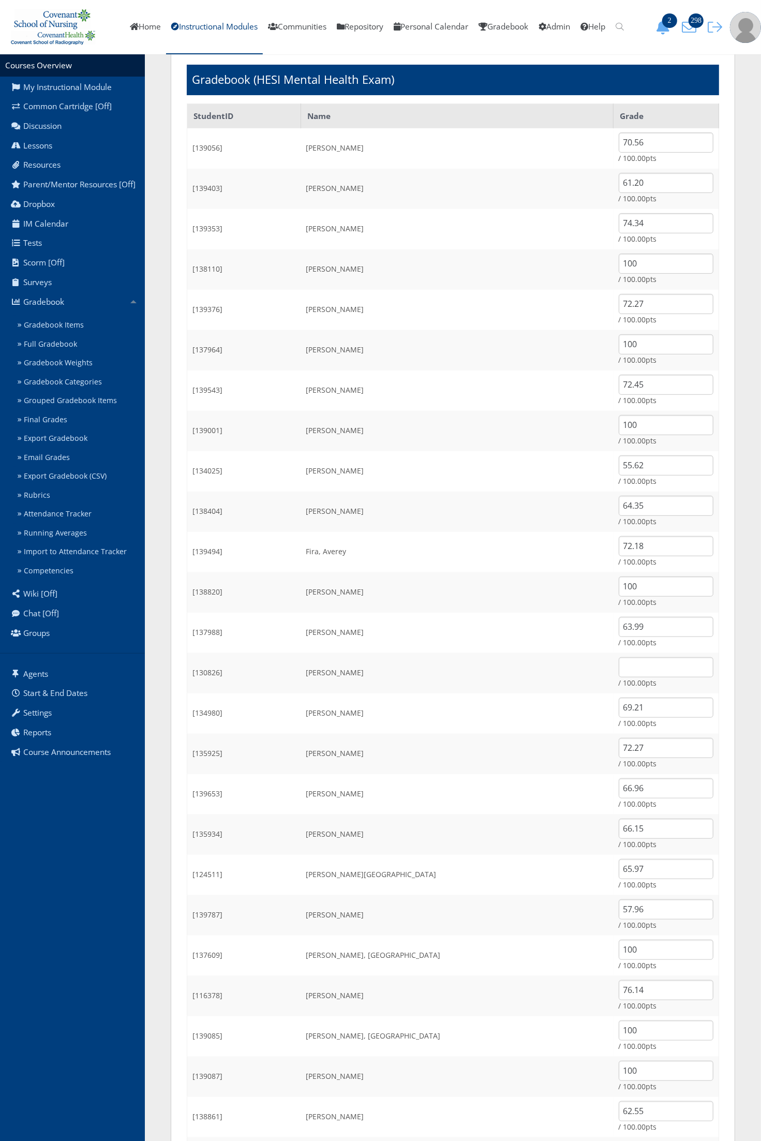
scroll to position [194, 0]
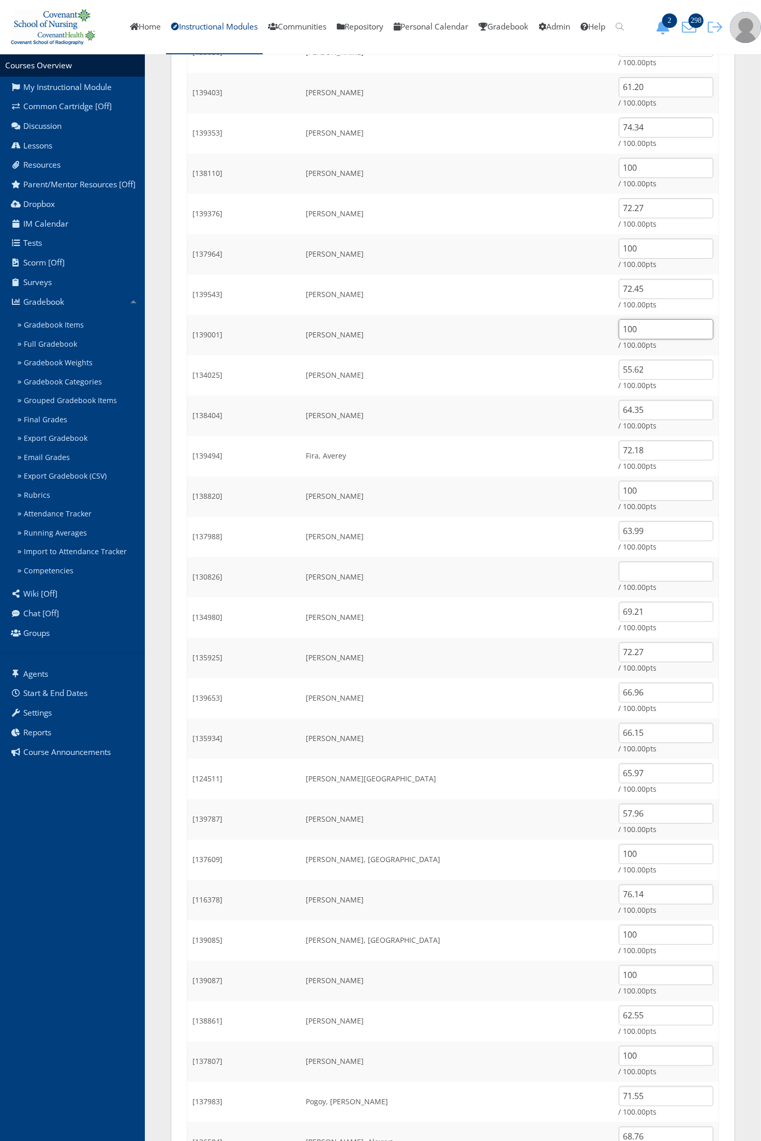
click at [627, 324] on input "100" at bounding box center [666, 329] width 95 height 20
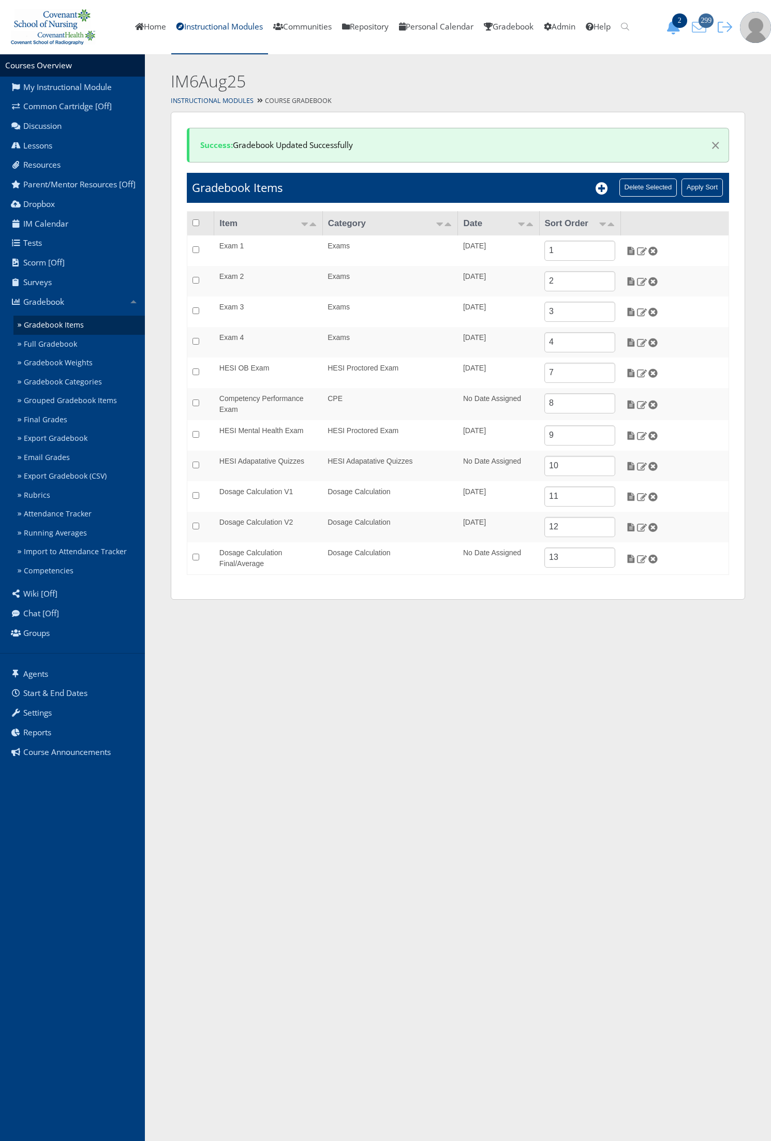
click at [697, 31] on icon "299" at bounding box center [699, 27] width 22 height 14
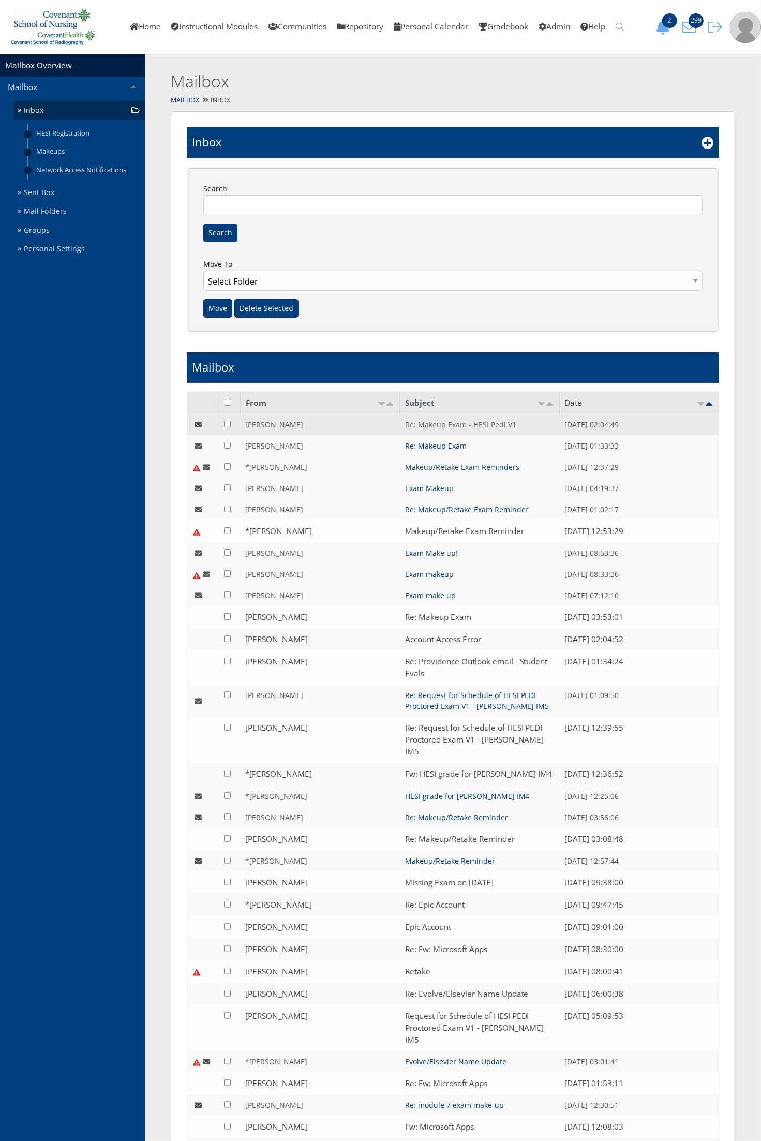
click at [414, 427] on link "Re: Makeup Exam - HESI Pedi V1" at bounding box center [460, 424] width 111 height 10
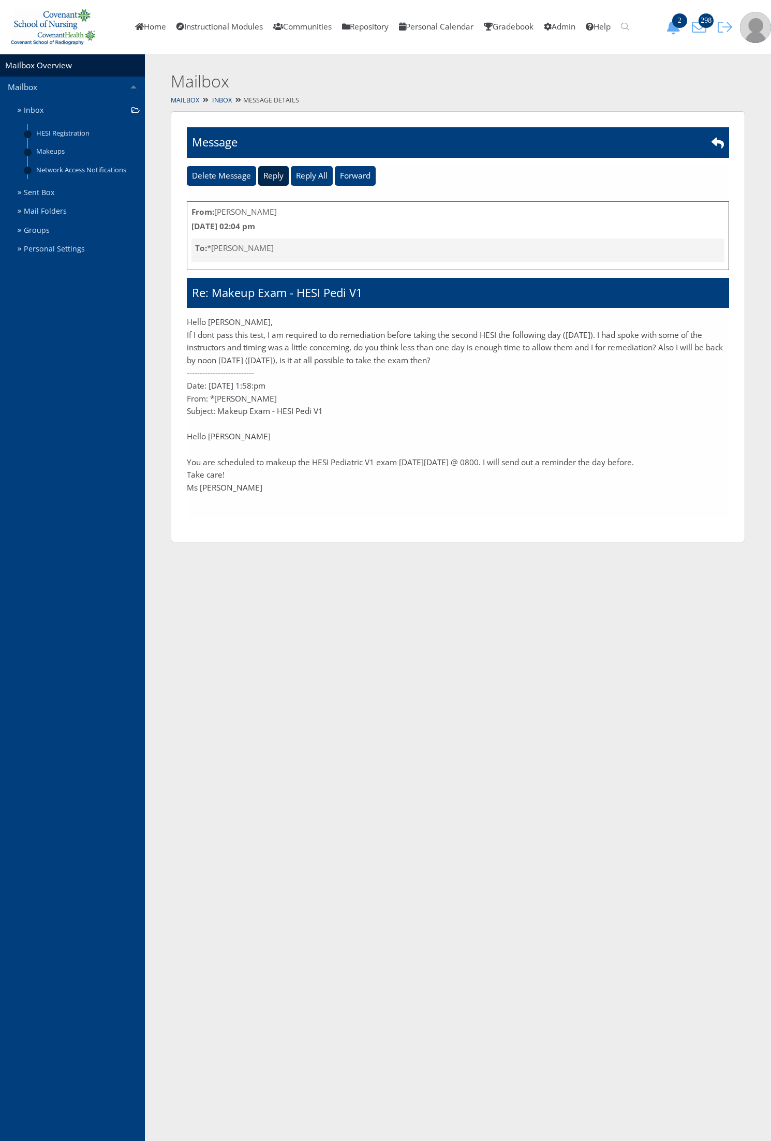
click at [278, 177] on input "Reply" at bounding box center [273, 176] width 31 height 20
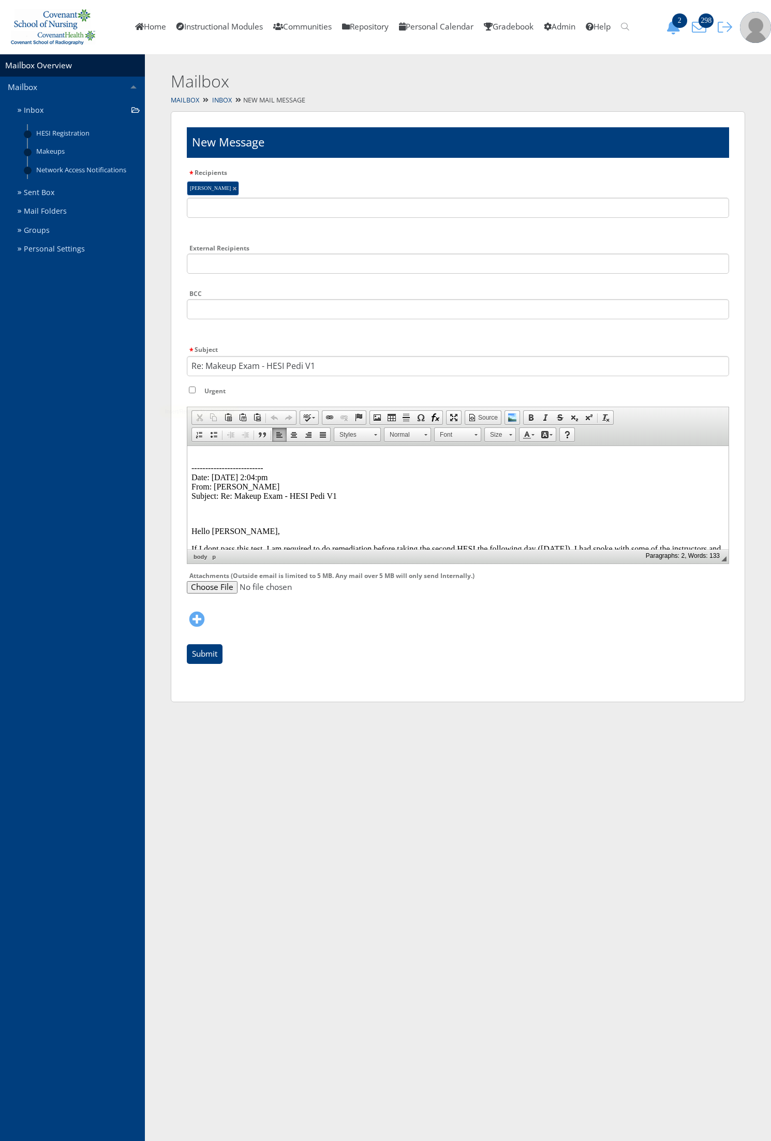
click at [195, 456] on p "-------------------------- Date: [DATE] 2:04:pm From: [PERSON_NAME] Subject: Re…" at bounding box center [457, 477] width 533 height 47
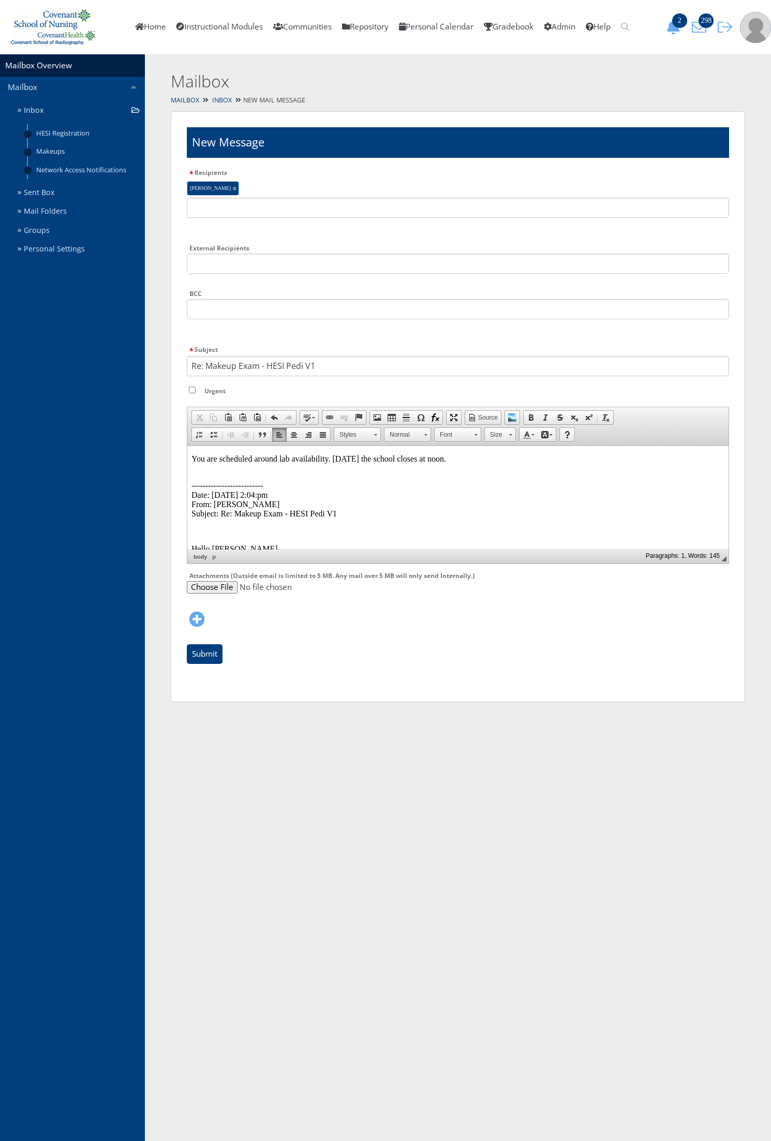
click at [452, 452] on html "You are scheduled around lab availability. [DATE] the school closes at noon. --…" at bounding box center [457, 592] width 541 height 295
drag, startPoint x: 333, startPoint y: 462, endPoint x: 181, endPoint y: 463, distance: 152.1
click at [187, 463] on html "You are scheduled around lab availability. [DATE] the school closes at noon. --…" at bounding box center [457, 592] width 541 height 295
click at [322, 466] on body "[DATE] the school closes at noon. -------------------------- Date: [DATE] 2:04:…" at bounding box center [457, 593] width 533 height 278
click at [328, 456] on p "[DATE] the school closes at noon." at bounding box center [457, 458] width 533 height 9
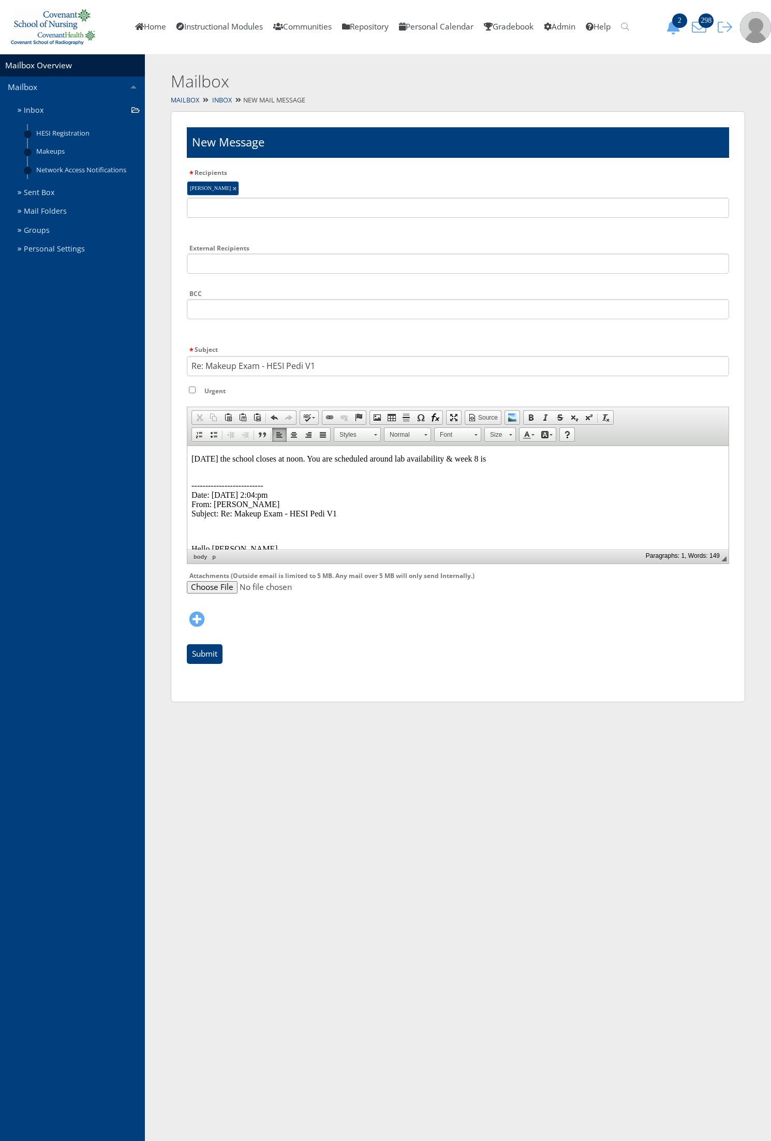
click at [509, 460] on p "Friday the school closes at noon. You are scheduled around lab availability & w…" at bounding box center [457, 458] width 533 height 9
click at [504, 460] on p "Friday the school closes at noon. You are scheduled around lab availability & w…" at bounding box center [457, 458] width 533 height 9
drag, startPoint x: 612, startPoint y: 461, endPoint x: 572, endPoint y: 457, distance: 40.5
click at [572, 457] on p "Friday the school closes at noon. You are scheduled around lab availability & w…" at bounding box center [457, 458] width 533 height 9
click at [546, 455] on p "Friday the school closes at noon. You are scheduled around lab availability & w…" at bounding box center [457, 463] width 533 height 19
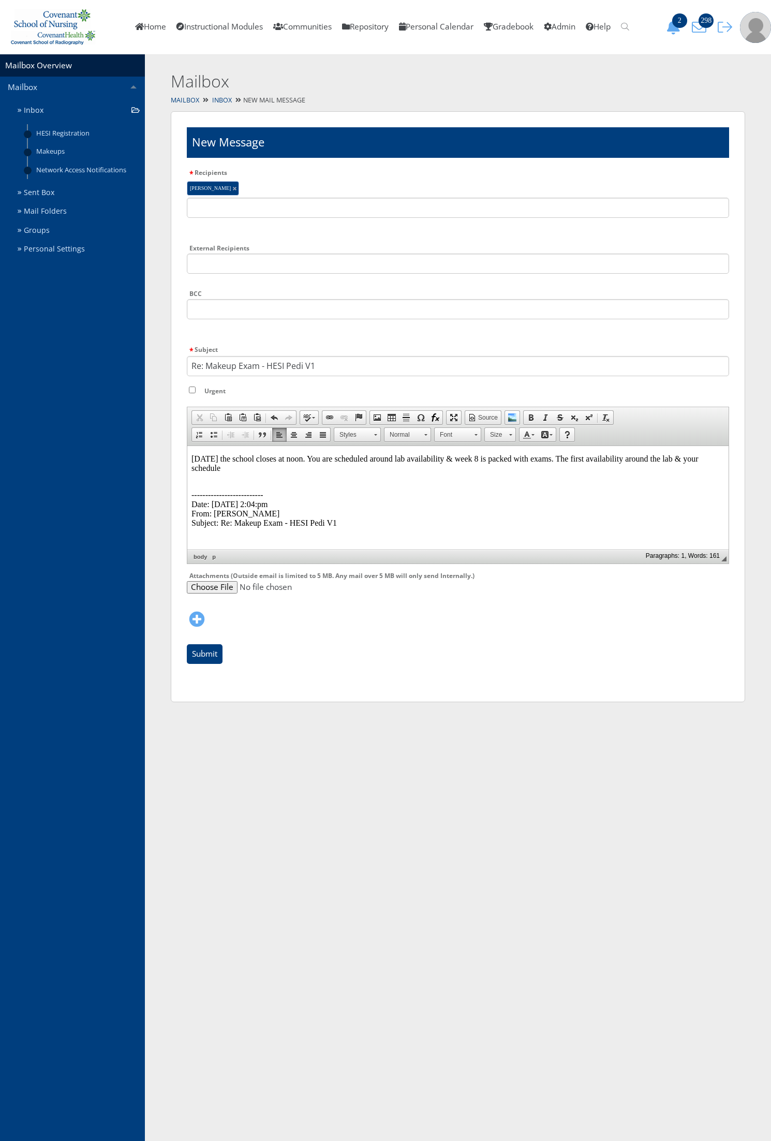
click at [239, 468] on p "Friday the school closes at noon. You are scheduled around lab availability & w…" at bounding box center [457, 463] width 533 height 19
drag, startPoint x: 408, startPoint y: 468, endPoint x: 382, endPoint y: 471, distance: 26.0
click at [382, 471] on p "Friday the school closes at noon. You are scheduled around lab availability & w…" at bounding box center [457, 463] width 533 height 19
drag, startPoint x: 191, startPoint y: 458, endPoint x: 514, endPoint y: 1000, distance: 631.6
click at [191, 458] on p "Friday the school closes at noon. You are scheduled around lab availability & w…" at bounding box center [457, 463] width 533 height 19
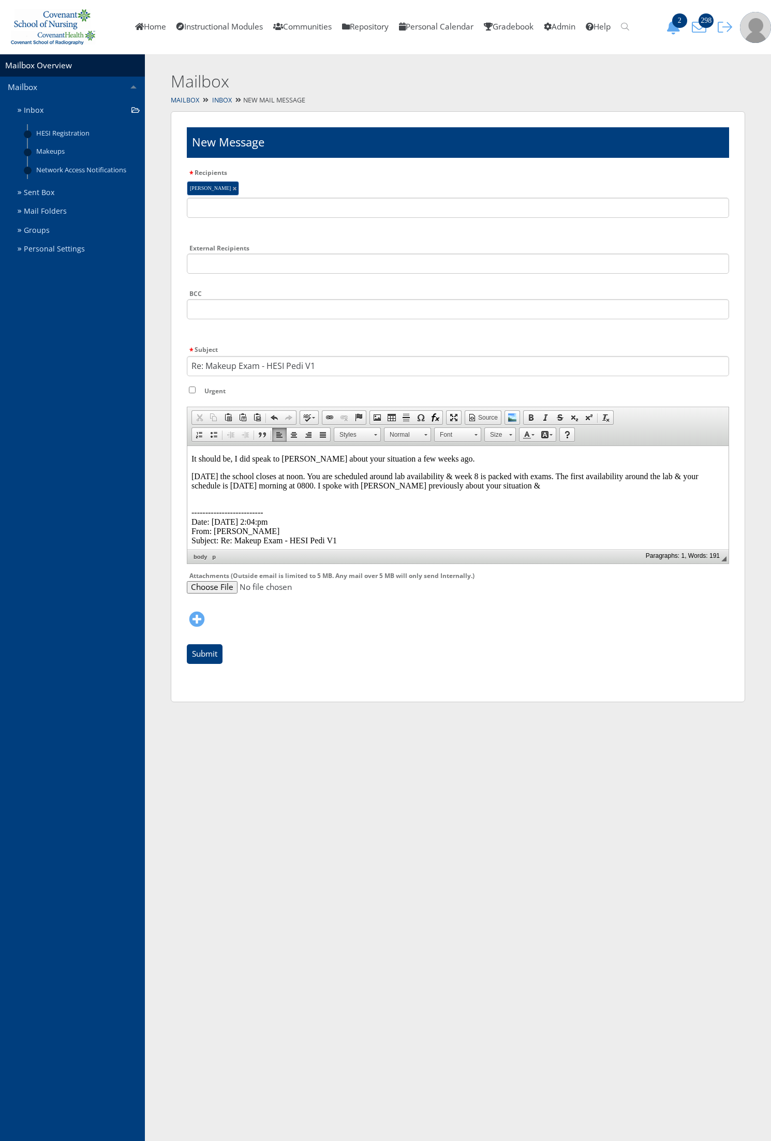
click at [296, 478] on p "Friday the school closes at noon. You are scheduled around lab availability & w…" at bounding box center [457, 480] width 533 height 19
drag, startPoint x: 406, startPoint y: 478, endPoint x: 298, endPoint y: 471, distance: 107.3
click at [298, 471] on body "It should be, I did speak to Ms Haynes about your situation a few weeks ago. Fr…" at bounding box center [457, 606] width 533 height 305
click at [302, 474] on p "Friday the school closes at noon . You are scheduled around lab availability & …" at bounding box center [457, 480] width 533 height 19
drag, startPoint x: 530, startPoint y: 486, endPoint x: 683, endPoint y: 1056, distance: 589.7
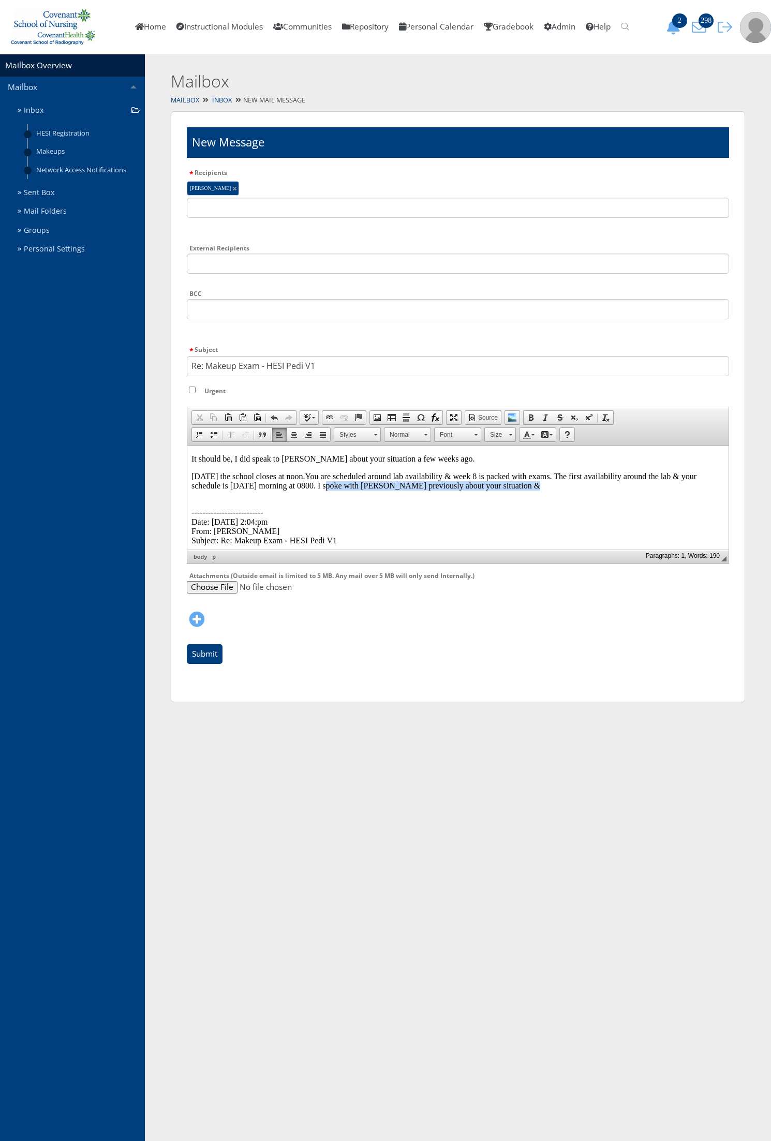
click at [329, 486] on p "Friday the school closes at noon. You are scheduled around lab availability & w…" at bounding box center [457, 480] width 533 height 19
click at [452, 460] on p "It should be, I did speak to Ms Haynes about your situation a few weeks ago." at bounding box center [457, 458] width 533 height 9
click at [336, 484] on p "Friday the school closes at noon. You are scheduled around lab availability & w…" at bounding box center [457, 480] width 533 height 19
drag, startPoint x: 474, startPoint y: 488, endPoint x: 329, endPoint y: 487, distance: 144.8
click at [329, 487] on p "Friday the school closes at noon. You are scheduled around lab availability & w…" at bounding box center [457, 480] width 533 height 19
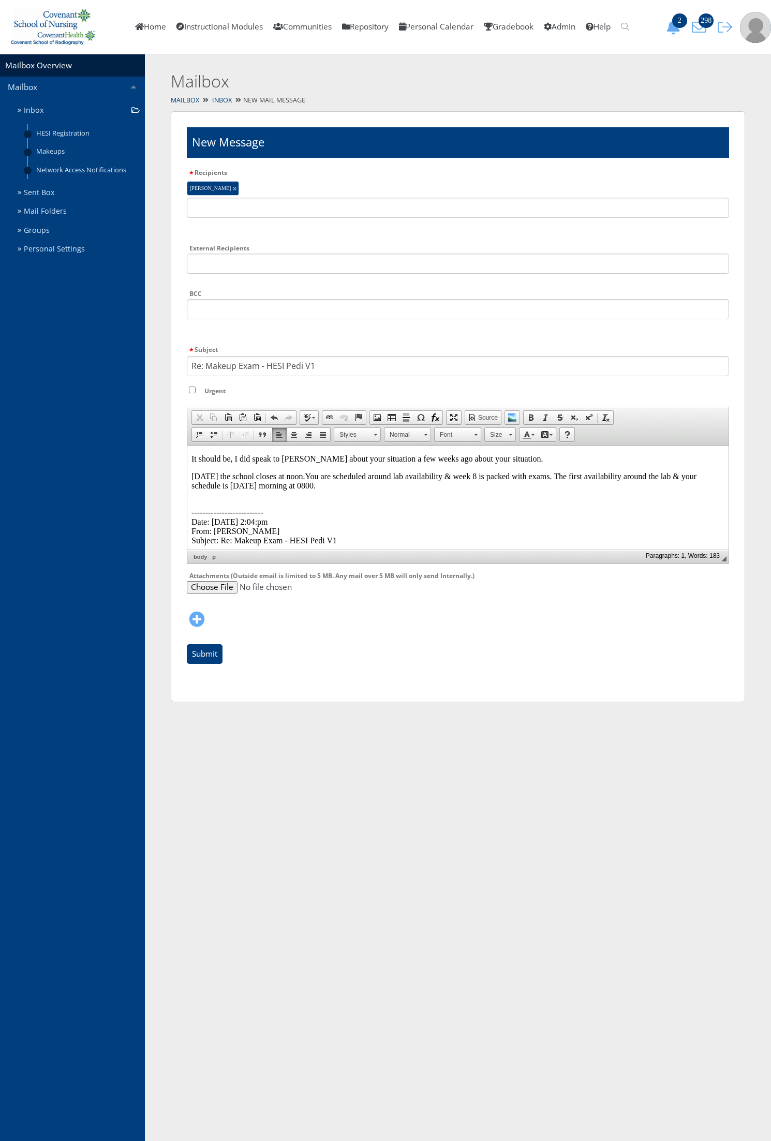
click at [203, 494] on body "It should be, I did speak to Ms Haynes about your situation a few weeks ago abo…" at bounding box center [457, 606] width 533 height 305
click at [342, 486] on p "Friday the school closes at noon. You are scheduled around lab availability & w…" at bounding box center [457, 480] width 533 height 19
drag, startPoint x: 484, startPoint y: 505, endPoint x: 373, endPoint y: 948, distance: 456.8
click at [187, 502] on html "It should be, I did speak to Ms Haynes about your situation a few weeks ago abo…" at bounding box center [457, 614] width 541 height 339
drag, startPoint x: 499, startPoint y: 504, endPoint x: 327, endPoint y: 507, distance: 171.8
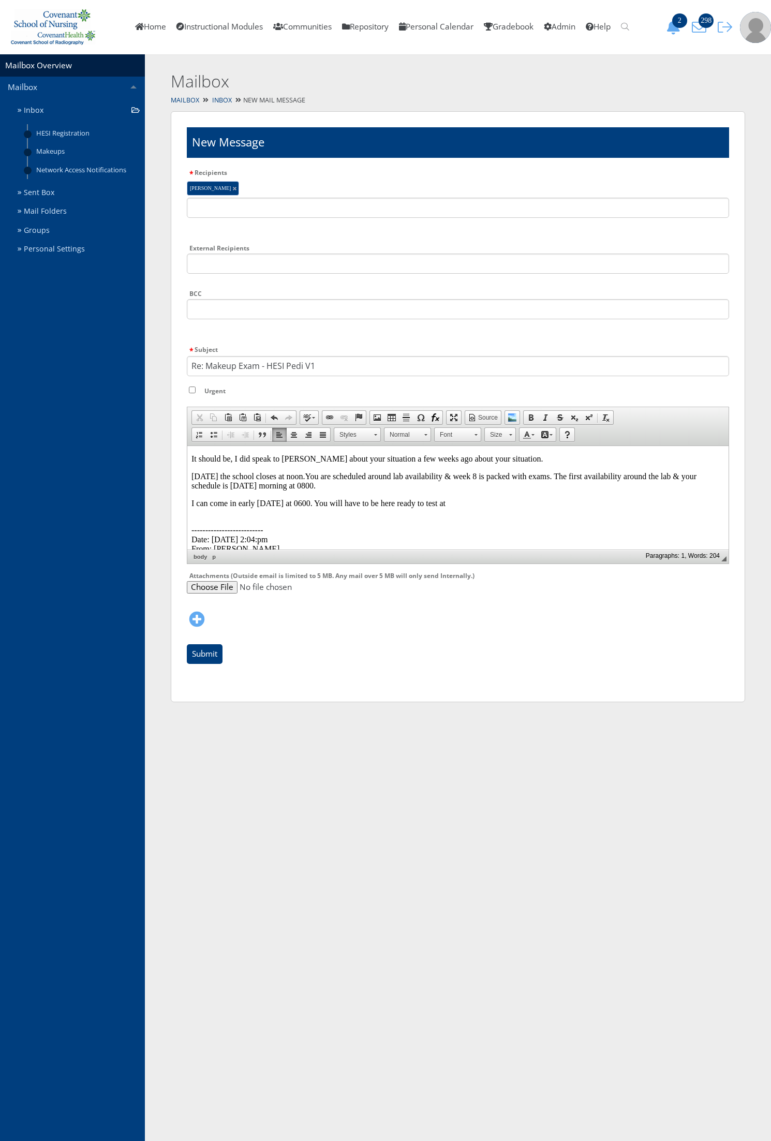
click at [327, 507] on p "I can come in early on Monday the 29th at 0600. You will have to be here ready …" at bounding box center [457, 502] width 533 height 9
drag, startPoint x: 329, startPoint y: 503, endPoint x: 211, endPoint y: 500, distance: 119.0
click at [211, 500] on p "I can come in early on Monday the 29th ^" at bounding box center [457, 502] width 533 height 9
drag, startPoint x: 325, startPoint y: 505, endPoint x: 193, endPoint y: 504, distance: 131.9
click at [193, 504] on p "The only other option I can give you is" at bounding box center [457, 502] width 533 height 9
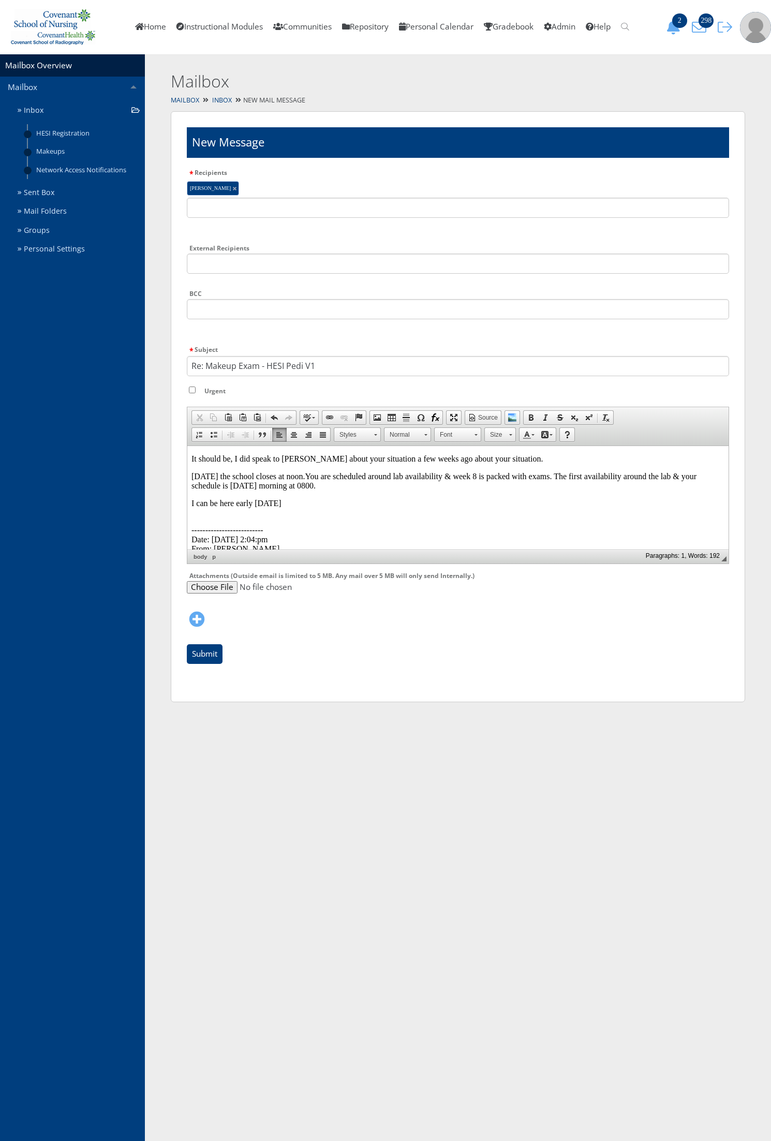
drag, startPoint x: 327, startPoint y: 504, endPoint x: 183, endPoint y: 497, distance: 144.5
click at [187, 497] on html "It should be, I did speak to Ms Haynes about your situation a few weeks ago abo…" at bounding box center [457, 614] width 541 height 339
drag, startPoint x: 509, startPoint y: 500, endPoint x: 260, endPoint y: 503, distance: 248.8
click at [260, 503] on p "I can schedule it for 0600 on Monday the 29th but you have to be here ready to …" at bounding box center [457, 502] width 533 height 9
click at [458, 505] on p "I can schedule it for Monday the 29th at 0600 but you would have to be ready to…" at bounding box center [457, 502] width 533 height 9
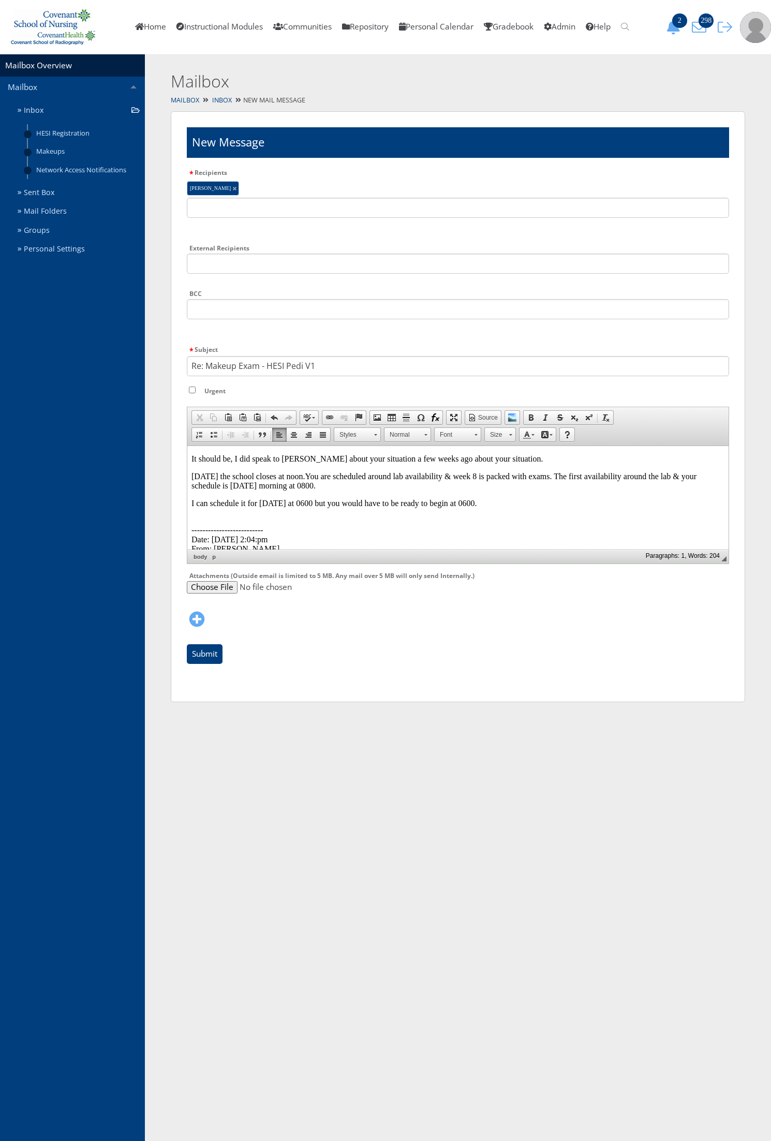
click at [530, 500] on p "I can schedule it for Monday the 29th at 0600 but you would have to be ready to…" at bounding box center [457, 502] width 533 height 9
drag, startPoint x: 512, startPoint y: 506, endPoint x: 182, endPoint y: 448, distance: 335.1
click at [187, 448] on html "It should be, I did speak to Ms Haynes about your situation a few weeks ago abo…" at bounding box center [457, 614] width 541 height 339
copy body "It should be, I did speak to Ms Haynes about your situation a few weeks ago abo…"
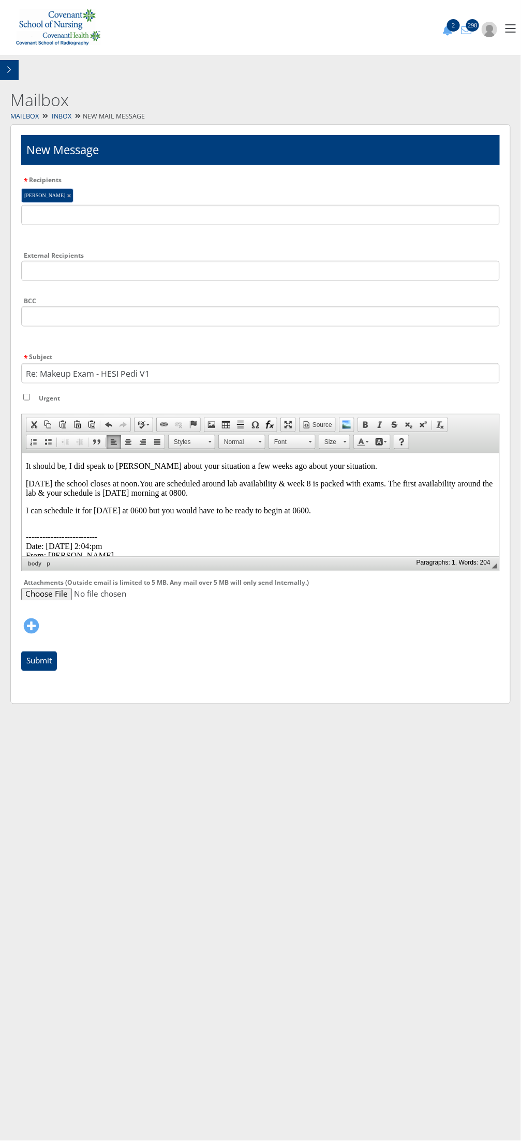
click at [350, 515] on p "I can schedule it for Monday the 29th at 0600 but you would have to be ready to…" at bounding box center [259, 509] width 469 height 9
drag, startPoint x: 350, startPoint y: 510, endPoint x: 26, endPoint y: 904, distance: 510.1
click at [21, 453] on html "It should be, I did speak to Ms Haynes about your situation a few weeks ago abo…" at bounding box center [259, 622] width 477 height 339
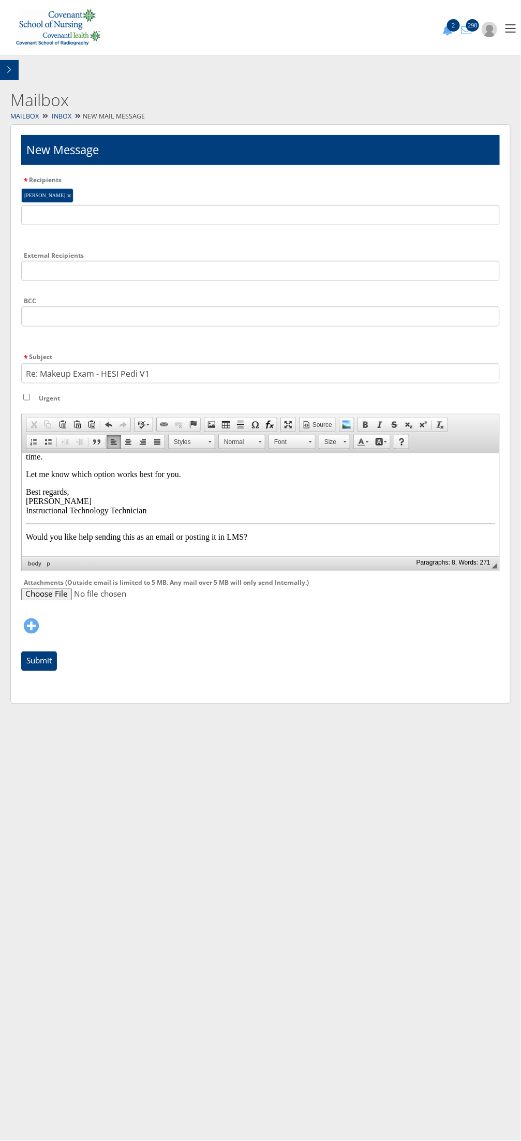
scroll to position [126, 0]
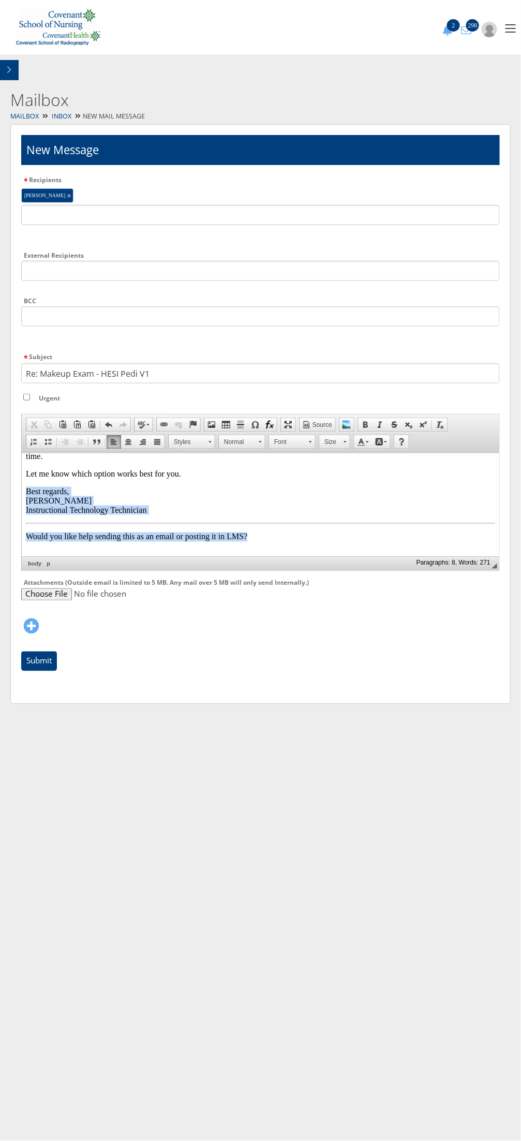
drag, startPoint x: 263, startPoint y: 548, endPoint x: 22, endPoint y: 505, distance: 244.3
click at [22, 505] on html "Certainly! Here's a professionally rewritten version of your message: Subject: …" at bounding box center [259, 572] width 477 height 491
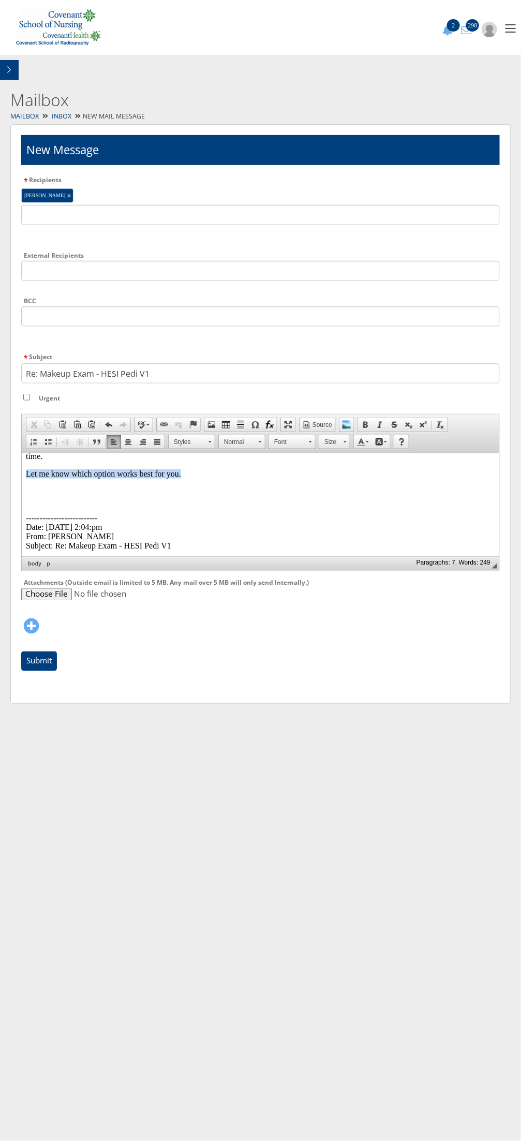
drag, startPoint x: 188, startPoint y: 491, endPoint x: 41, endPoint y: 936, distance: 469.1
click at [21, 482] on html "Certainly! Here's a professionally rewritten version of your message: Subject: …" at bounding box center [259, 550] width 477 height 446
drag, startPoint x: 50, startPoint y: 507, endPoint x: 42, endPoint y: 942, distance: 435.6
click at [21, 489] on html "Certainly! Here's a professionally rewritten version of your message: Subject: …" at bounding box center [259, 550] width 477 height 446
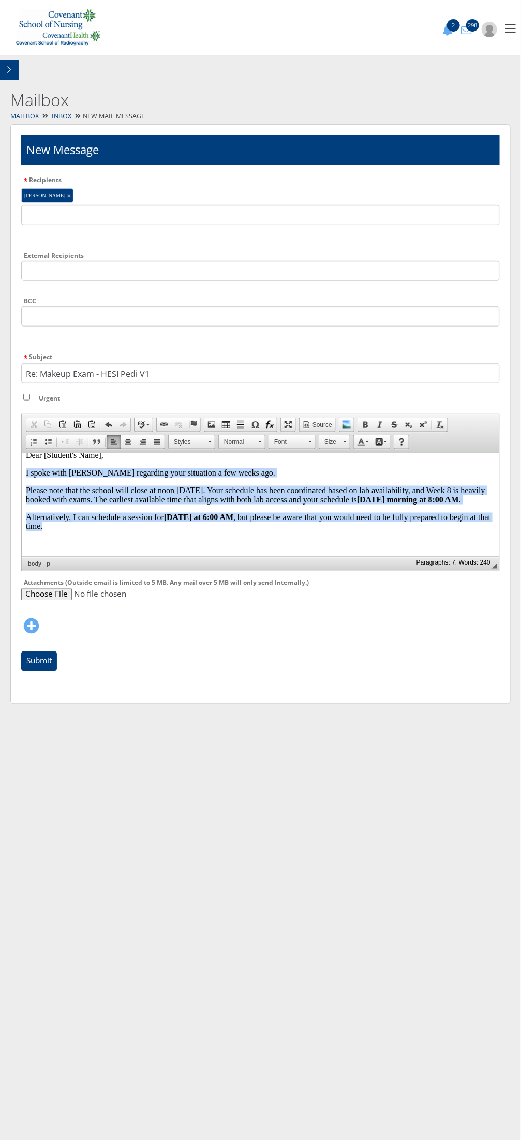
scroll to position [0, 0]
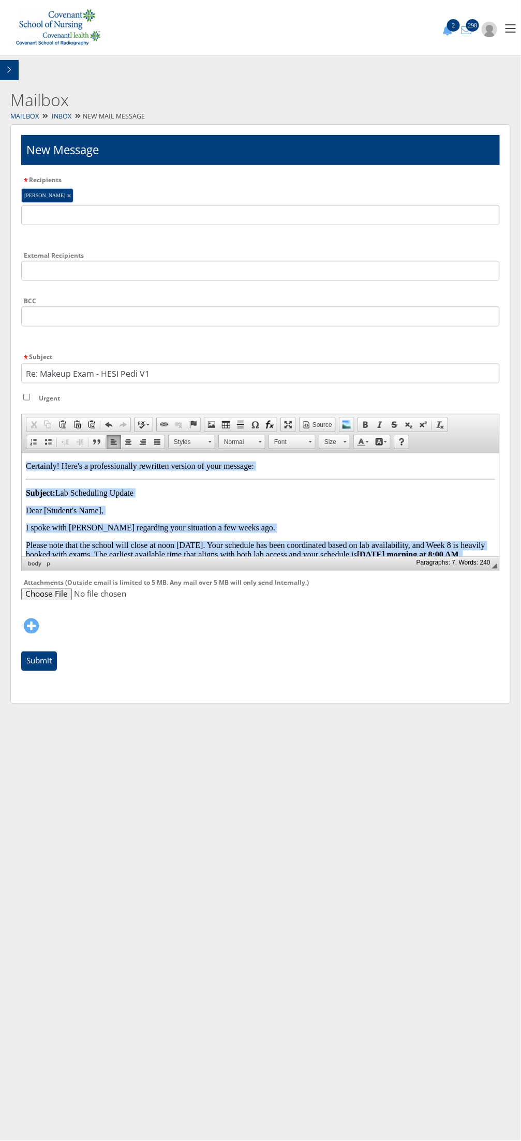
drag, startPoint x: 64, startPoint y: 476, endPoint x: 31, endPoint y: 894, distance: 419.3
click at [21, 453] on html "Certainly! Here's a professionally rewritten version of your message: Subject: …" at bounding box center [259, 667] width 477 height 428
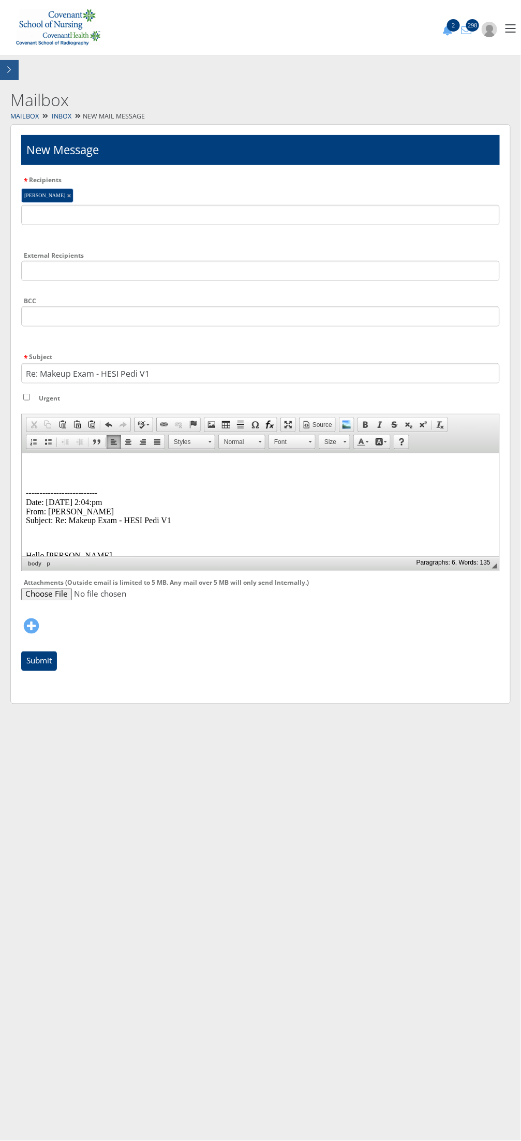
click at [3, 68] on button "button" at bounding box center [9, 70] width 19 height 20
click at [507, 26] on button "button" at bounding box center [510, 28] width 10 height 8
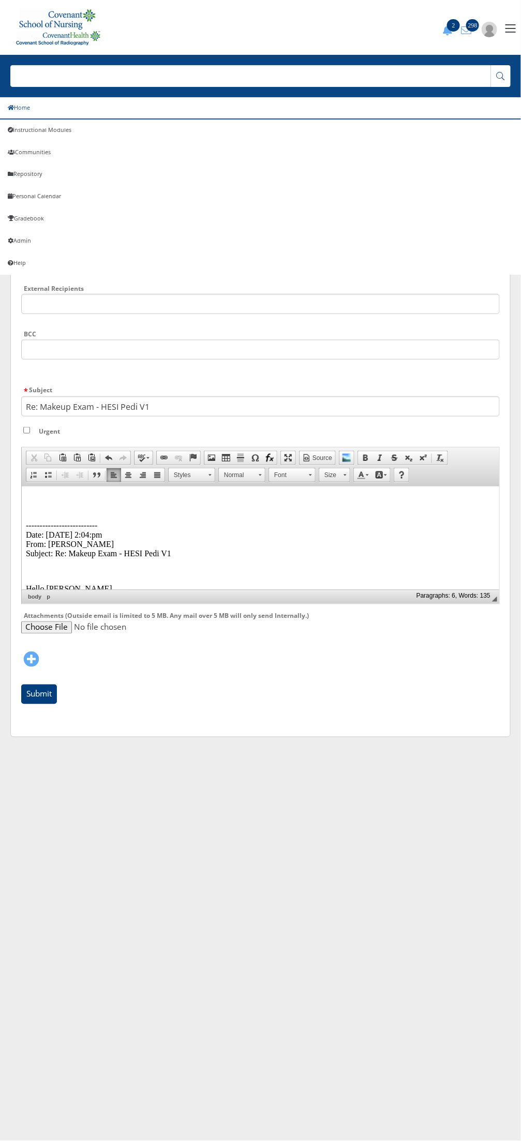
click at [35, 109] on link "Home" at bounding box center [260, 108] width 521 height 22
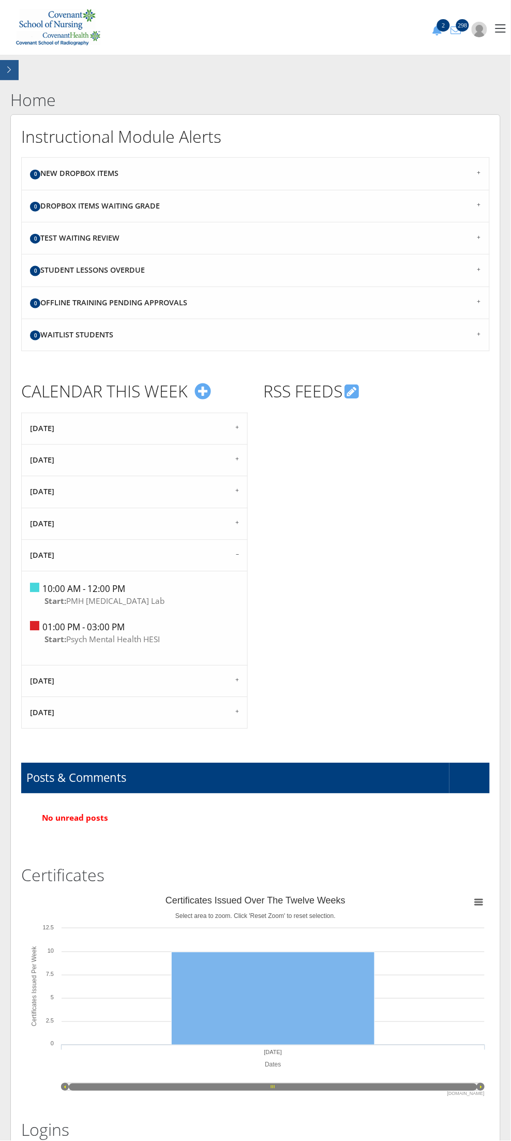
click at [16, 67] on button "button" at bounding box center [9, 70] width 19 height 20
click at [9, 70] on icon "button" at bounding box center [9, 69] width 4 height 7
click at [11, 69] on icon "button" at bounding box center [9, 69] width 4 height 7
click at [9, 69] on icon "button" at bounding box center [9, 69] width 4 height 7
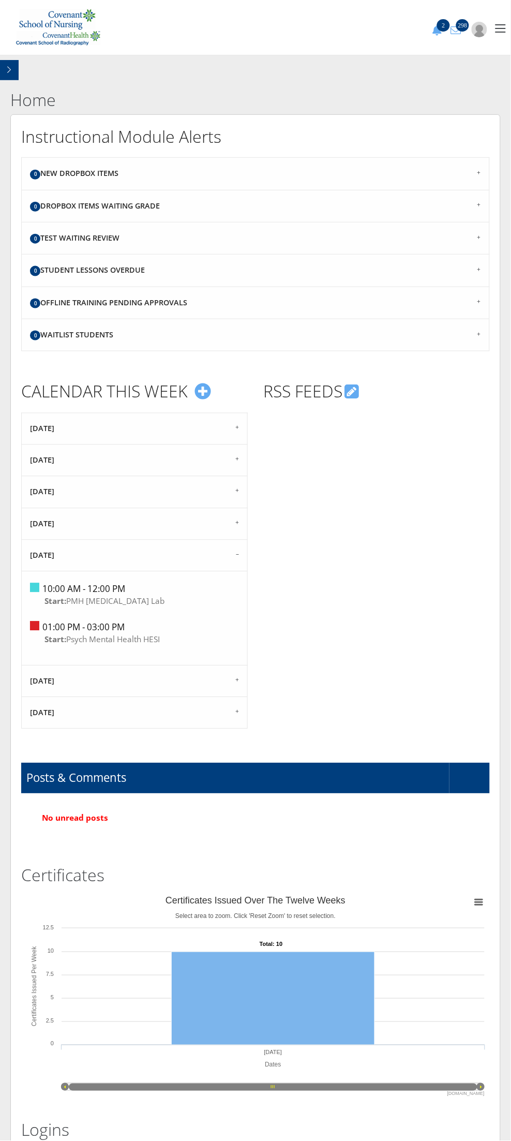
click at [492, 32] on div "2 Community All Students now have access to the web version of Microsoft Applic…" at bounding box center [381, 27] width 250 height 19
click at [496, 30] on button "button" at bounding box center [501, 28] width 10 height 8
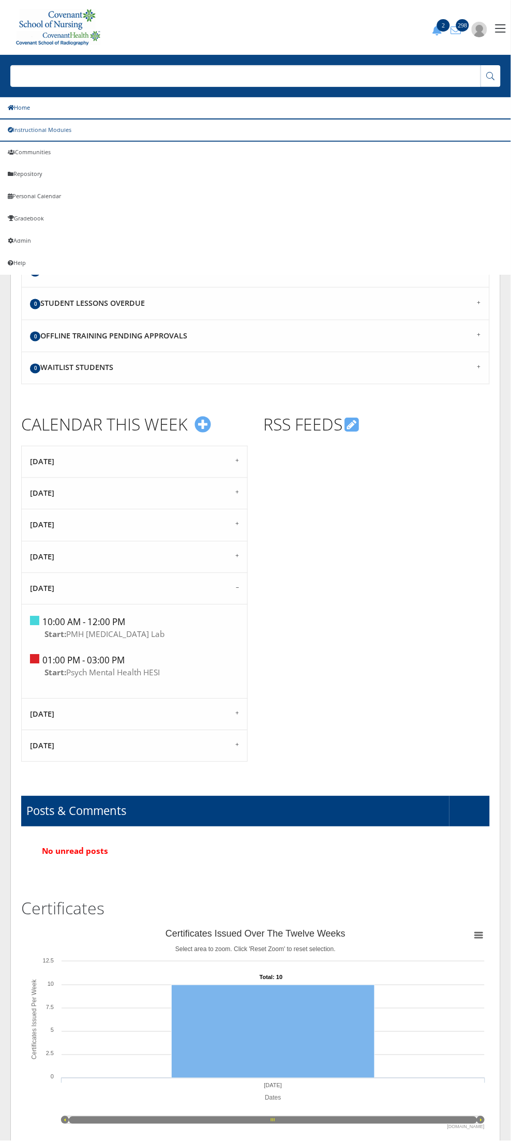
click at [52, 125] on link "Instructional Modules" at bounding box center [255, 130] width 511 height 22
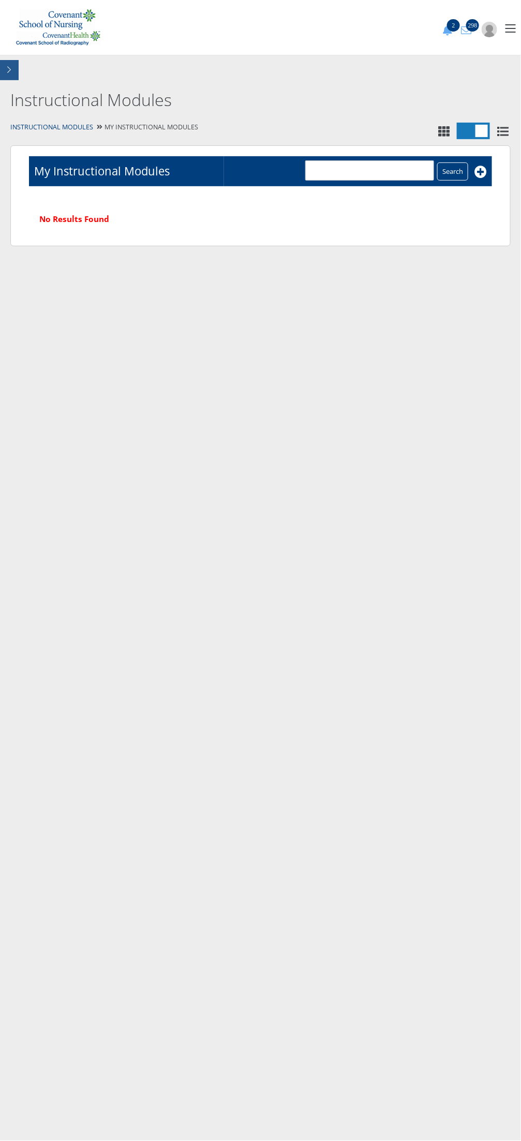
click at [13, 74] on button "button" at bounding box center [9, 70] width 19 height 20
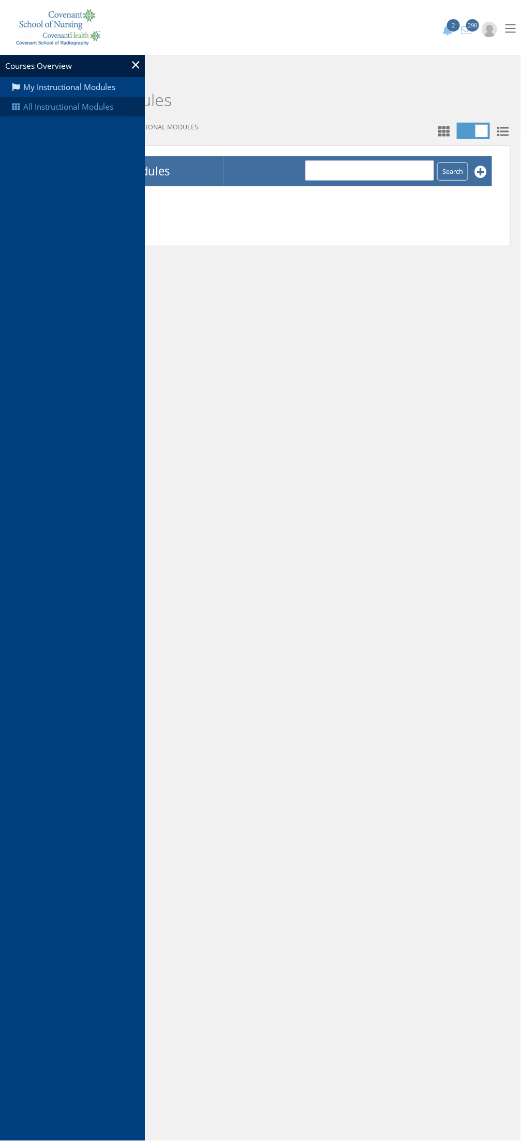
click at [73, 110] on link "All Instructional Modules" at bounding box center [72, 107] width 145 height 20
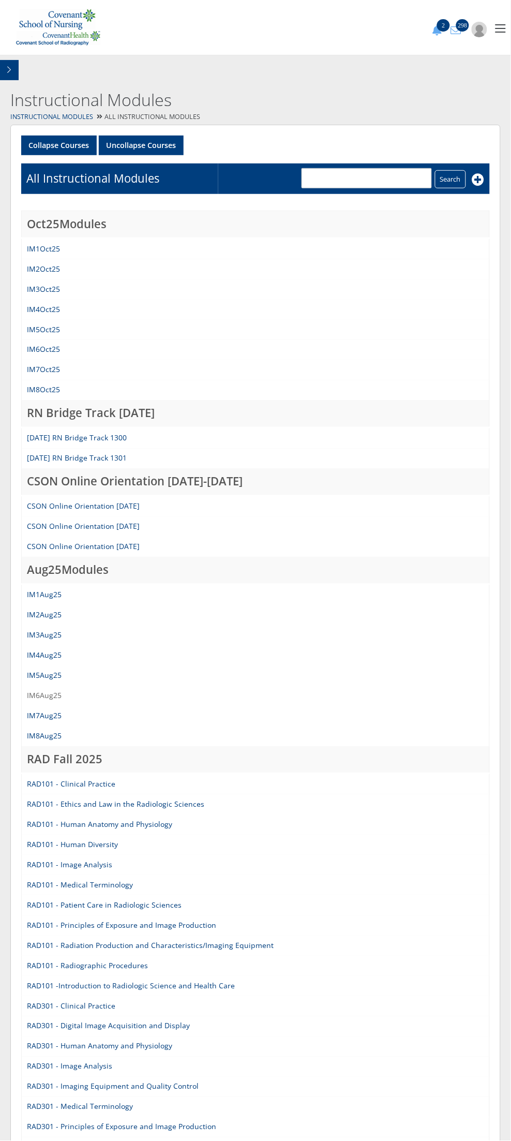
click at [52, 697] on link "IM6Aug25" at bounding box center [44, 696] width 35 height 10
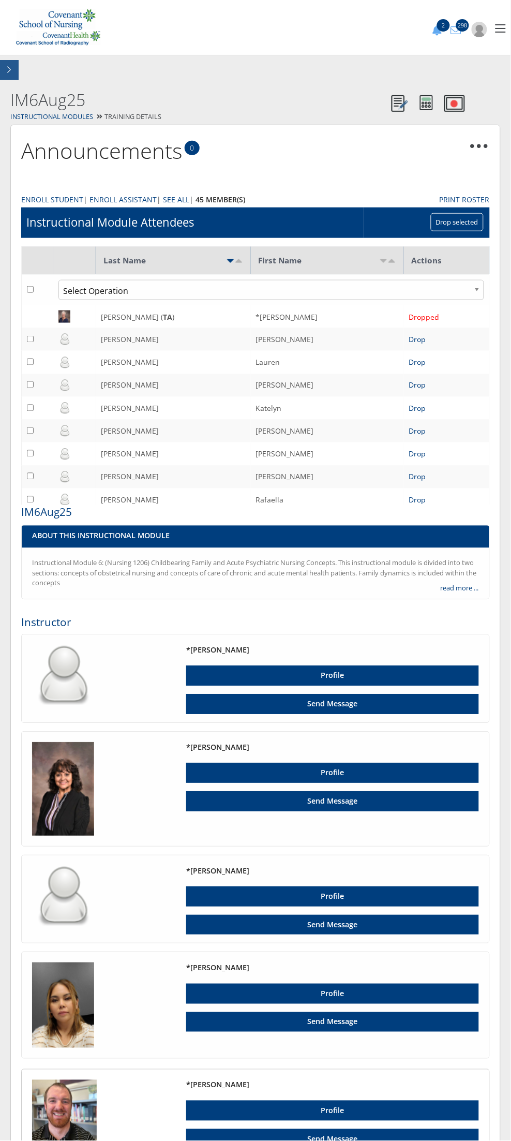
click at [13, 68] on button "button" at bounding box center [9, 70] width 19 height 20
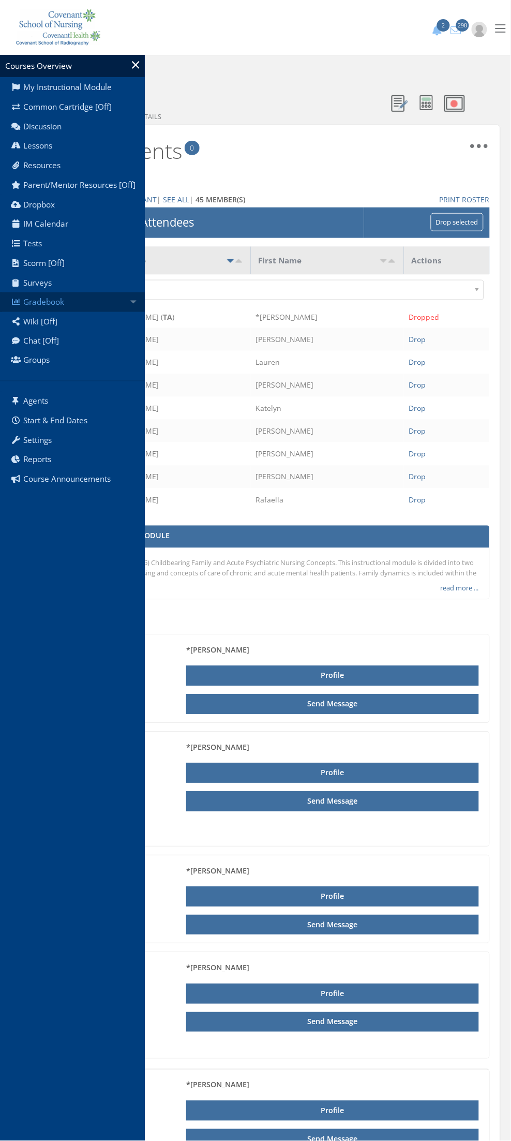
click at [67, 305] on link "Gradebook" at bounding box center [72, 302] width 145 height 20
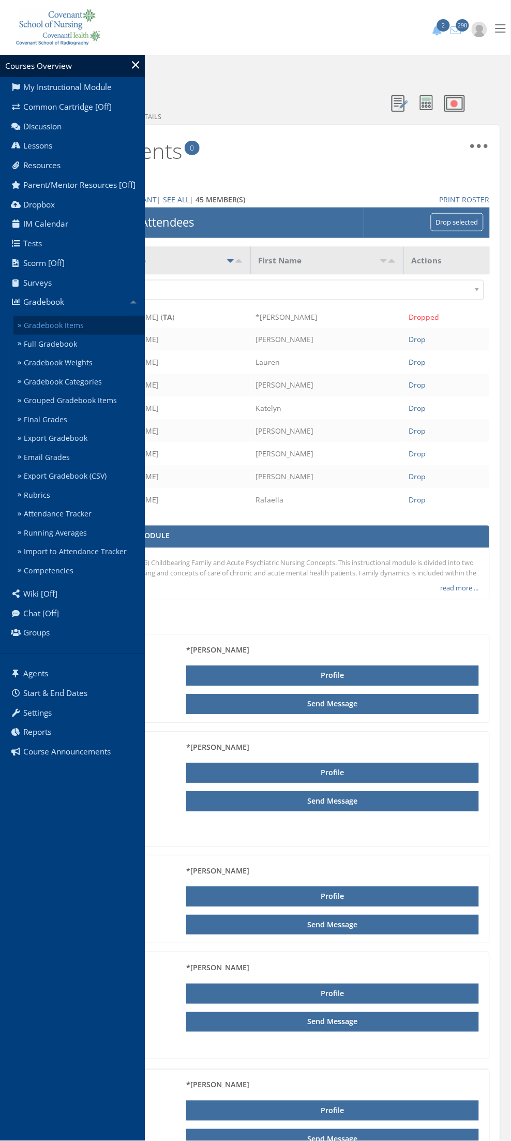
click at [66, 329] on link "Gradebook Items" at bounding box center [78, 325] width 131 height 19
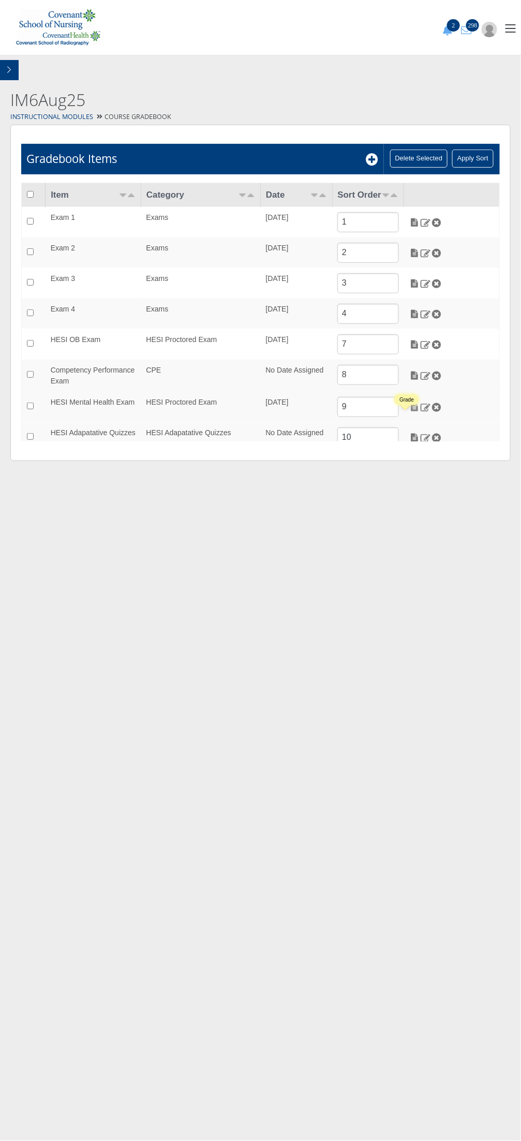
click at [409, 412] on img at bounding box center [414, 406] width 11 height 9
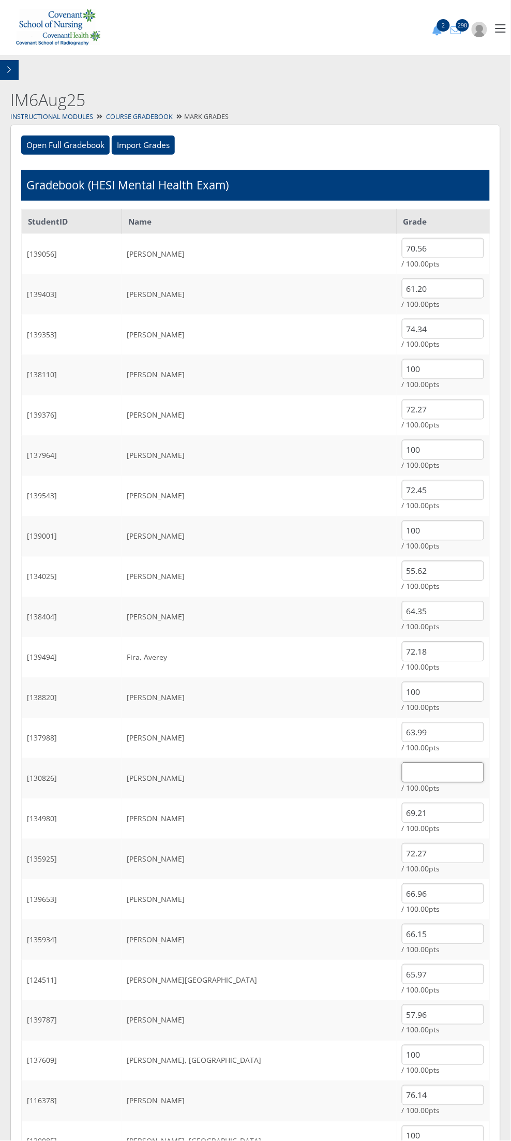
click at [402, 775] on input "text" at bounding box center [443, 772] width 82 height 20
type input "55.17"
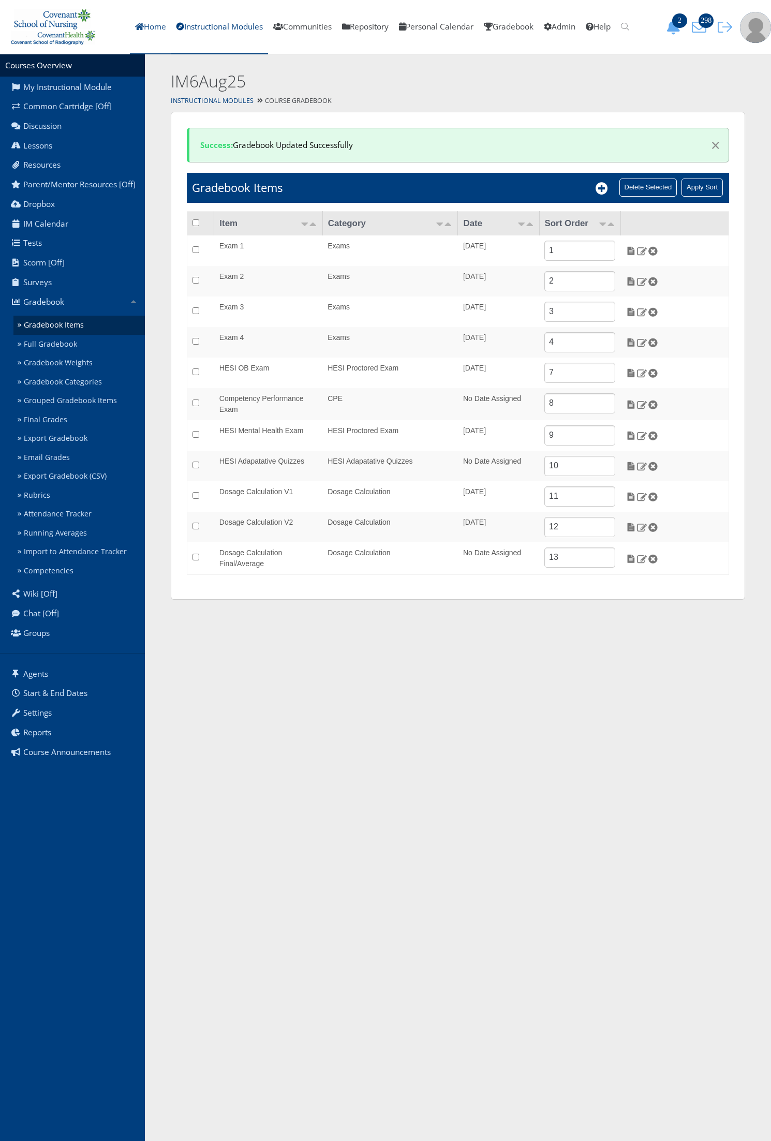
click at [135, 27] on icon at bounding box center [139, 27] width 9 height 8
